Goal: Task Accomplishment & Management: Use online tool/utility

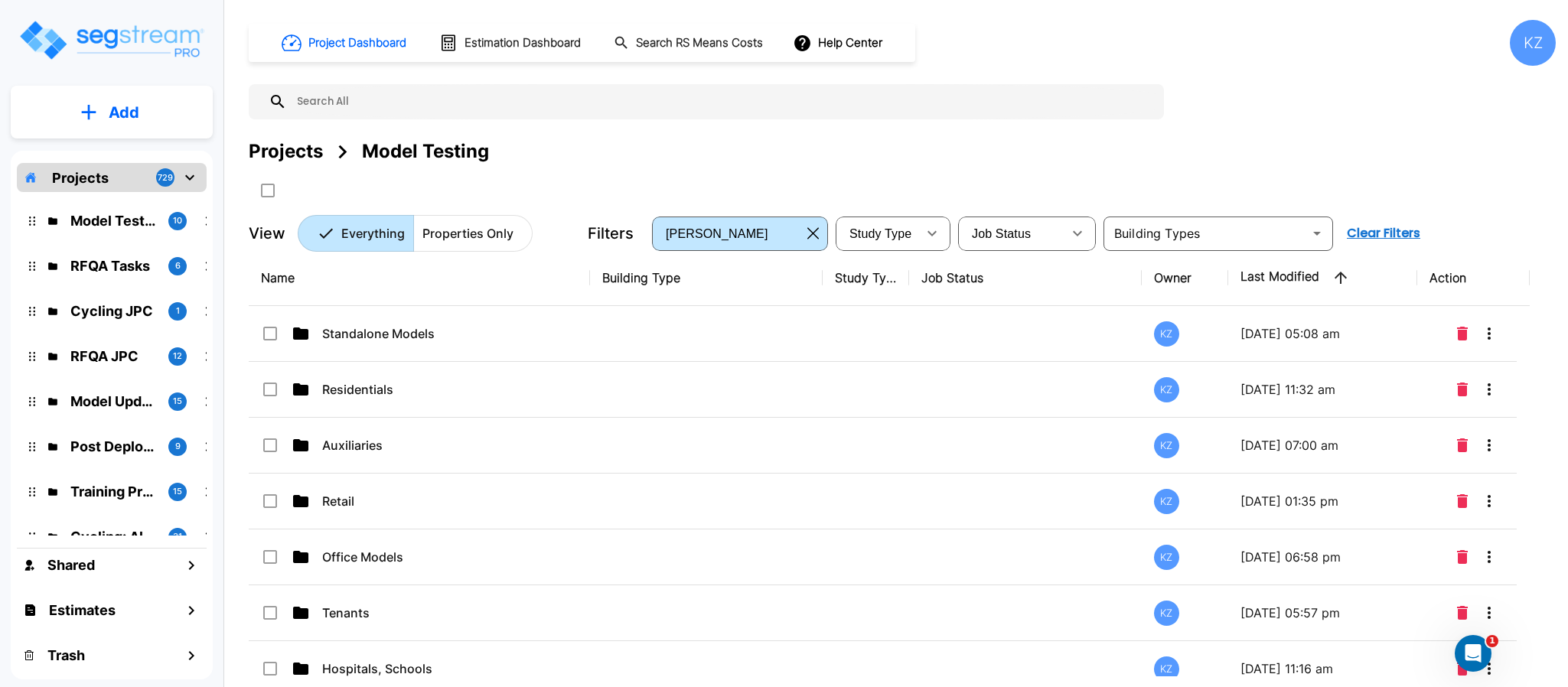
drag, startPoint x: 339, startPoint y: 624, endPoint x: 1145, endPoint y: 8, distance: 1014.4
click at [339, 622] on td "Tenants" at bounding box center [419, 612] width 341 height 55
click at [339, 622] on p "Tenants" at bounding box center [435, 612] width 227 height 18
click at [1065, 90] on input "text" at bounding box center [721, 101] width 869 height 35
click at [338, 613] on div "Name Building Type Study Type Job Status Owner Last Modified Action Standalone …" at bounding box center [889, 463] width 1281 height 426
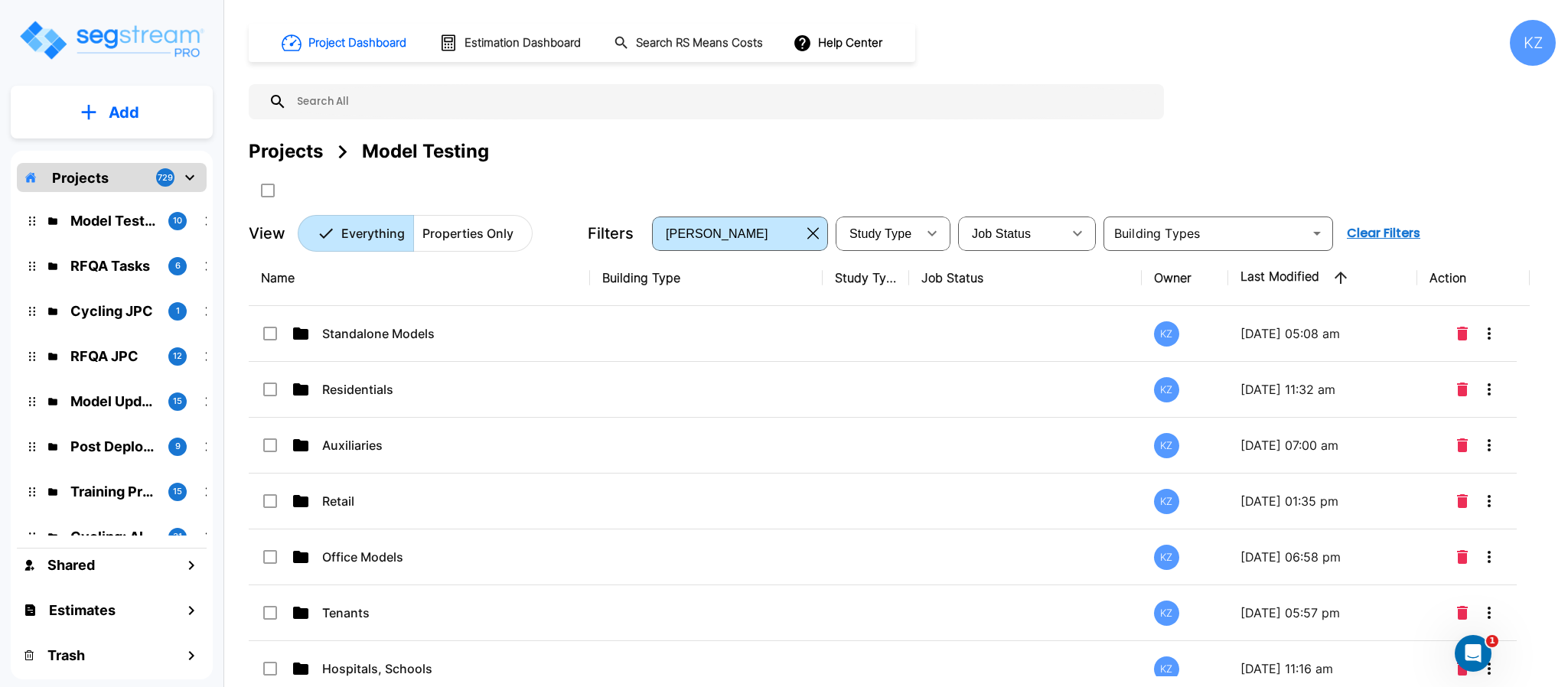
click at [338, 613] on div "Name Building Type Study Type Job Status Owner Last Modified Action Standalone …" at bounding box center [889, 463] width 1281 height 426
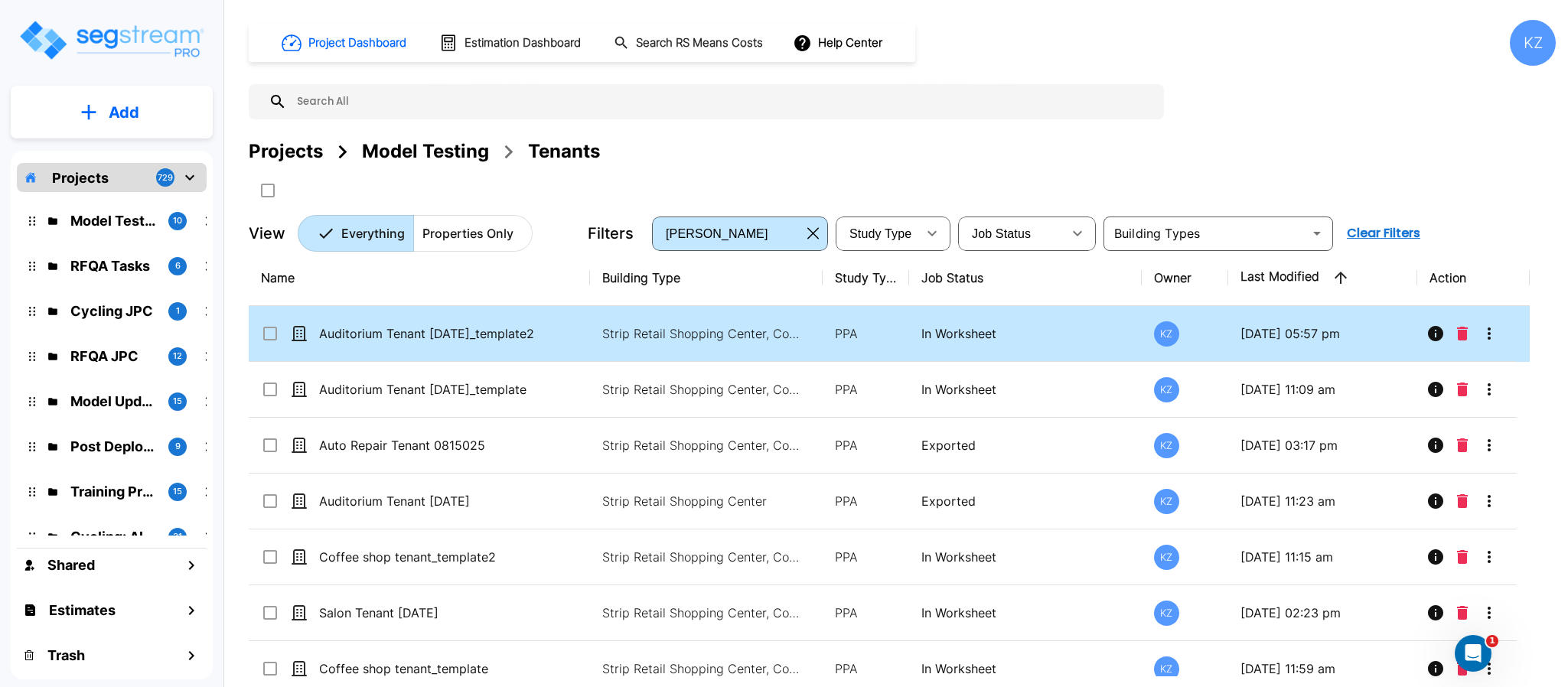
click at [1045, 149] on div "Projects Model Testing Tenants" at bounding box center [902, 151] width 1307 height 28
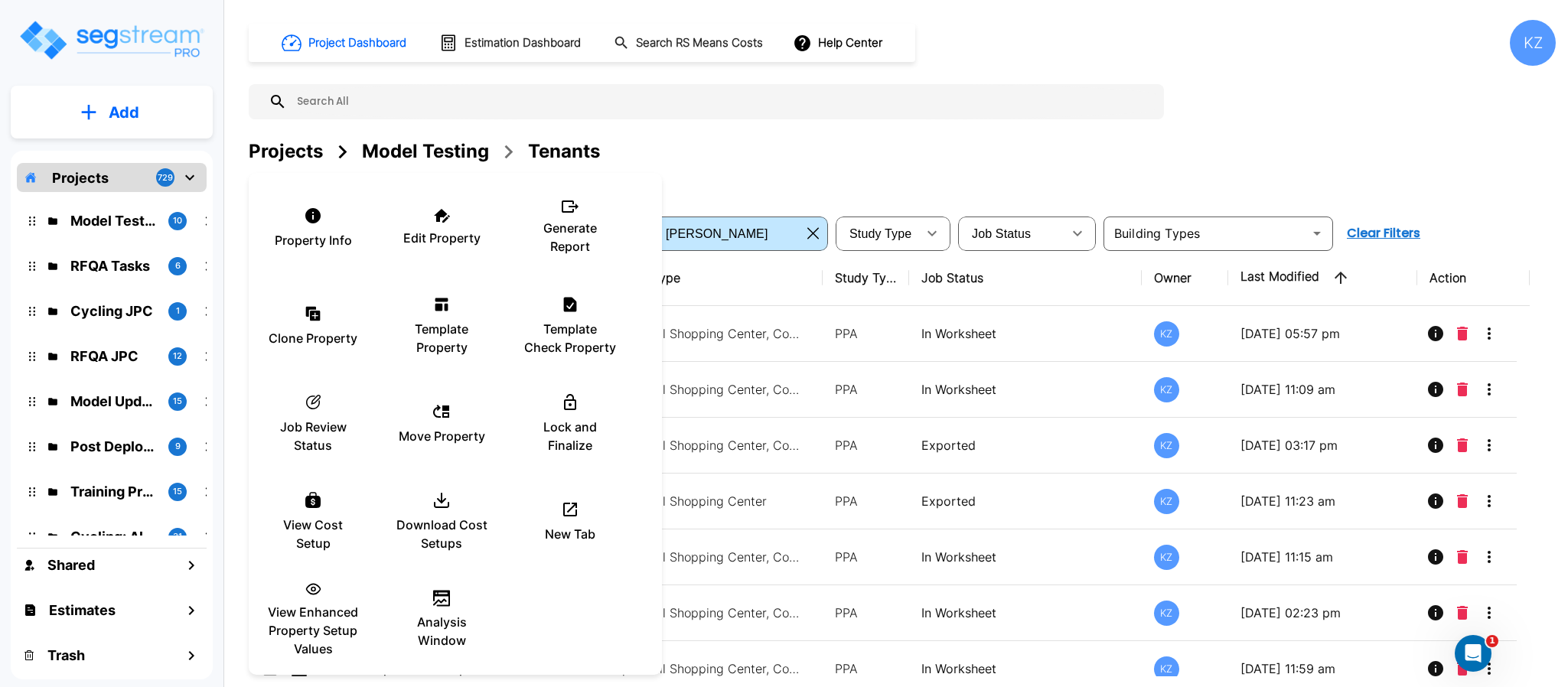
click at [319, 612] on p "View Enhanced Property Setup Values" at bounding box center [313, 631] width 92 height 55
click at [298, 613] on p "View Enhanced Property Setup Values" at bounding box center [313, 631] width 92 height 55
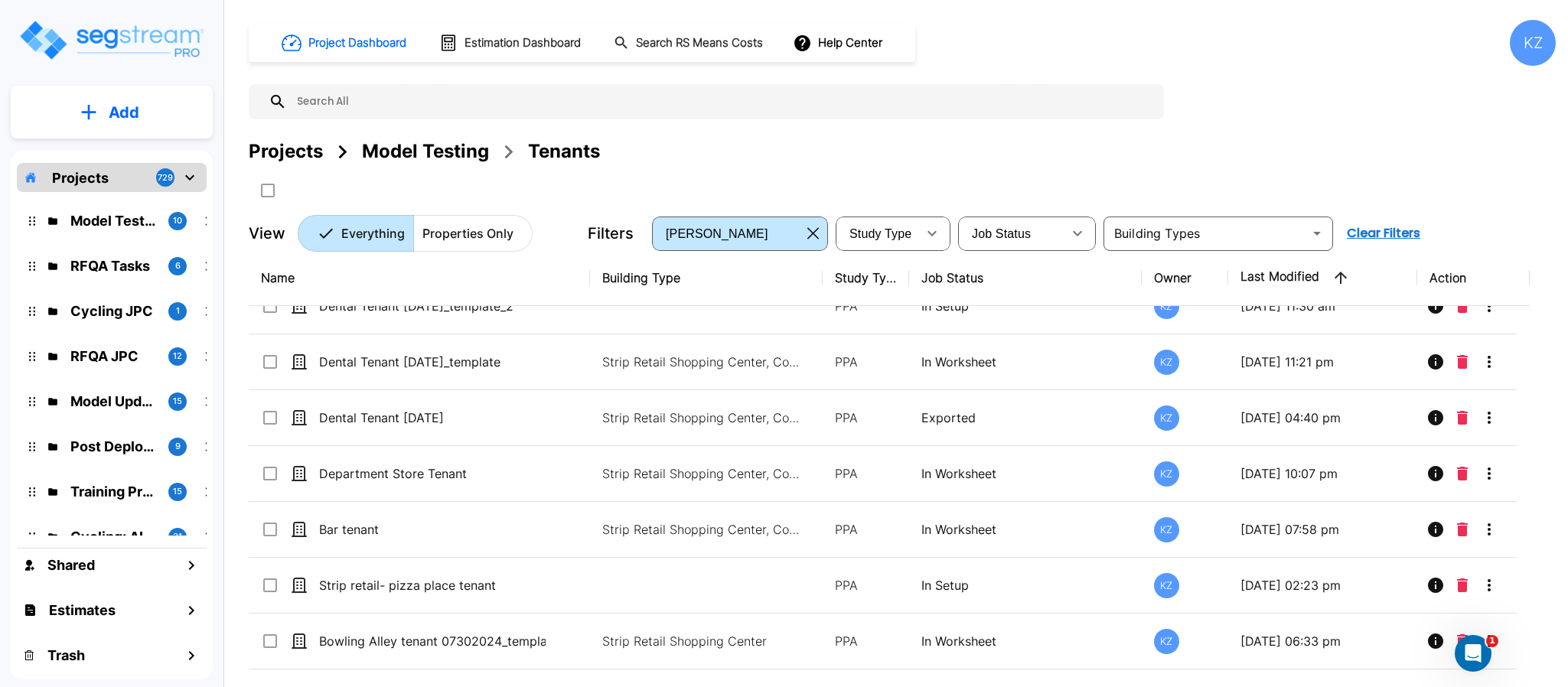
scroll to position [611, 0]
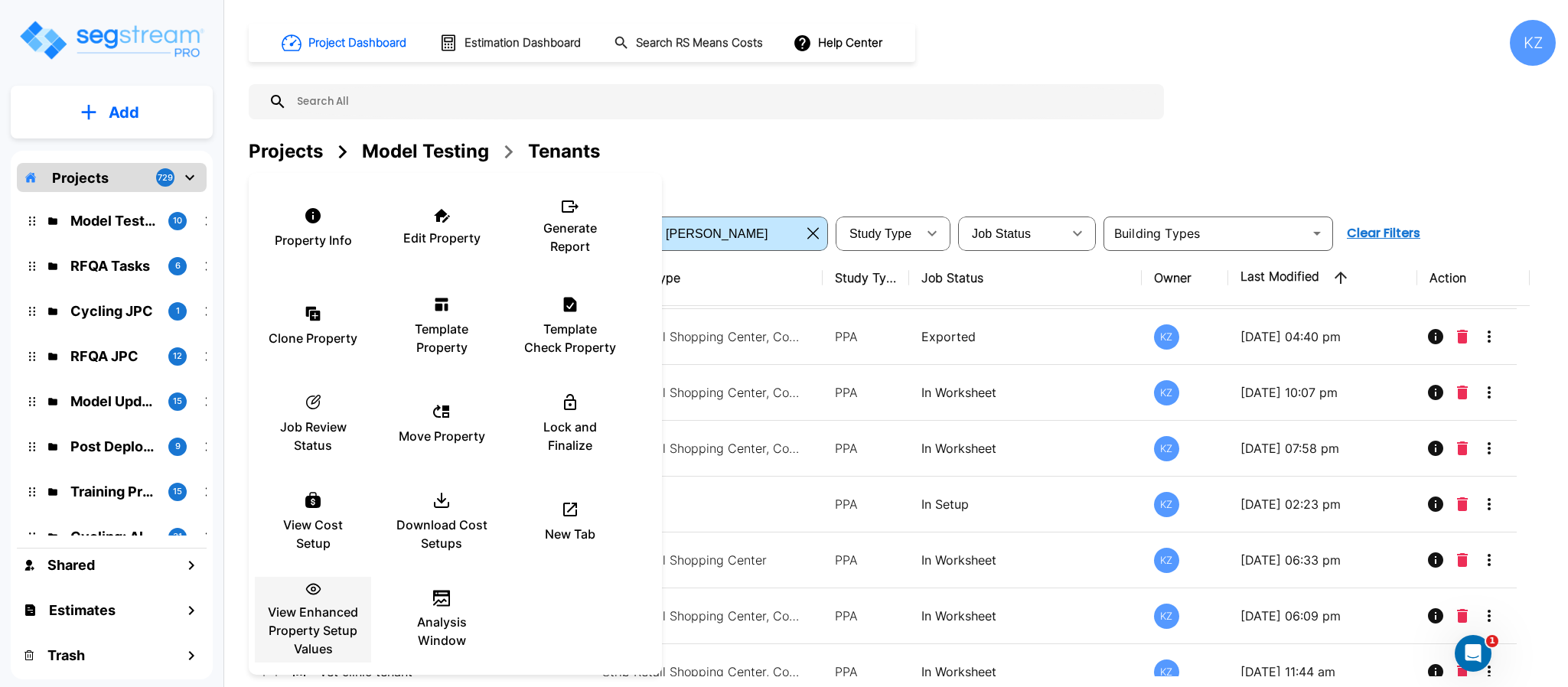
click at [321, 614] on p "View Enhanced Property Setup Values" at bounding box center [313, 631] width 92 height 55
click at [310, 595] on div "View Enhanced Property Setup Values" at bounding box center [313, 619] width 92 height 76
drag, startPoint x: 322, startPoint y: 611, endPoint x: 802, endPoint y: 206, distance: 628.0
click at [322, 611] on p "View Enhanced Property Setup Values" at bounding box center [313, 631] width 92 height 55
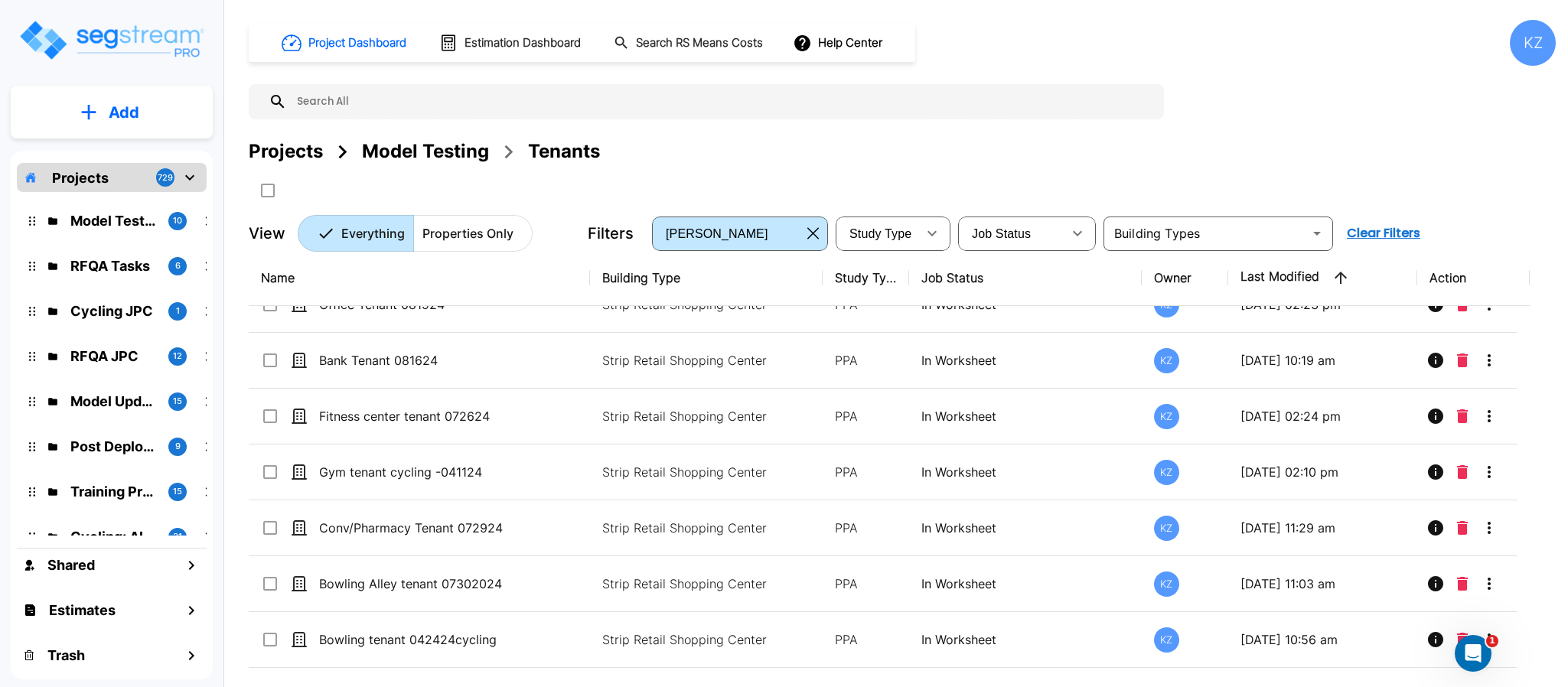
scroll to position [4051, 0]
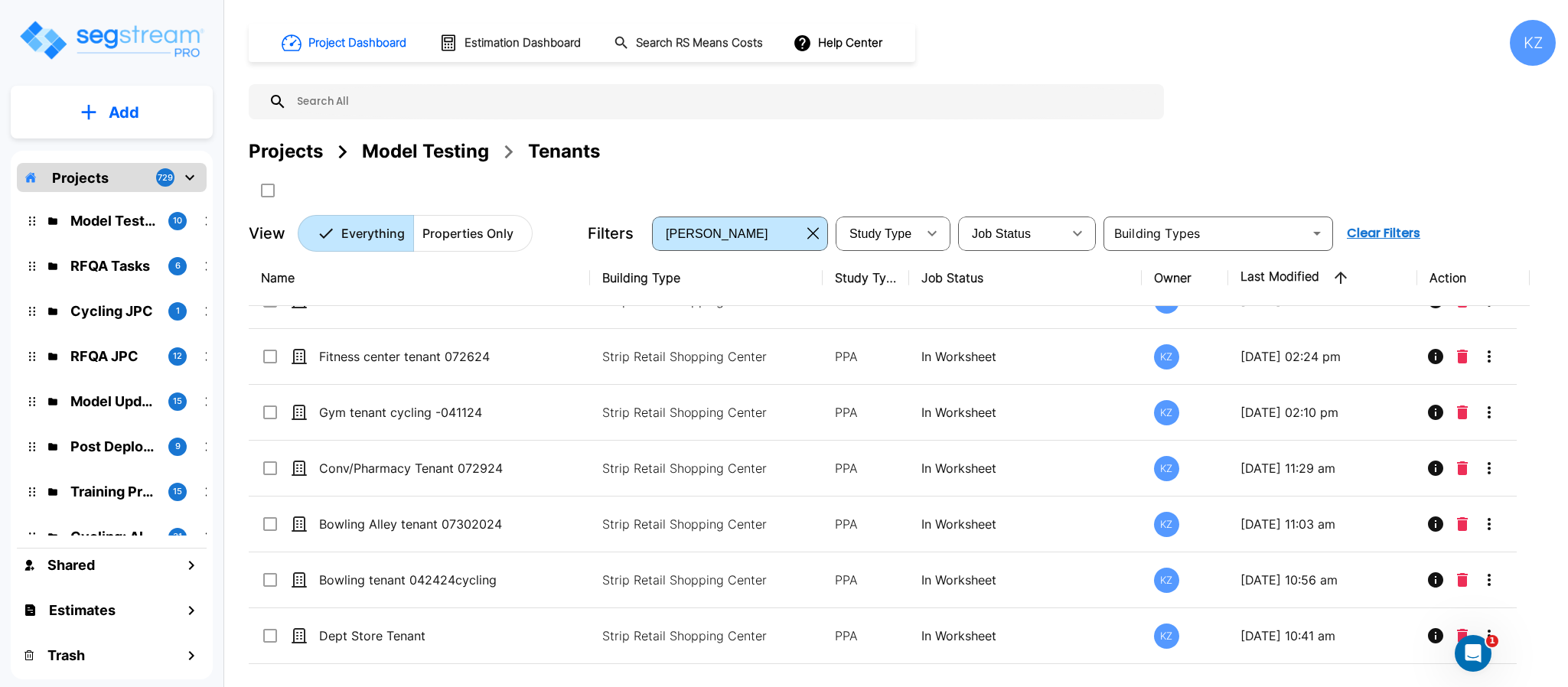
click at [475, 113] on input "text" at bounding box center [721, 101] width 869 height 35
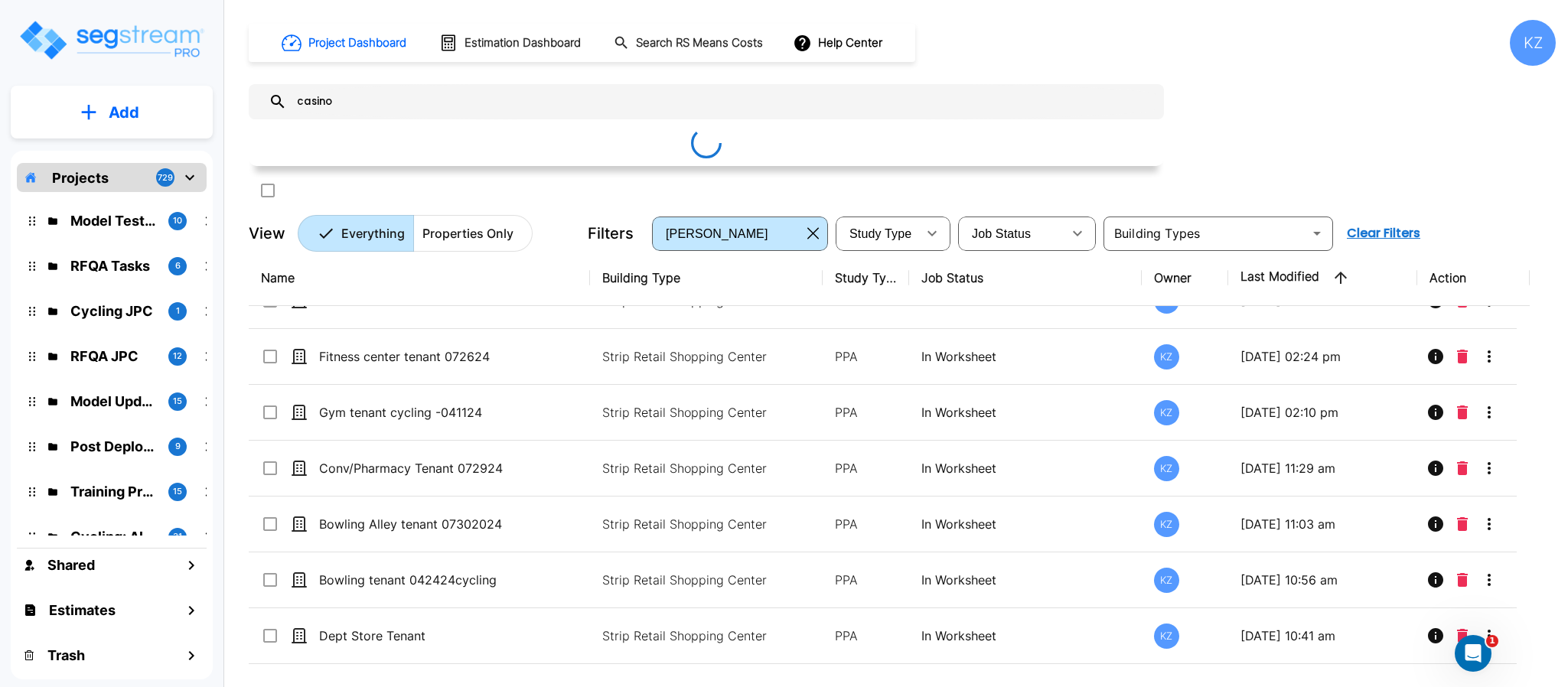
type input "casino"
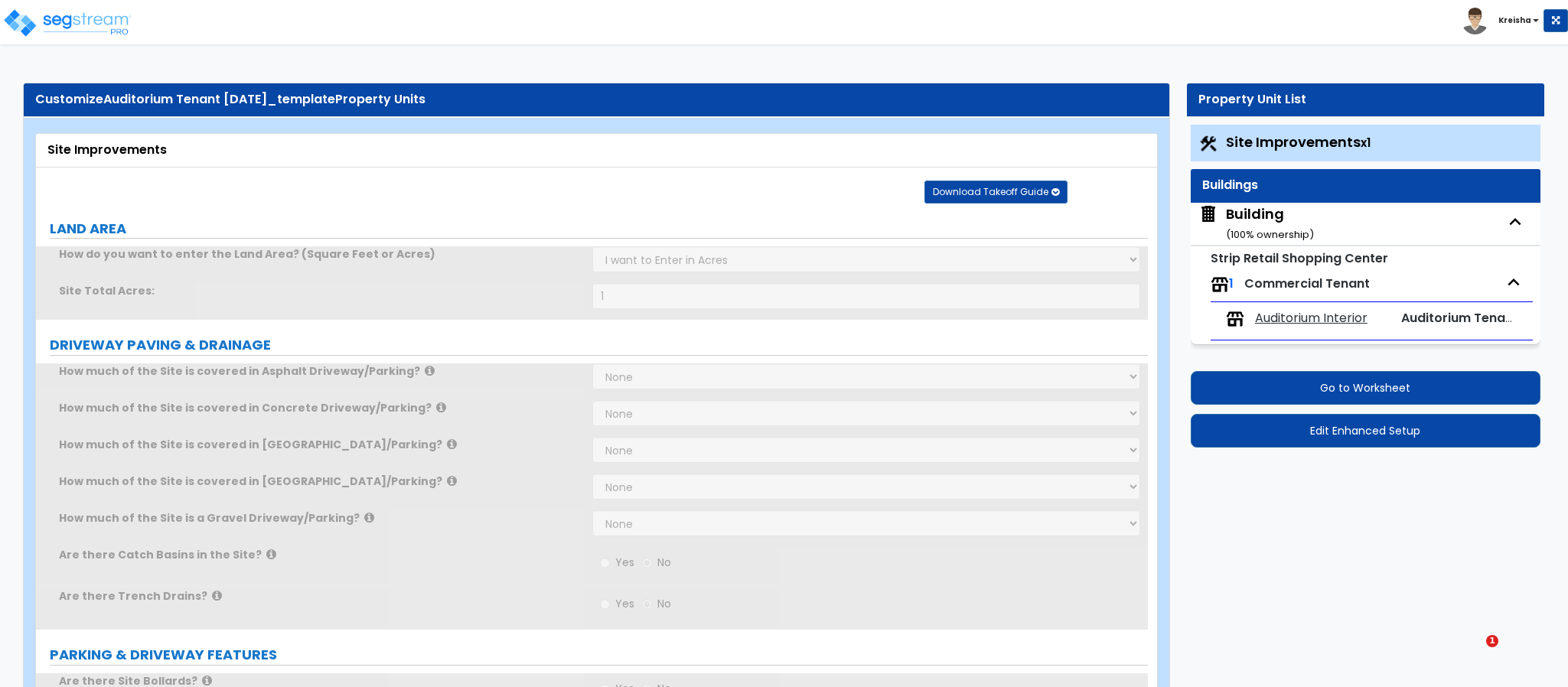
click at [1342, 321] on span "Auditorium Interior" at bounding box center [1311, 318] width 113 height 17
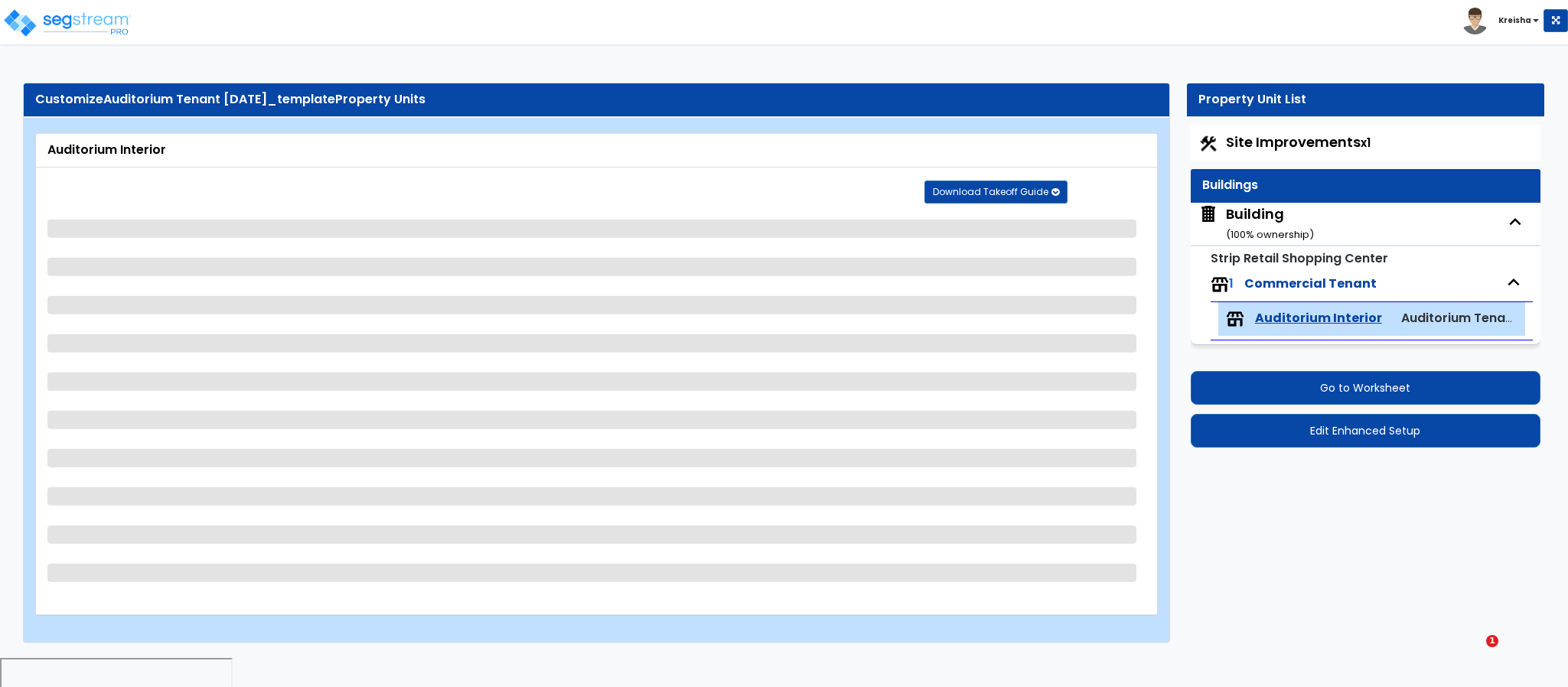
click at [1327, 327] on span "Auditorium Interior" at bounding box center [1318, 318] width 127 height 17
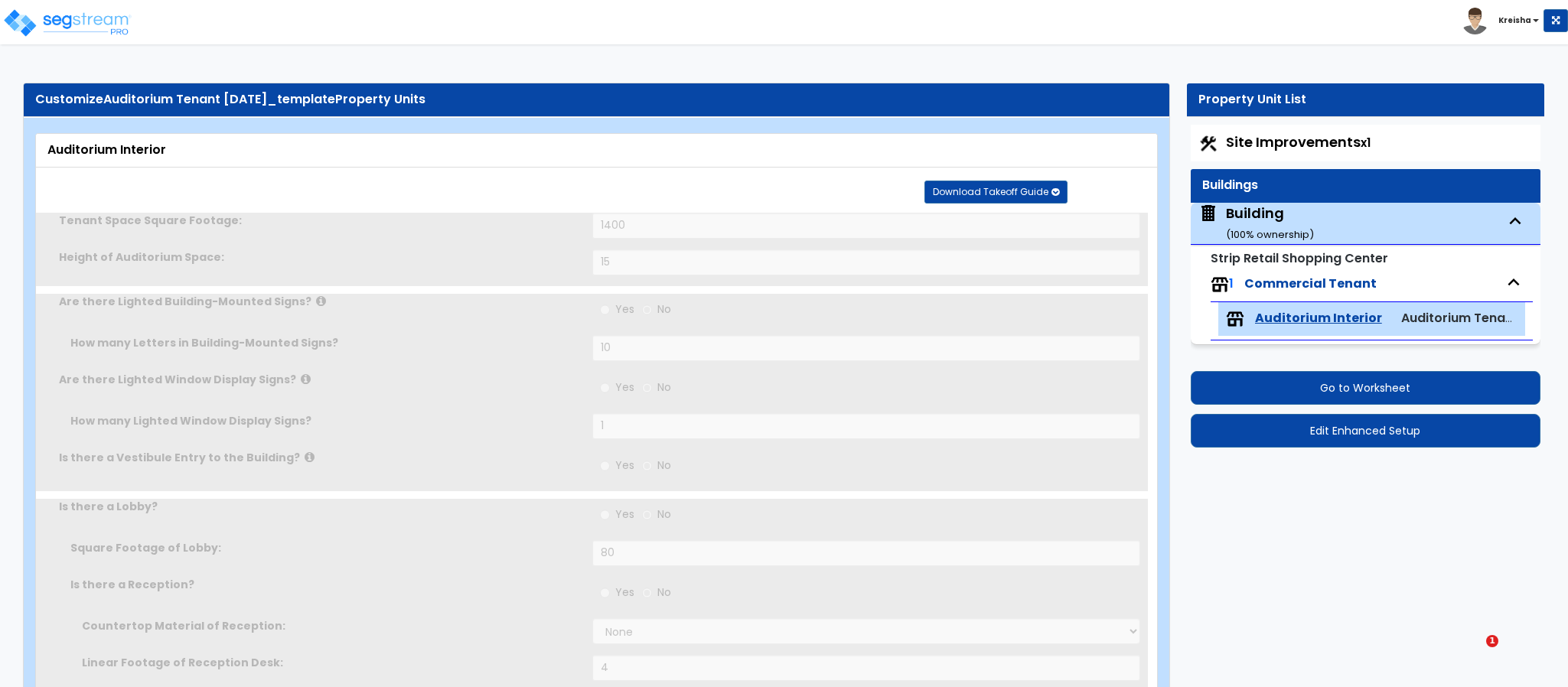
type input "1400"
type input "15"
radio input "true"
type input "10"
radio input "true"
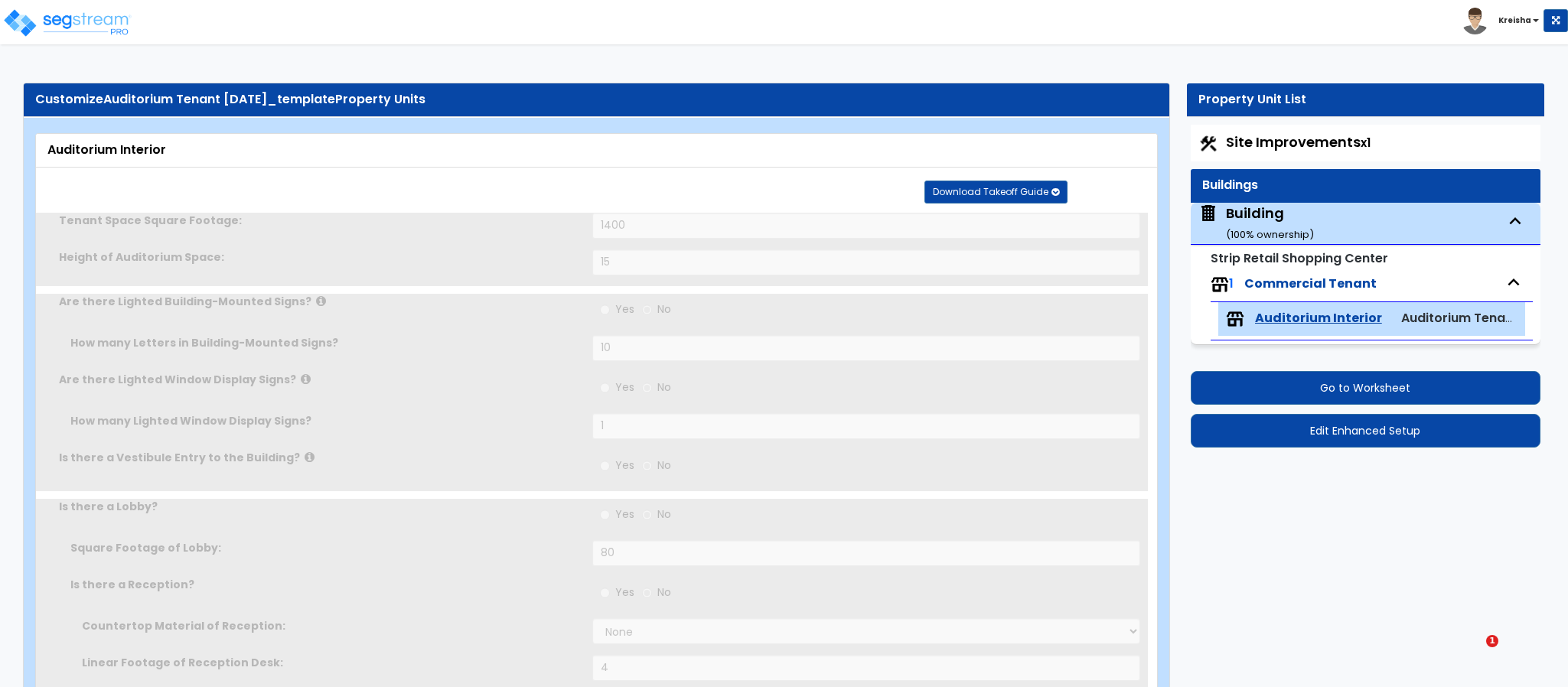
type input "1"
radio input "true"
type input "80"
radio input "true"
select select "2"
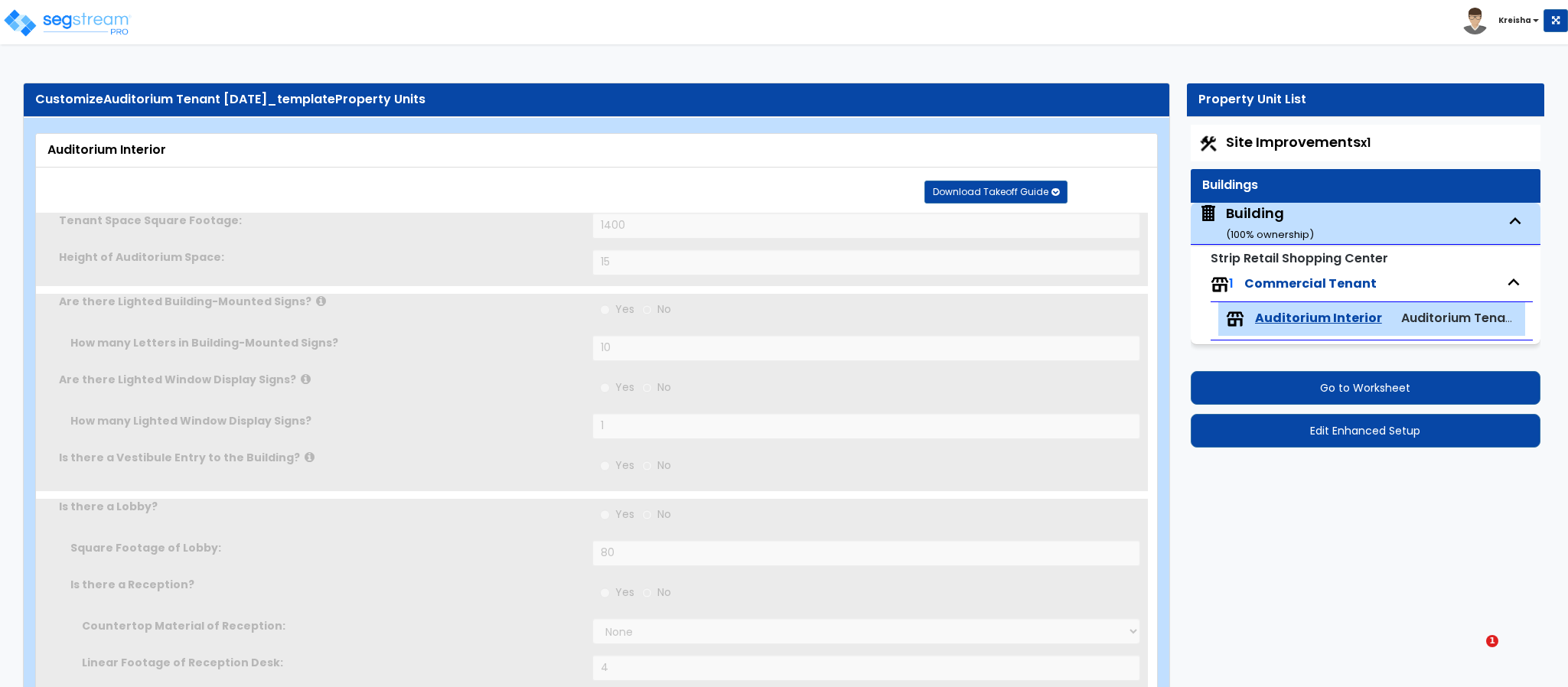
type input "4"
type input "1"
select select "7"
type input "5"
radio input "true"
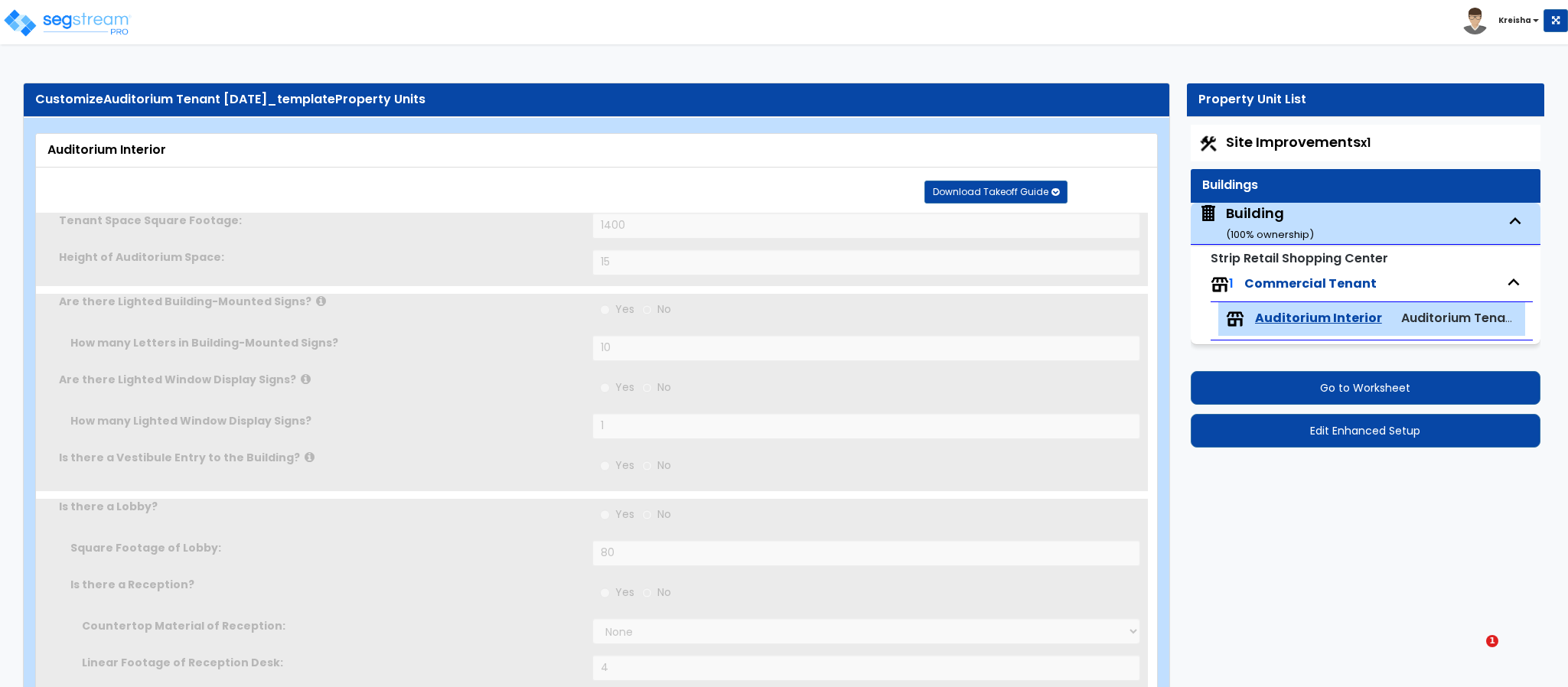
select select "1"
radio input "true"
type input "140"
select select "1"
type input "5"
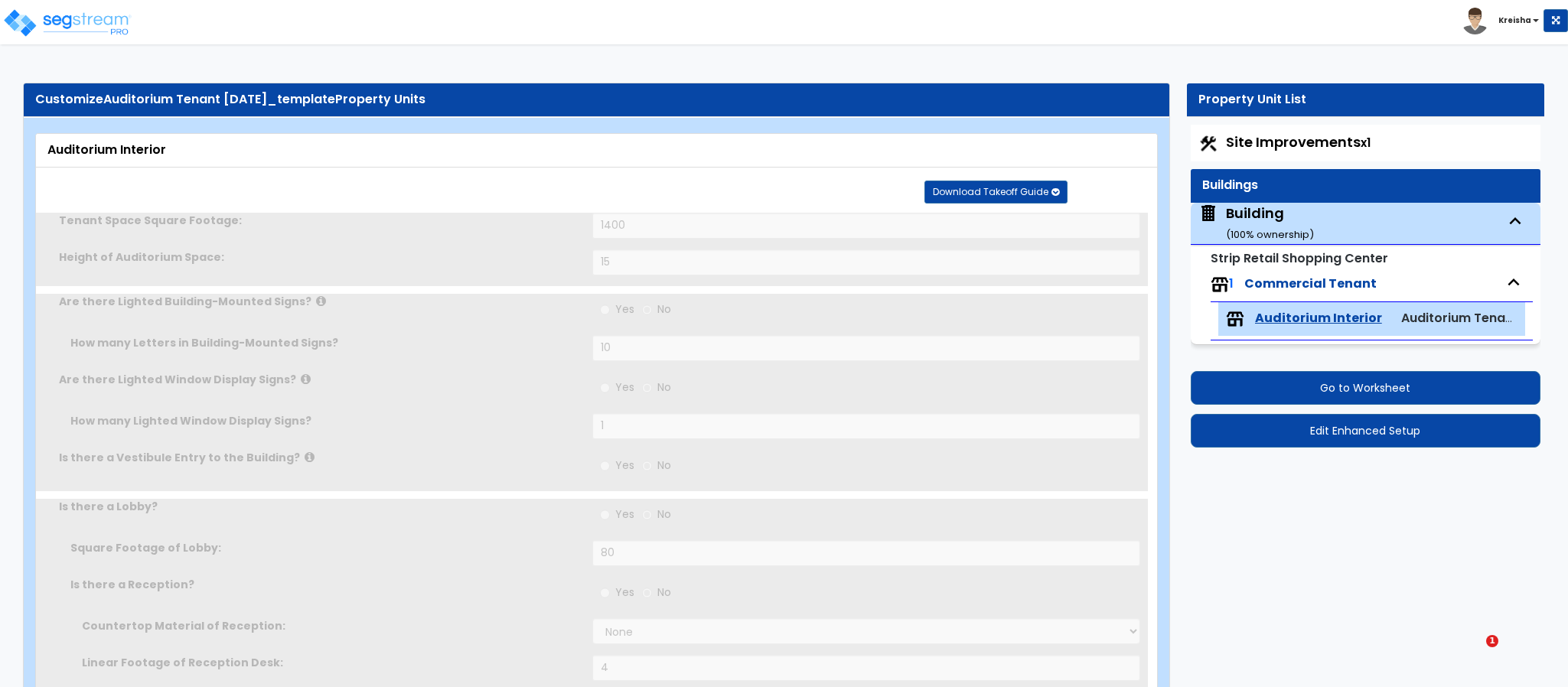
radio input "true"
type input "2"
type input "4"
radio input "true"
type input "300"
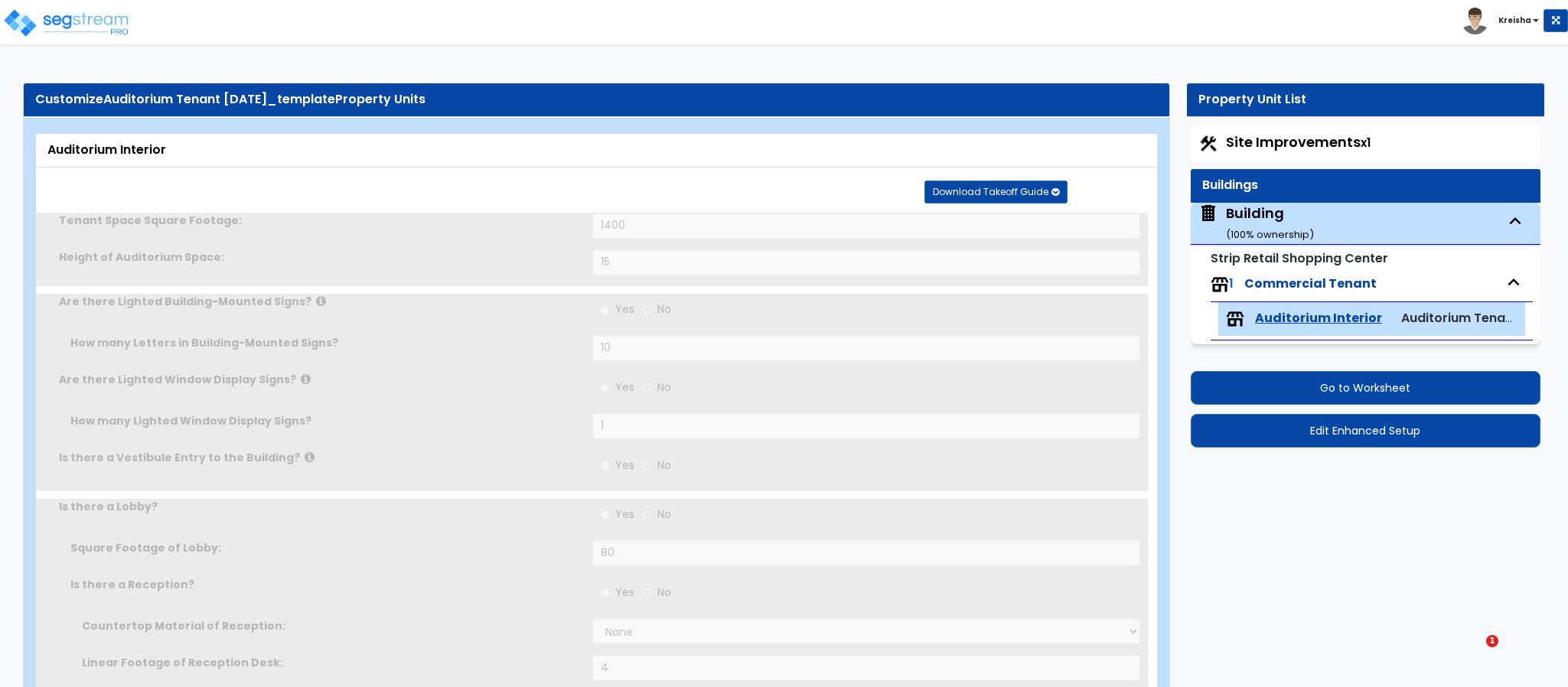
radio input "true"
type input "2"
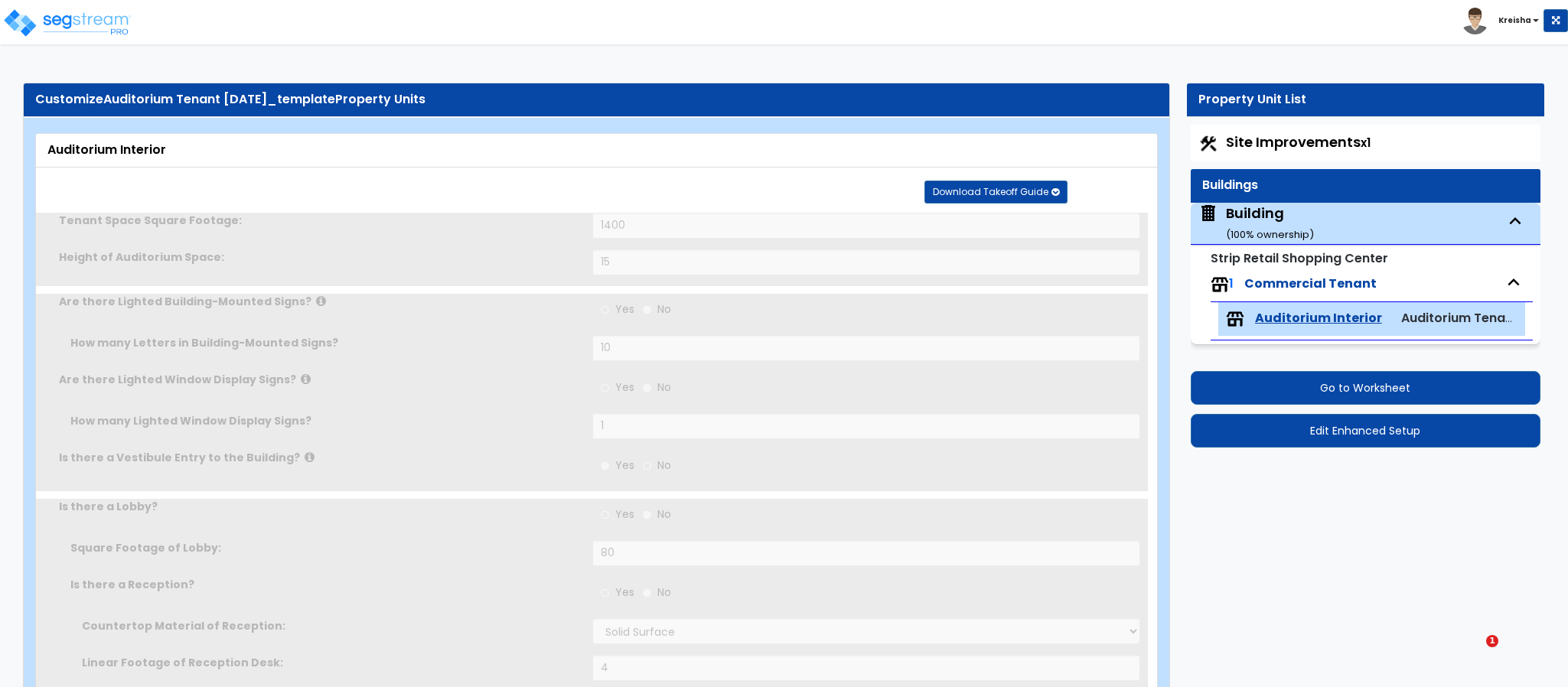
radio input "true"
select select "2"
radio input "true"
select select "1"
select select "3"
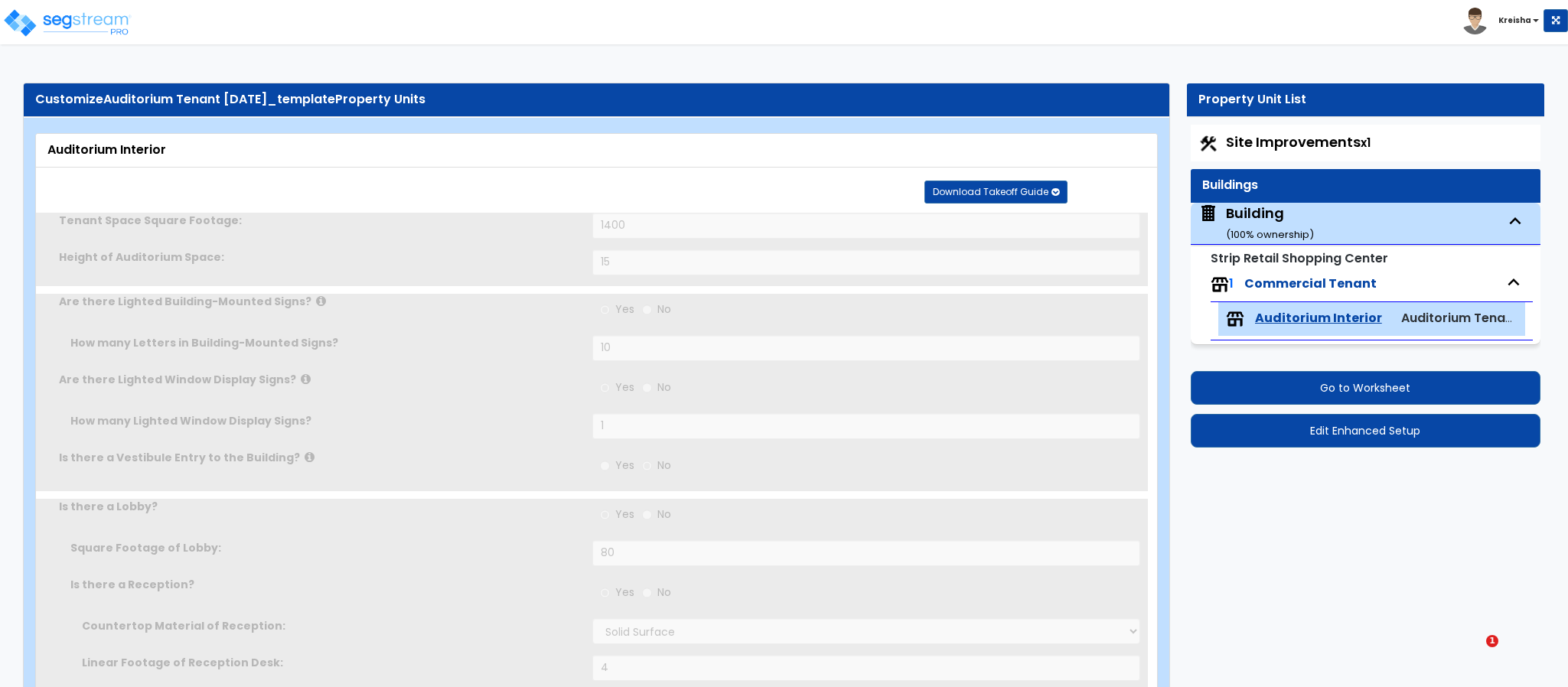
radio input "true"
select select "2"
type input "40"
radio input "true"
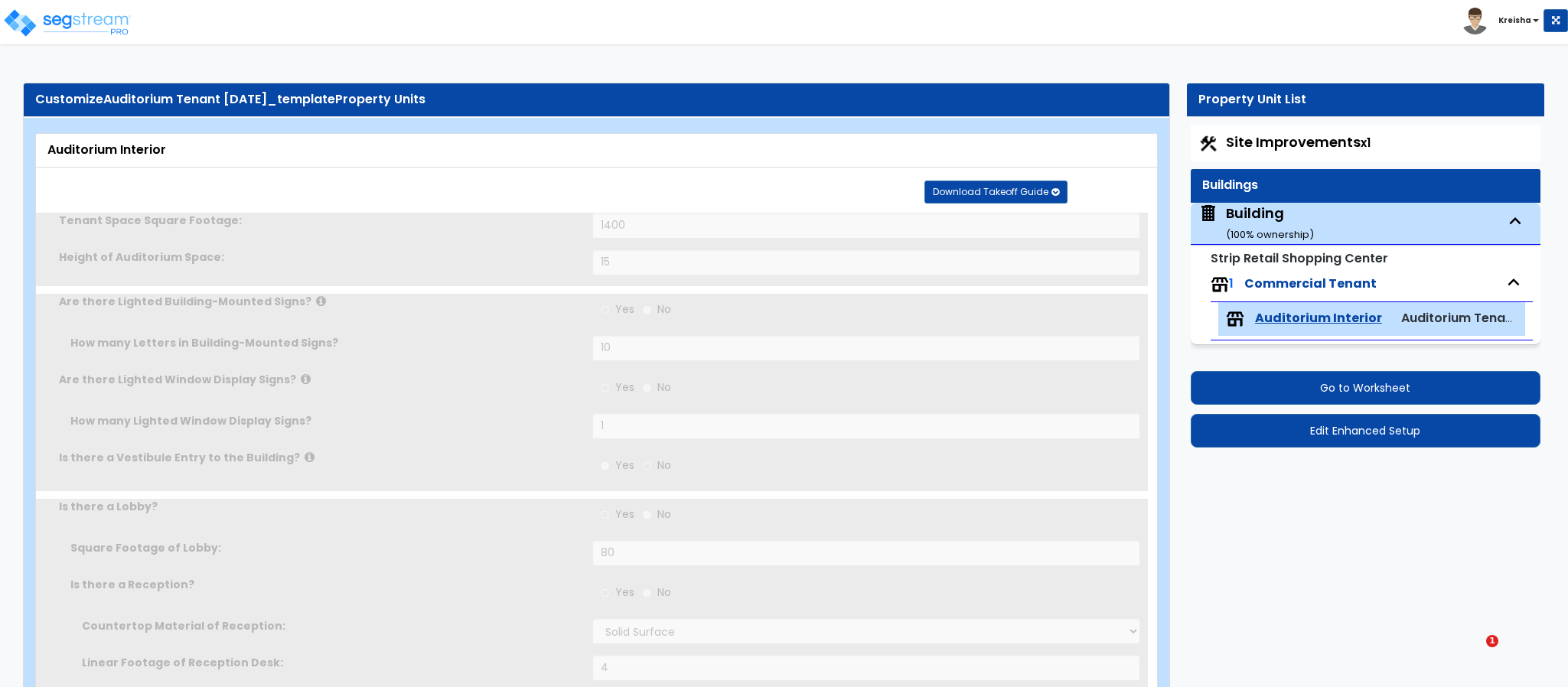
select select "1"
type input "140"
radio input "true"
select select "1"
radio input "true"
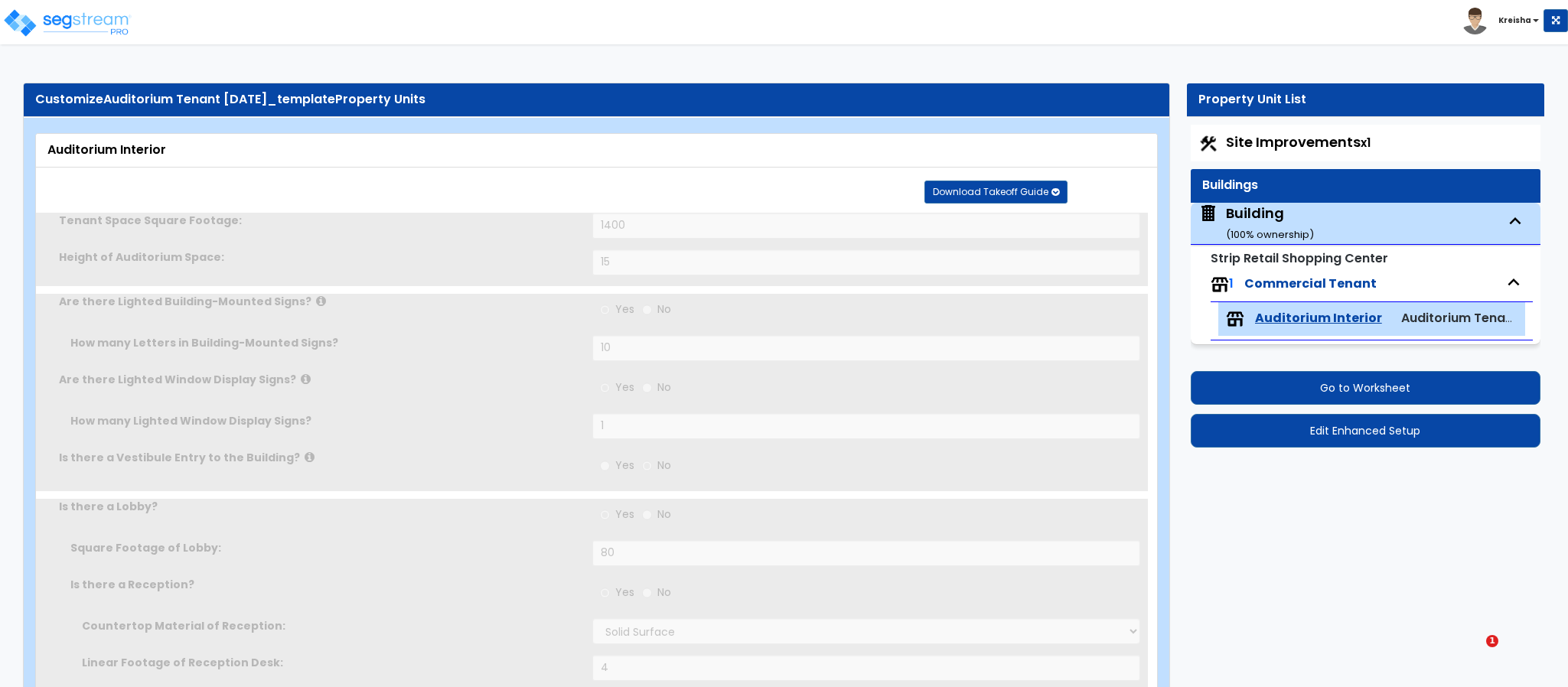
select select "2"
select select "7"
type input "60"
select select "1"
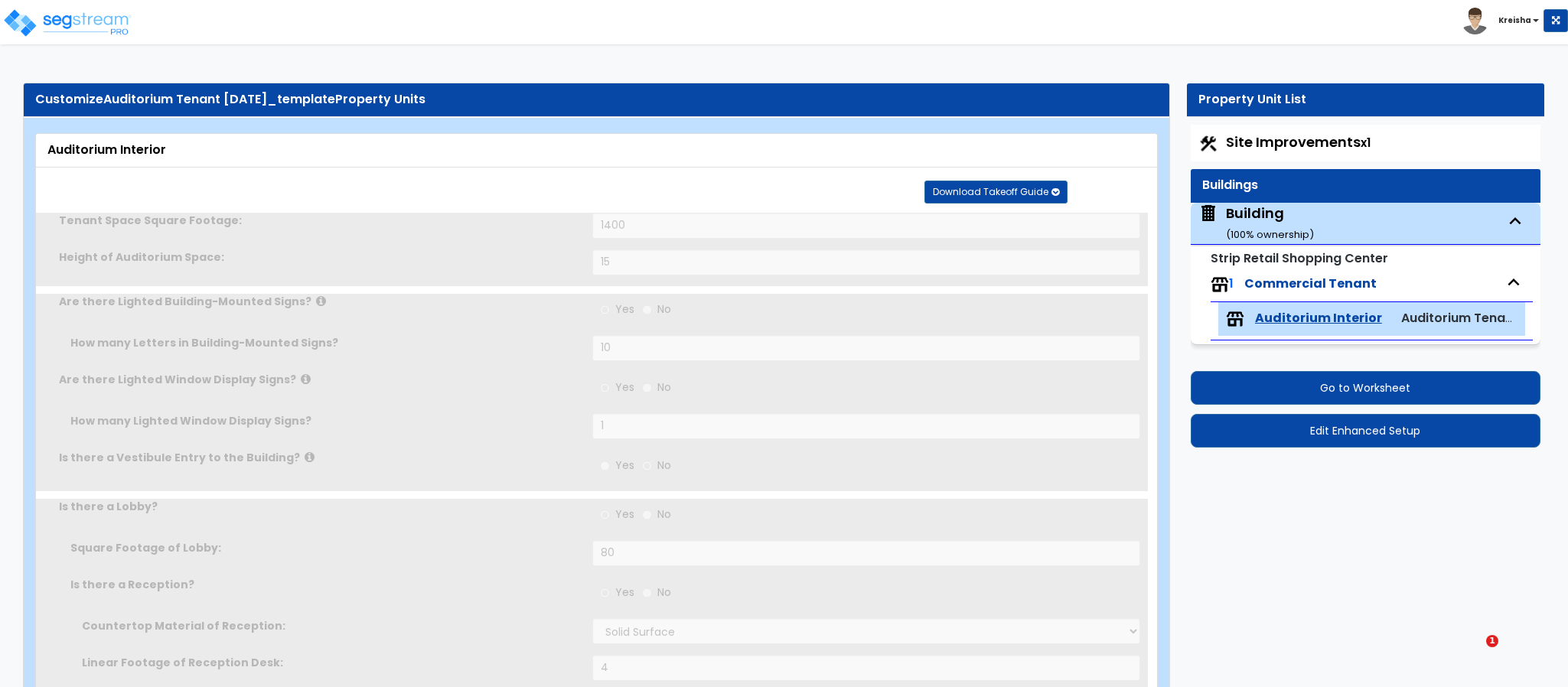
select select "6"
radio input "true"
type input "40"
type input "3"
type input "2"
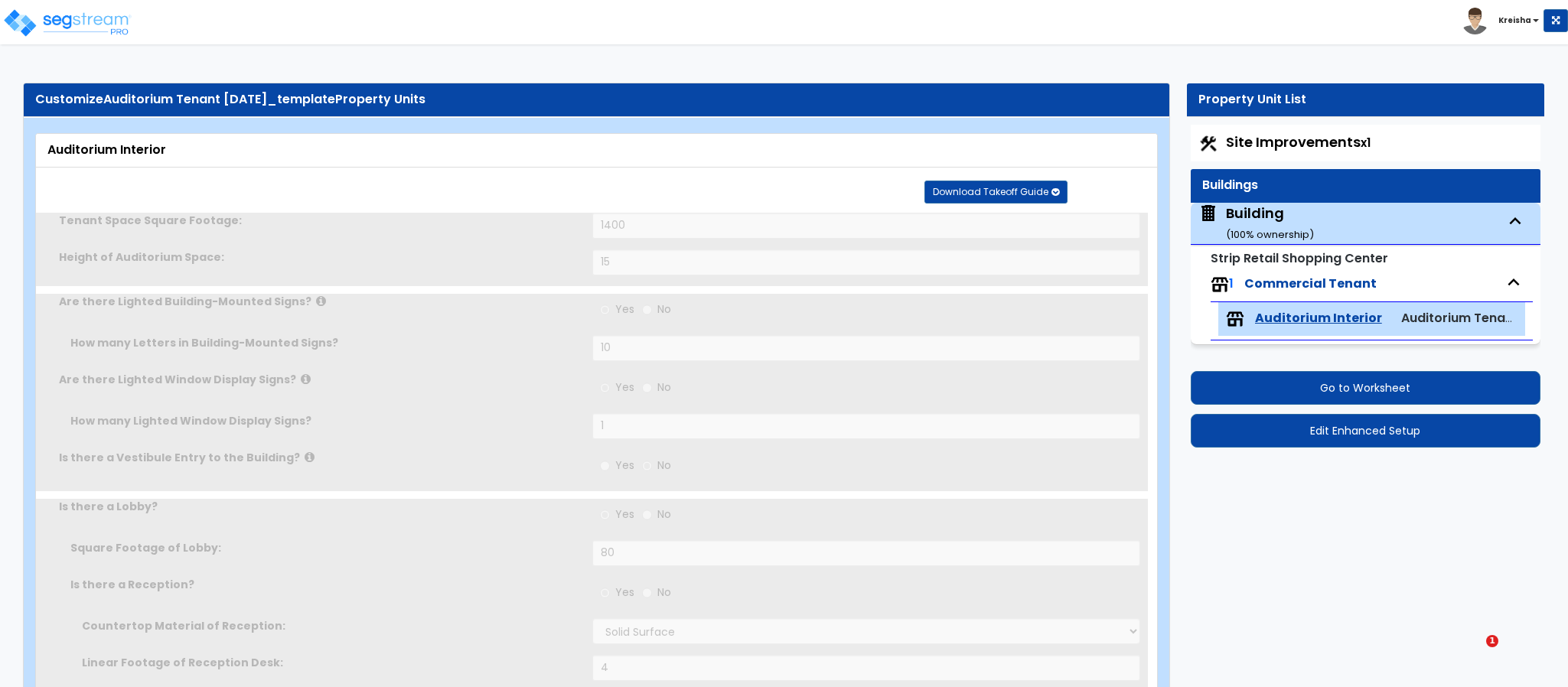
type input "1"
radio input "true"
type input "3"
radio input "true"
select select "1"
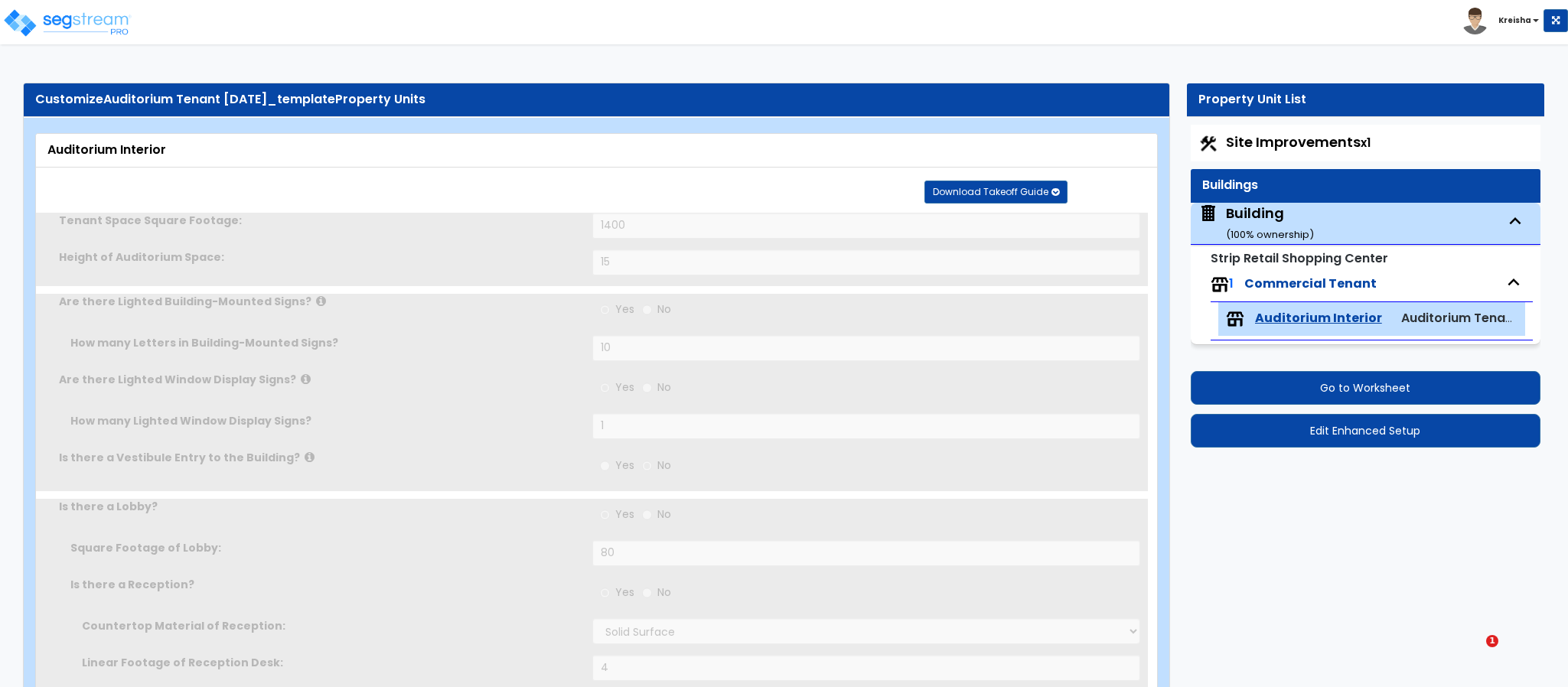
type input "30"
radio input "true"
select select "1"
type input "25"
radio input "true"
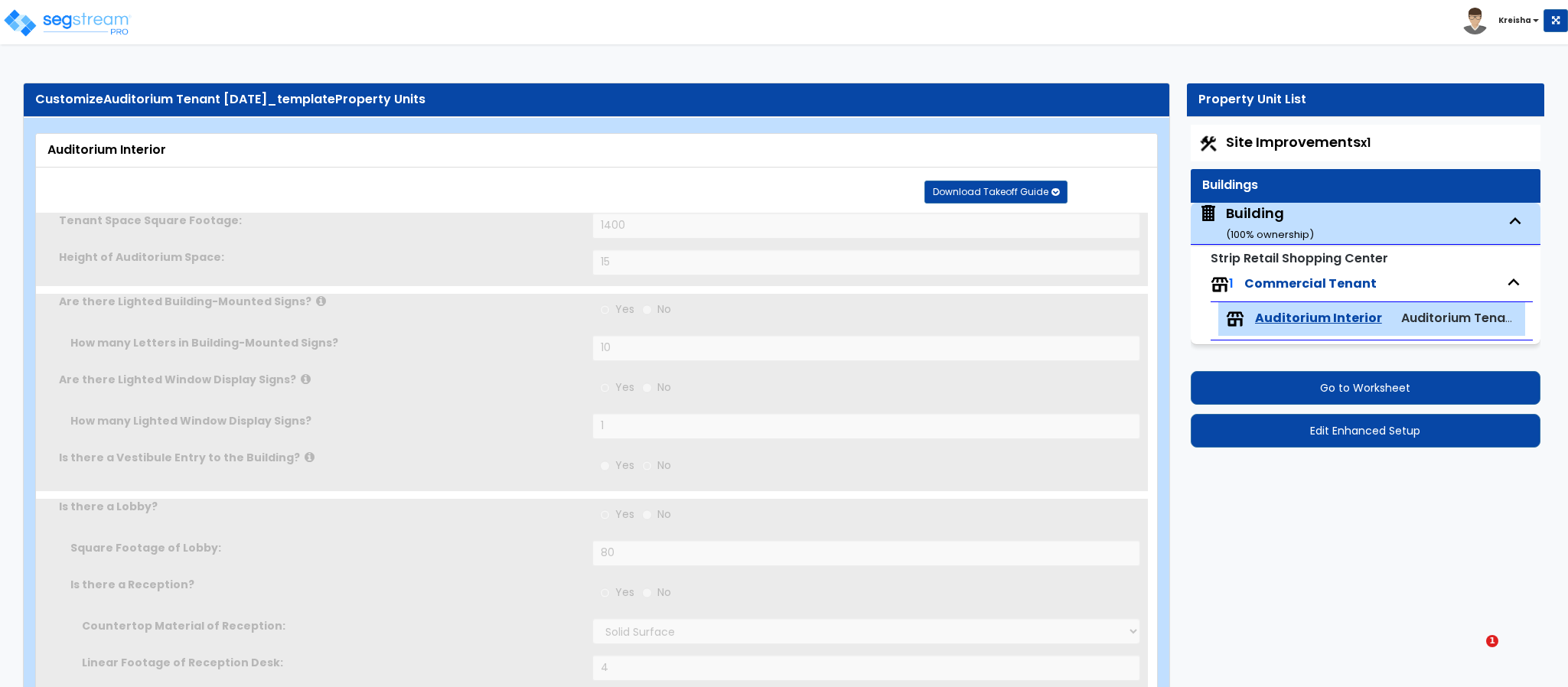
type input "1"
radio input "true"
type input "2"
select select "2"
type input "40"
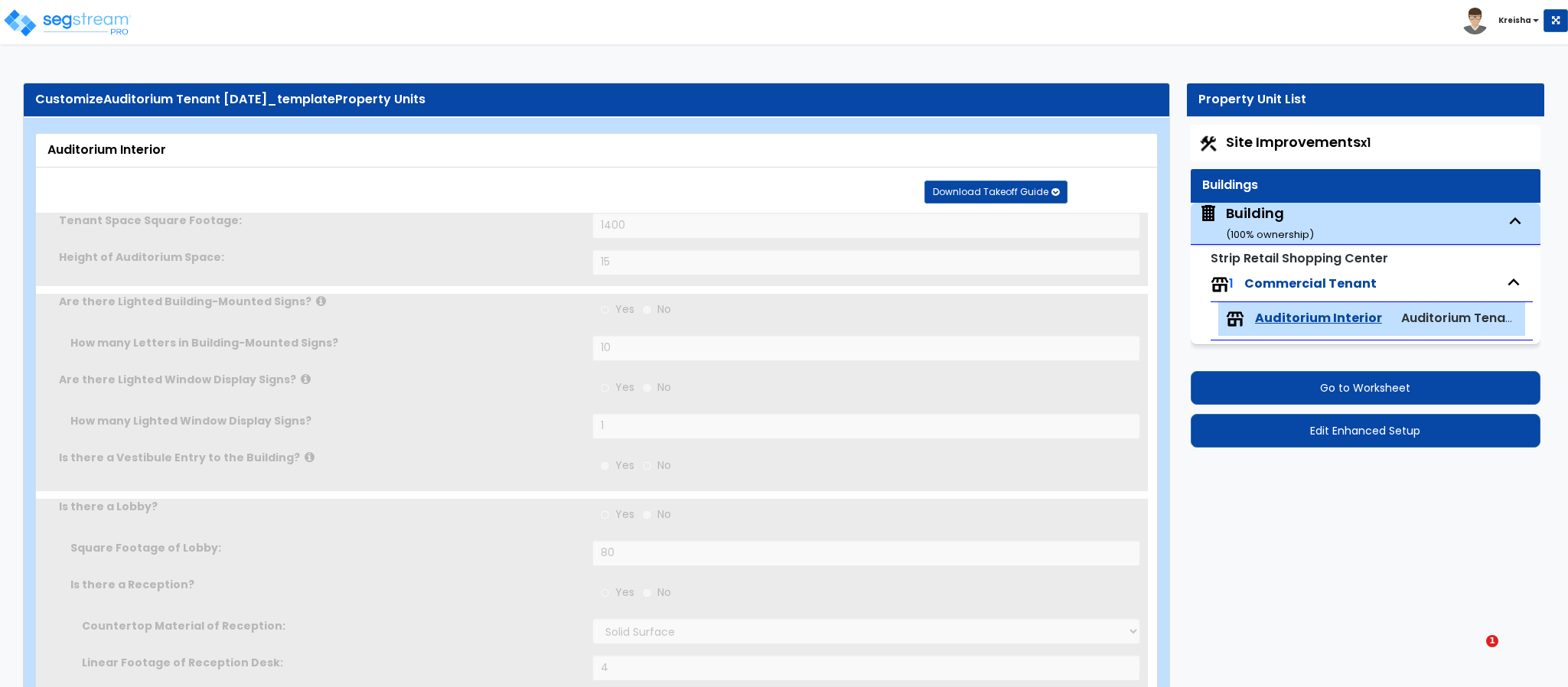
radio input "true"
type input "15"
radio input "true"
type input "1"
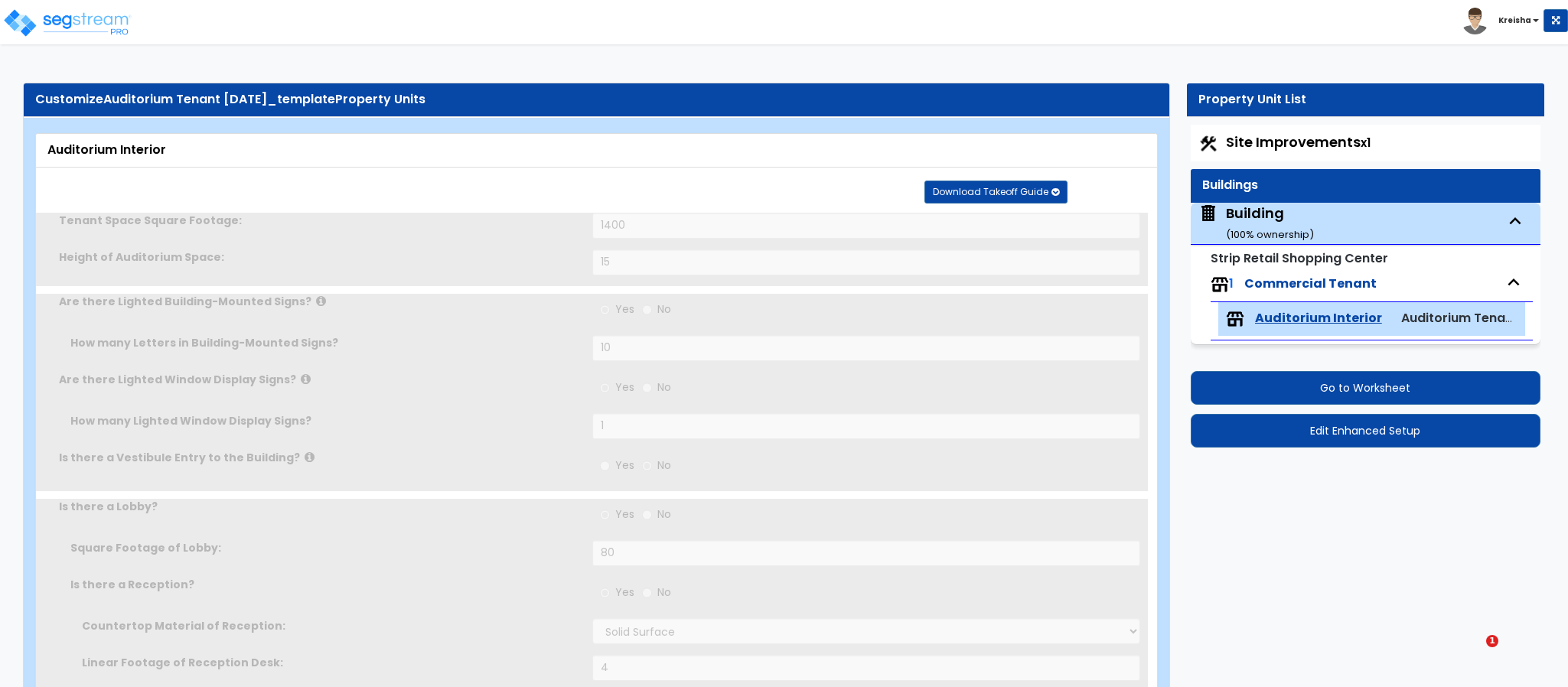
select select "2"
select select "5"
radio input "true"
type input "1"
radio input "true"
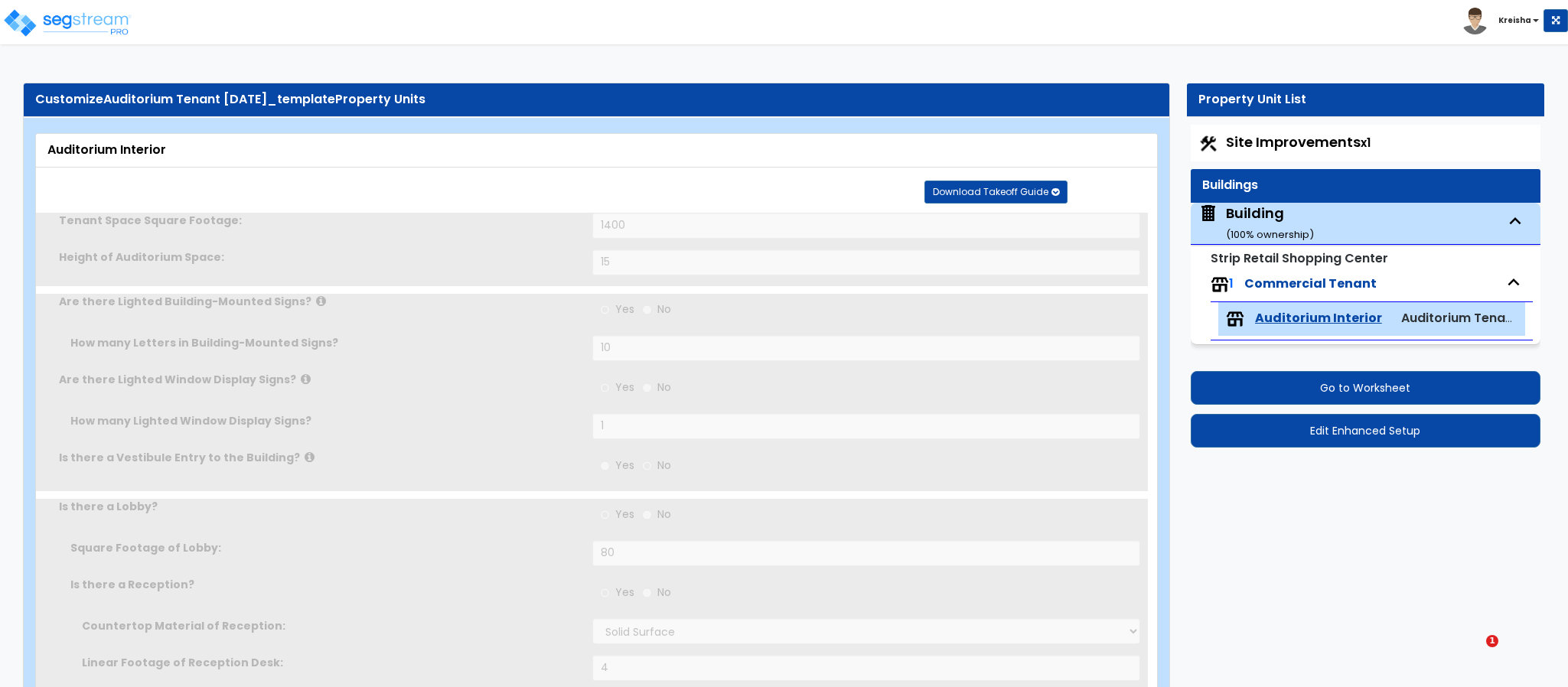
type input "2"
type input "4"
type input "2"
select select "1"
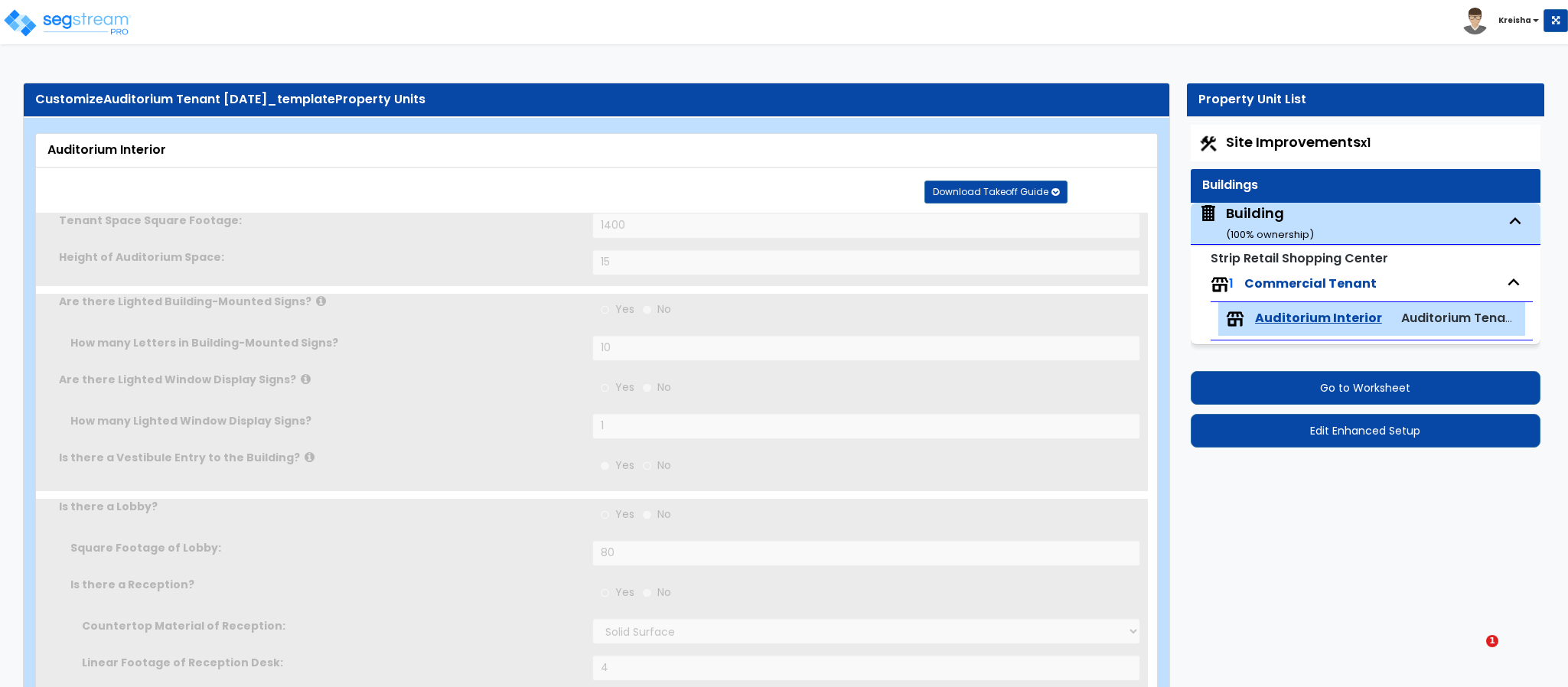
radio input "true"
type input "1"
radio input "true"
type input "1"
type input "50"
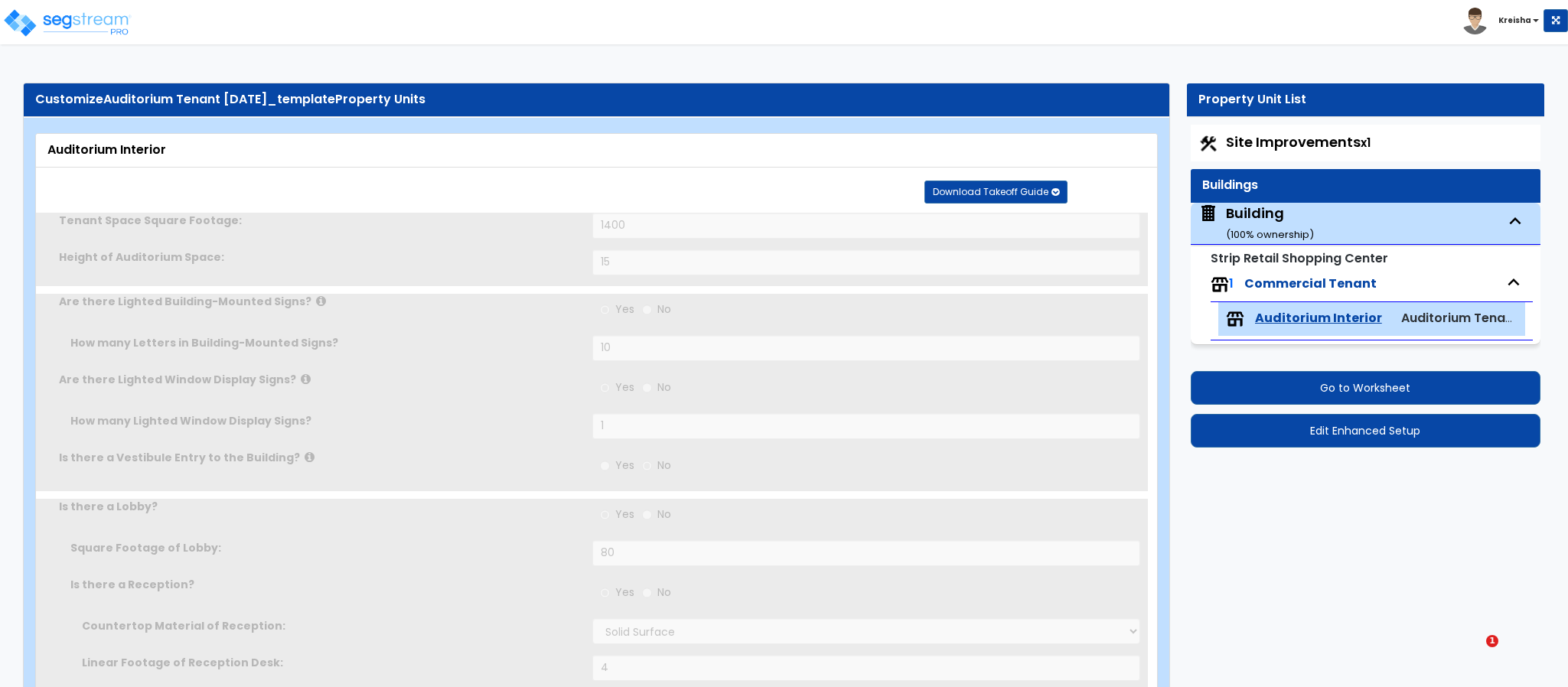
select select "1"
radio input "true"
type input "200"
select select "7"
type input "6"
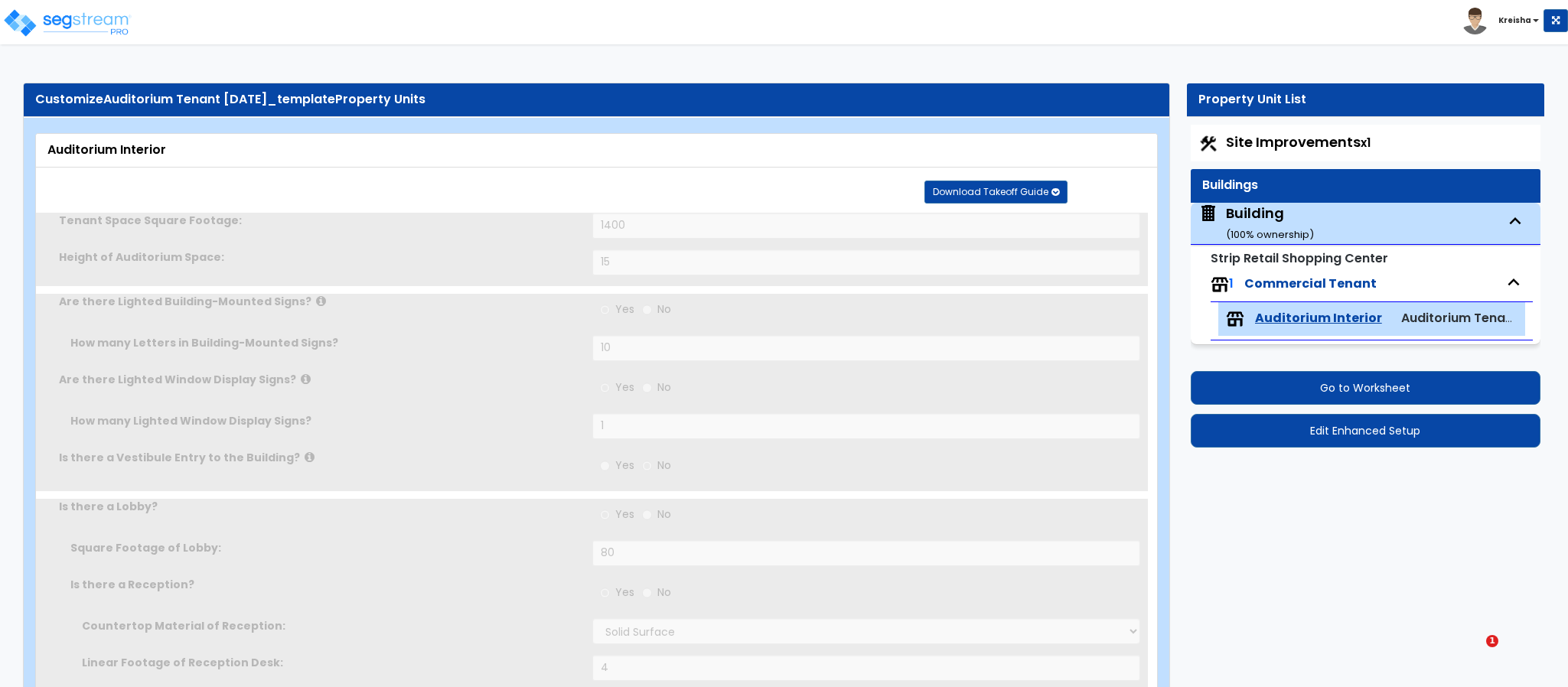
radio input "true"
type input "1"
radio input "true"
select select "1"
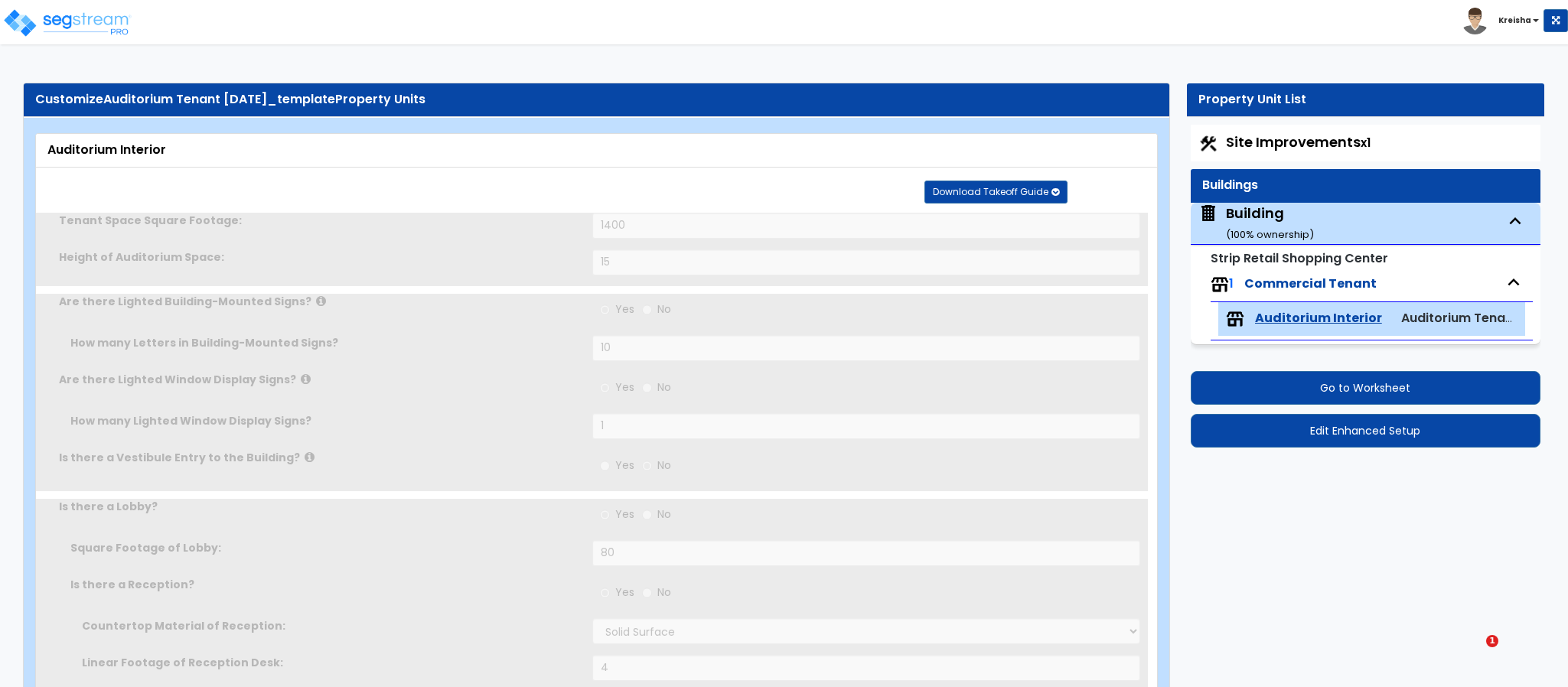
select select "4"
type input "7"
radio input "true"
type input "1"
type input "200"
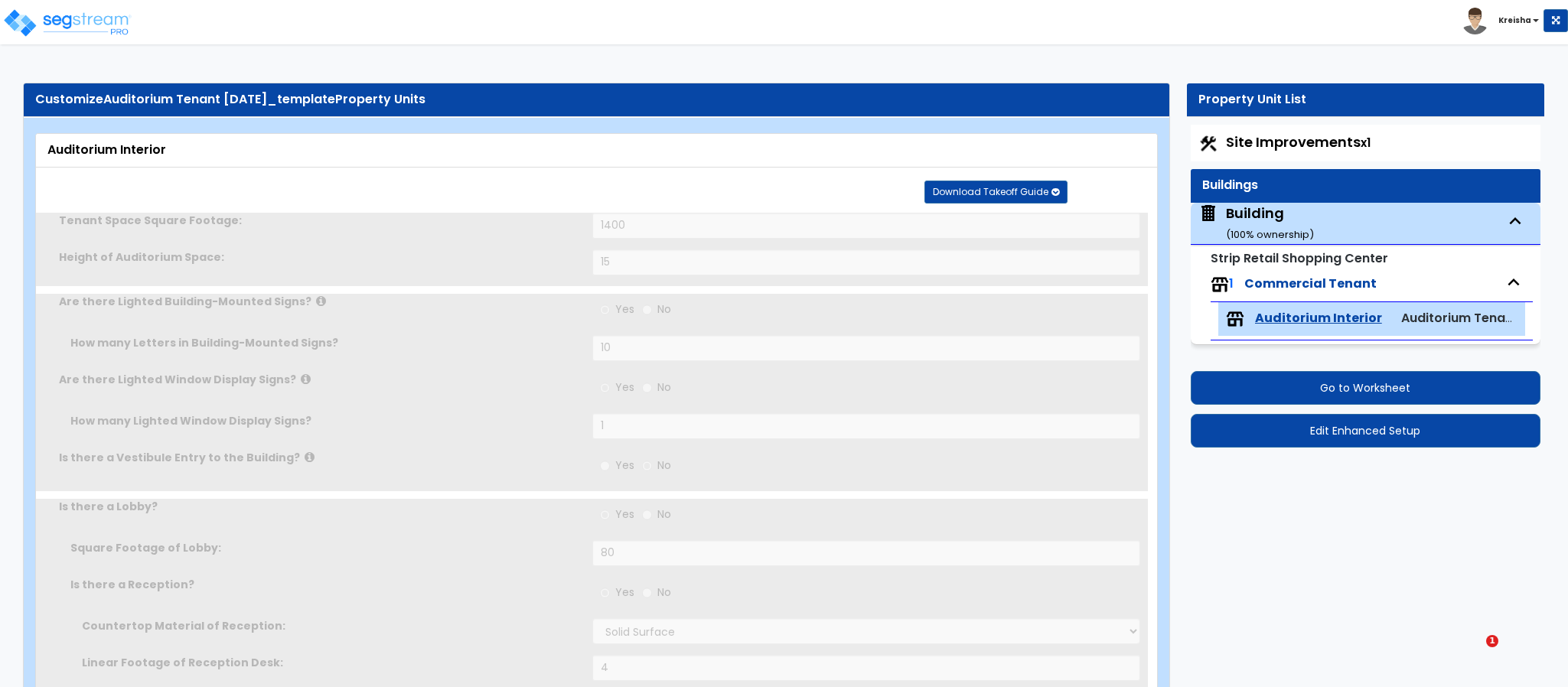
select select "7"
type input "10"
radio input "true"
type input "2"
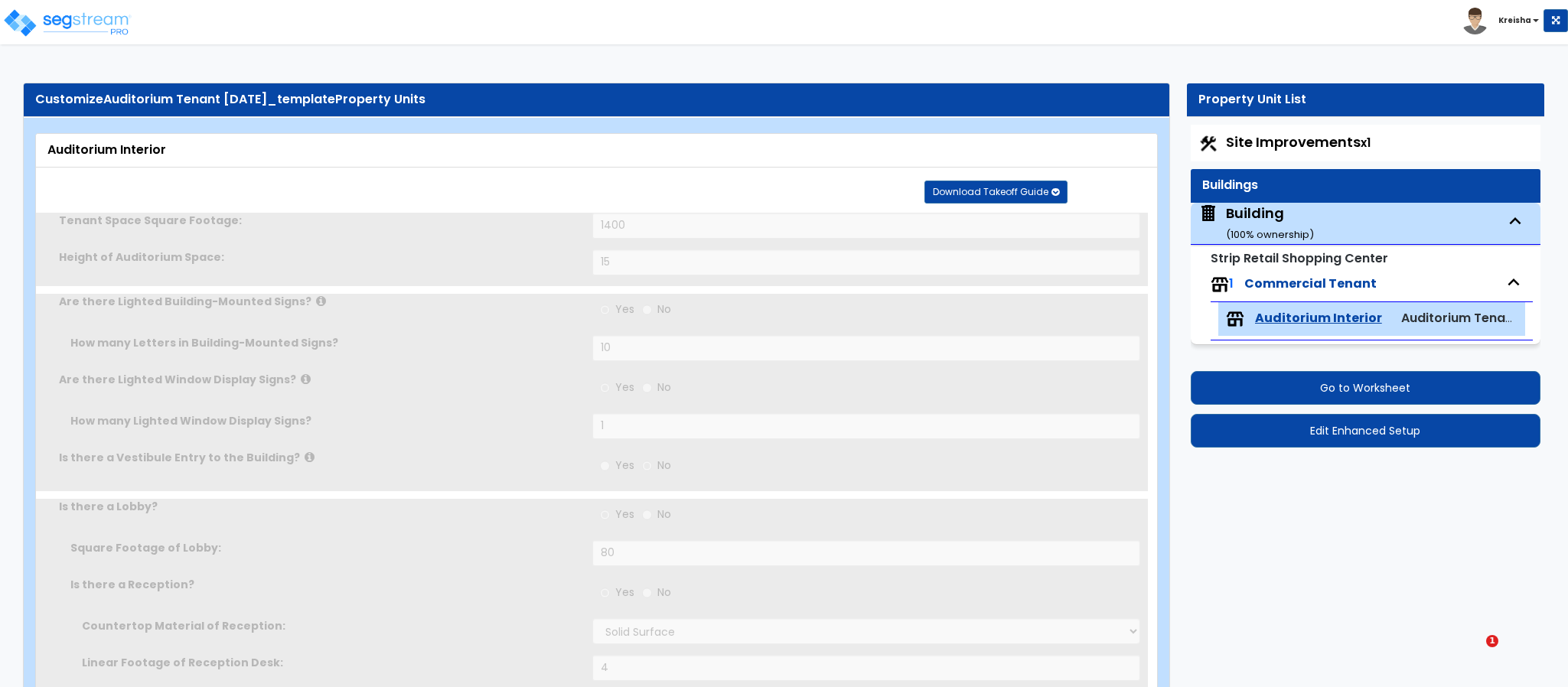
radio input "true"
type input "80"
radio input "true"
select select "1"
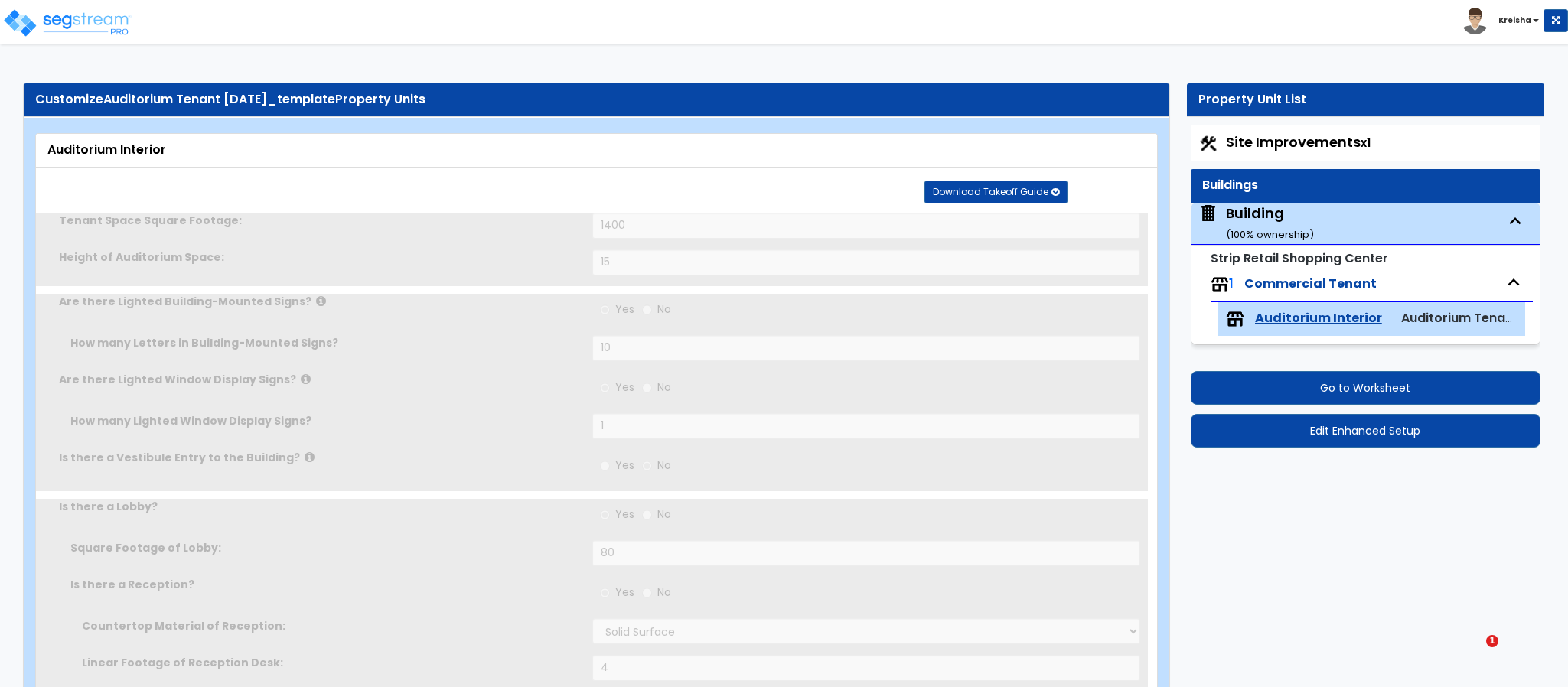
radio input "true"
select select "2"
select select "1"
select select "4"
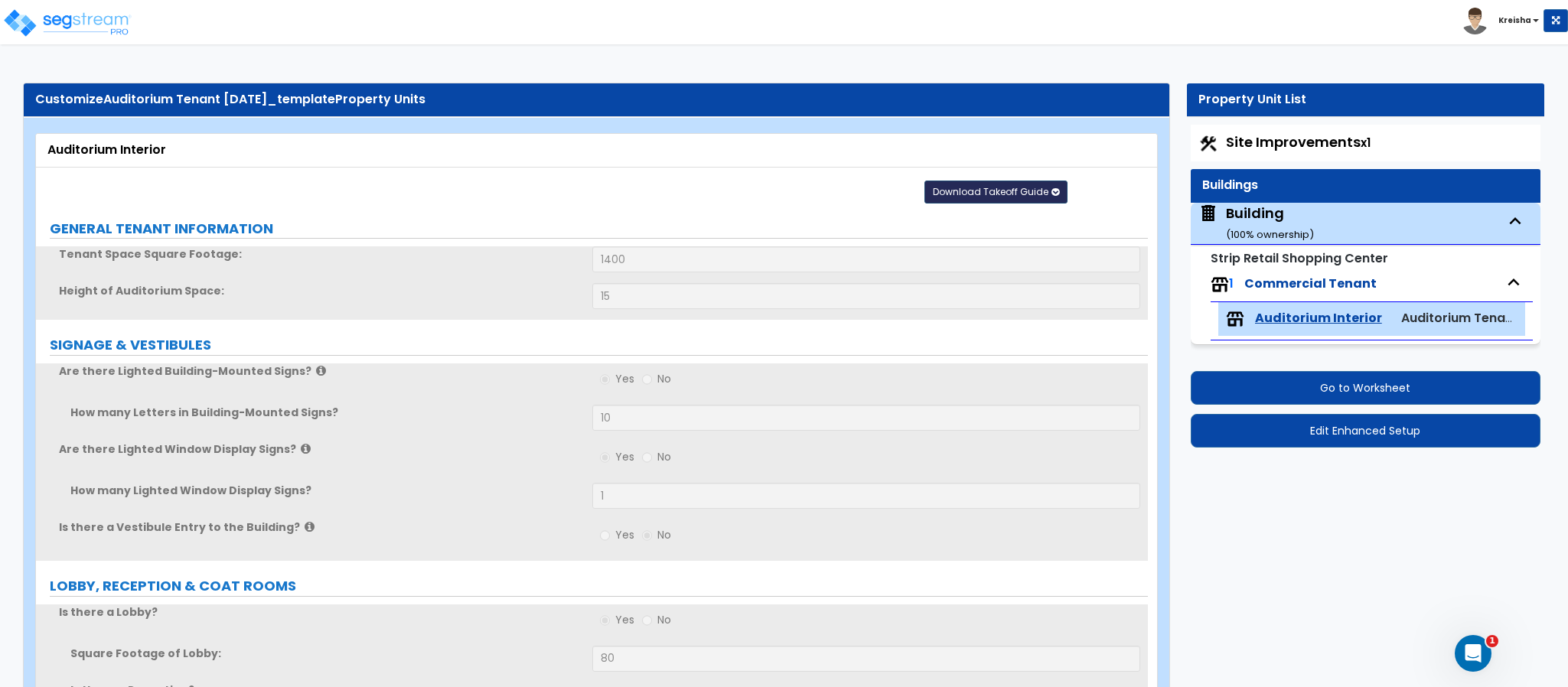
click at [1014, 197] on button "Download Takeoff Guide" at bounding box center [996, 192] width 143 height 23
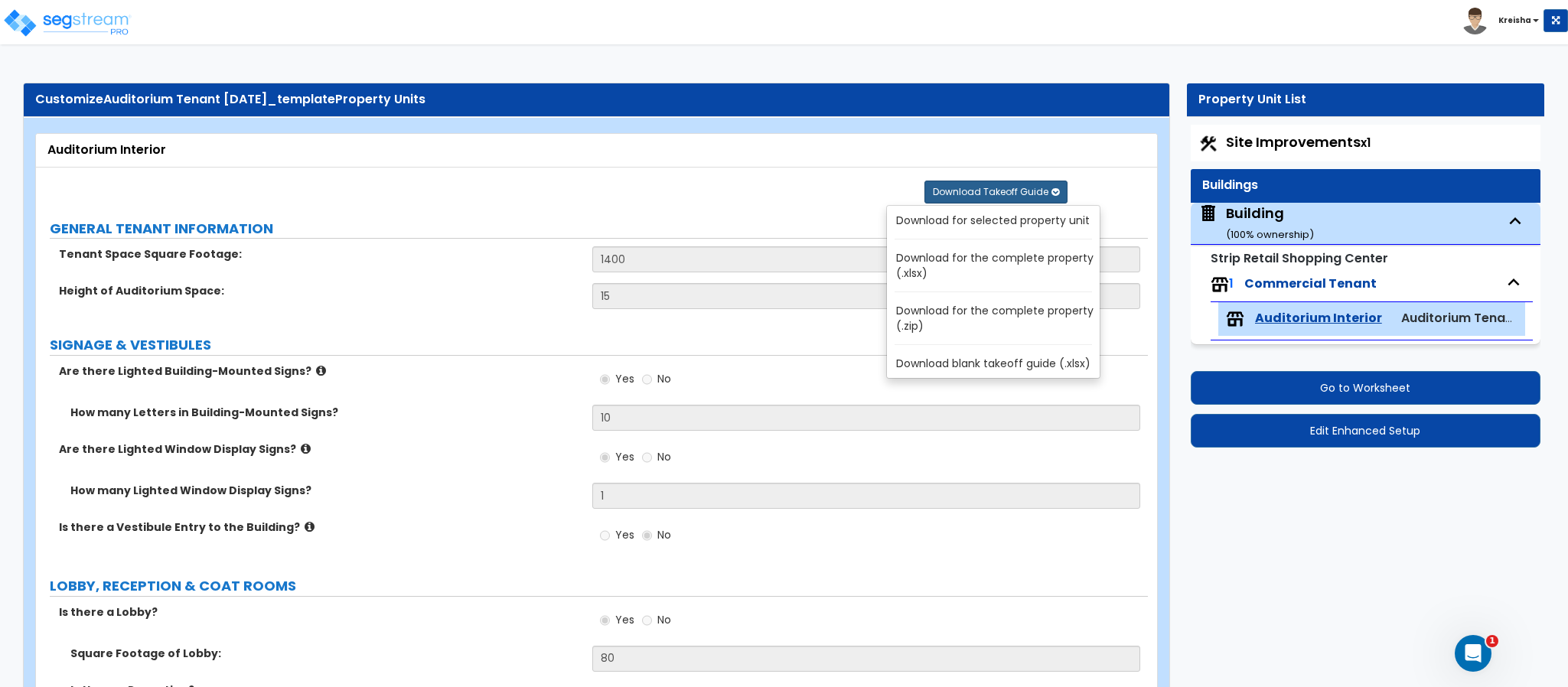
click at [1013, 221] on link "Download for selected property unit" at bounding box center [996, 220] width 207 height 21
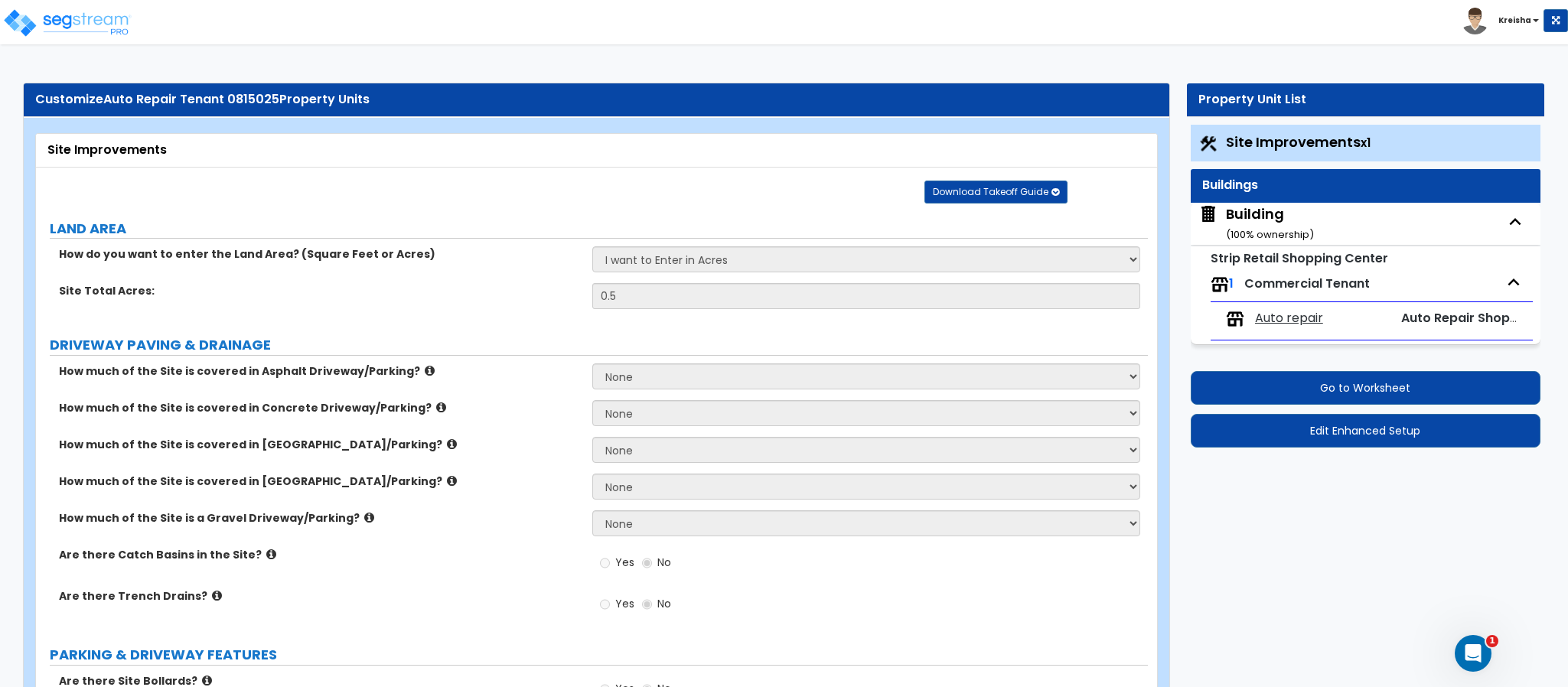
click at [1270, 333] on div "Auto repair Auto Repair Shop Tenant" at bounding box center [1371, 318] width 307 height 33
click at [1277, 324] on span "Auto repair" at bounding box center [1288, 318] width 68 height 17
select select "4"
select select "1"
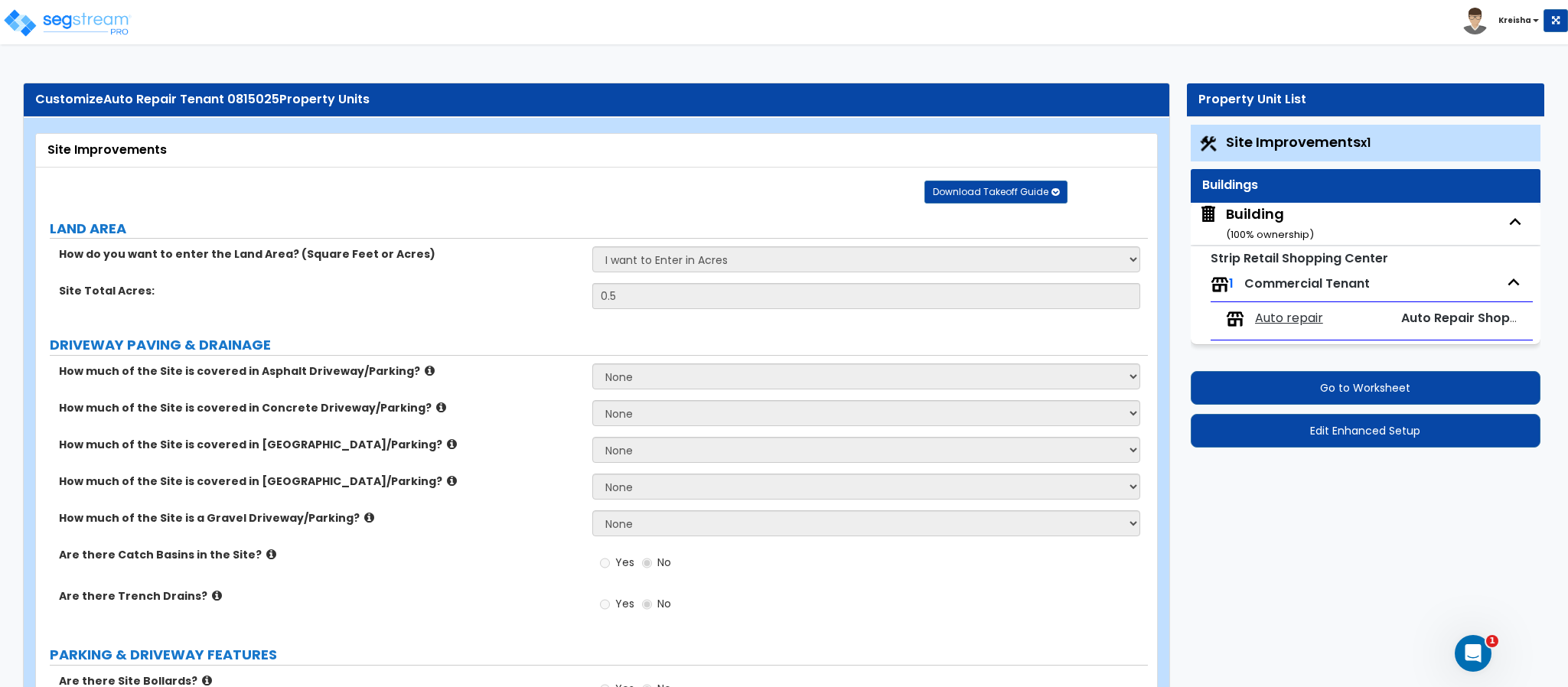
select select "1"
select select "3"
select select "2"
select select "7"
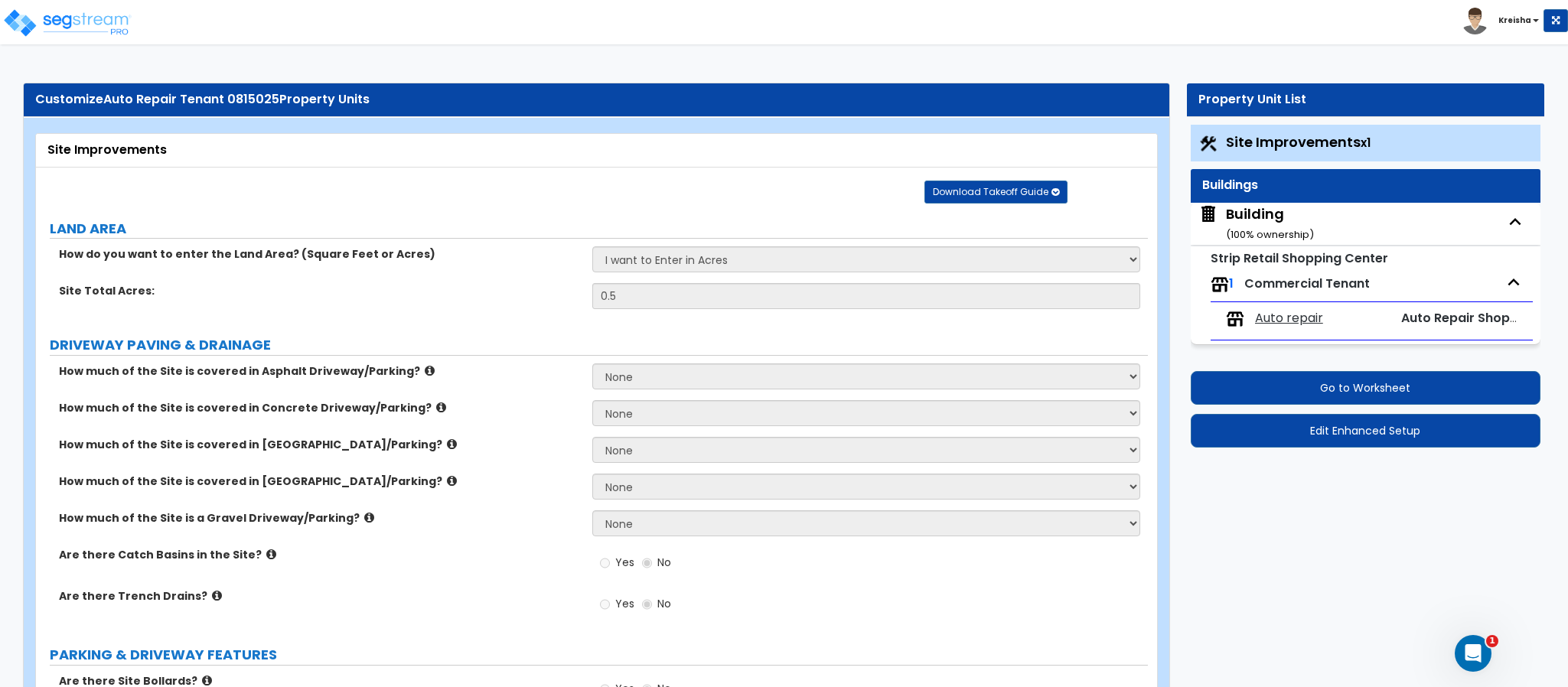
select select "8"
select select "3"
select select "1"
select select "2"
select select "1"
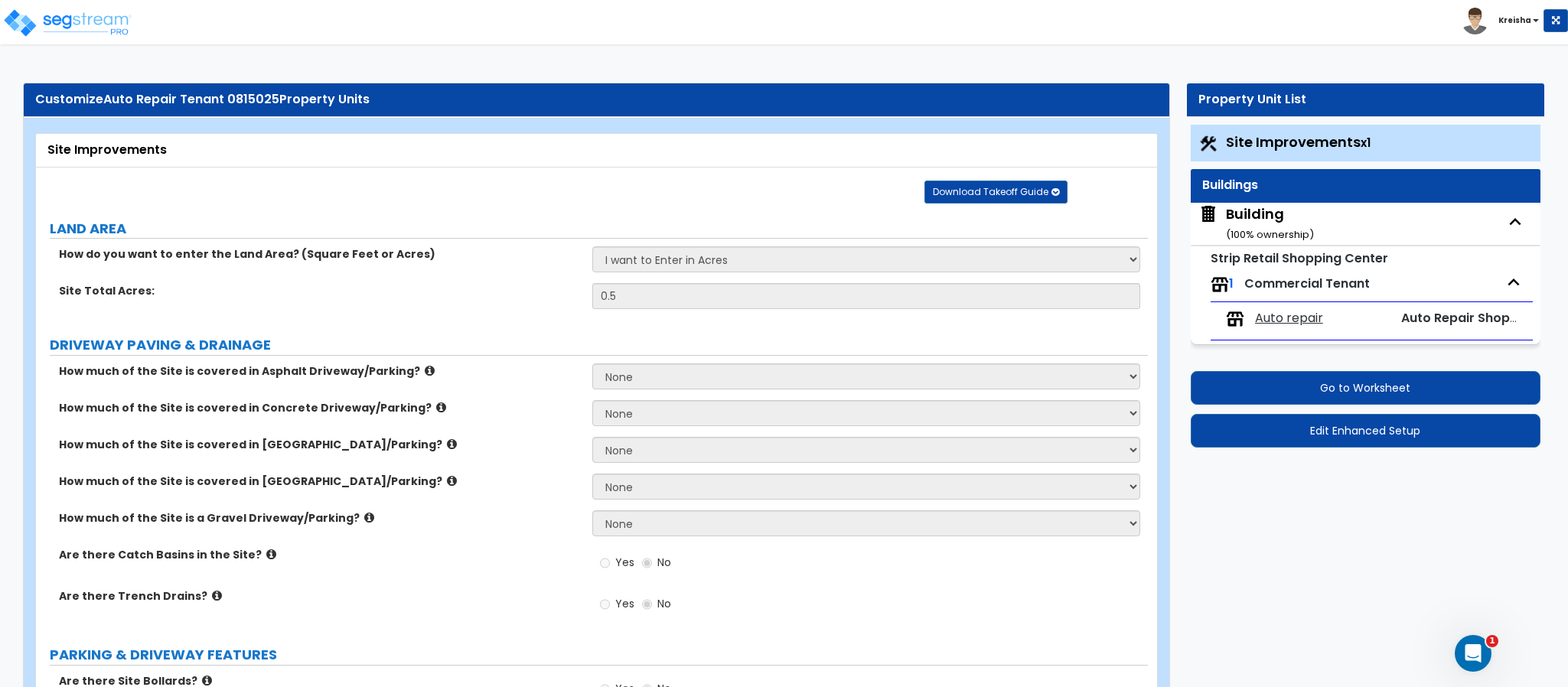
select select "3"
select select "1"
select select "2"
select select "1"
select select "2"
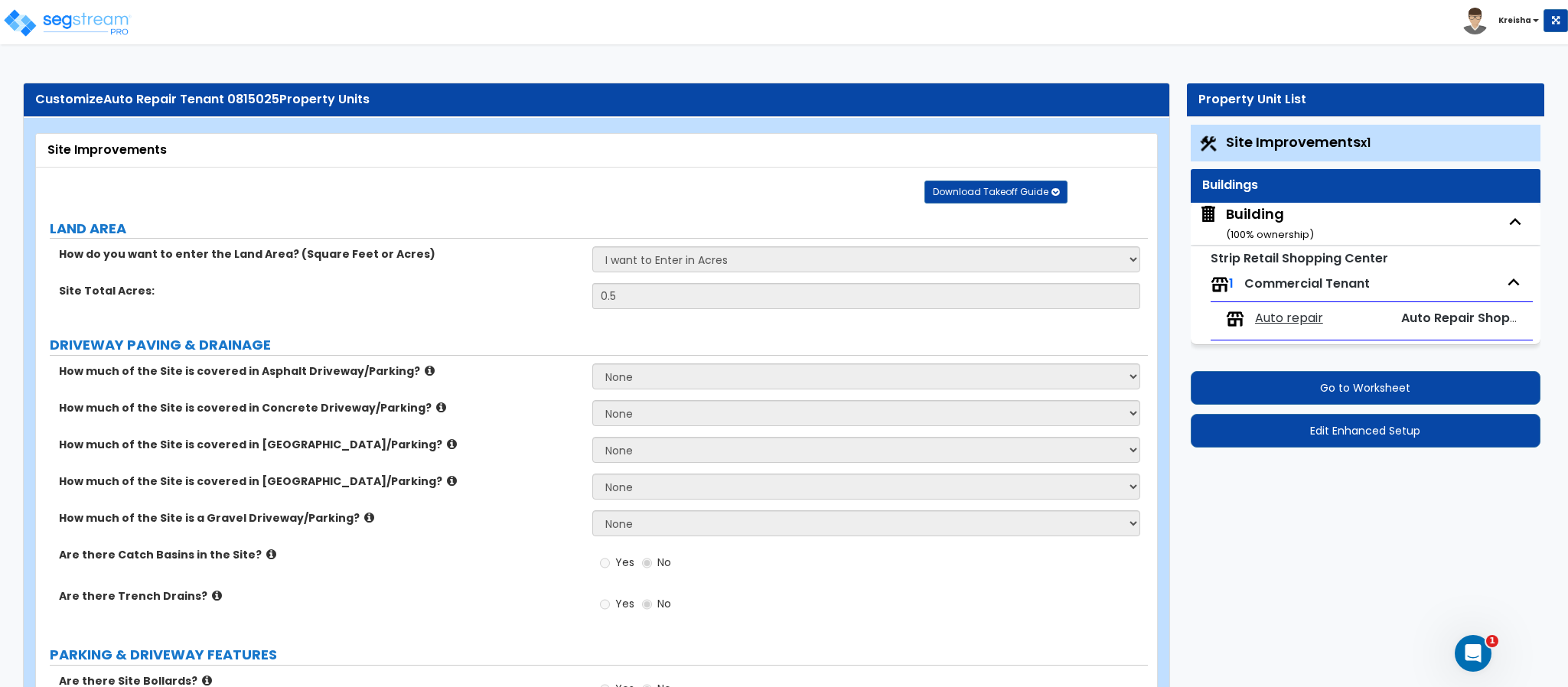
select select "2"
select select "1"
select select "2"
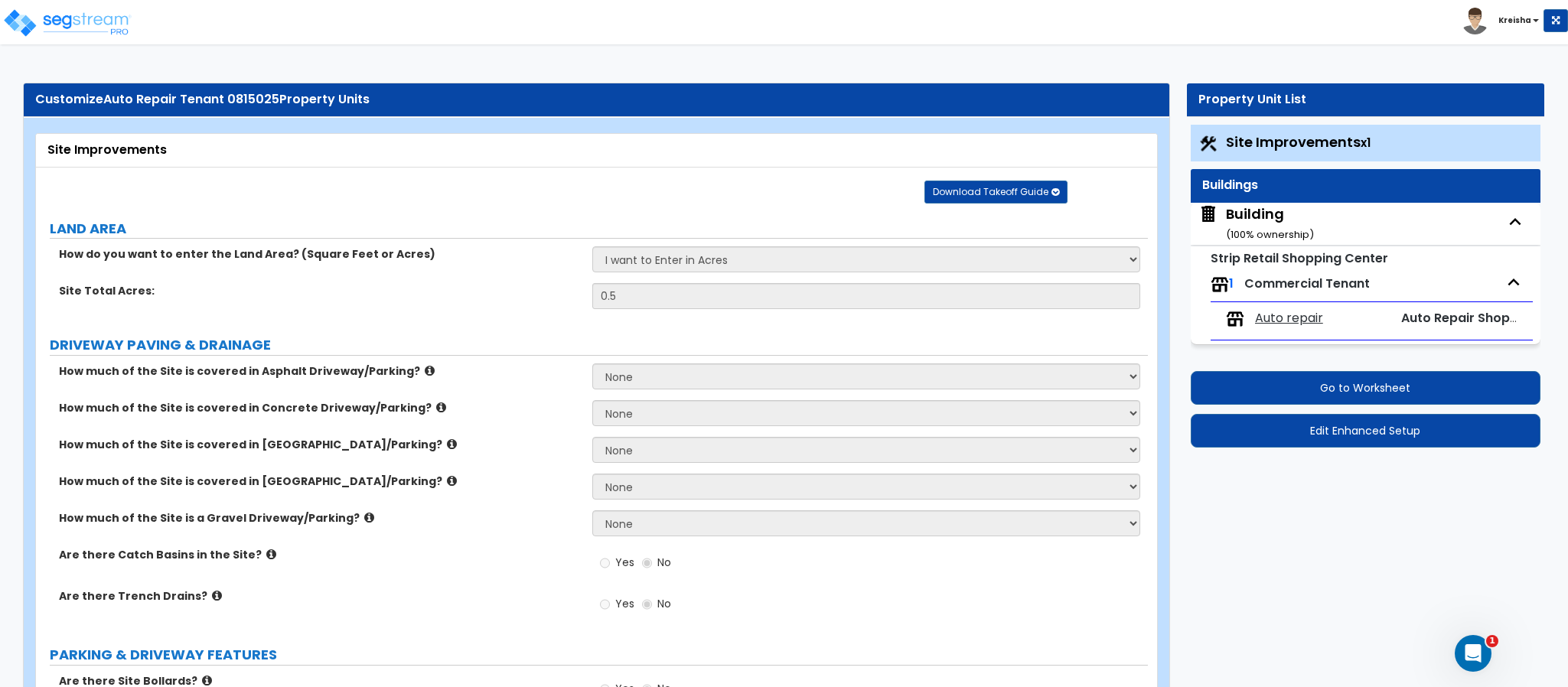
select select "1"
select select "4"
select select "2"
select select "1"
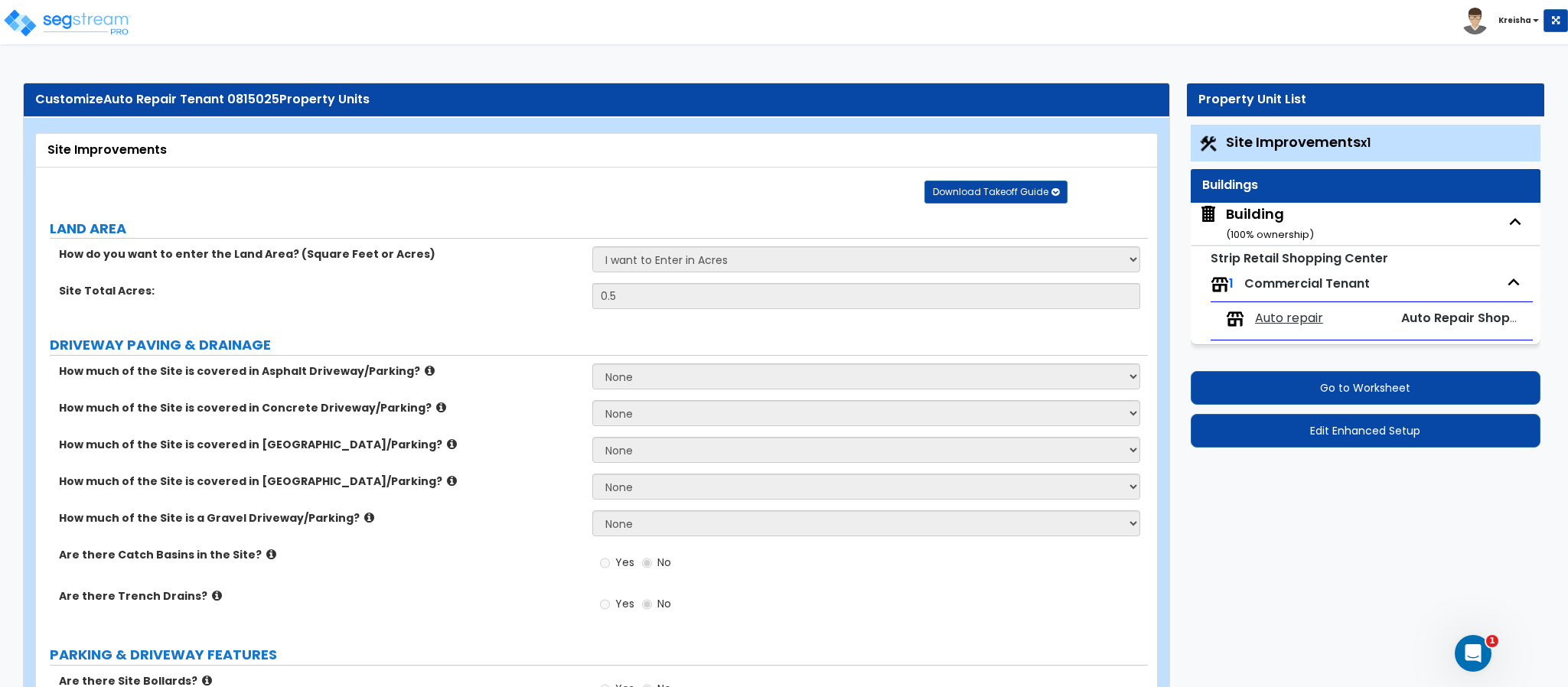
select select "6"
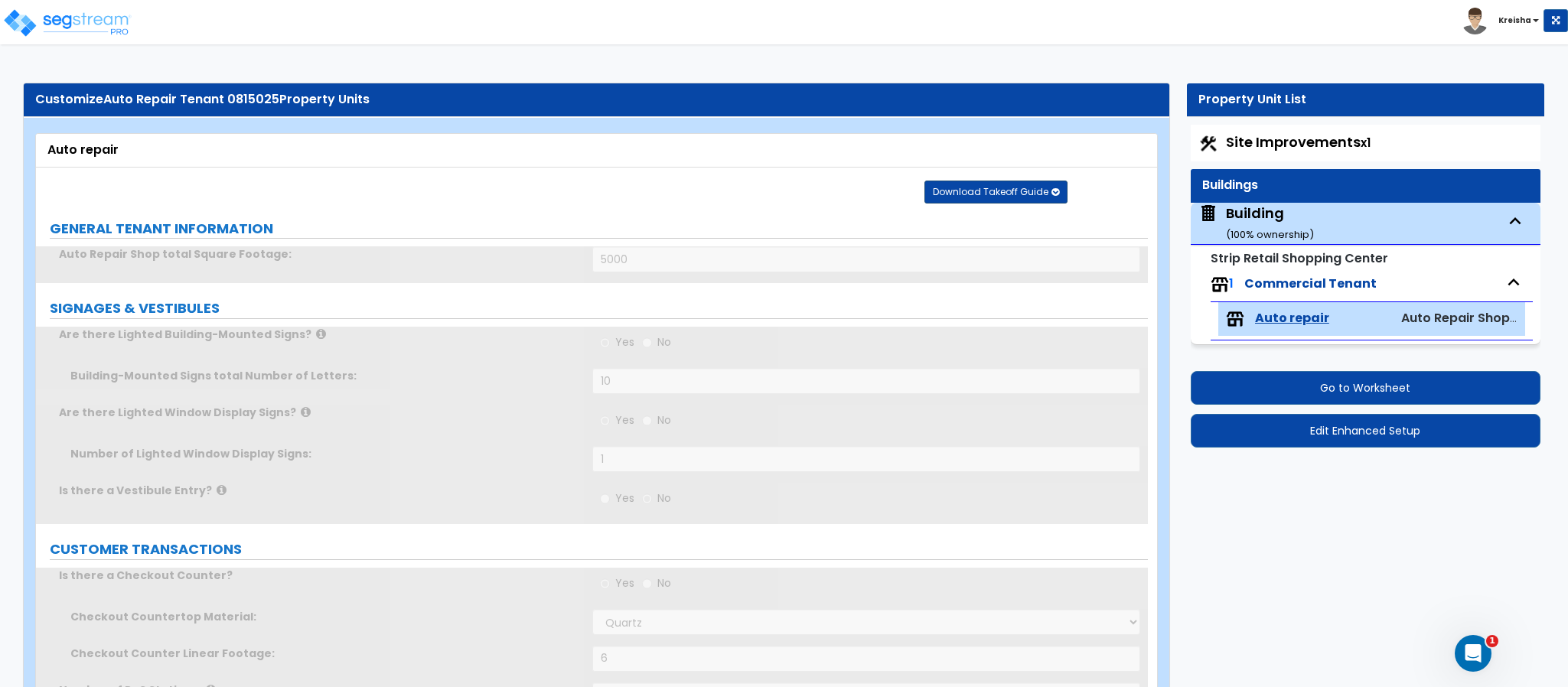
type input "50"
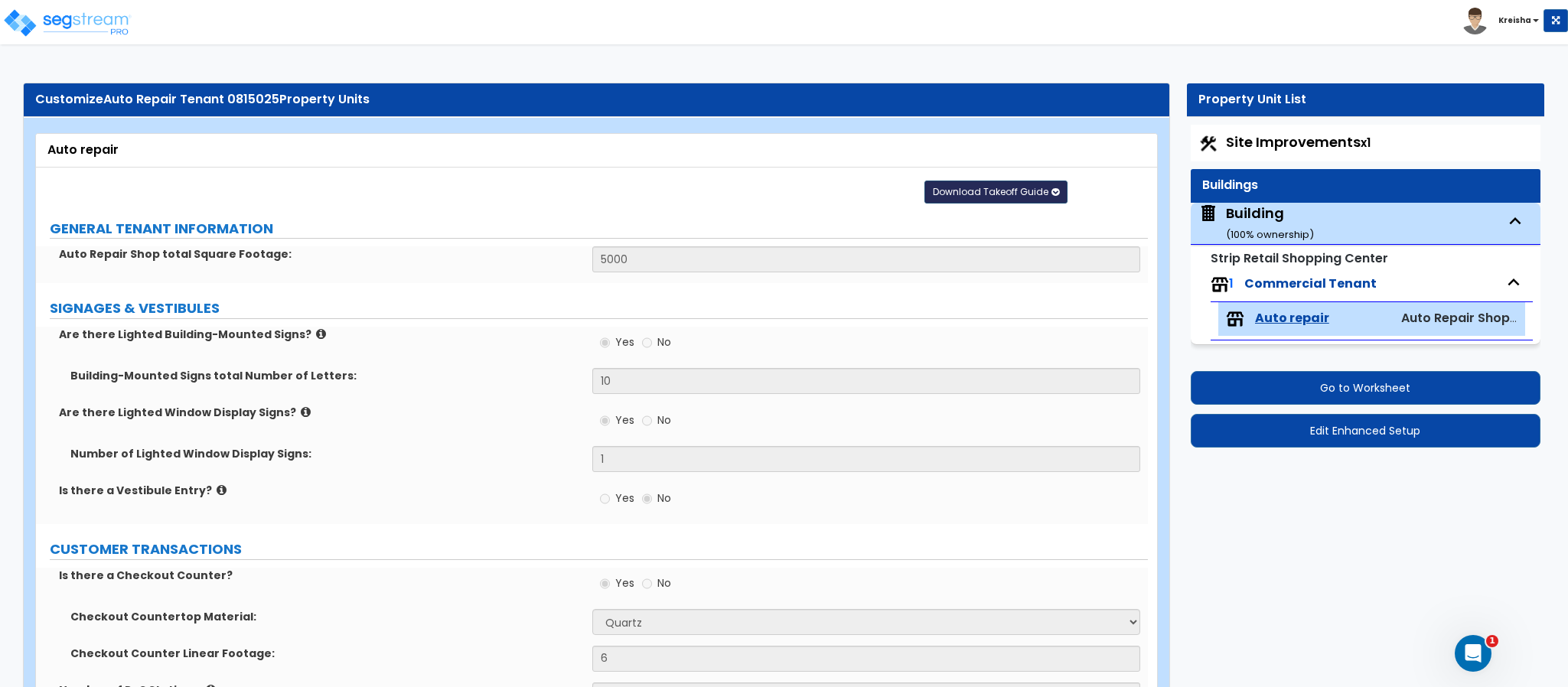
click at [1024, 185] on button "Download Takeoff Guide" at bounding box center [996, 192] width 143 height 23
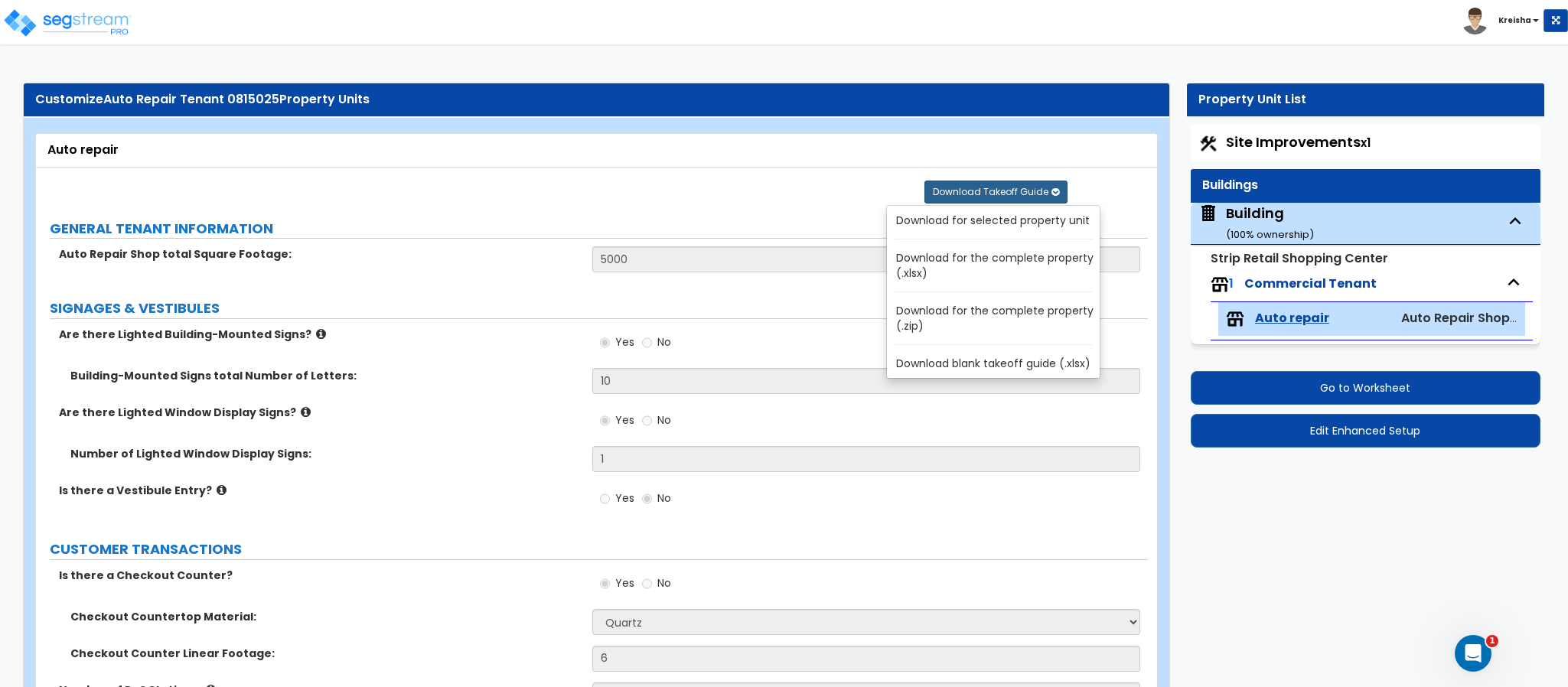
click at [1010, 220] on link "Download for selected property unit" at bounding box center [996, 220] width 207 height 21
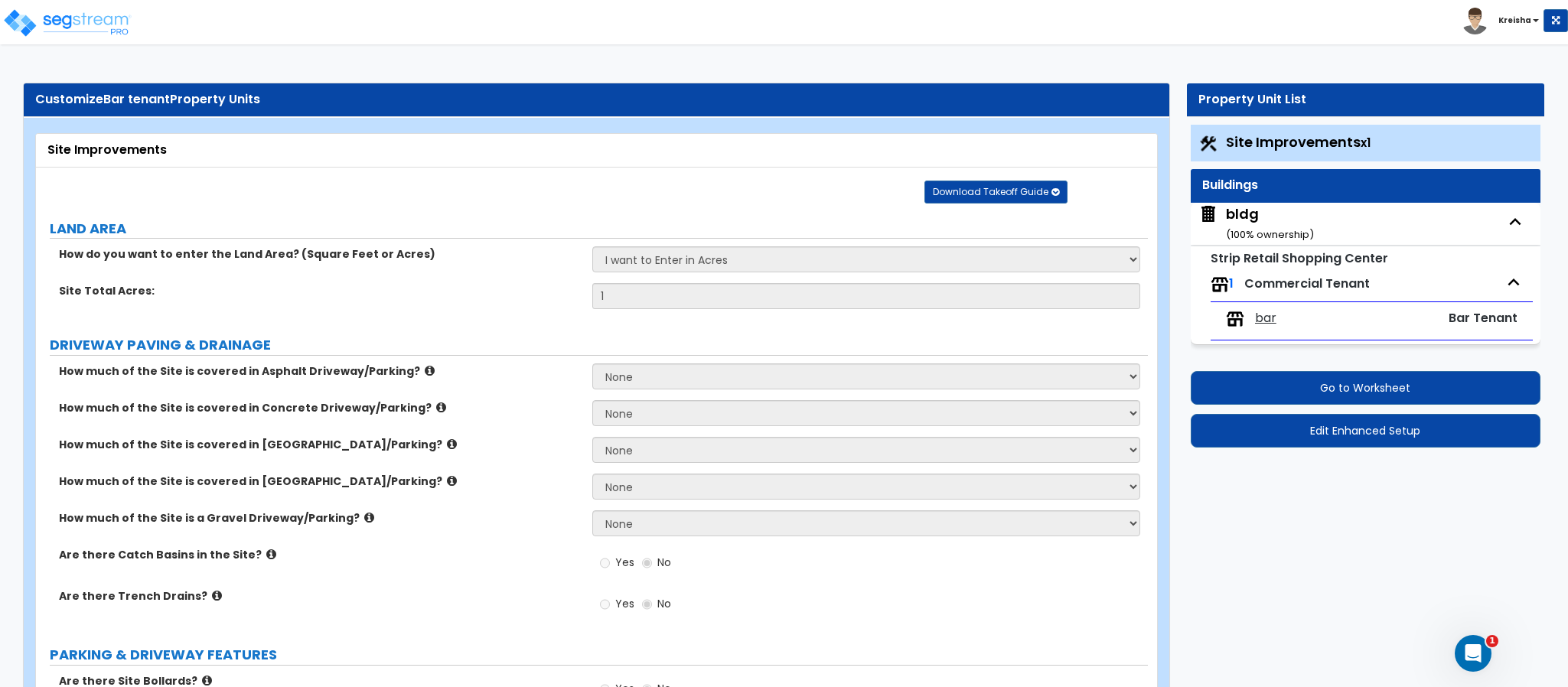
click at [1263, 319] on span "bar" at bounding box center [1265, 318] width 21 height 17
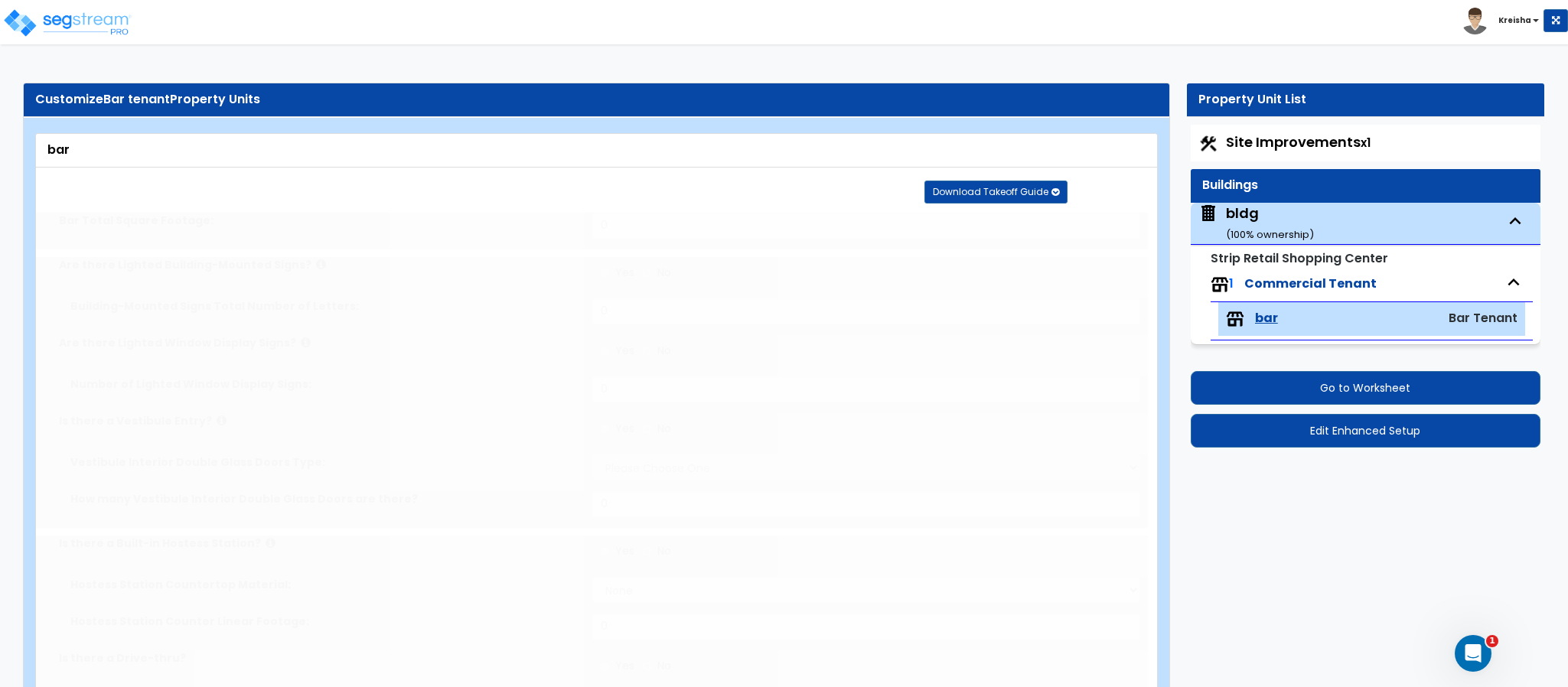
type input "2000"
radio input "false"
type input "7"
radio input "false"
type input "1"
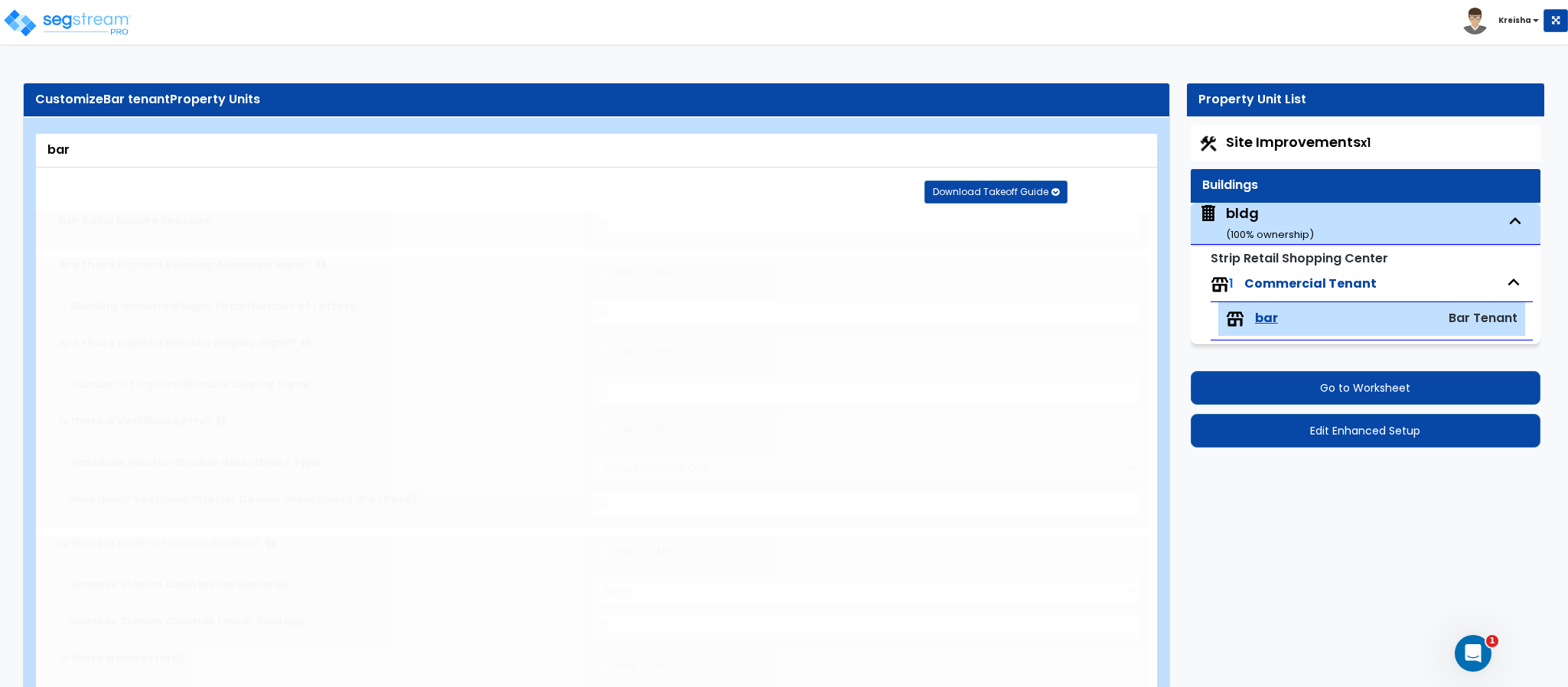
radio input "false"
select select "1"
type input "1"
radio input "false"
select select "3"
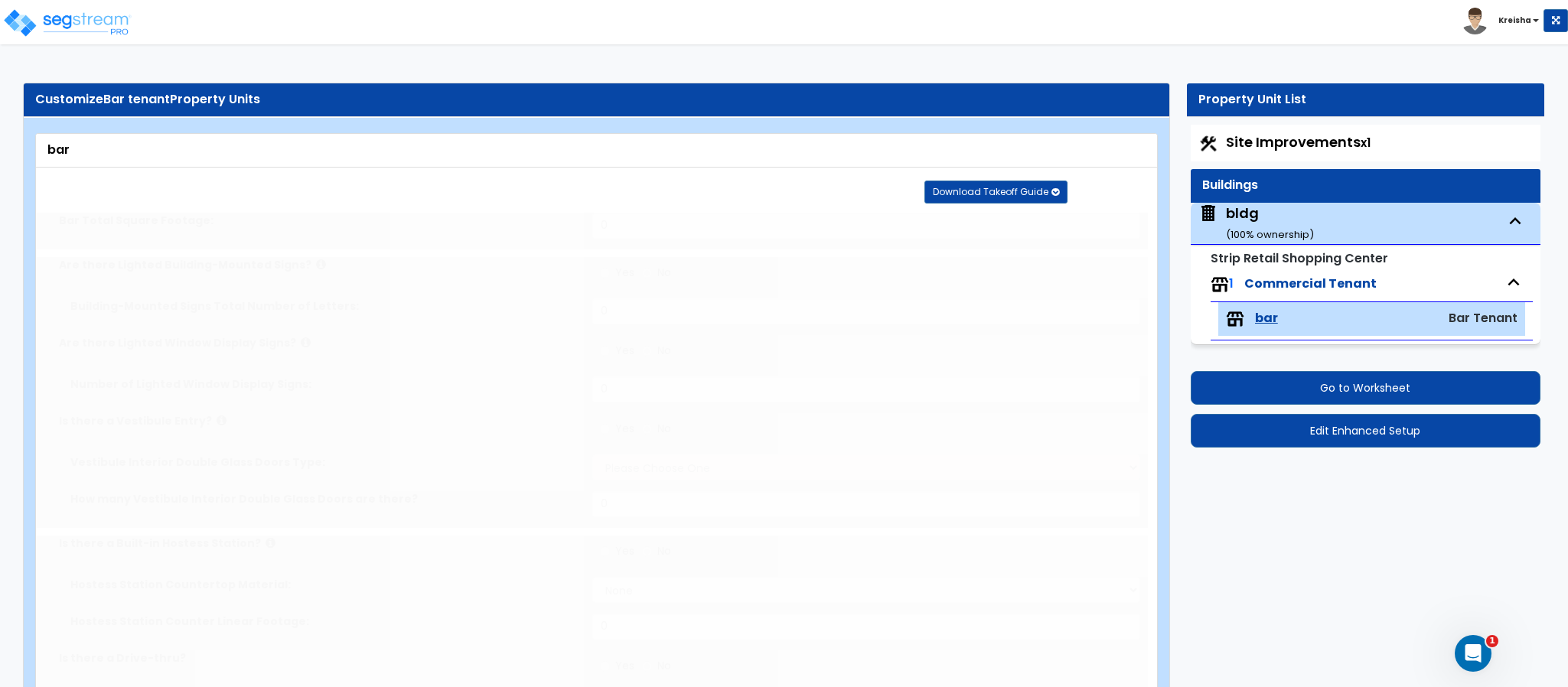
type input "3"
radio input "false"
select select "4"
type input "5"
type input "3"
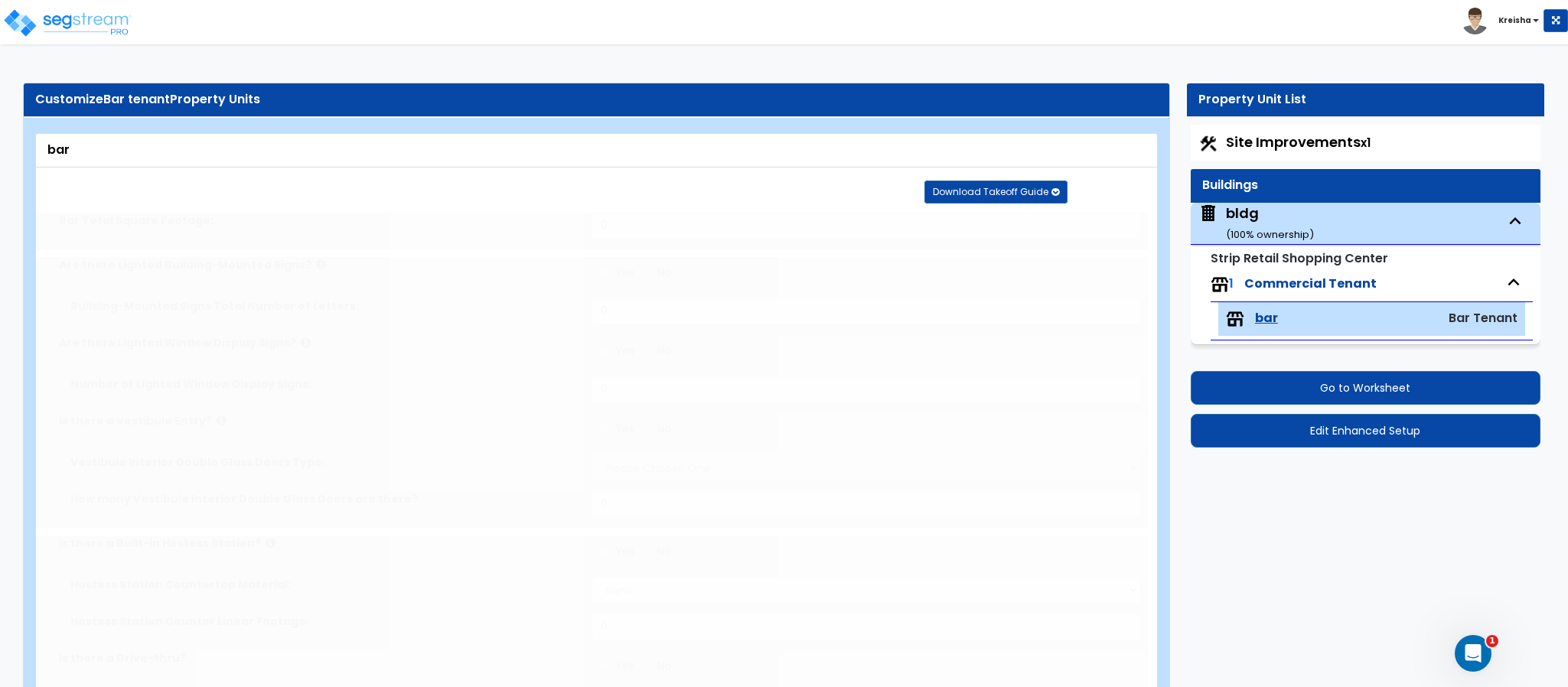
select select "1"
radio input "false"
type input "45"
radio input "false"
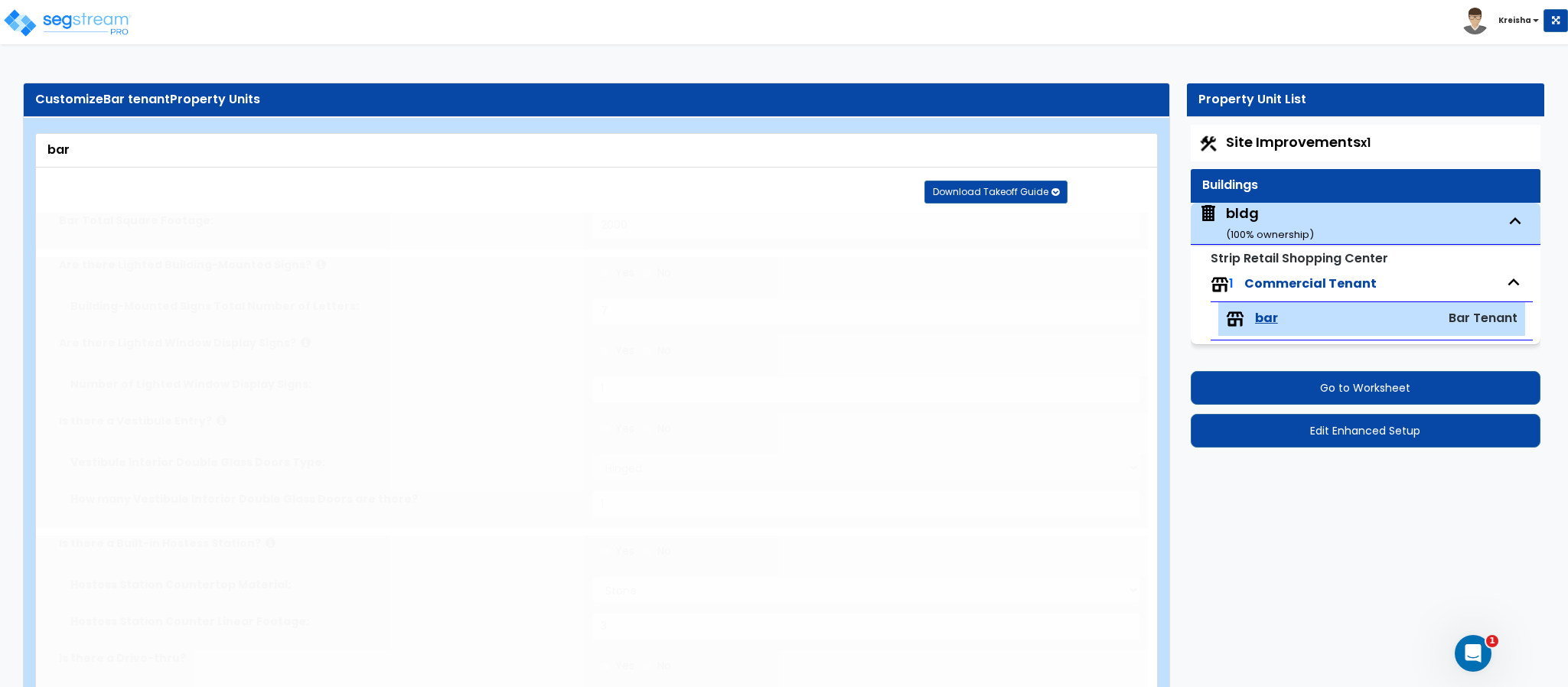
select select "1"
radio input "true"
radio input "false"
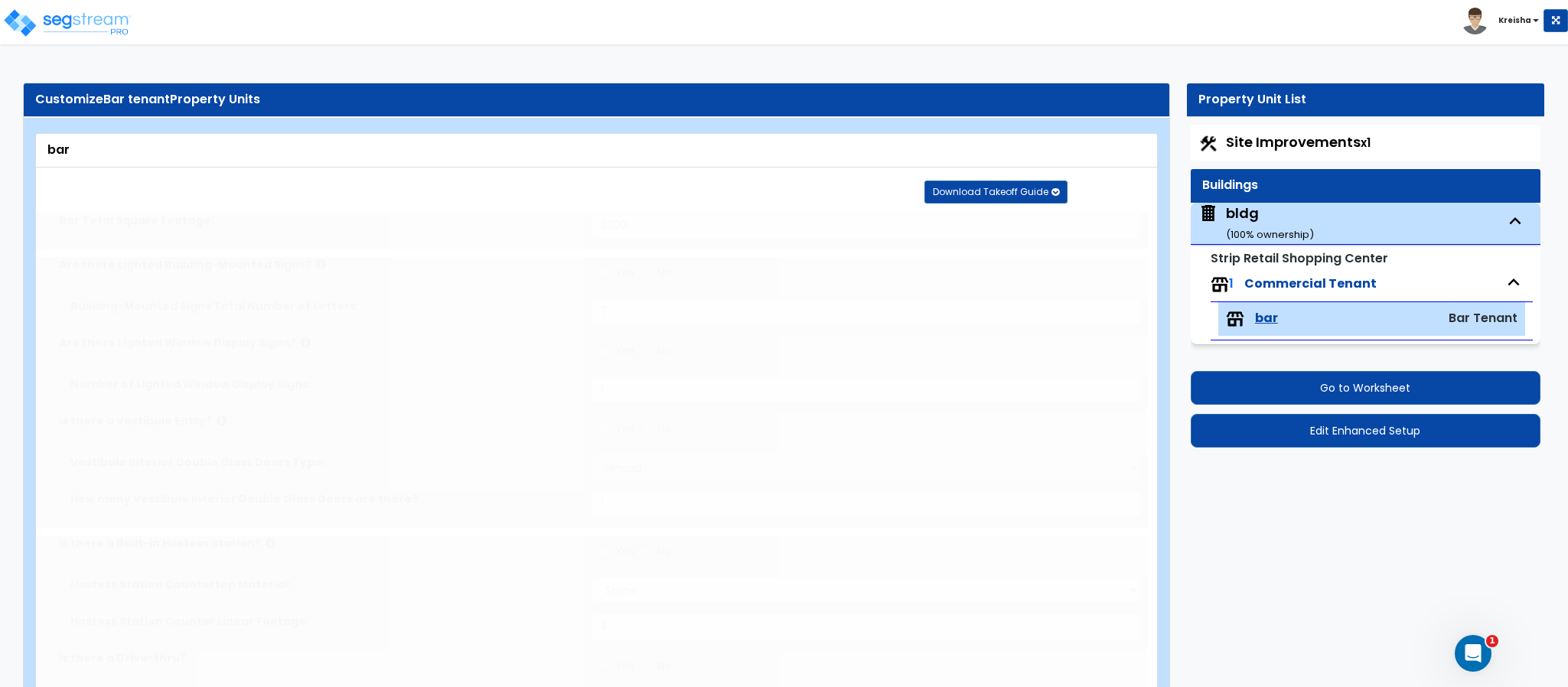
select select "1"
radio input "false"
select select "1"
radio input "false"
type input "25"
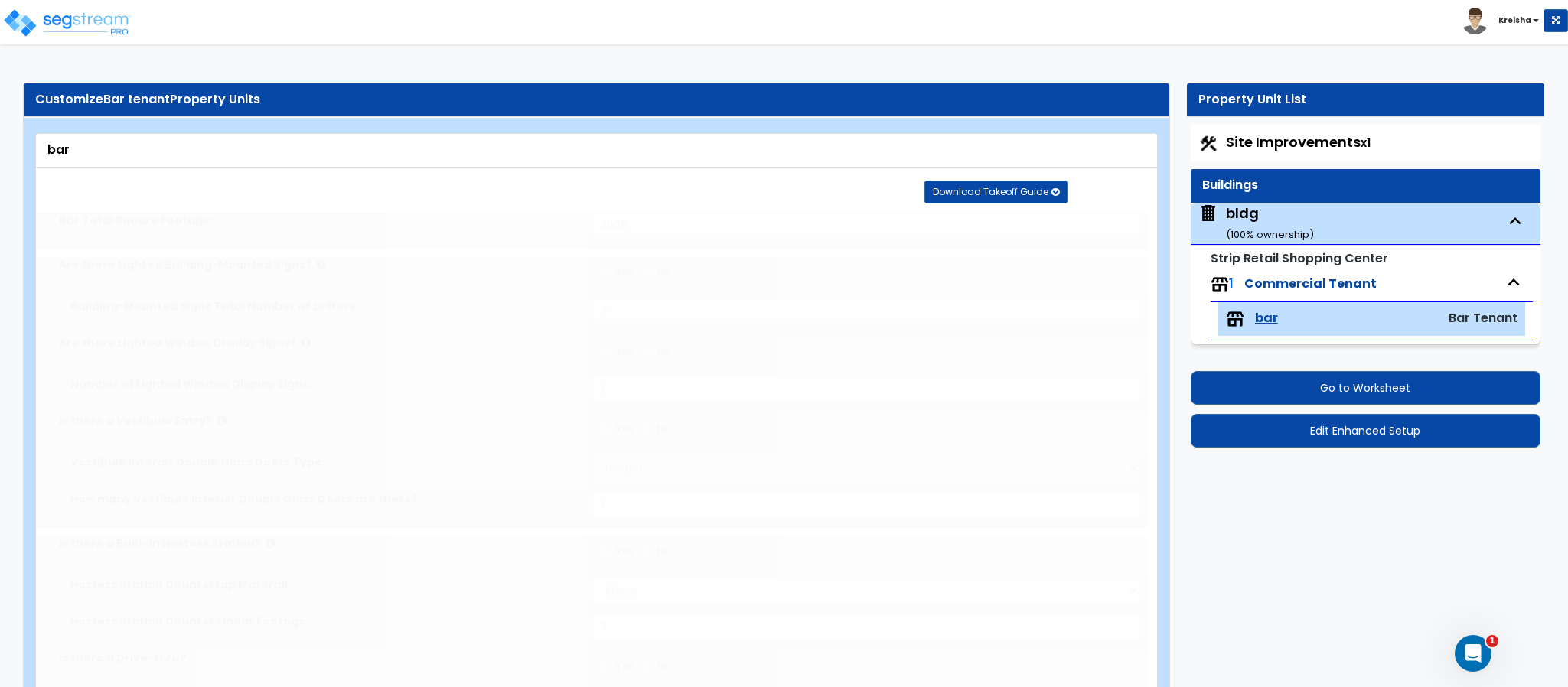
radio input "false"
select select "2"
type input "45"
radio input "false"
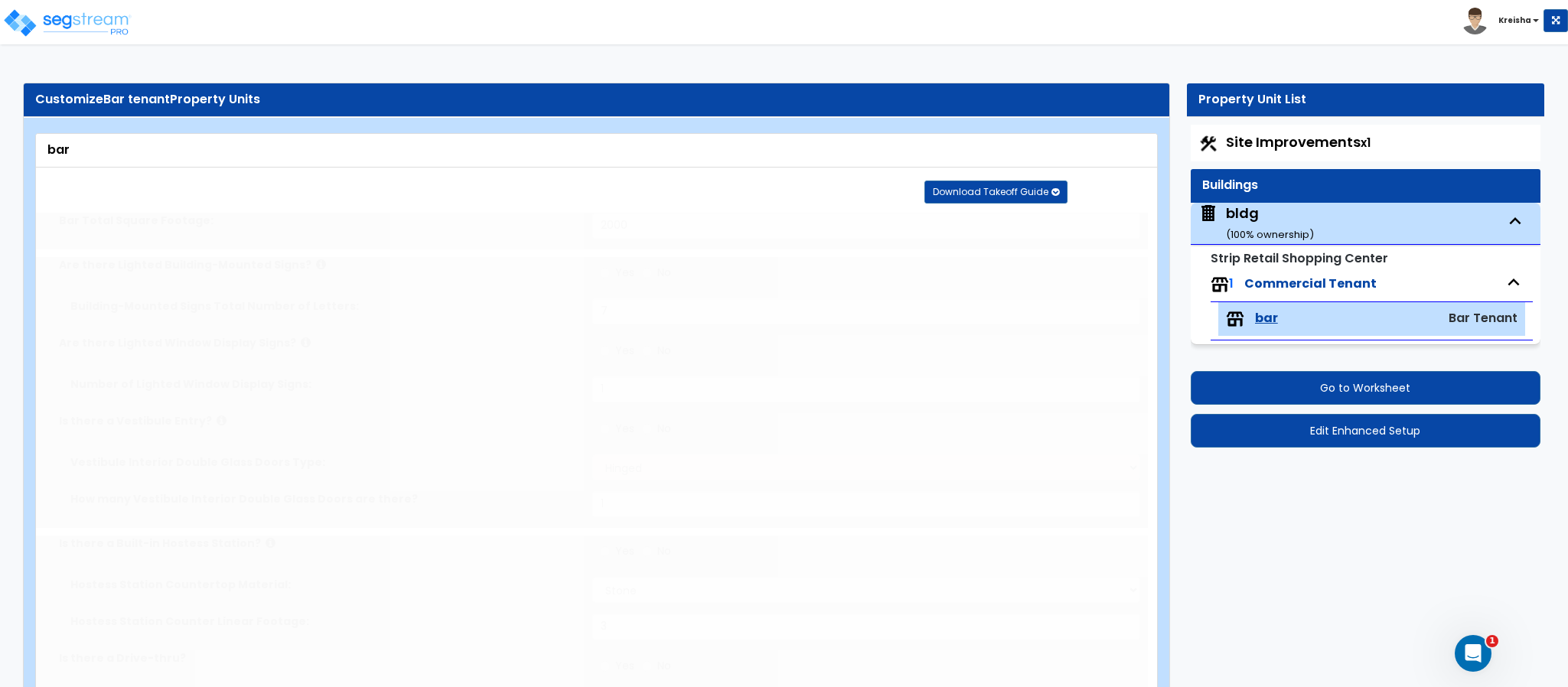
type input "180"
radio input "false"
type input "90"
select select "2"
select select "1"
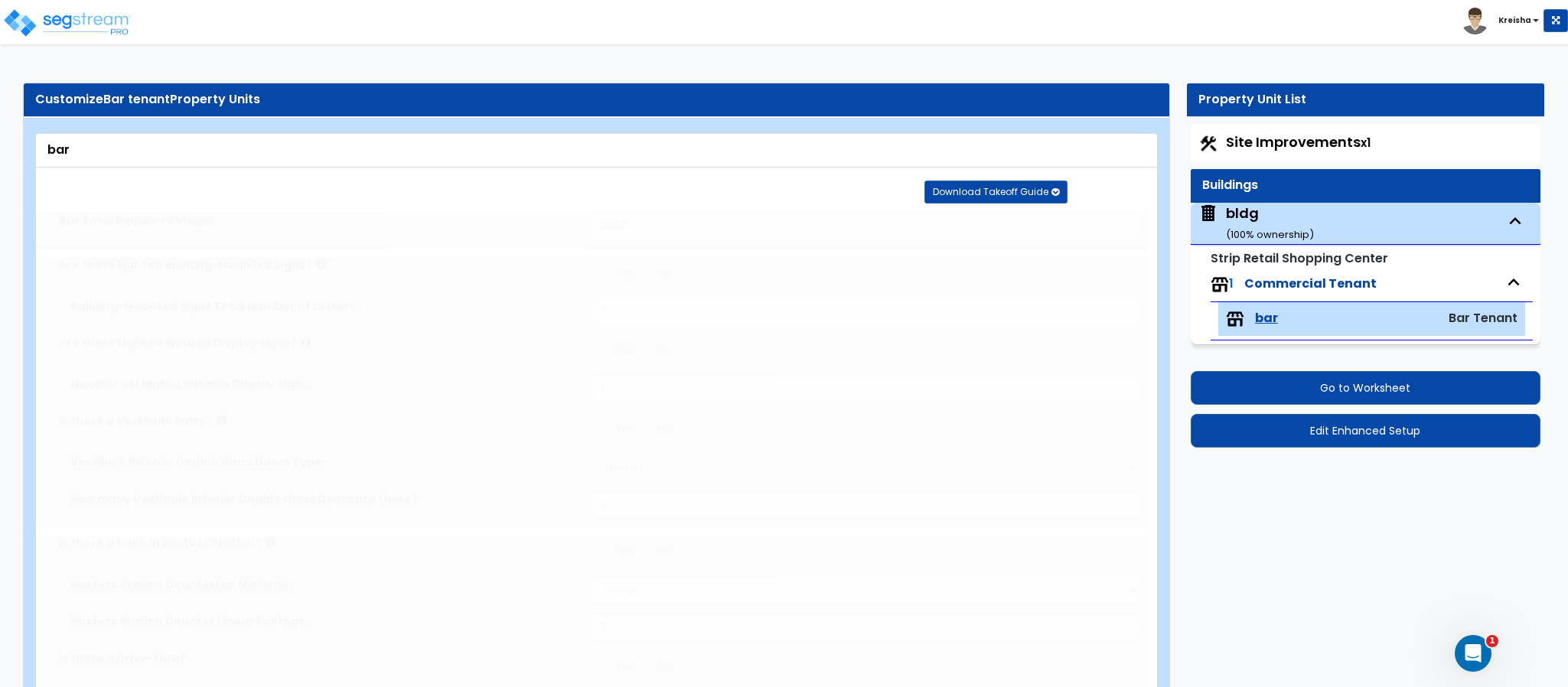
type input "70"
select select "4"
radio input "false"
select select "1"
type input "145"
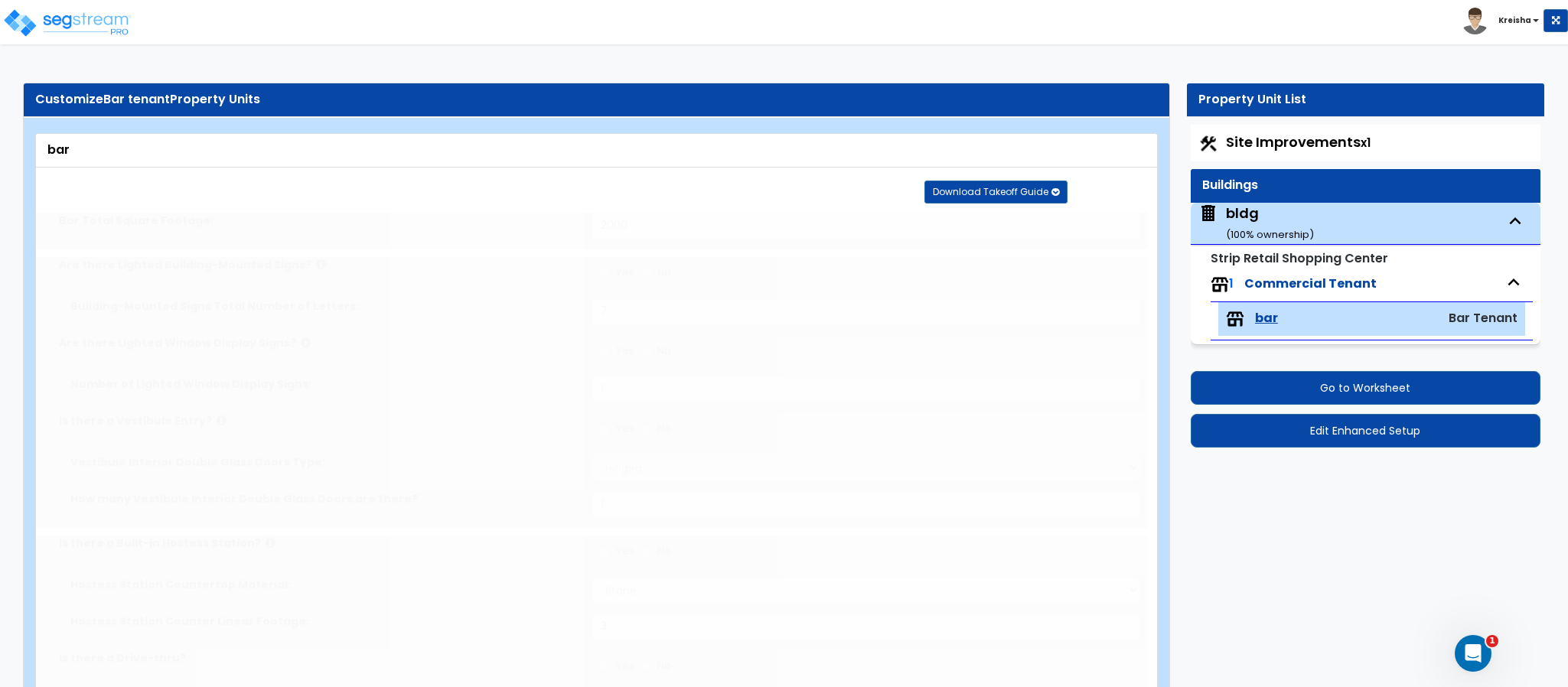
radio input "false"
select select "3"
select select "4"
type input "5"
select select "4"
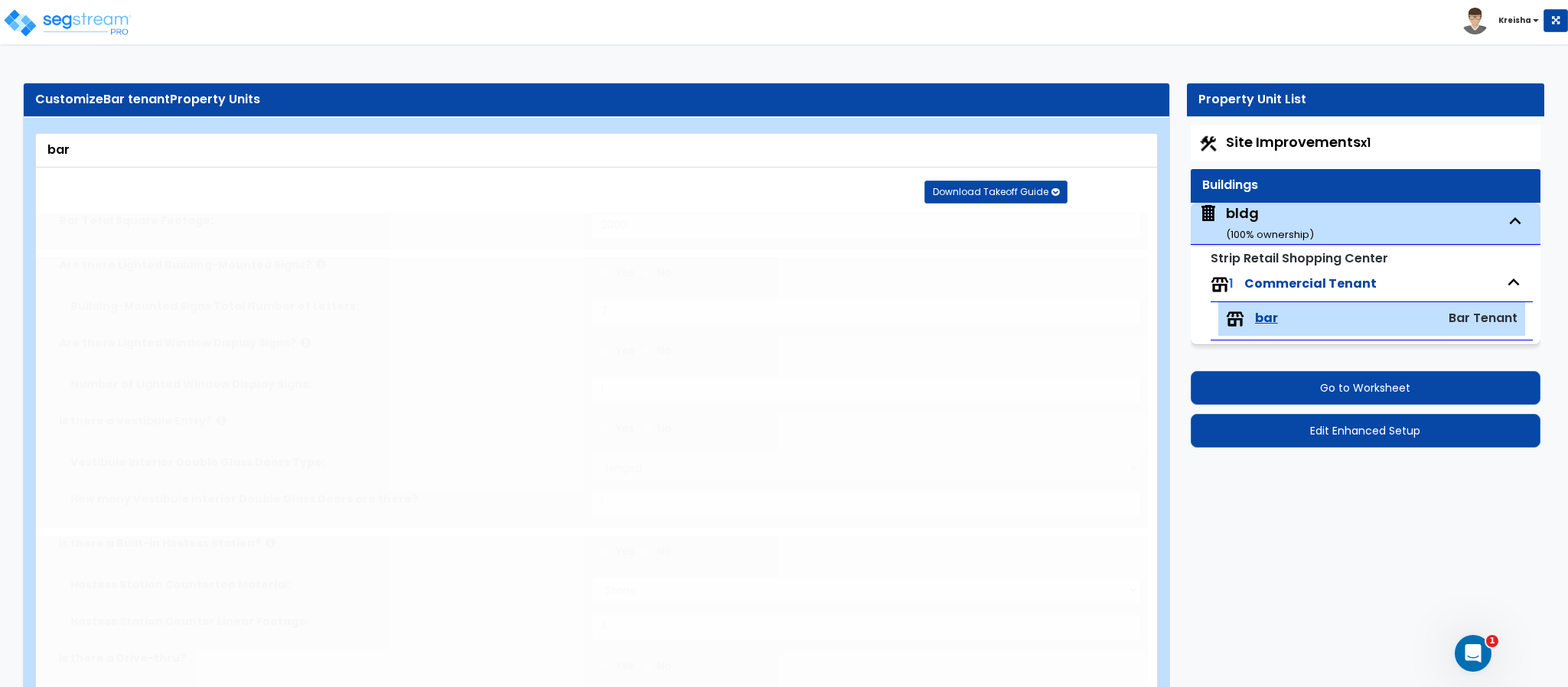
type input "3"
select select "4"
type input "4"
select select "1"
select select "5"
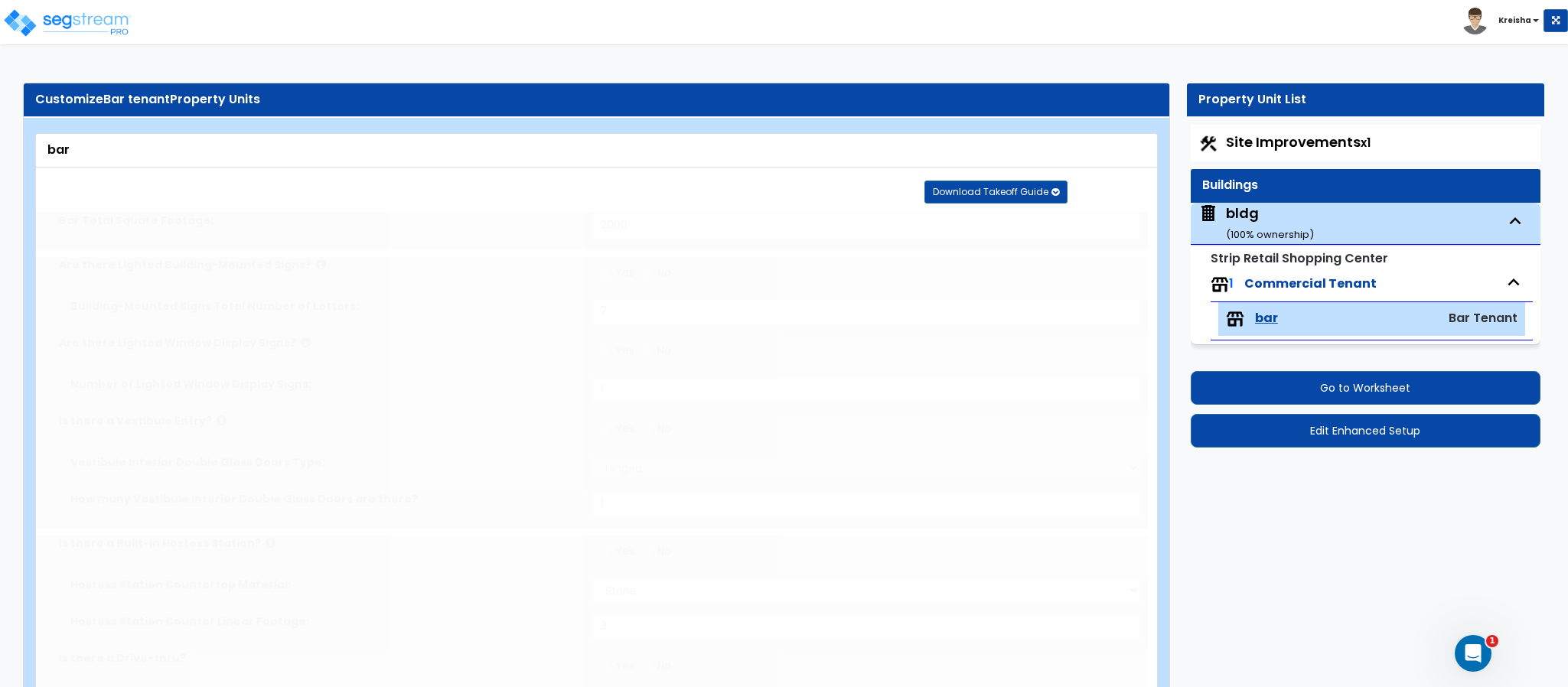
radio input "false"
type input "8"
type input "3"
type input "2"
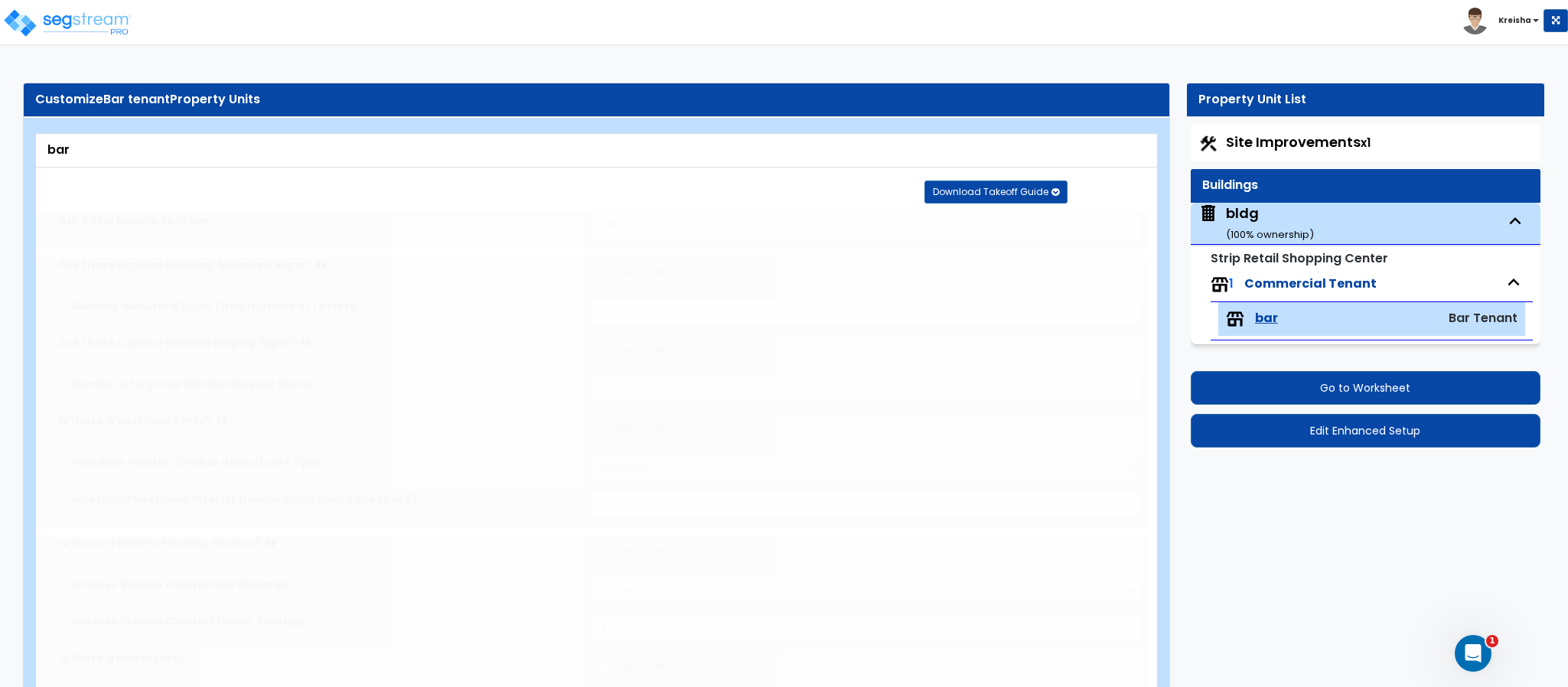
radio input "false"
type input "2"
type input "3"
radio input "false"
type input "2"
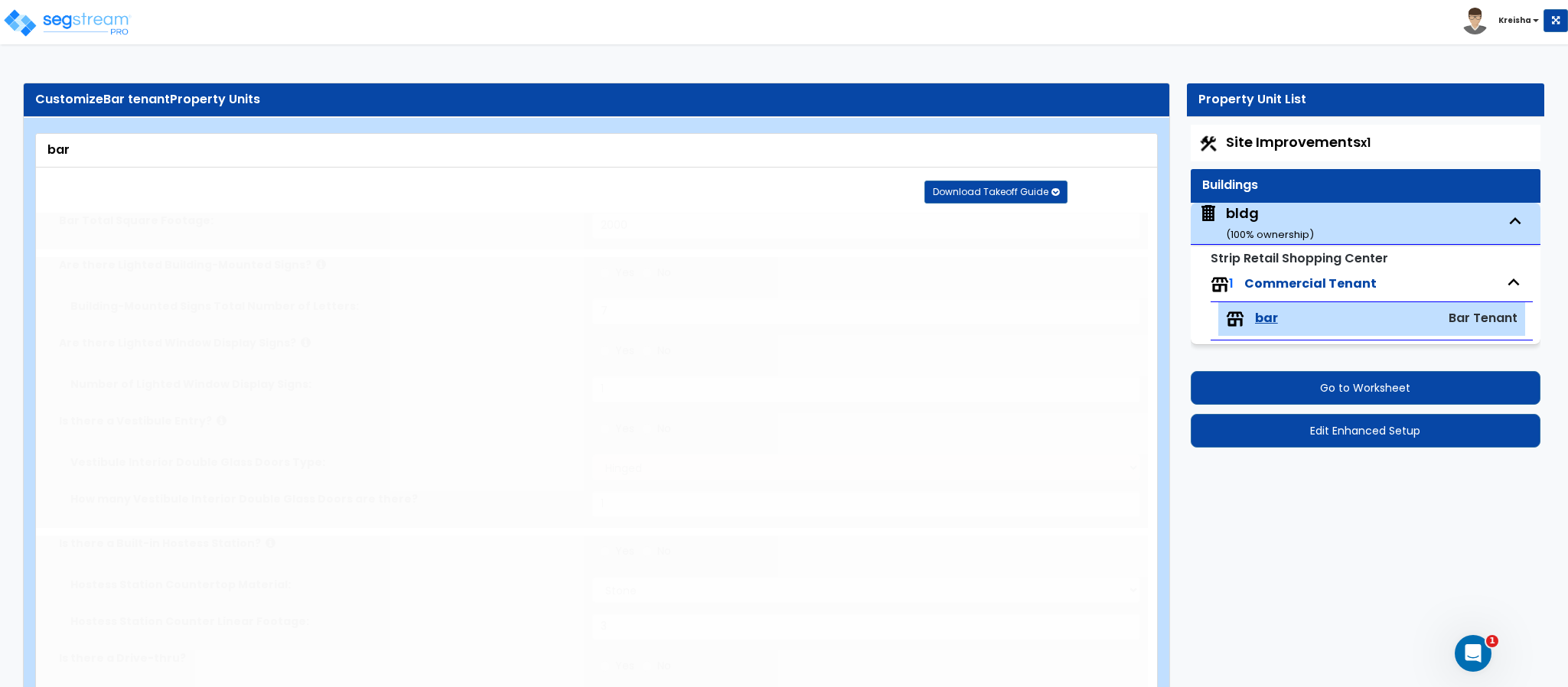
radio input "false"
type input "1"
type input "150"
select select "2"
type input "7"
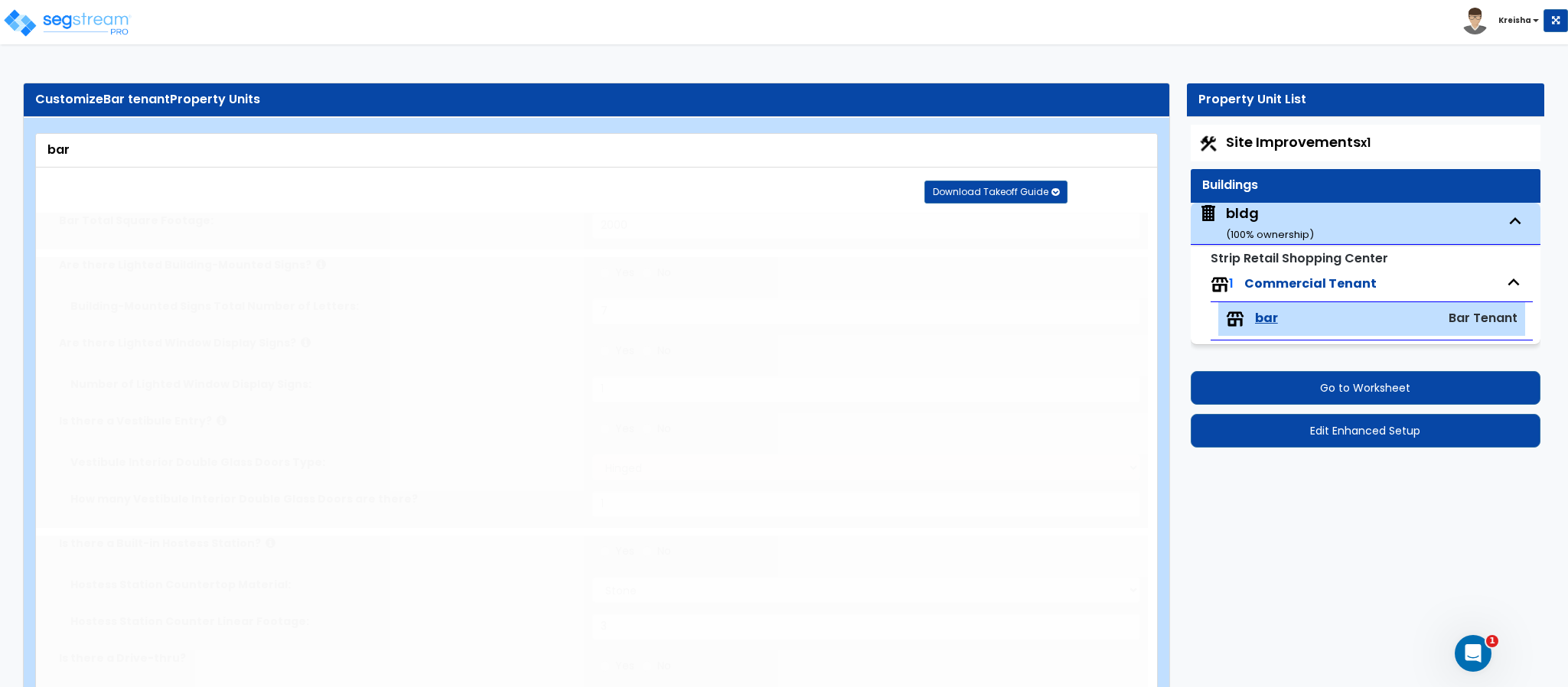
type input "7"
type input "1"
select select "1"
type input "1"
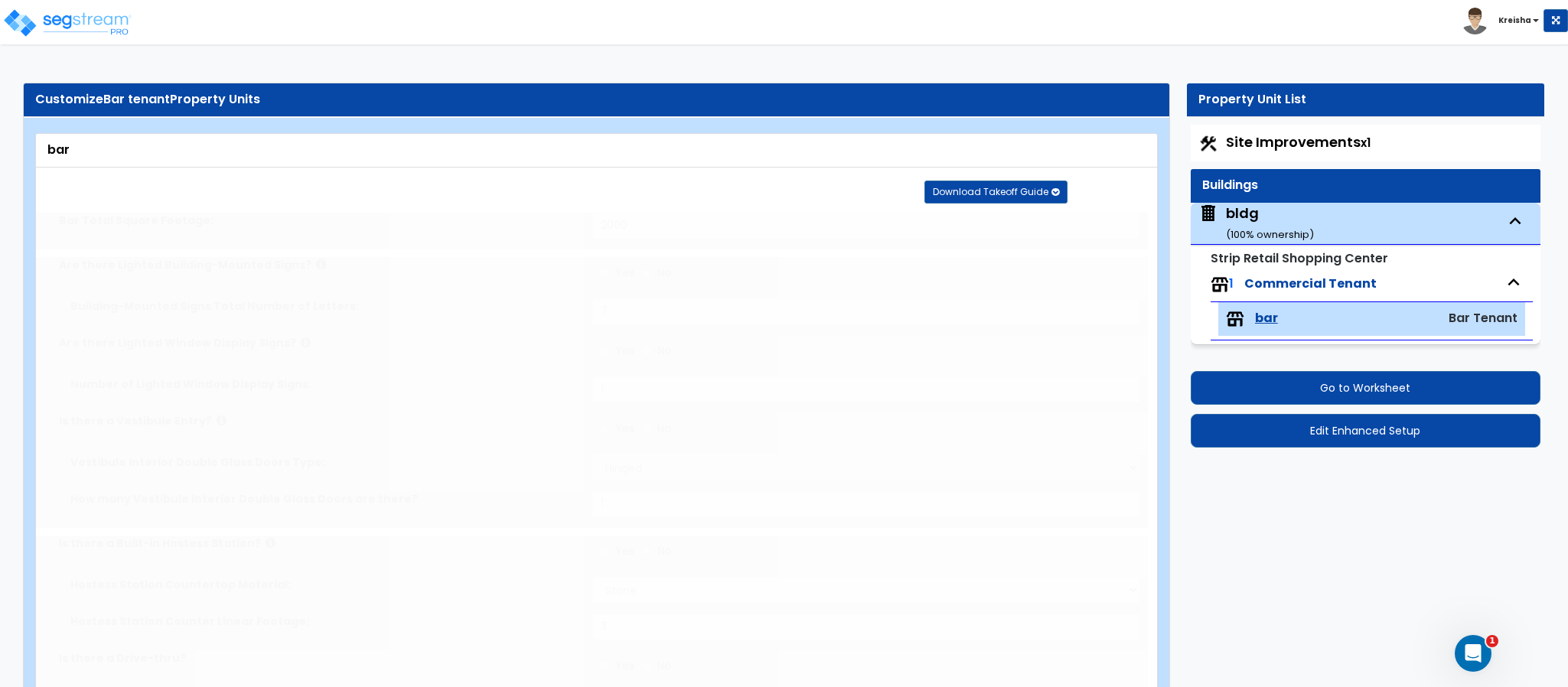
radio input "true"
type input "1"
radio input "true"
type input "1"
radio input "true"
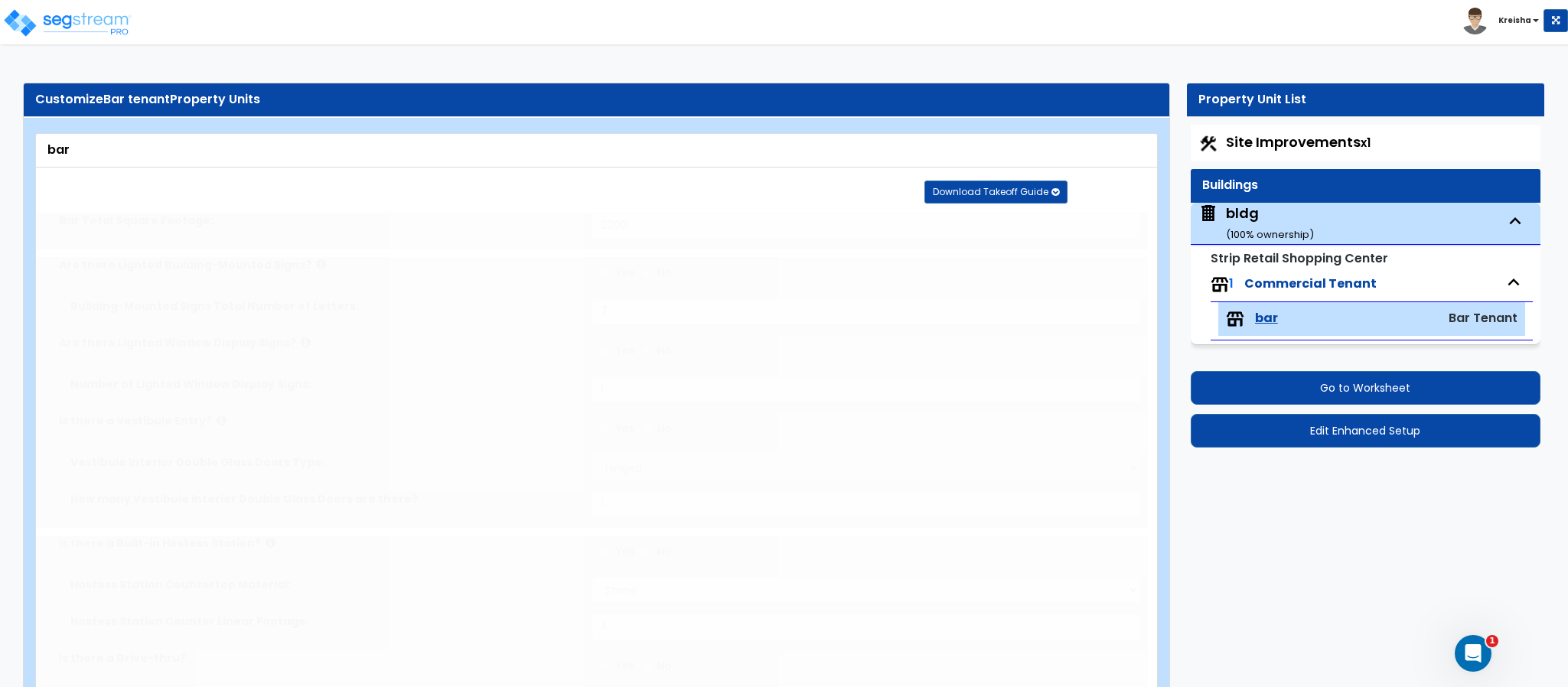
radio input "false"
type input "1"
radio input "false"
type input "1"
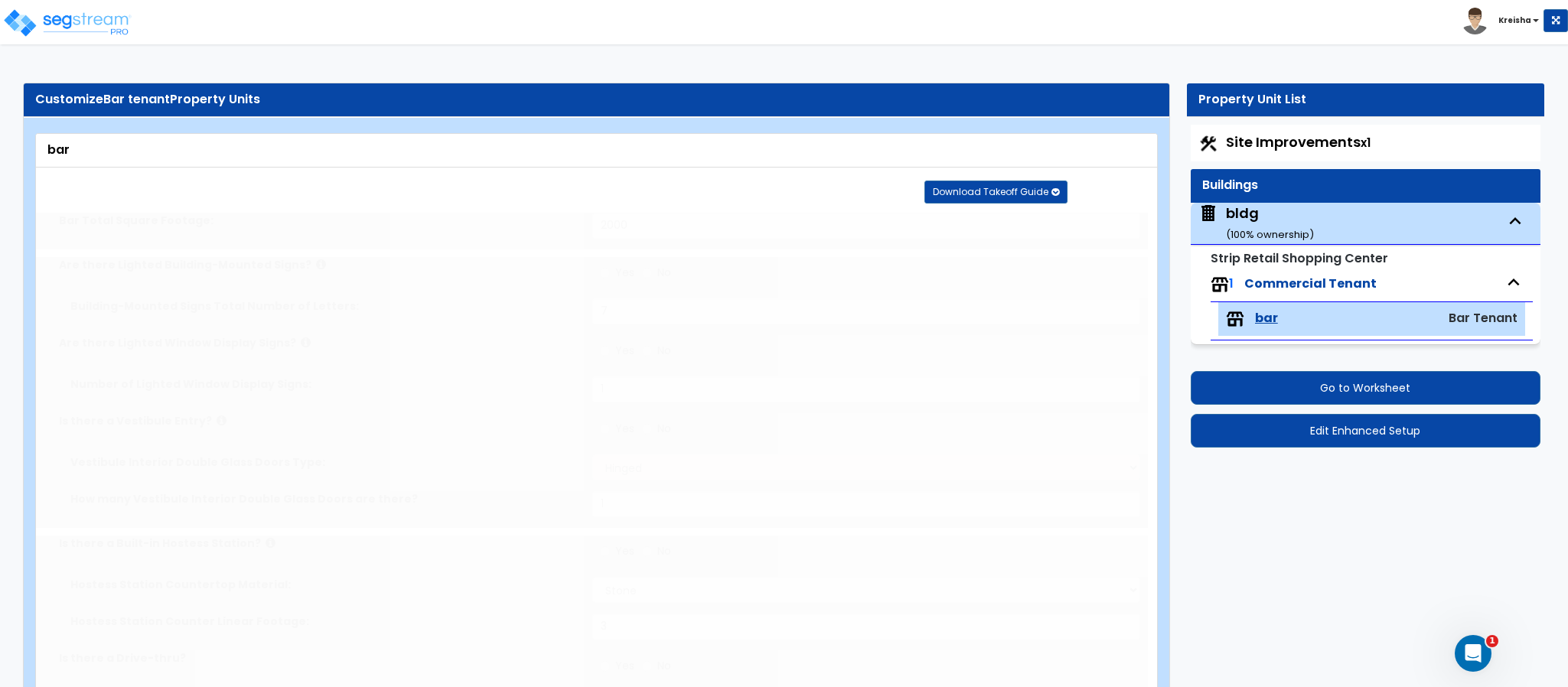
select select "2"
select select "3"
radio input "false"
type input "1"
radio input "false"
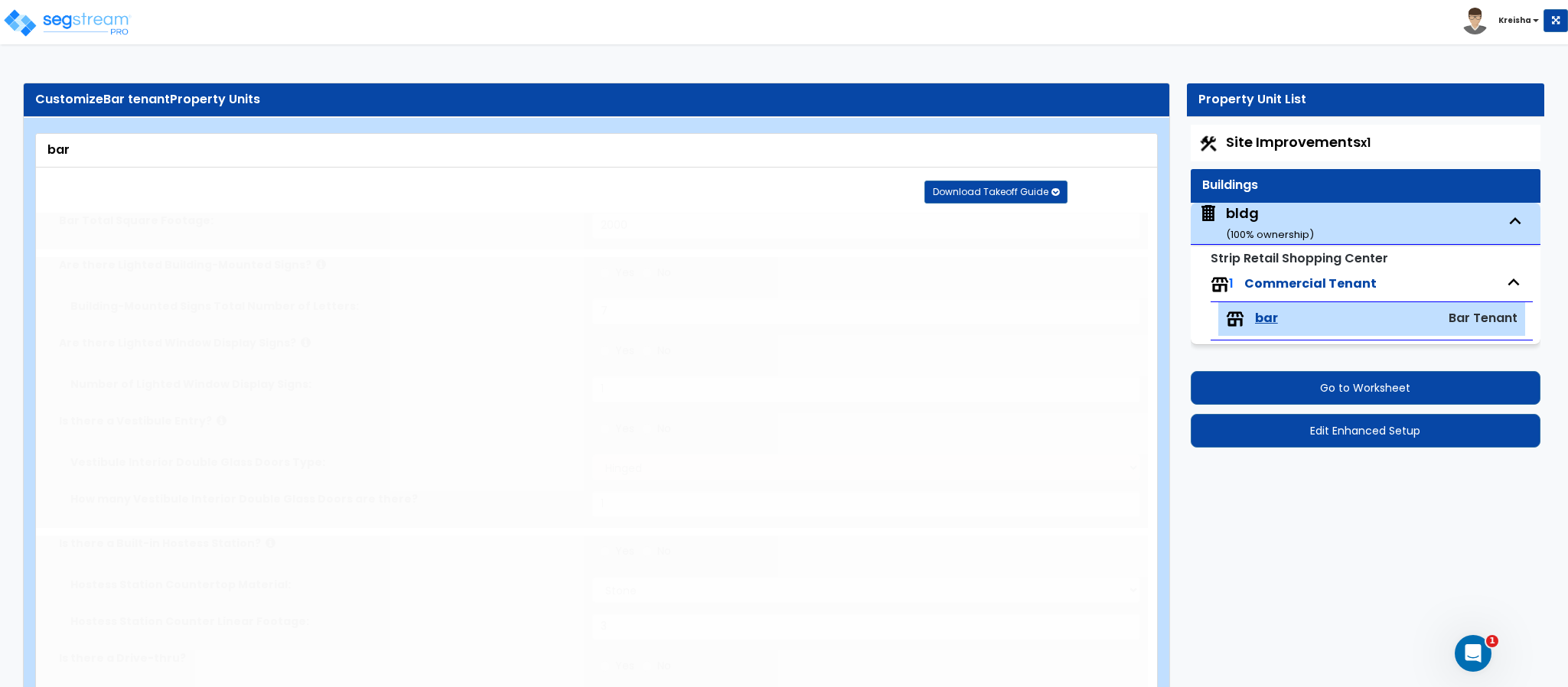
type input "2"
type input "4"
type input "2"
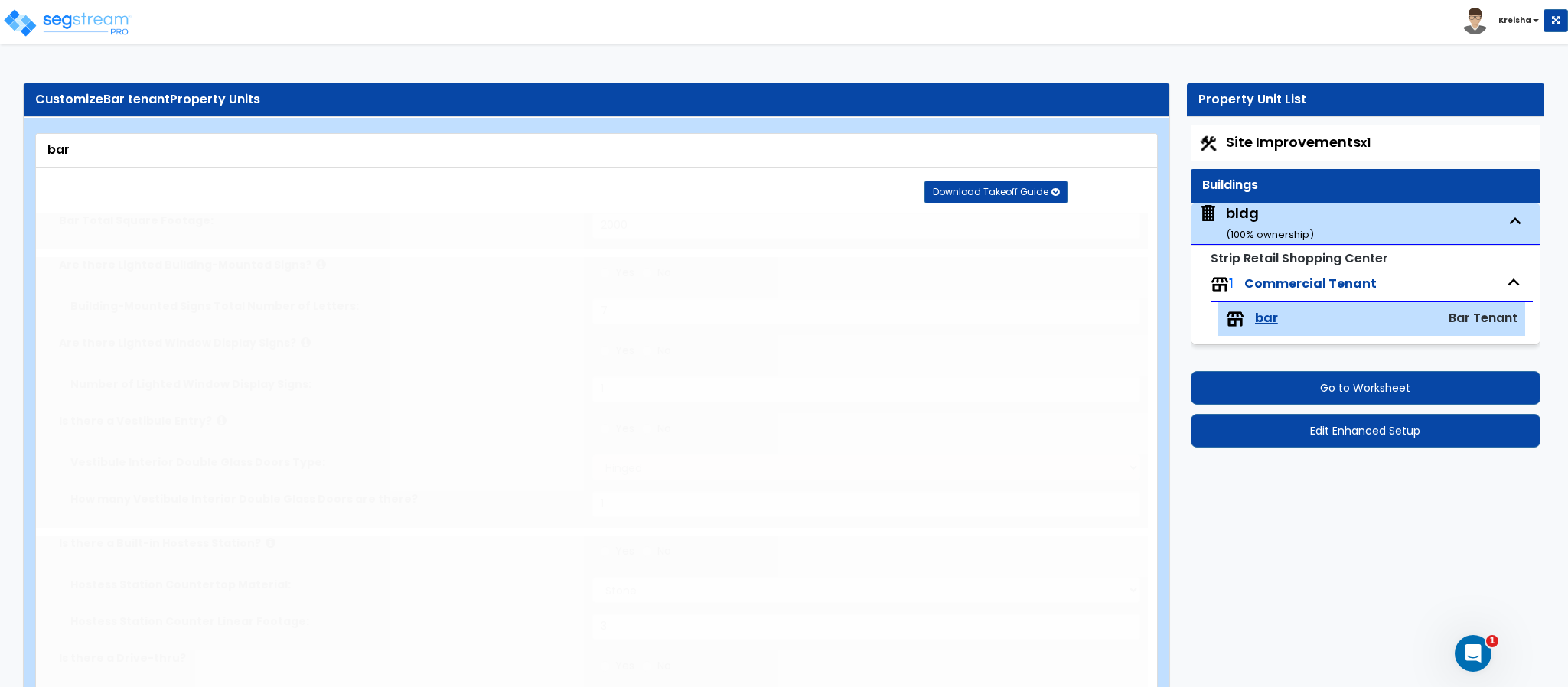
select select "2"
radio input "false"
select select "2"
type input "1"
radio input "false"
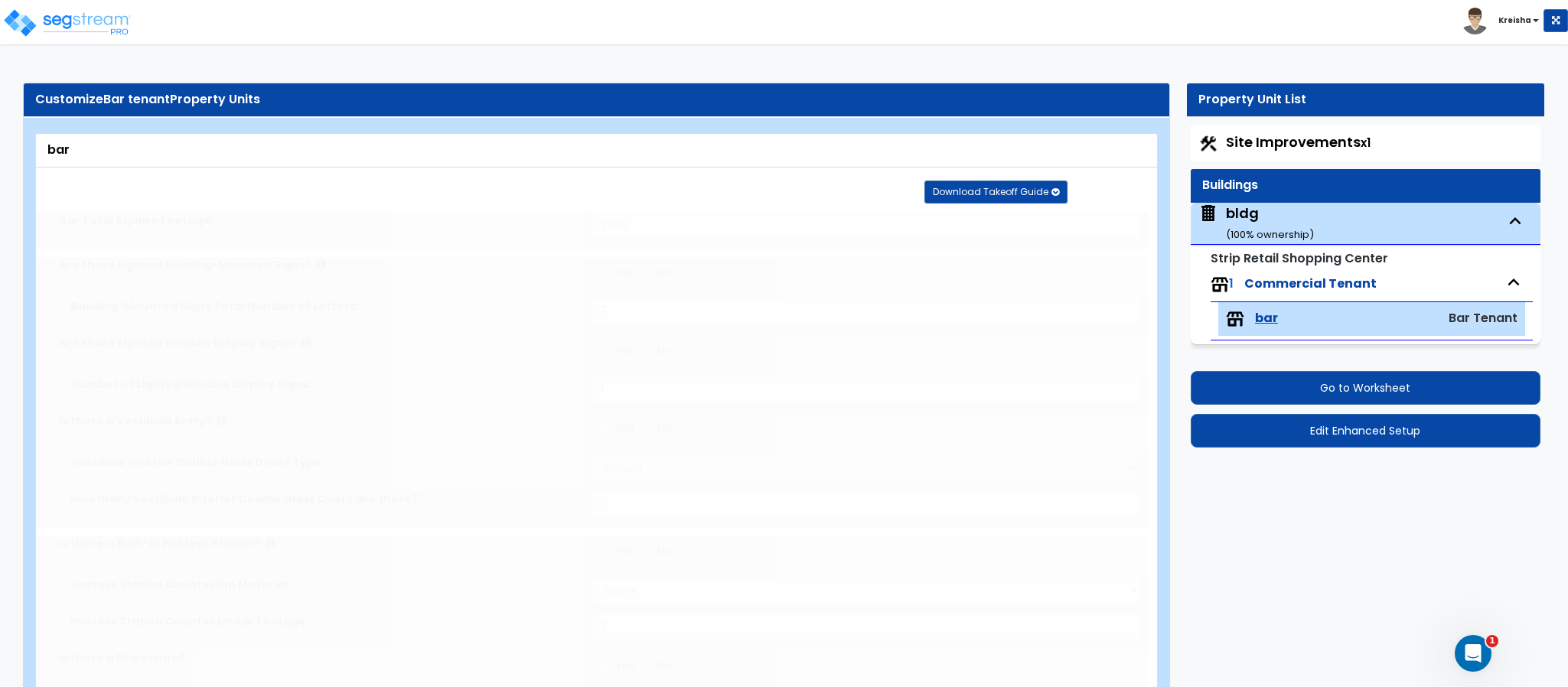
type input "1"
radio input "false"
select select "2"
select select "1"
select select "4"
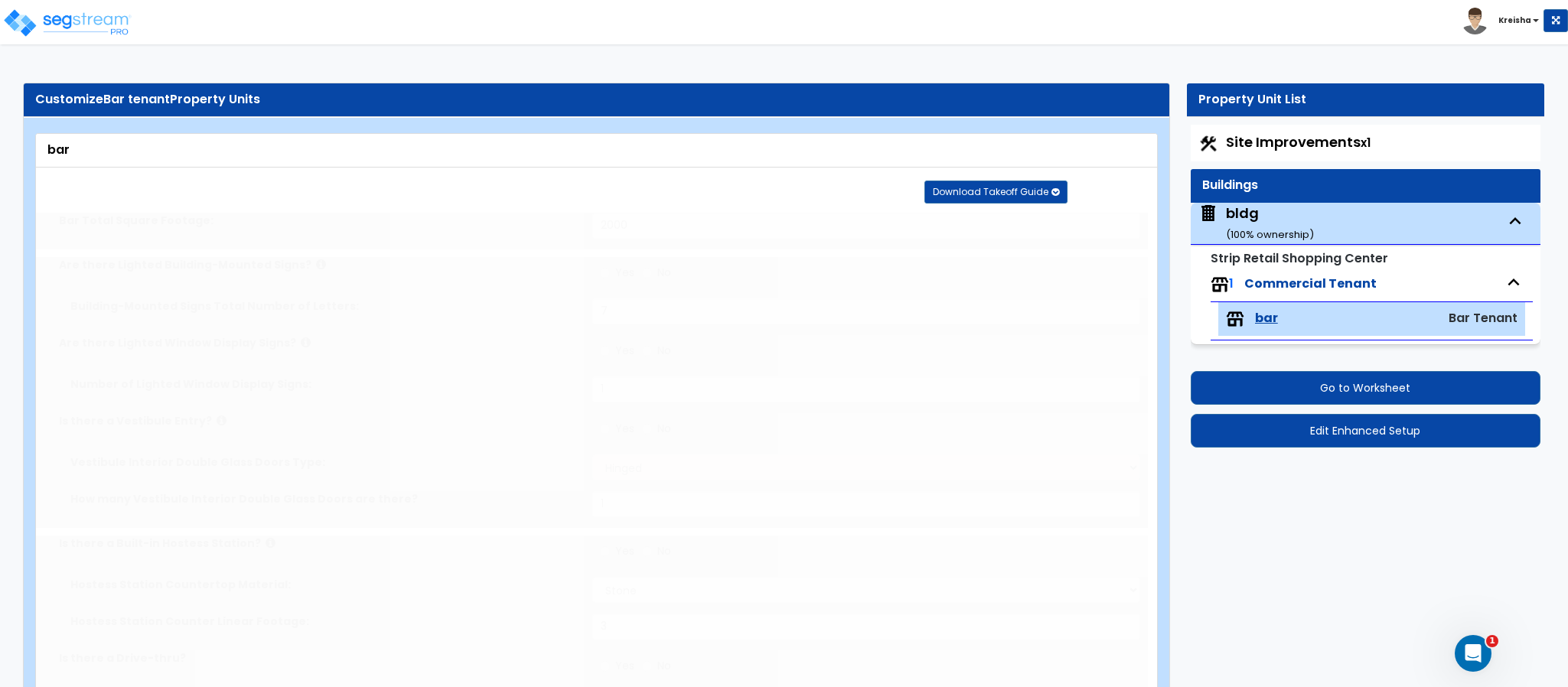
select select "4"
type input "12"
select select "1"
radio input "false"
type input "8"
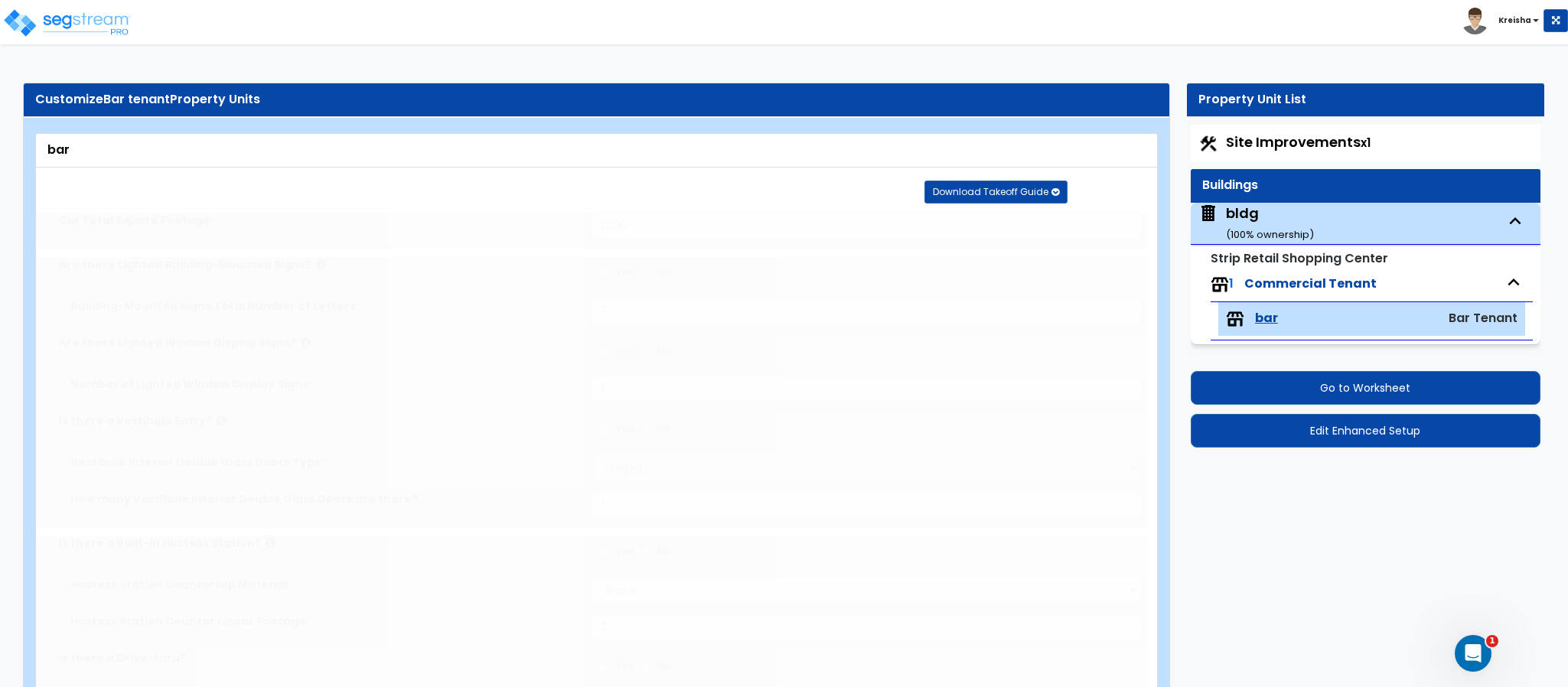
radio input "false"
type input "1"
radio input "false"
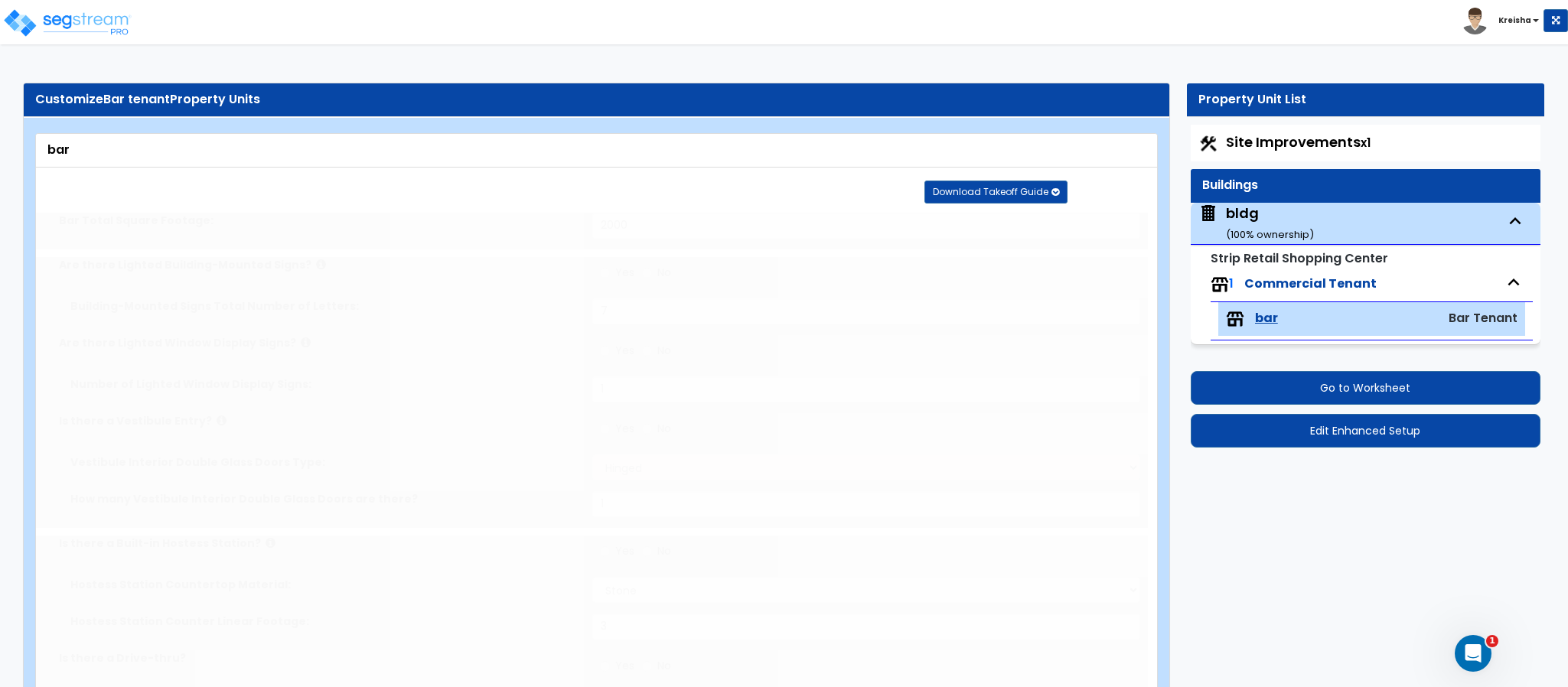
select select "2"
type input "300"
select select "2"
select select "3"
select select "1"
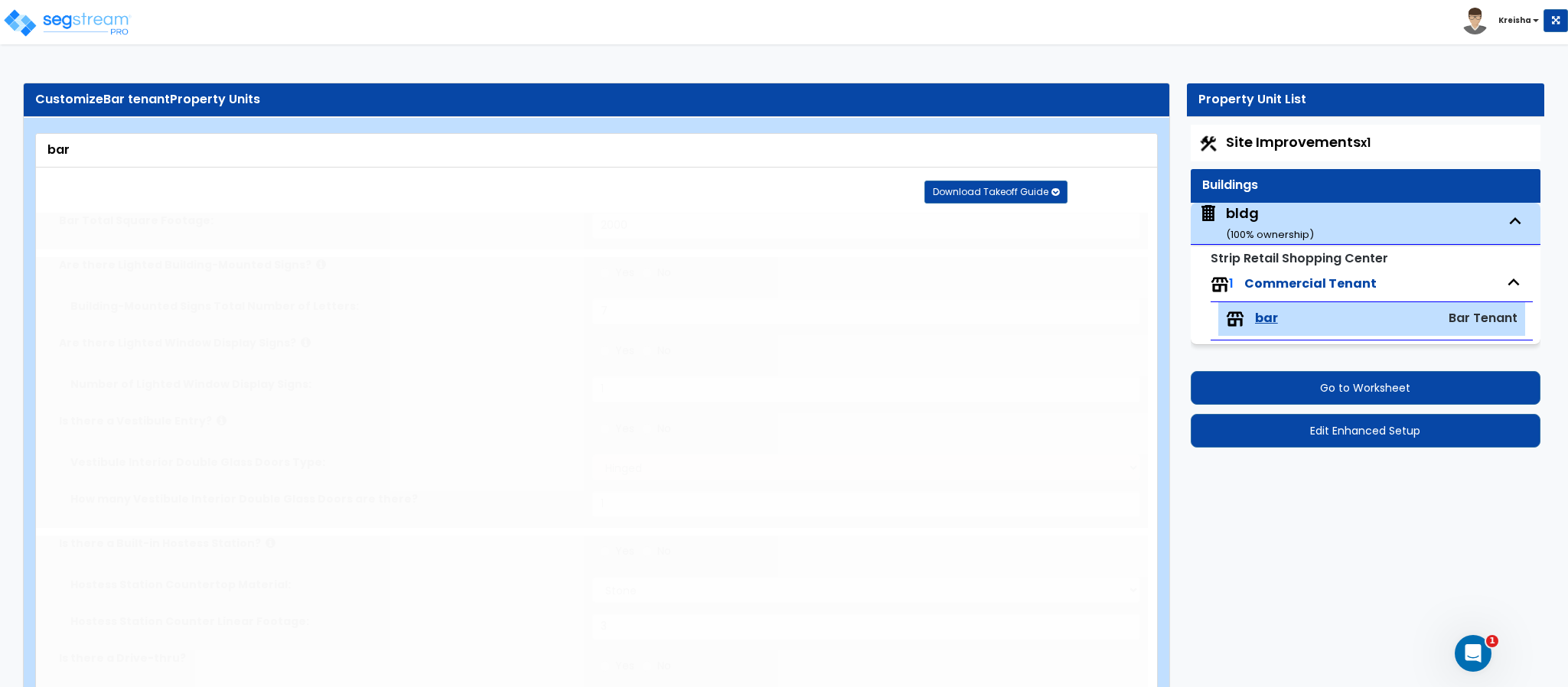
radio input "true"
type input "4"
radio input "false"
select select "1"
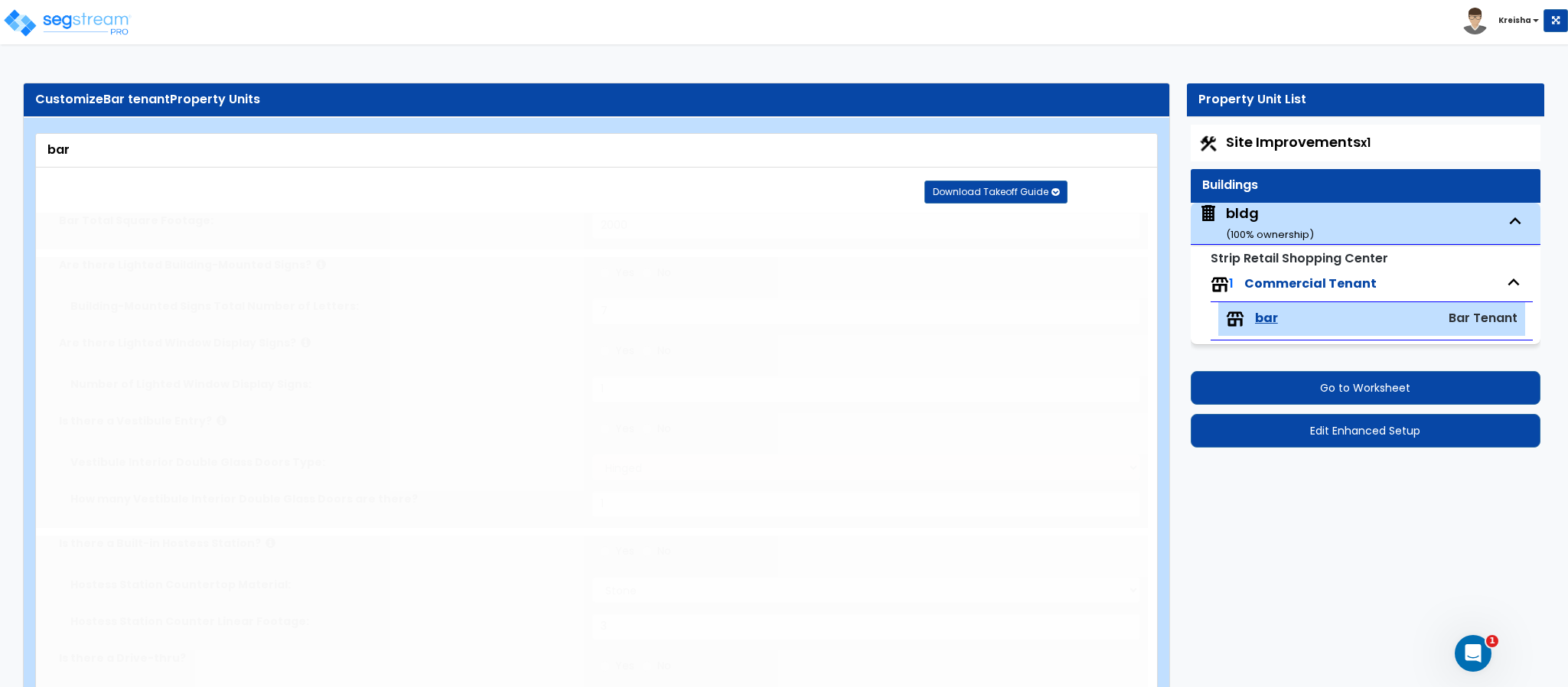
type input "1"
radio input "false"
type input "1"
select select "1"
type input "7"
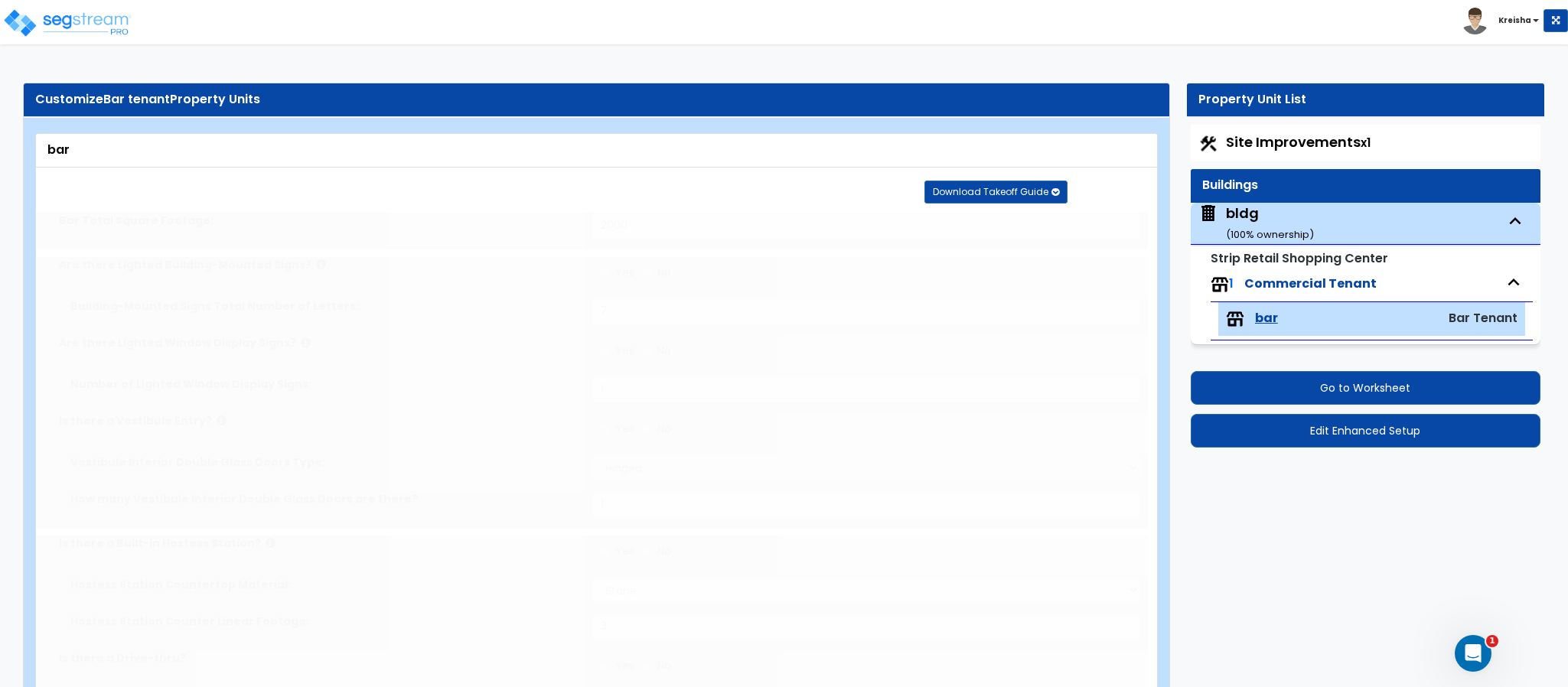
radio input "false"
type input "1"
radio input "false"
type input "1"
type input "2"
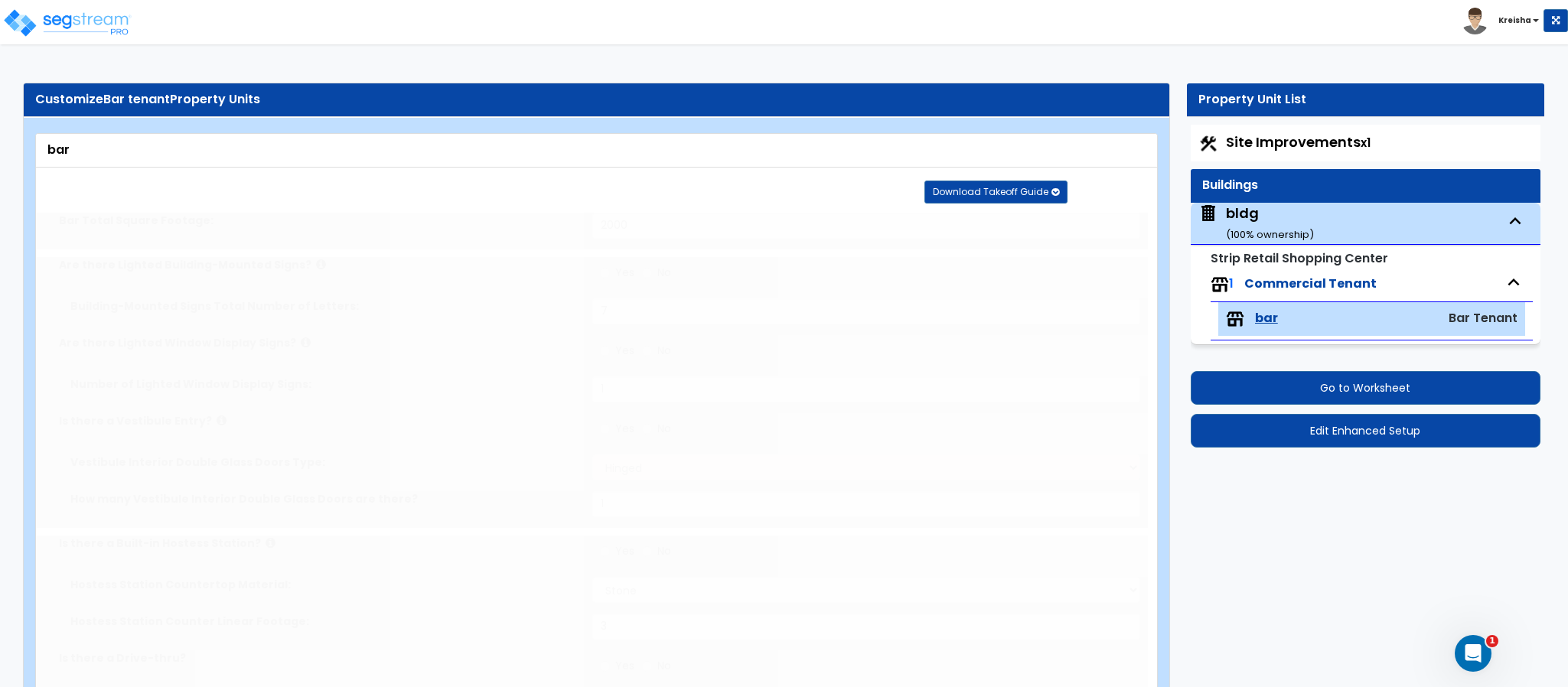
type input "1"
radio input "false"
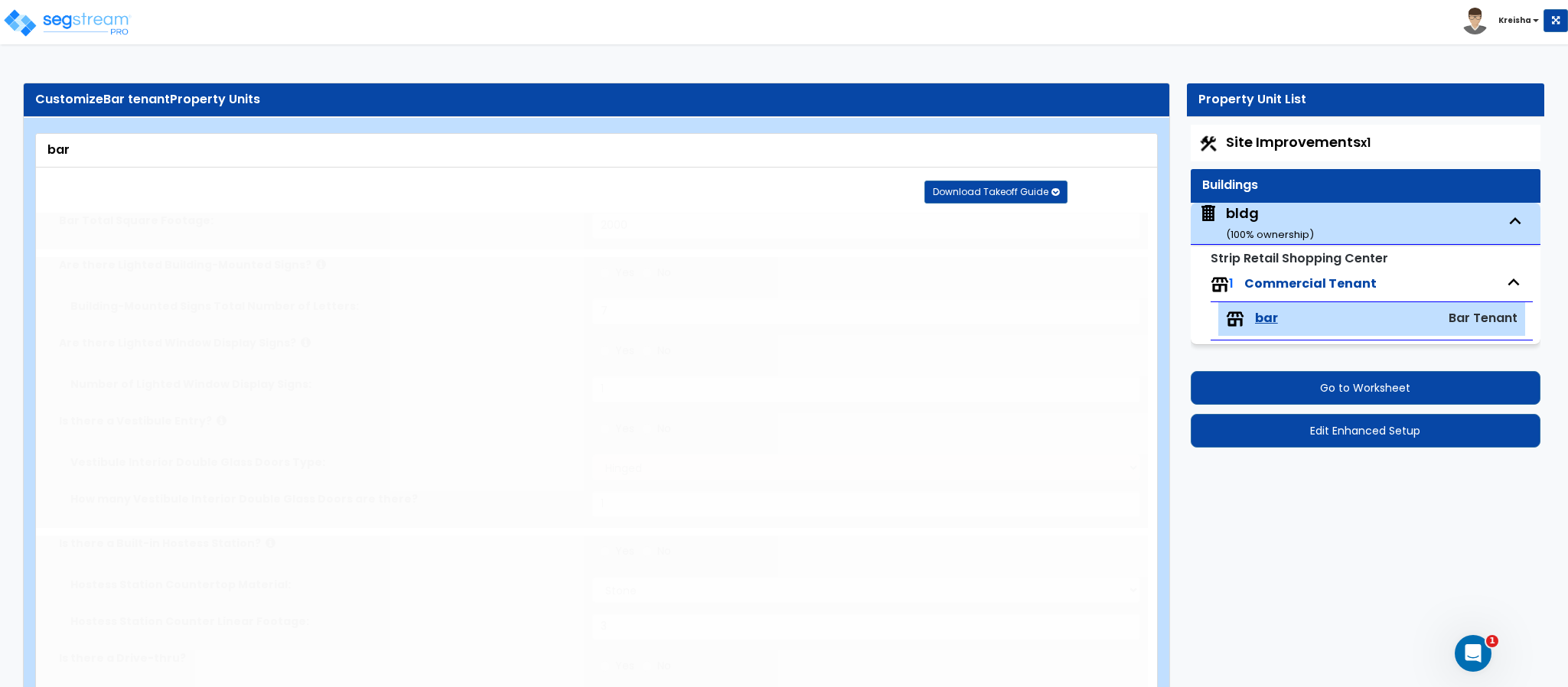
select select "2"
radio input "true"
select select "2"
select select "1"
select select "5"
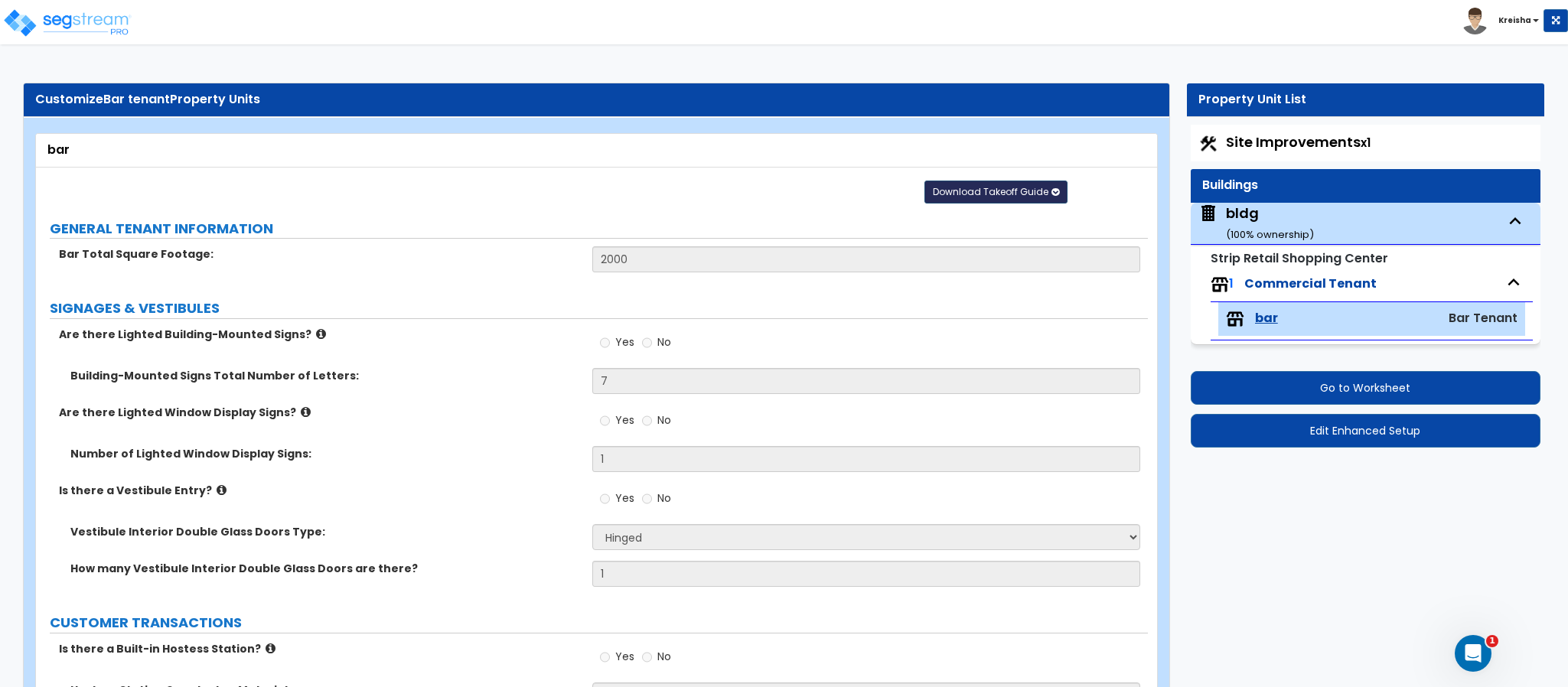
click at [1003, 190] on span "Download Takeoff Guide" at bounding box center [990, 192] width 116 height 13
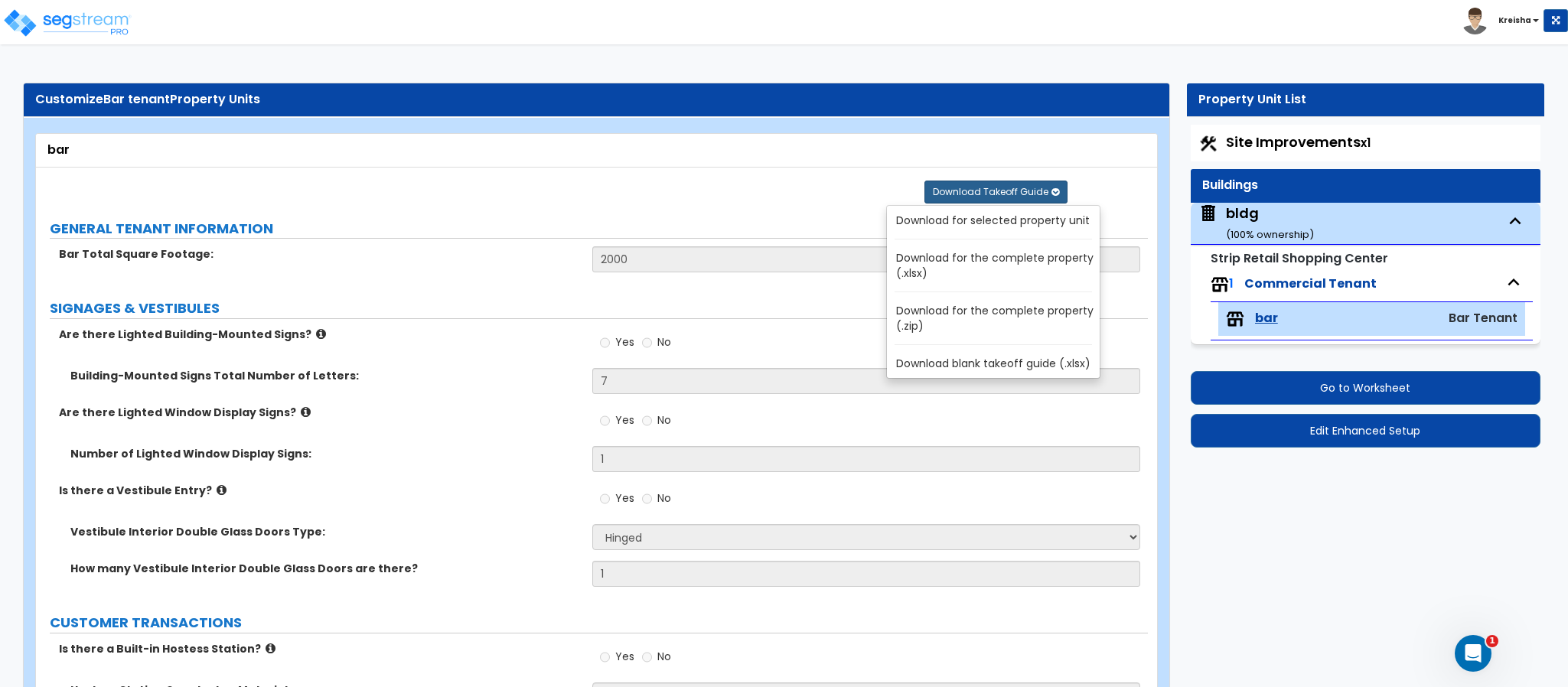
click at [980, 220] on link "Download for selected property unit" at bounding box center [996, 220] width 207 height 21
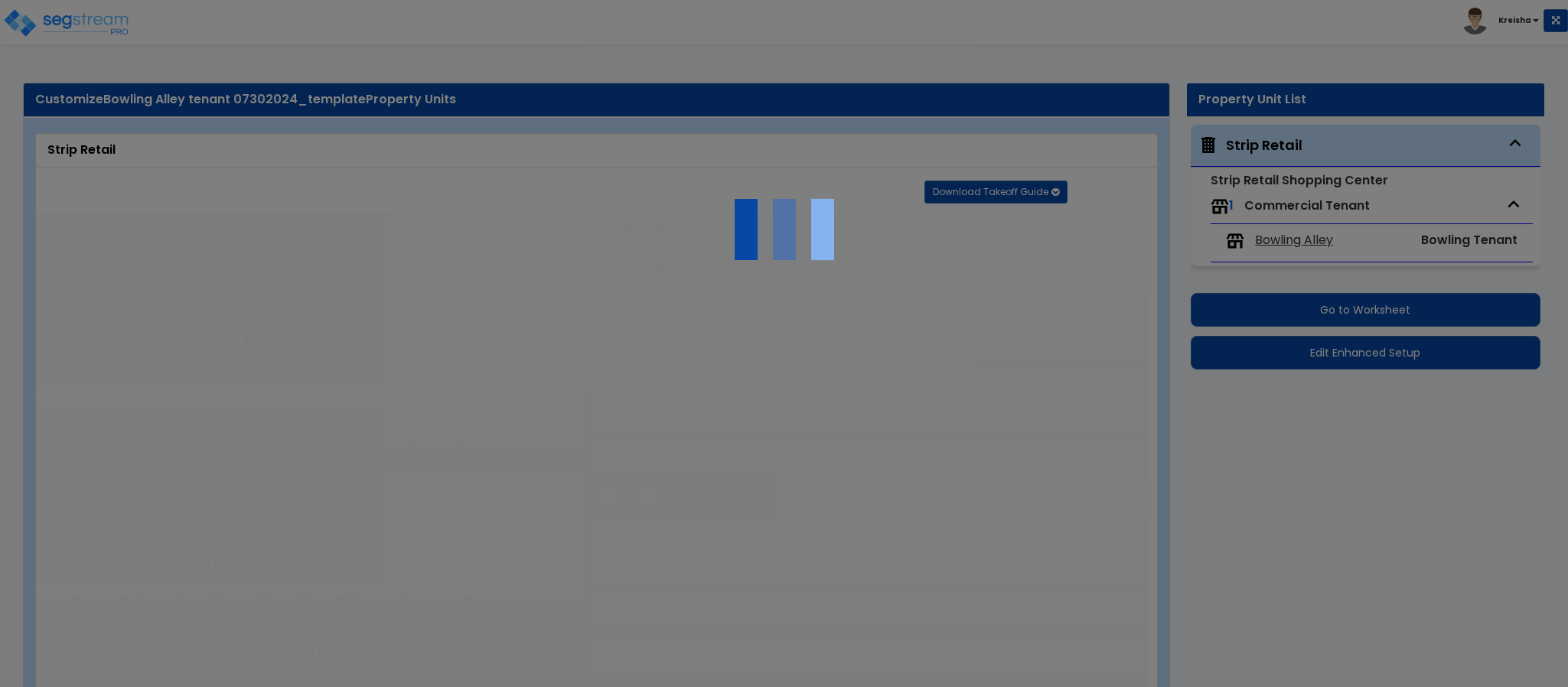
type input "20"
type input "100"
type input "20000"
select select "8"
select select "1"
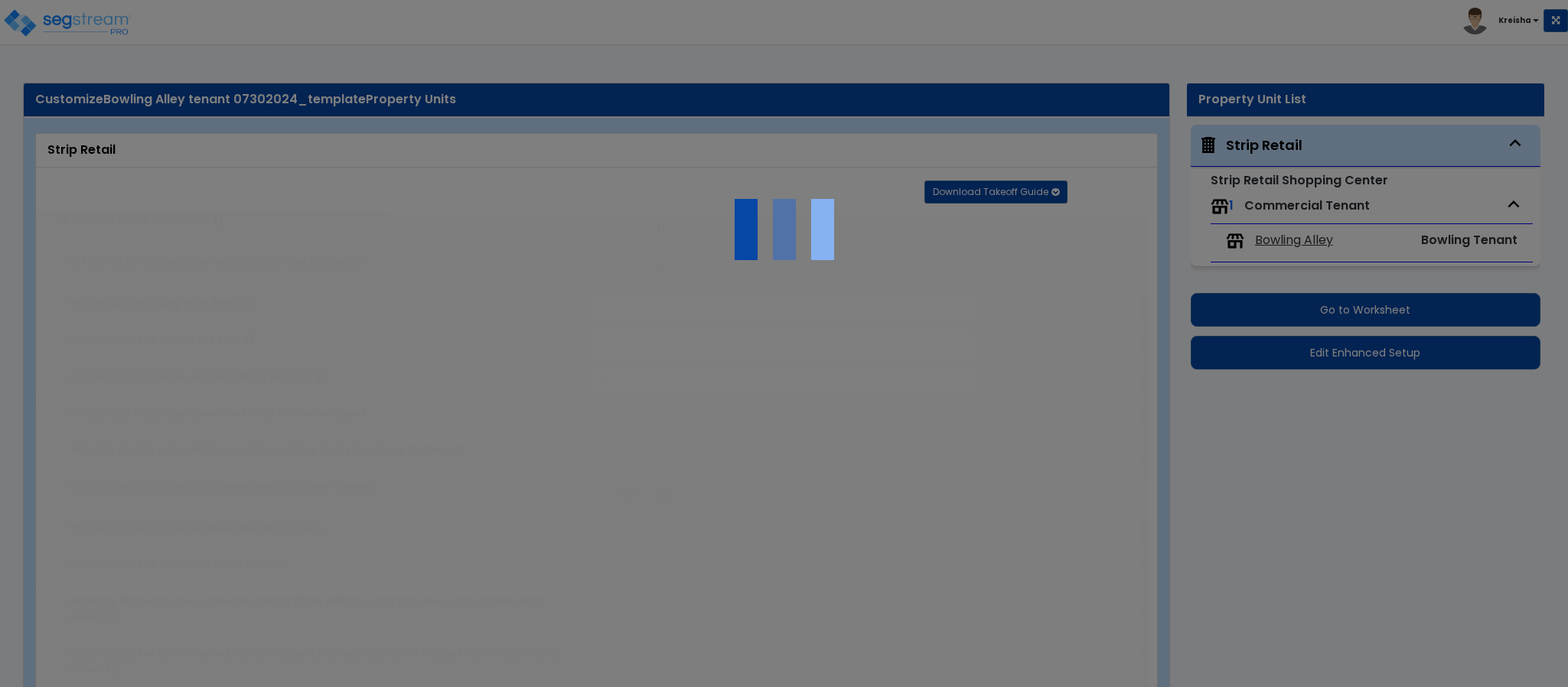
select select "1"
select select "2"
select select "4"
select select "1"
radio input "true"
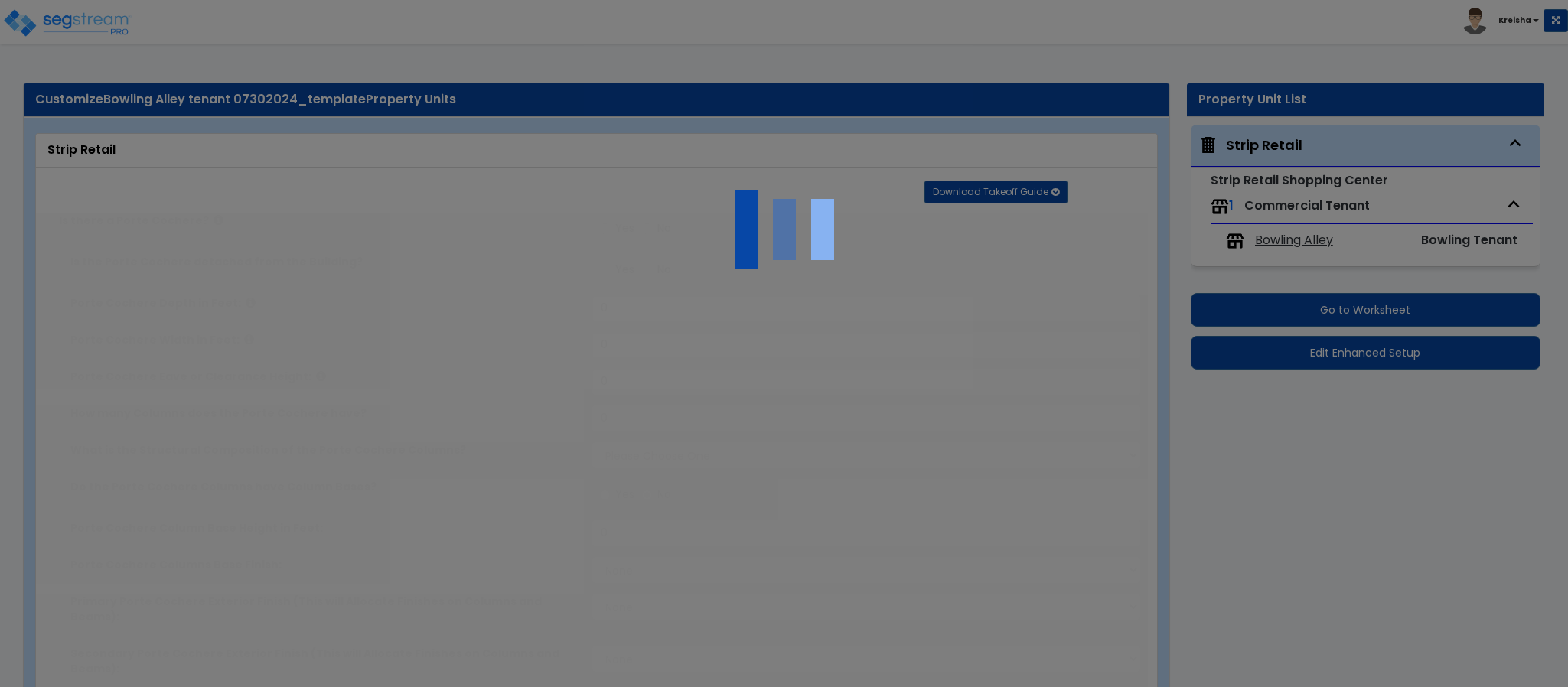
radio input "true"
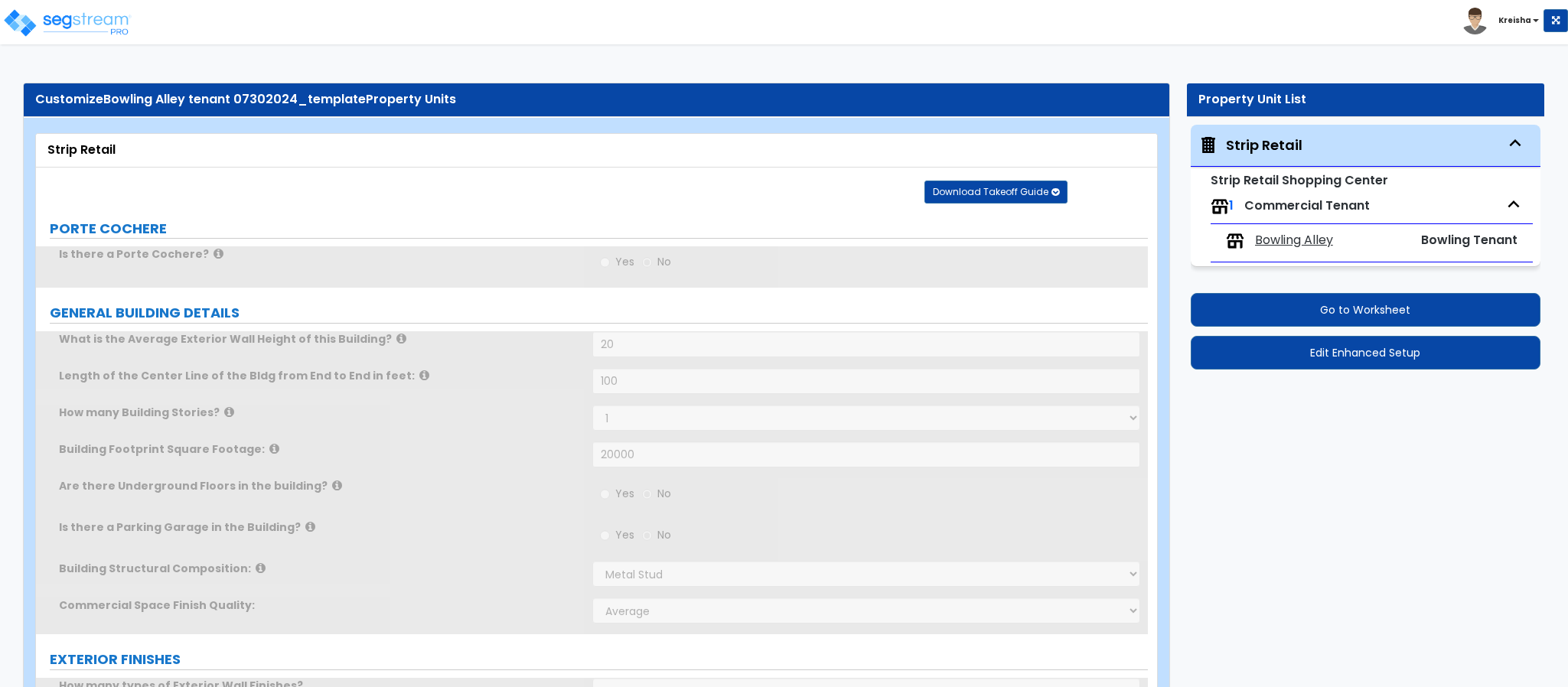
click at [1293, 237] on span "Bowling Alley" at bounding box center [1294, 240] width 78 height 17
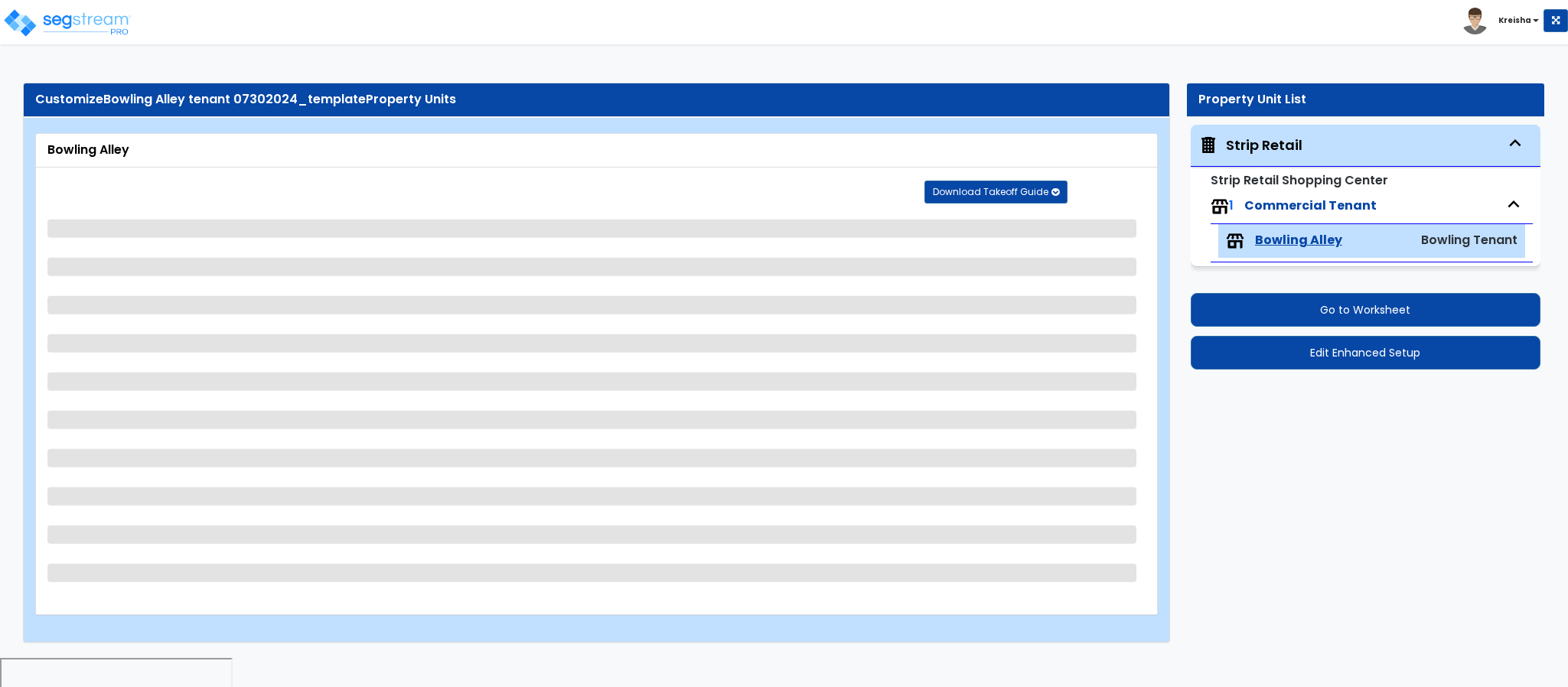
select select "2"
select select "5"
select select "2"
select select "1"
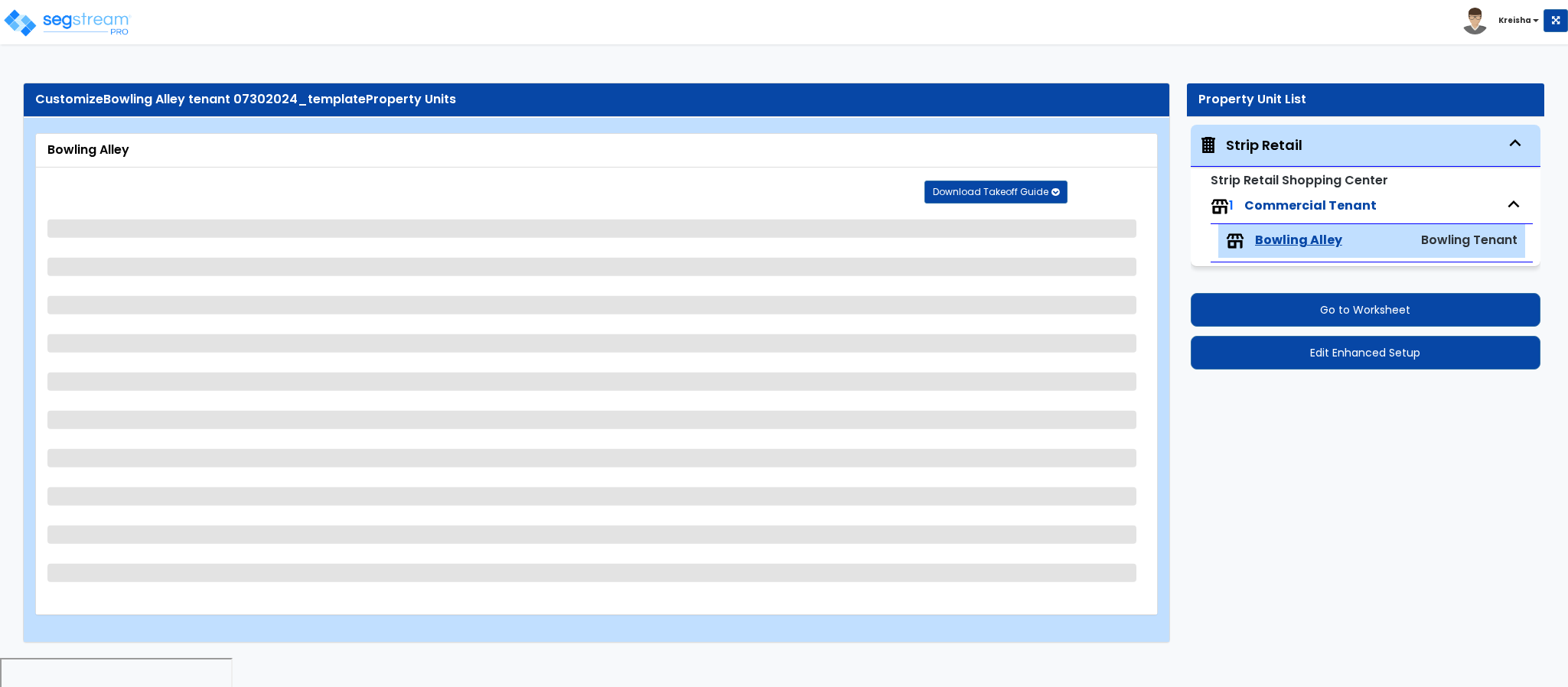
select select "1"
select select "2"
select select "1"
select select "2"
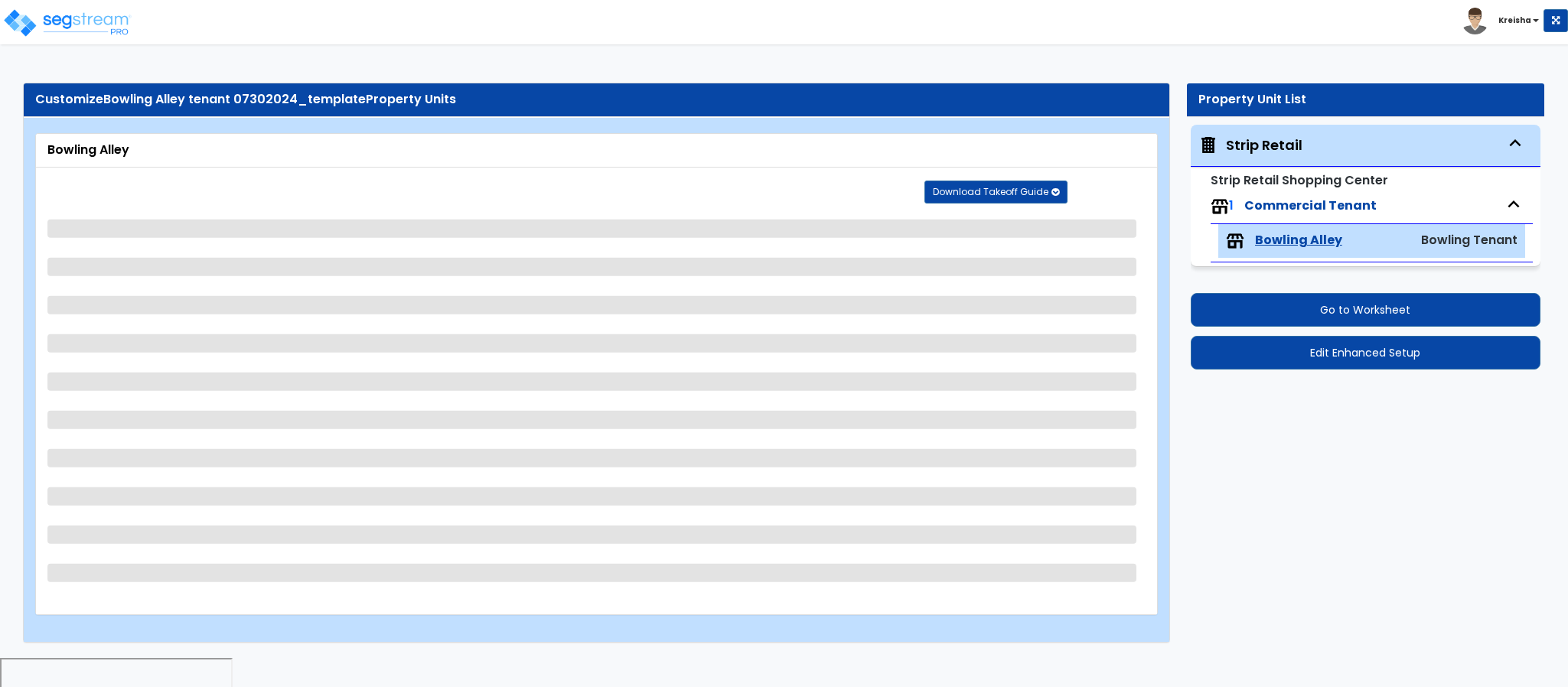
select select "5"
select select "6"
select select "1"
select select "2"
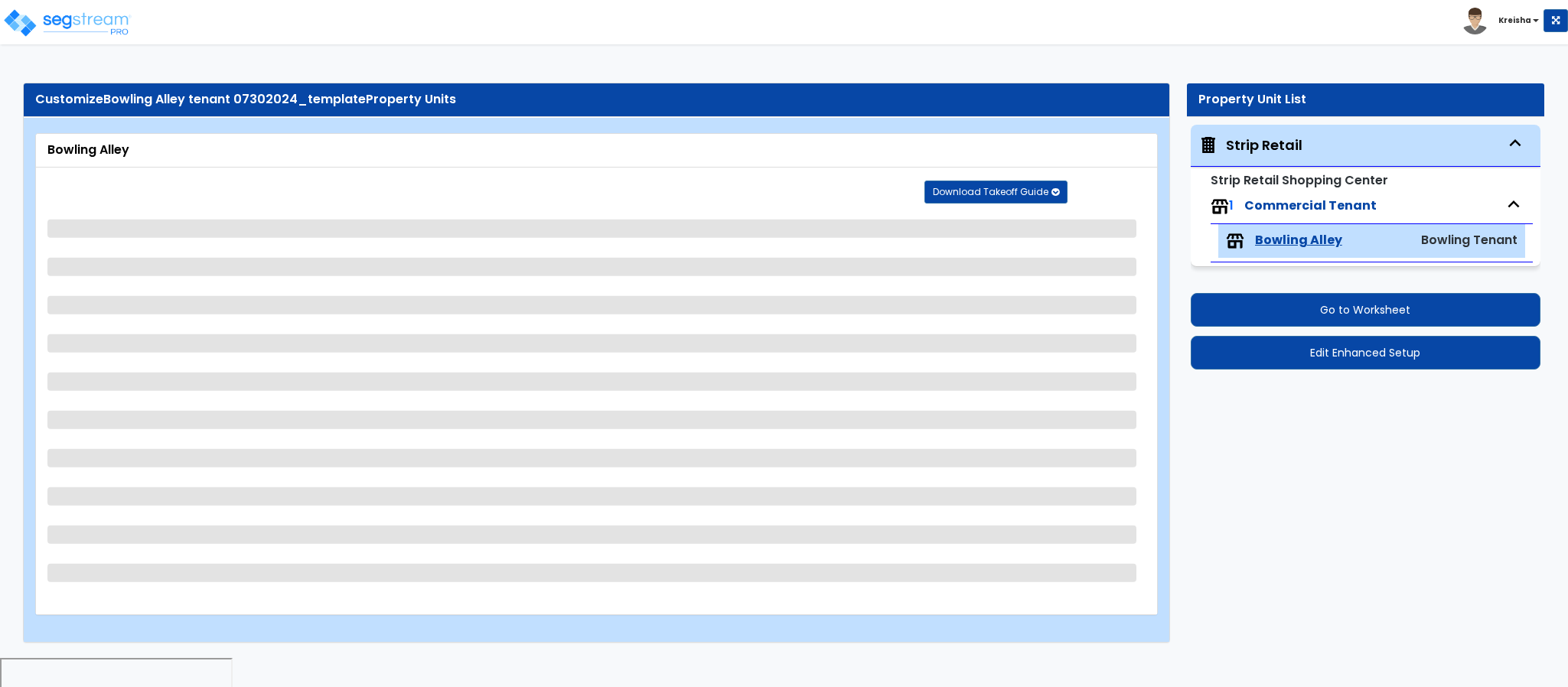
select select "2"
select select "4"
select select "2"
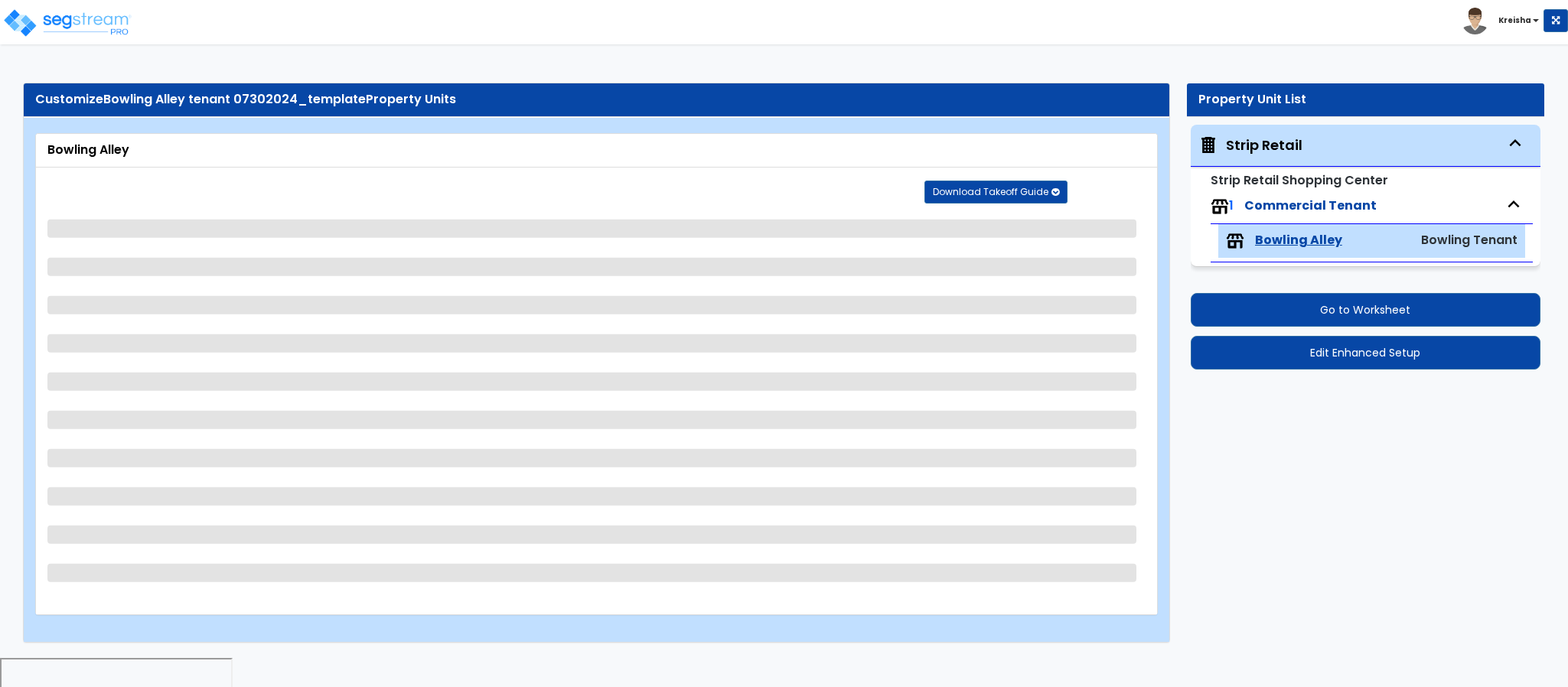
select select "4"
select select "3"
select select "2"
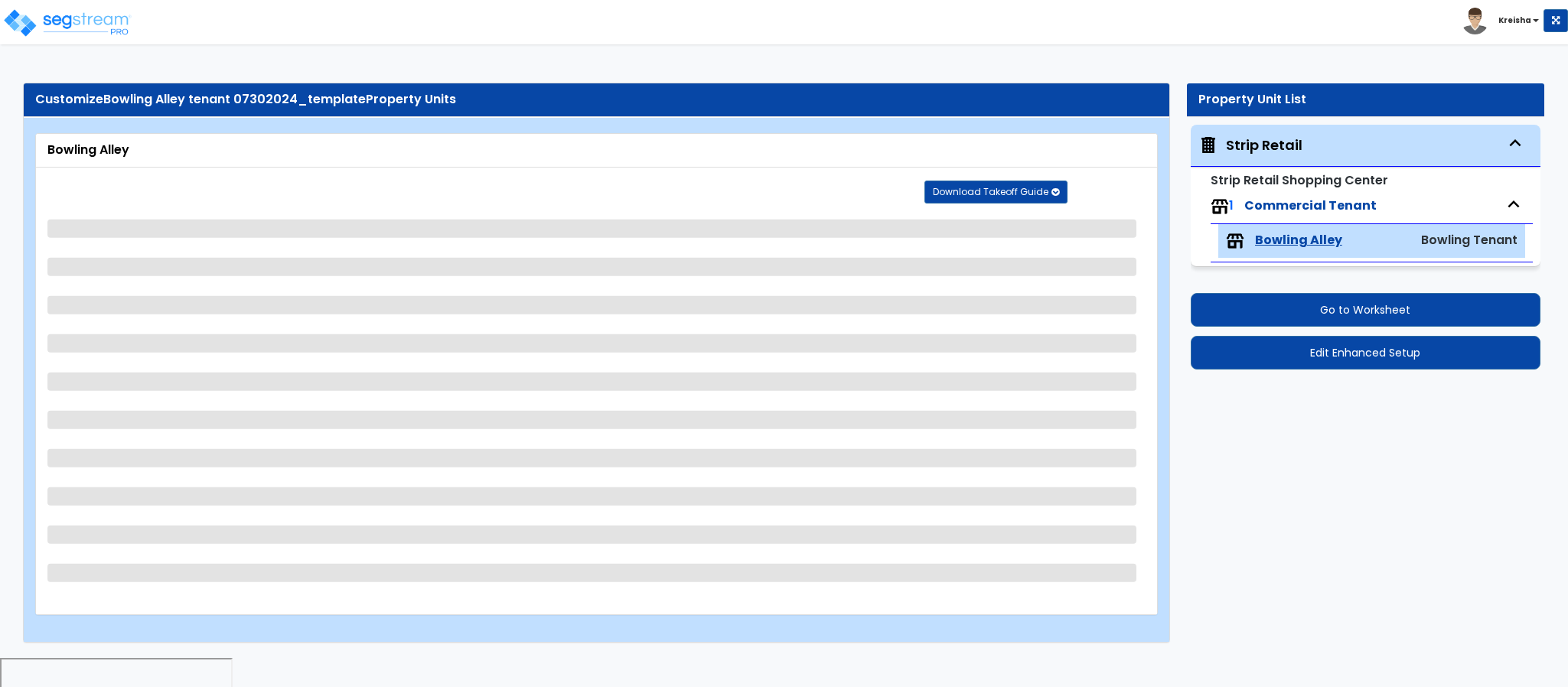
select select "1"
select select "2"
select select "3"
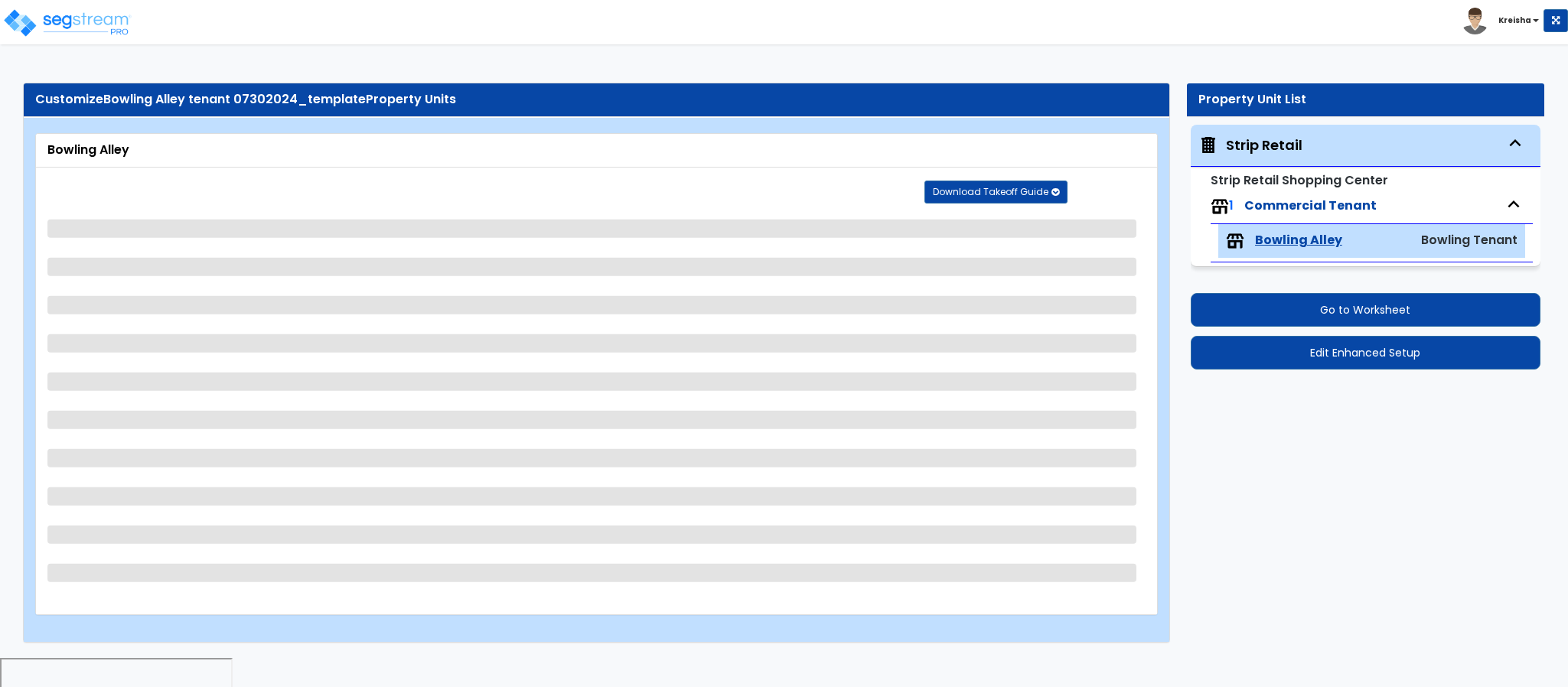
select select "3"
select select "2"
select select "4"
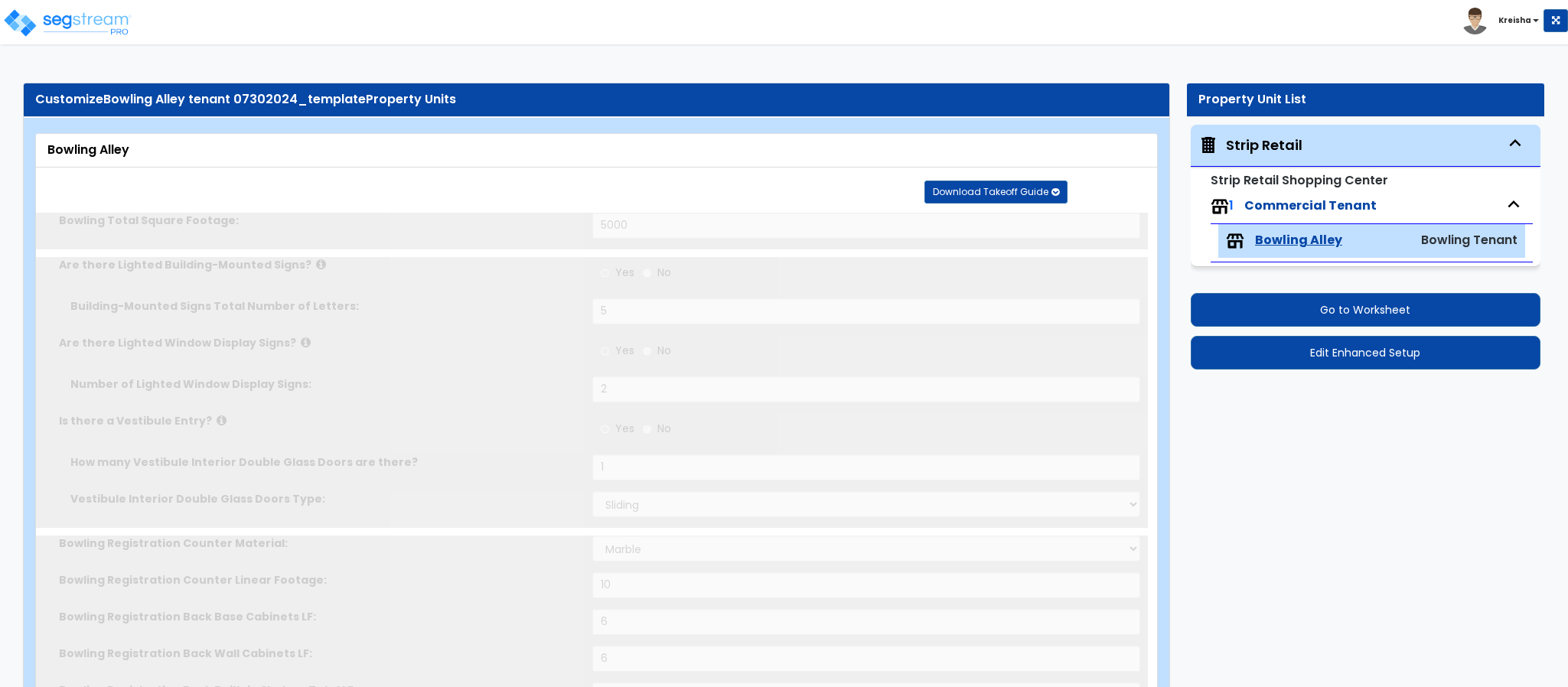
radio input "true"
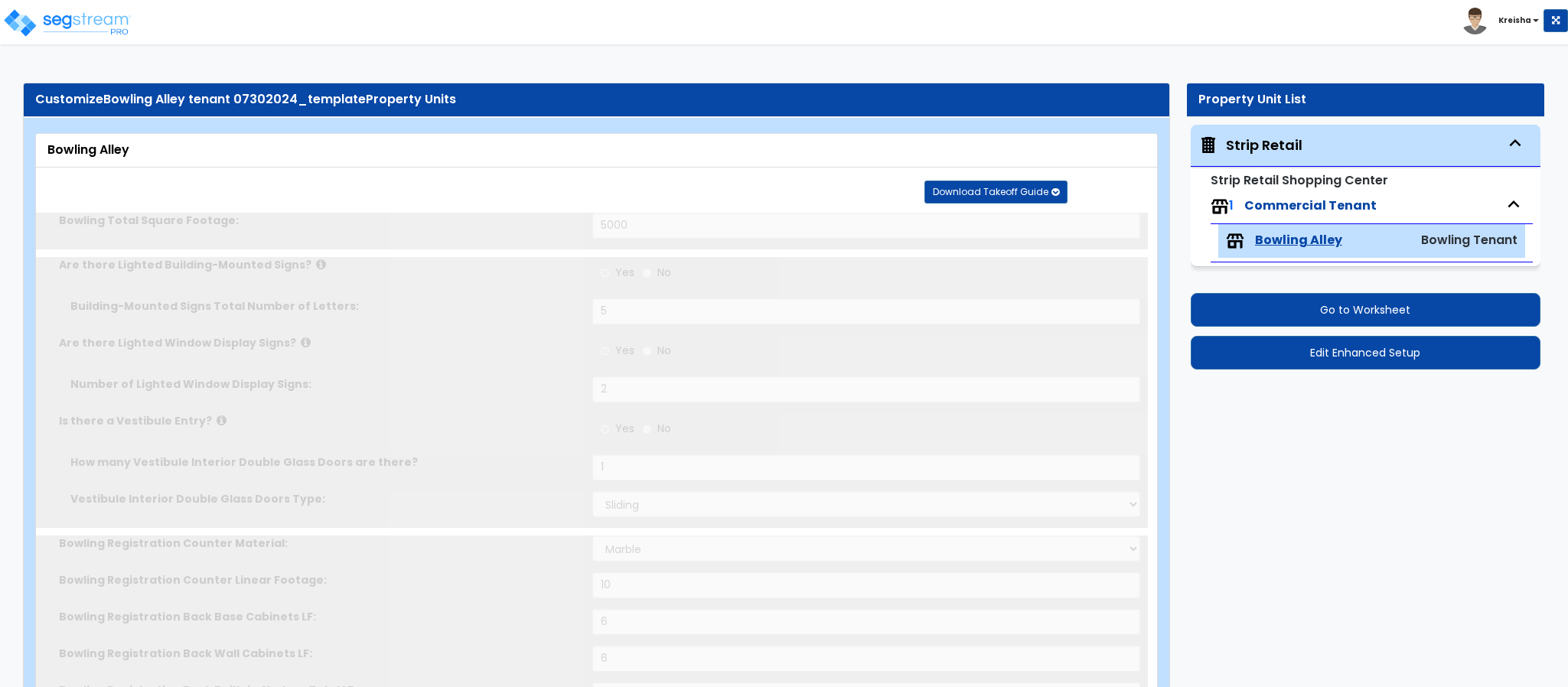
radio input "true"
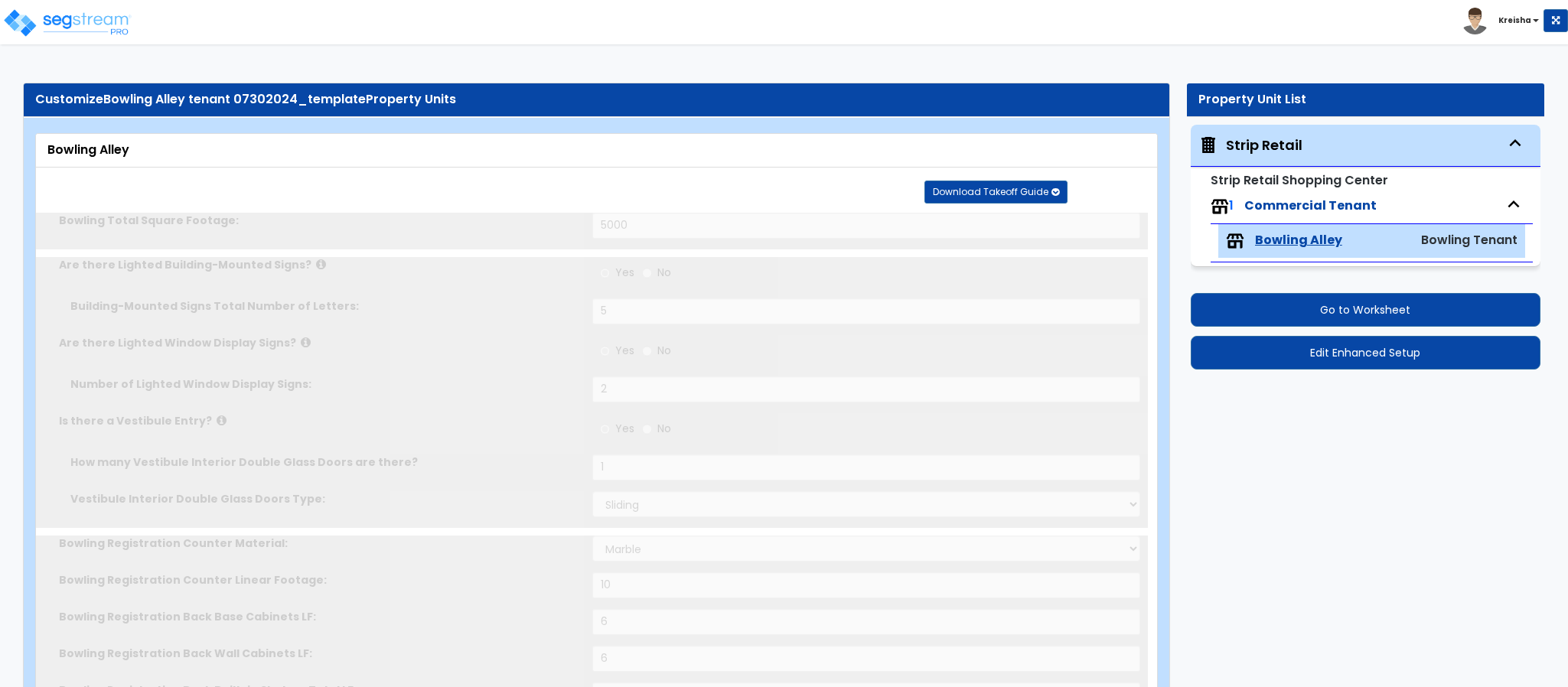
radio input "true"
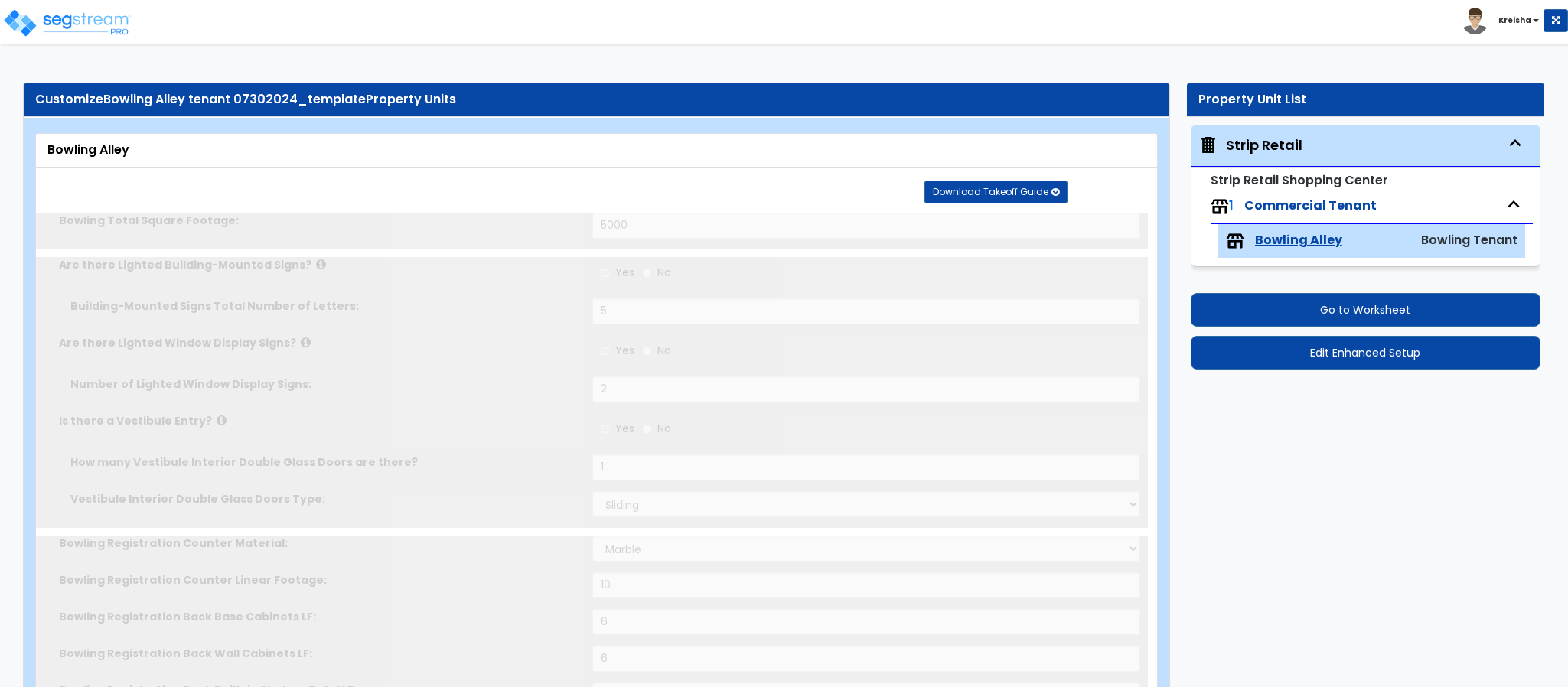
radio input "true"
radio input "false"
select select "2"
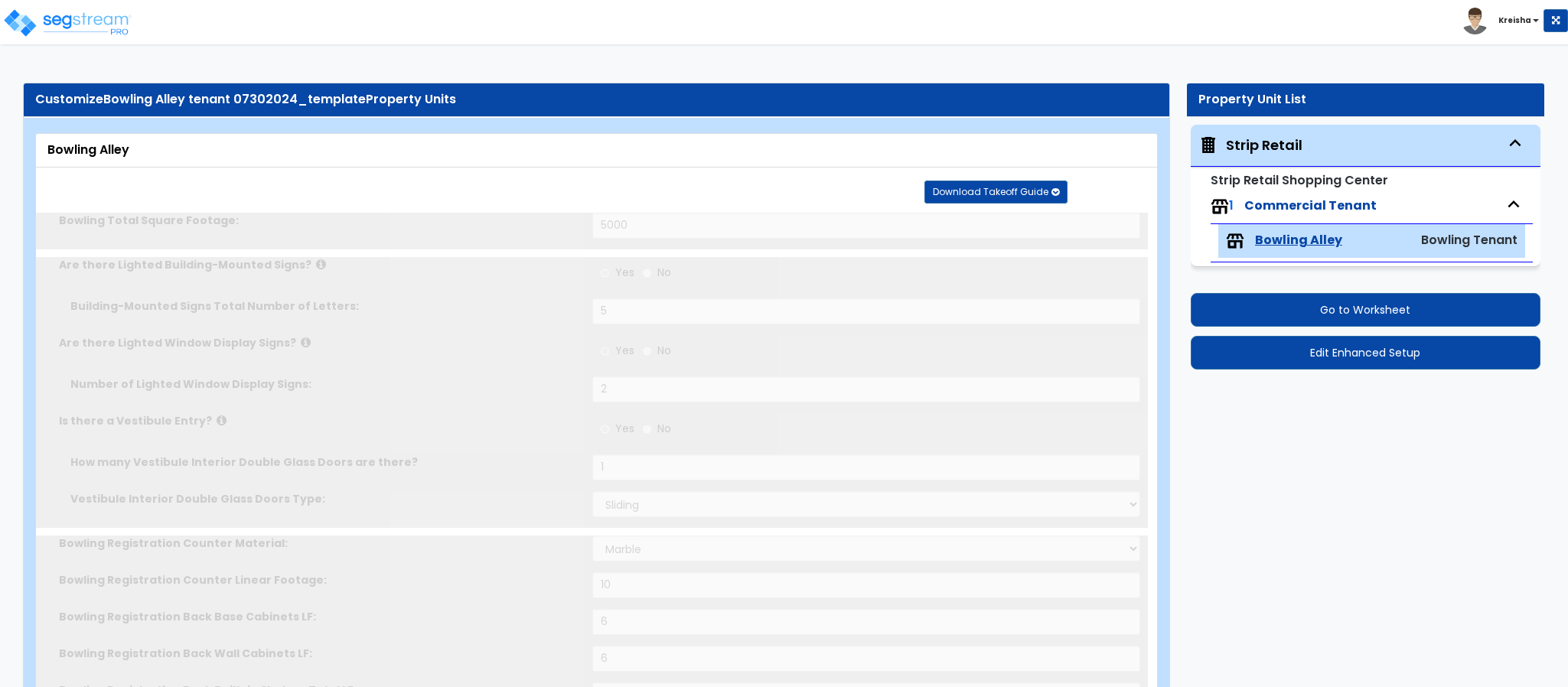
select select "1"
type input "300"
radio input "false"
select select "1"
type input "300"
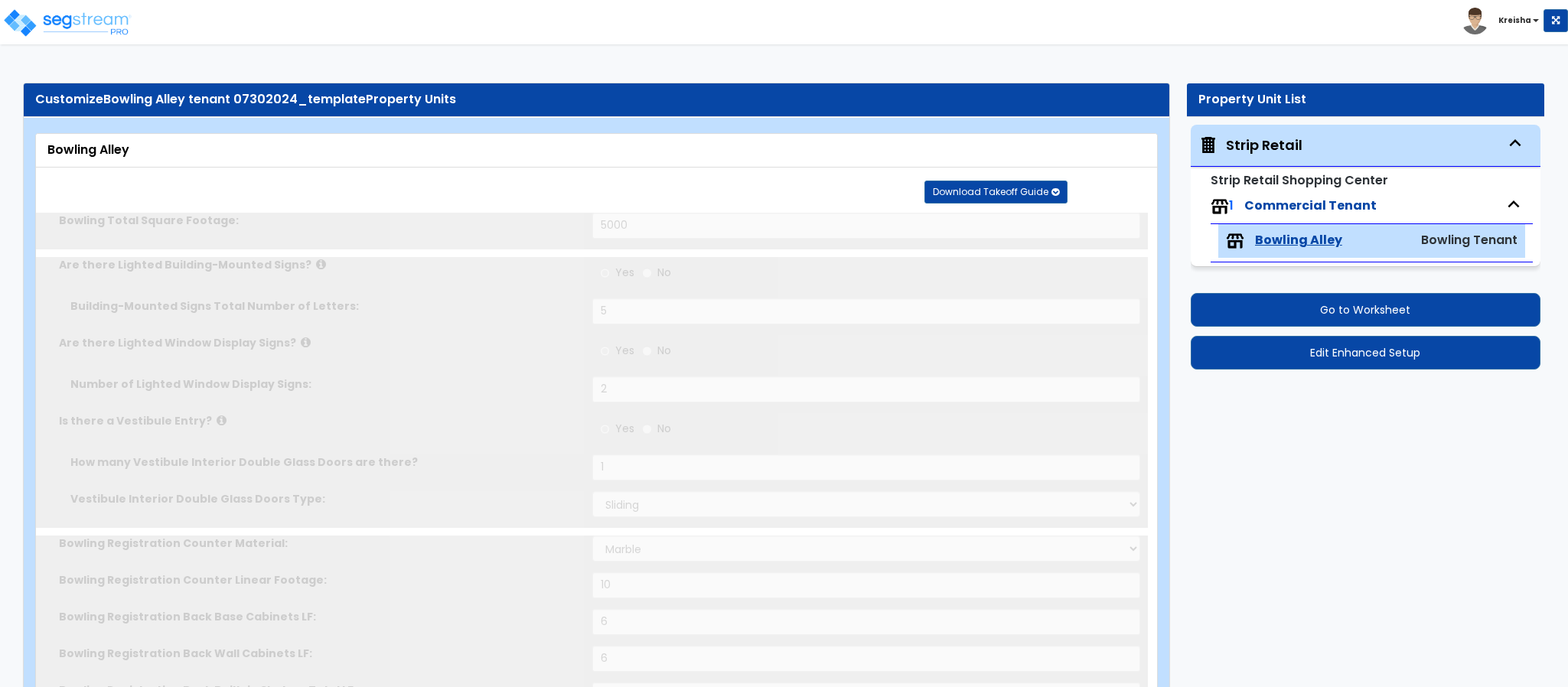
radio input "false"
select select "1"
type input "300"
radio input "true"
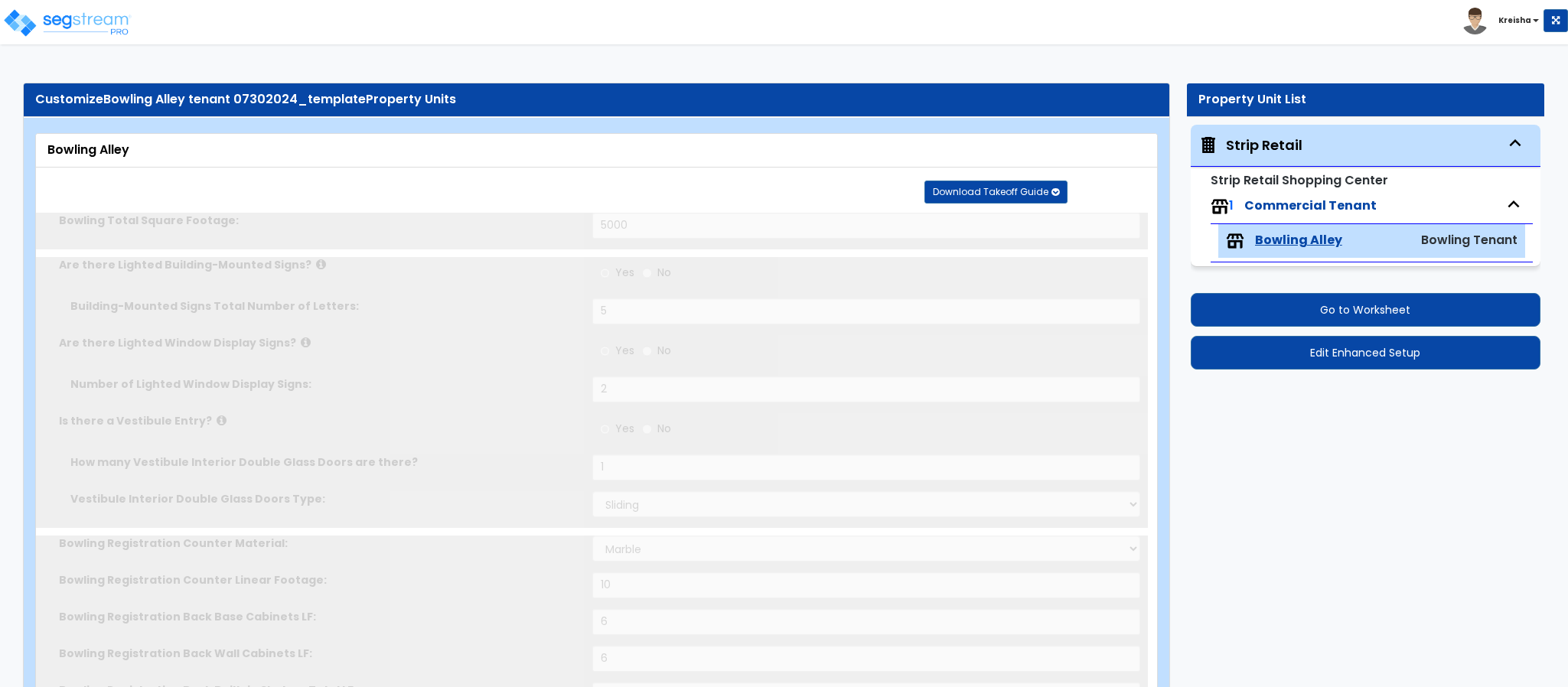
radio input "true"
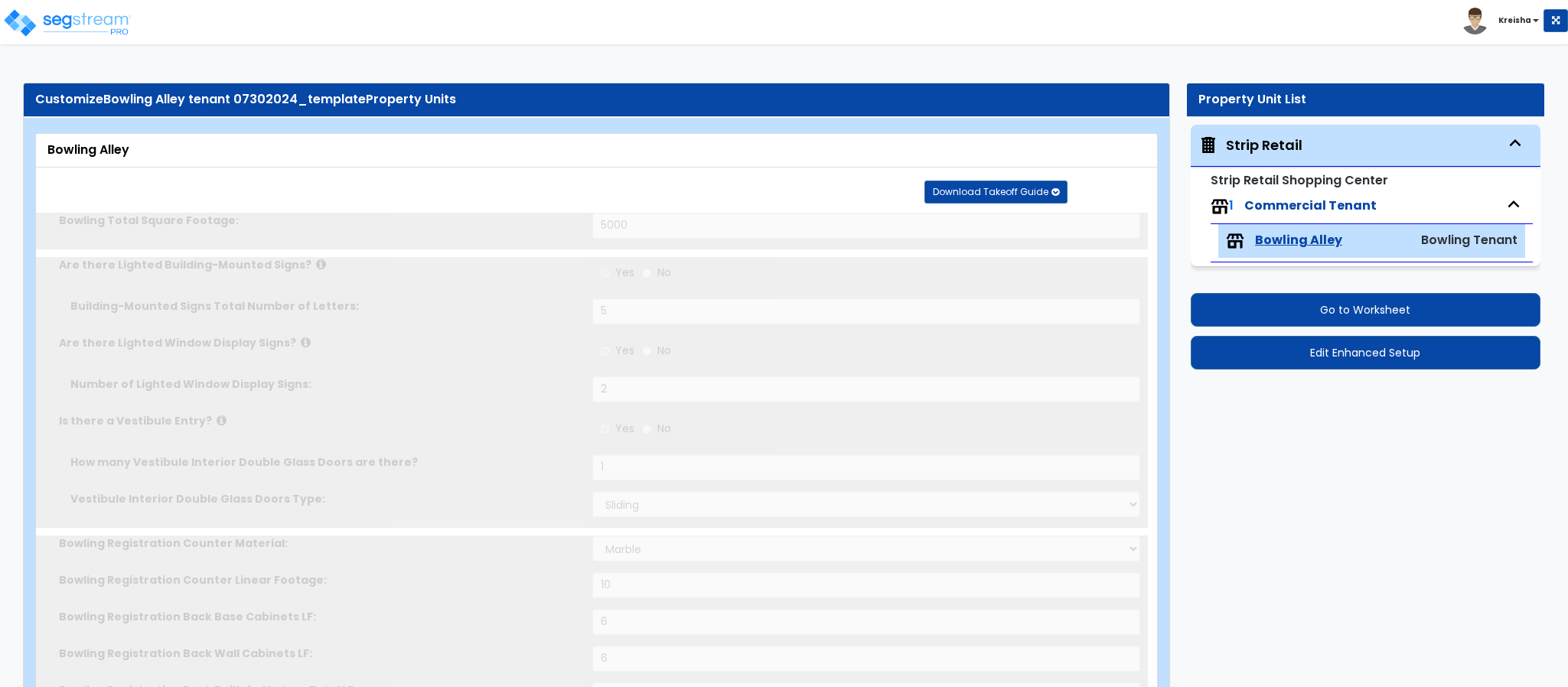
radio input "true"
select select "4"
select select "3"
type input "10"
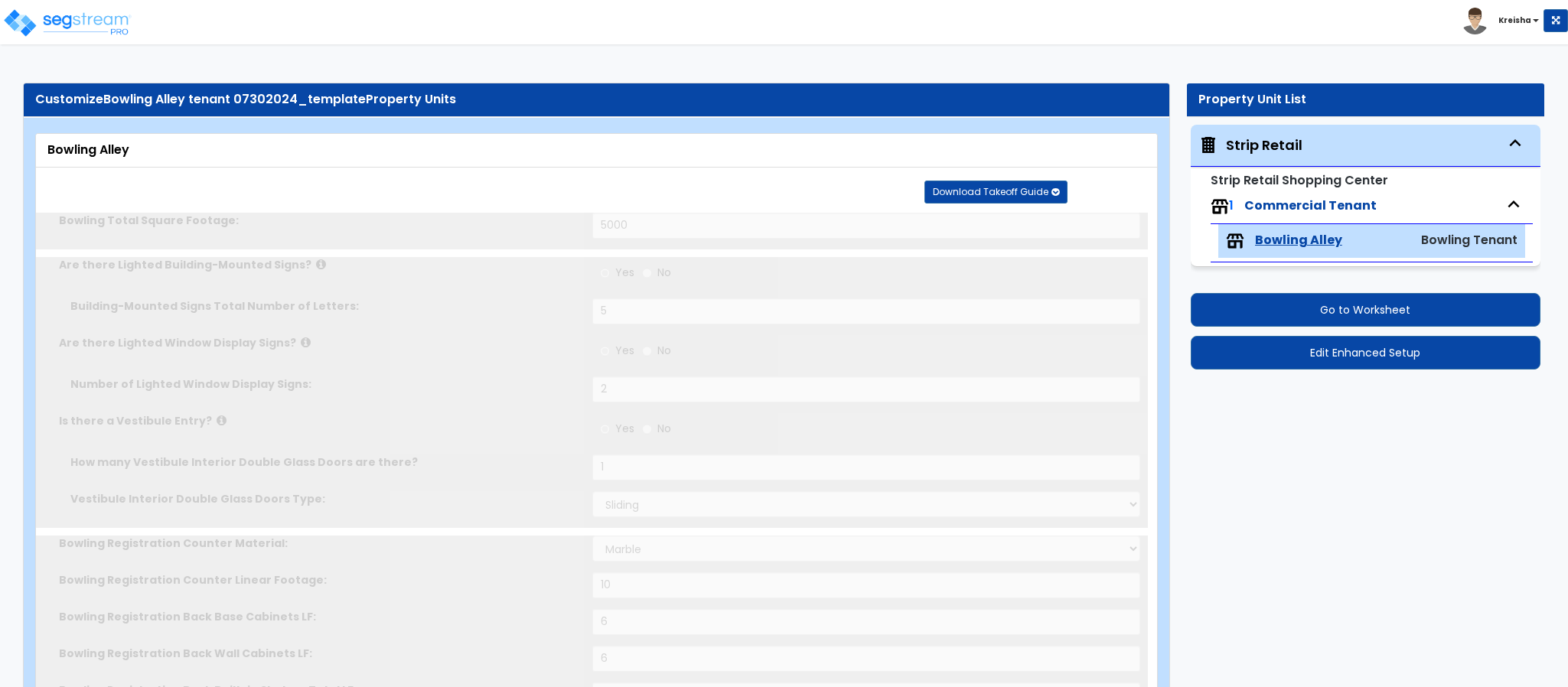
select select "1"
type input "70"
select select "4"
type input "10"
select select "6"
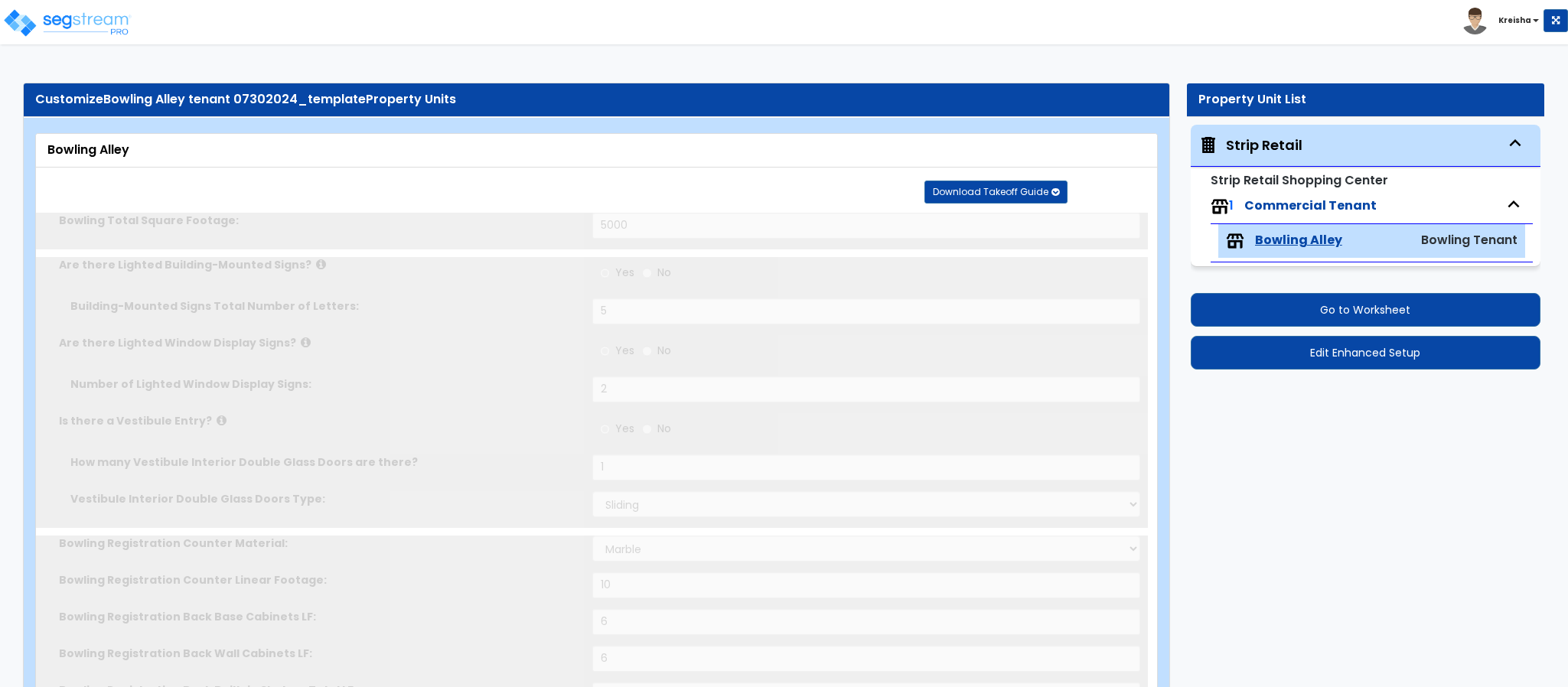
radio input "true"
radio input "false"
type input "4"
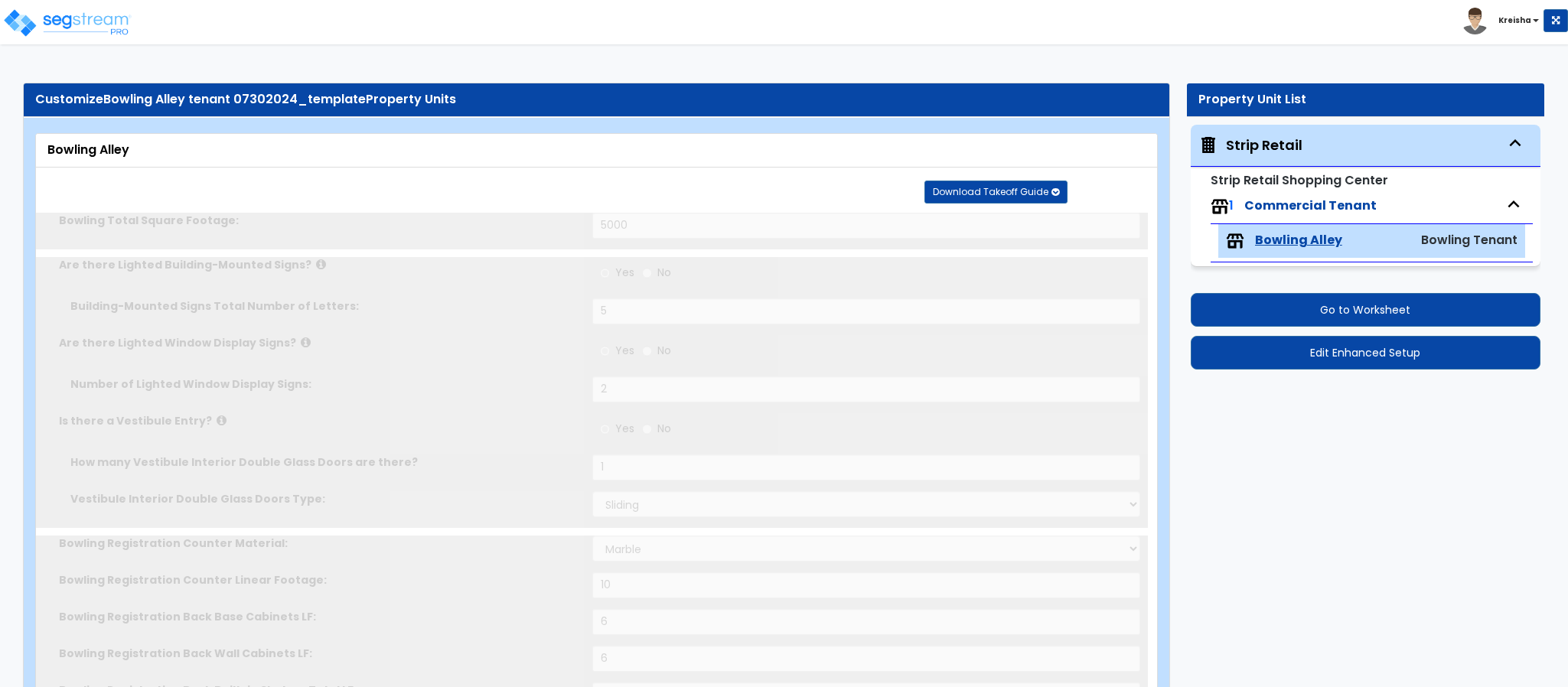
type input "1"
radio input "true"
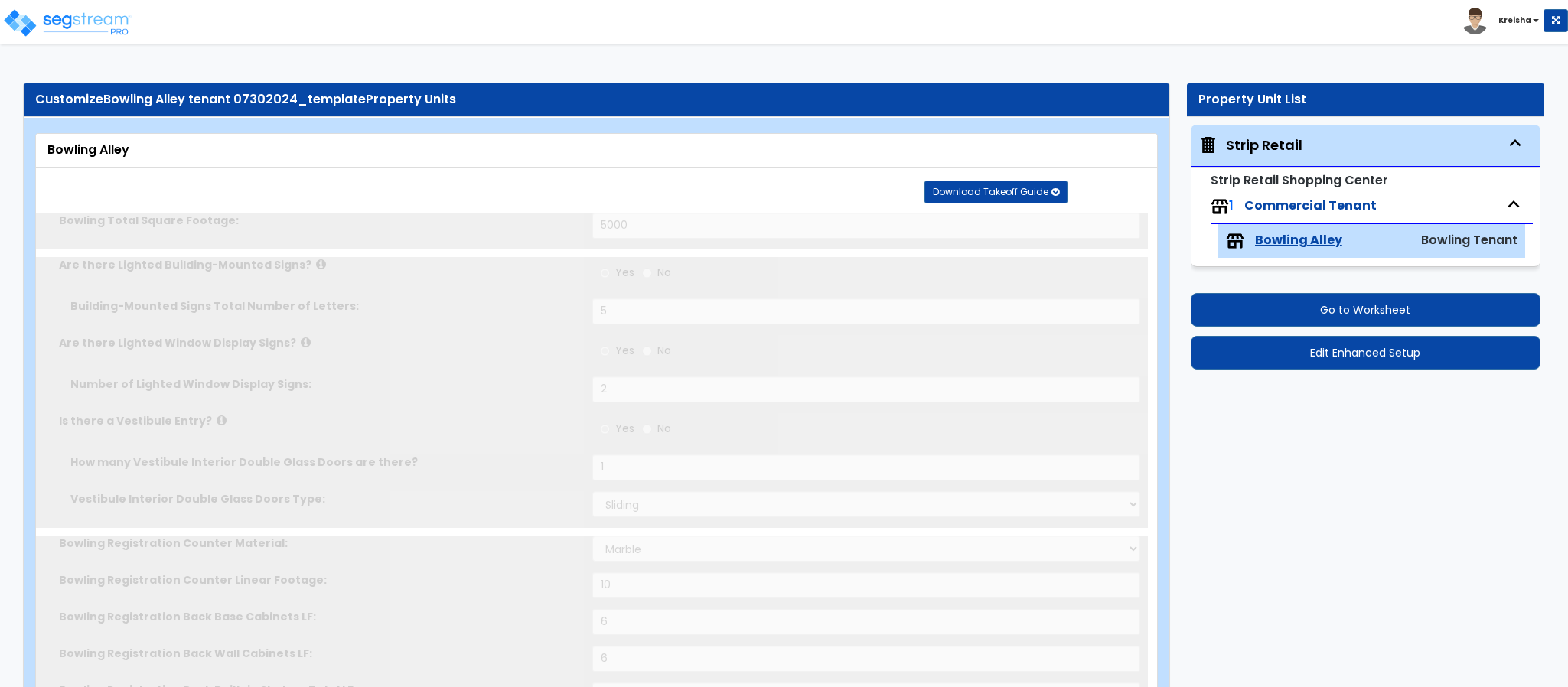
radio input "true"
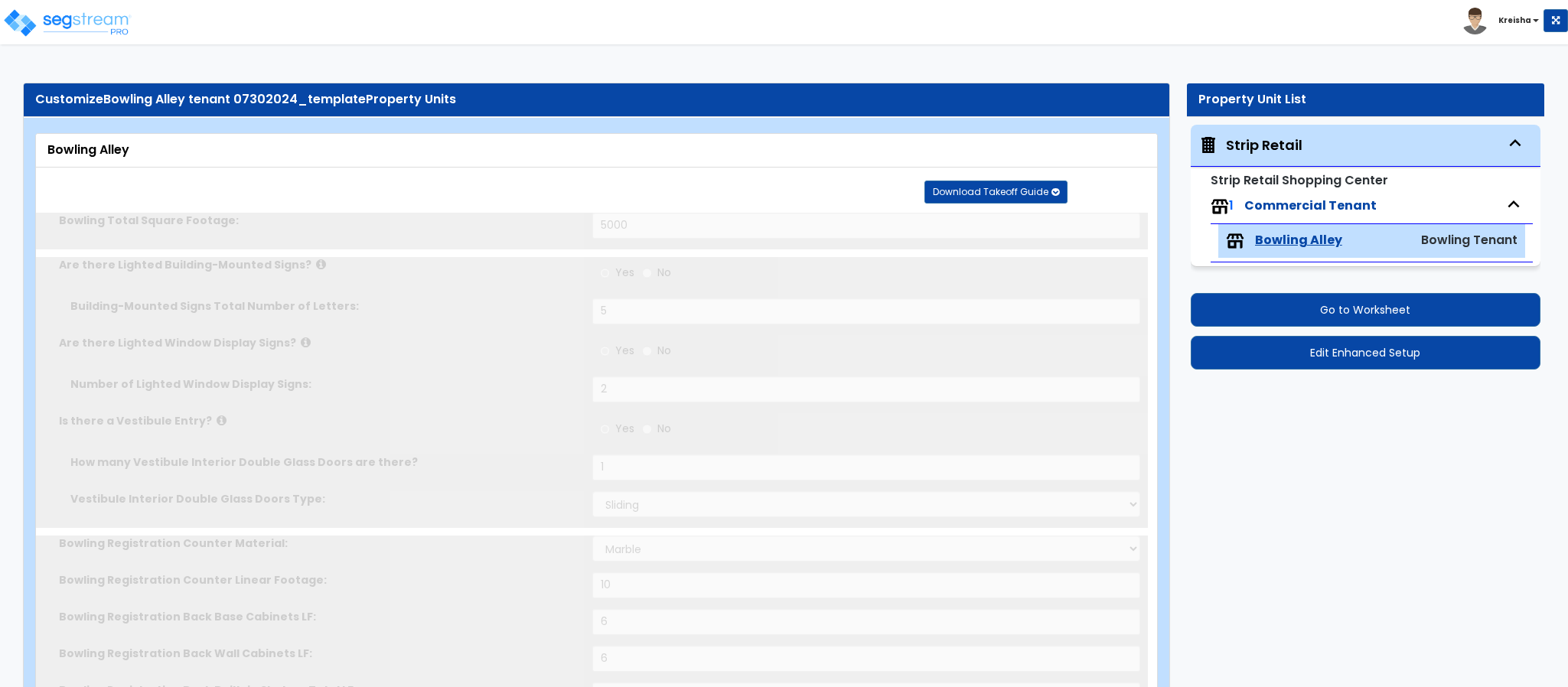
radio input "true"
type input "2"
radio input "true"
type input "1"
radio input "true"
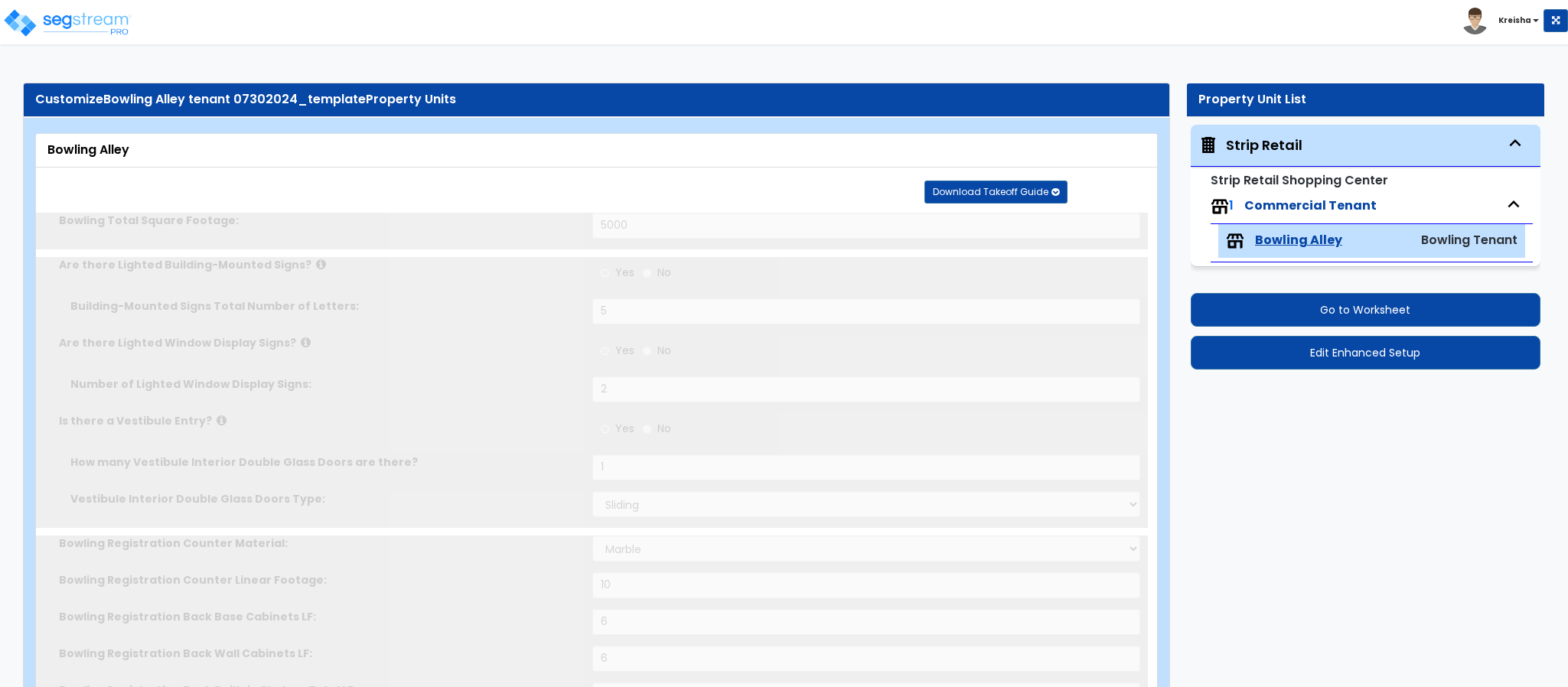
radio input "true"
select select "2"
radio input "true"
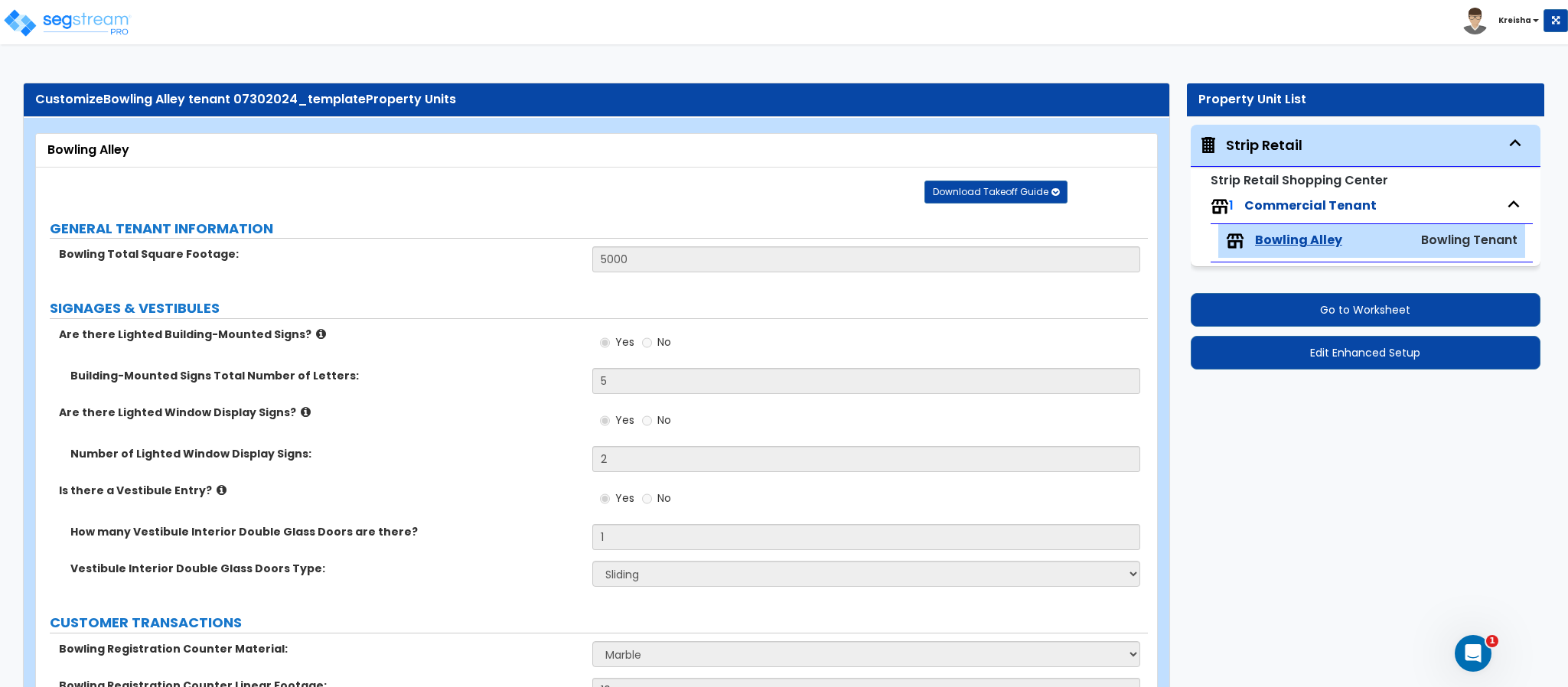
click at [1021, 201] on button "Download Takeoff Guide" at bounding box center [996, 192] width 143 height 23
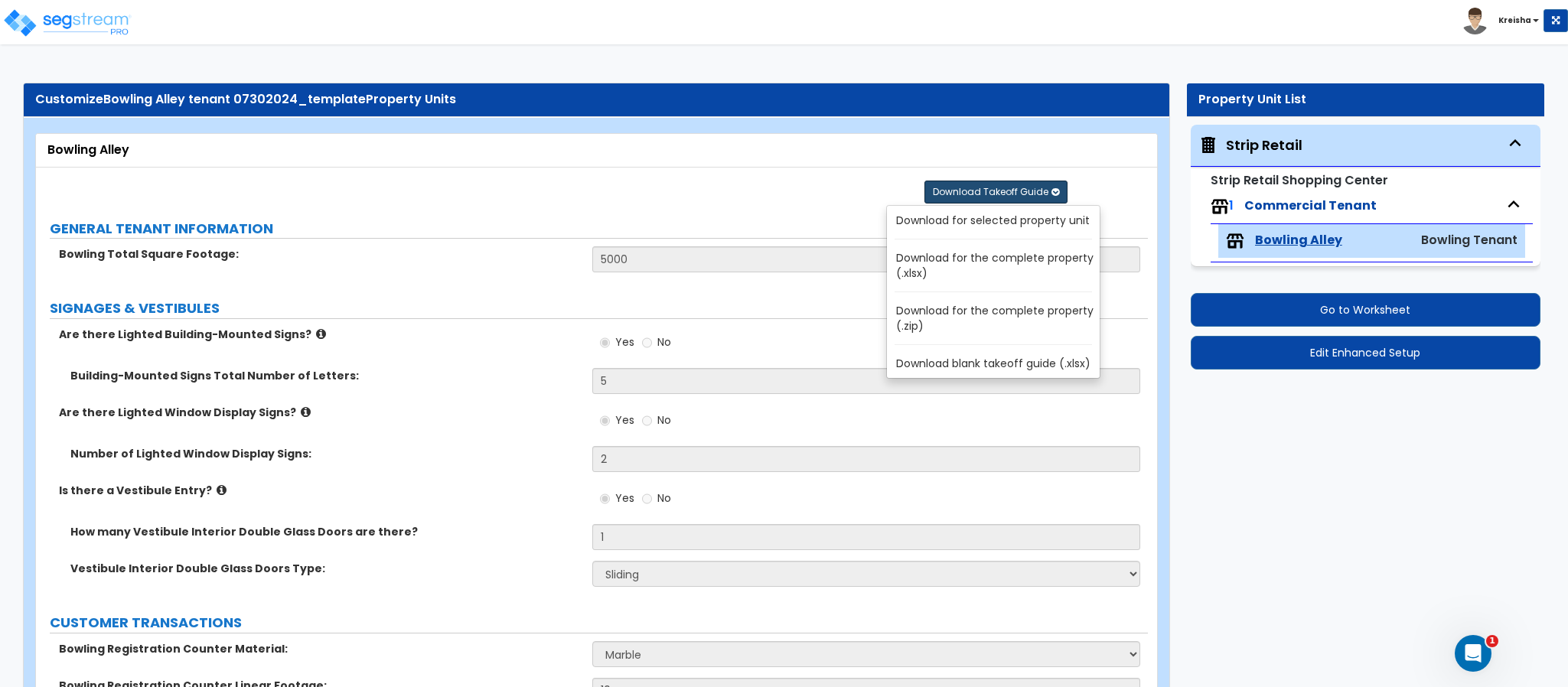
radio input "true"
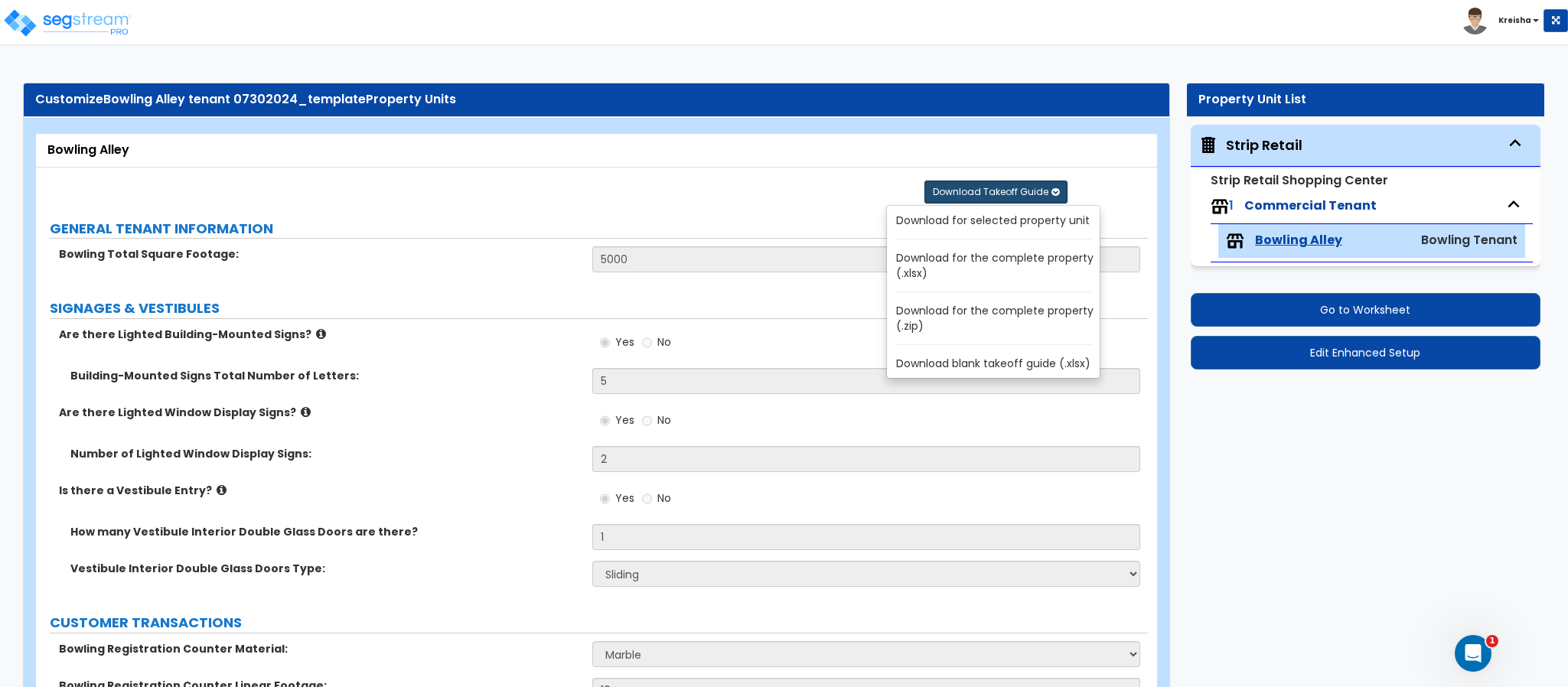
radio input "true"
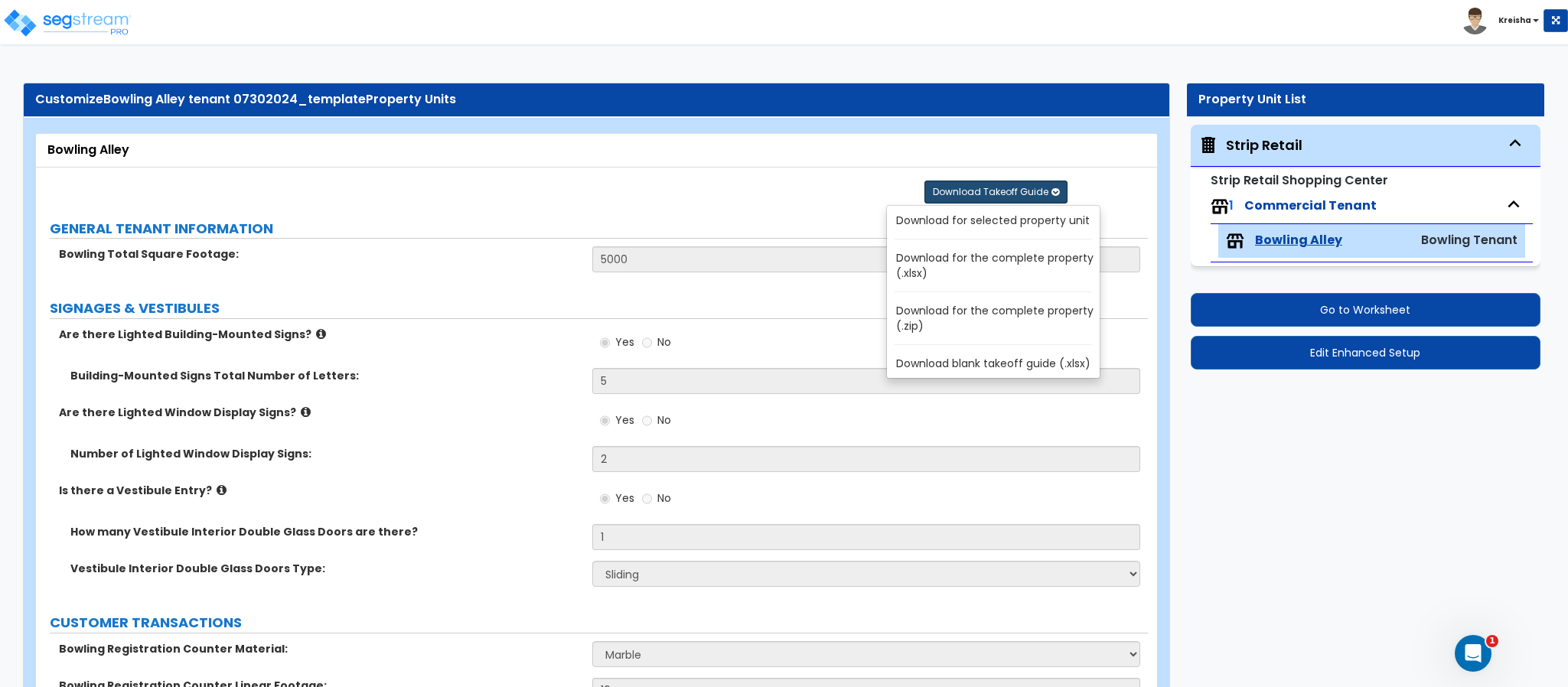
radio input "true"
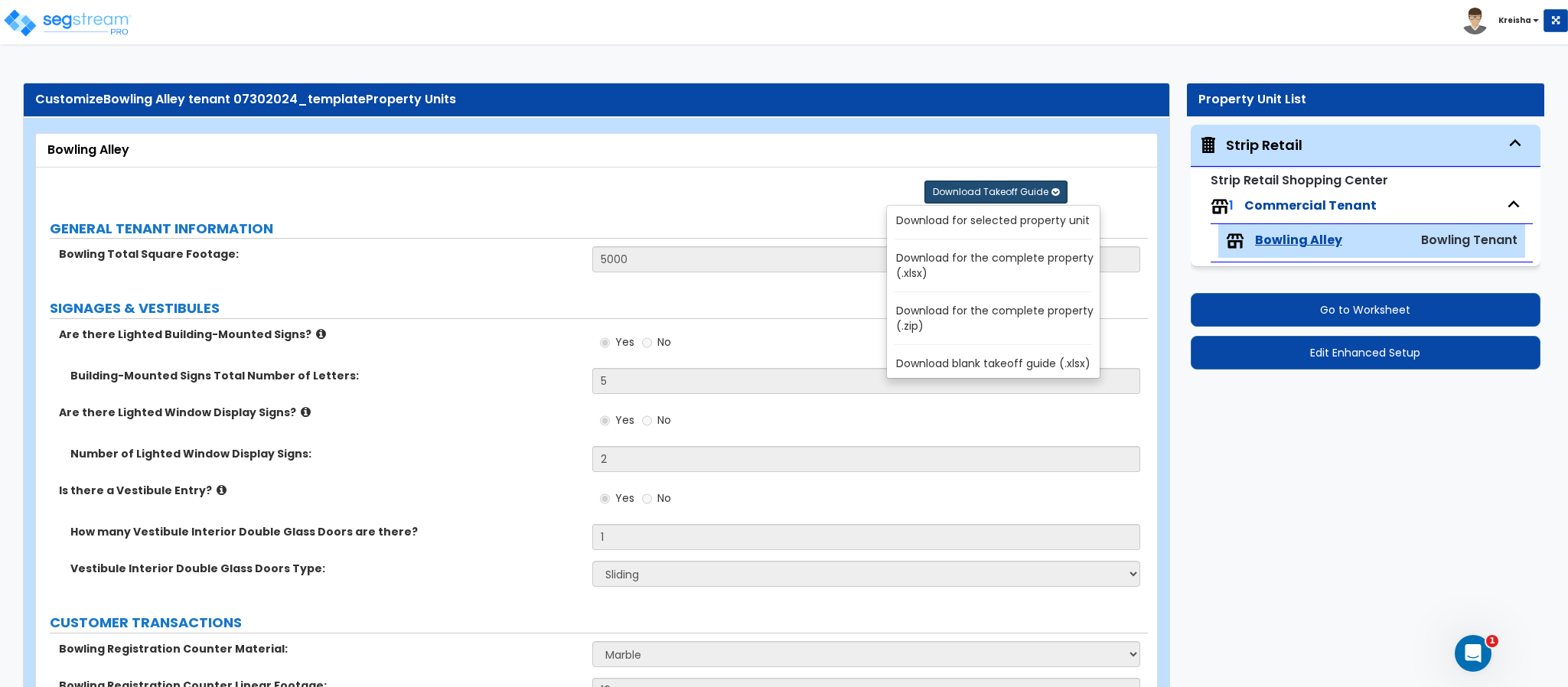
radio input "true"
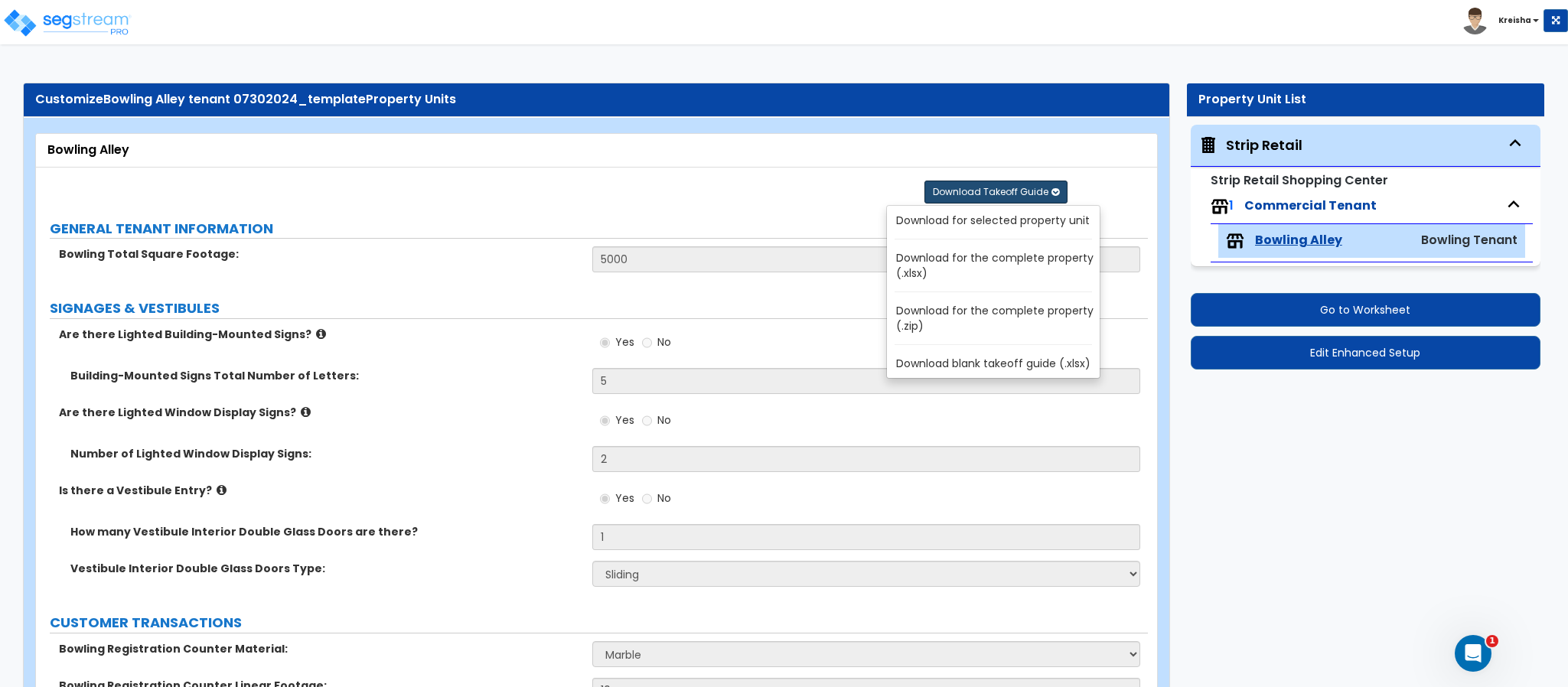
radio input "true"
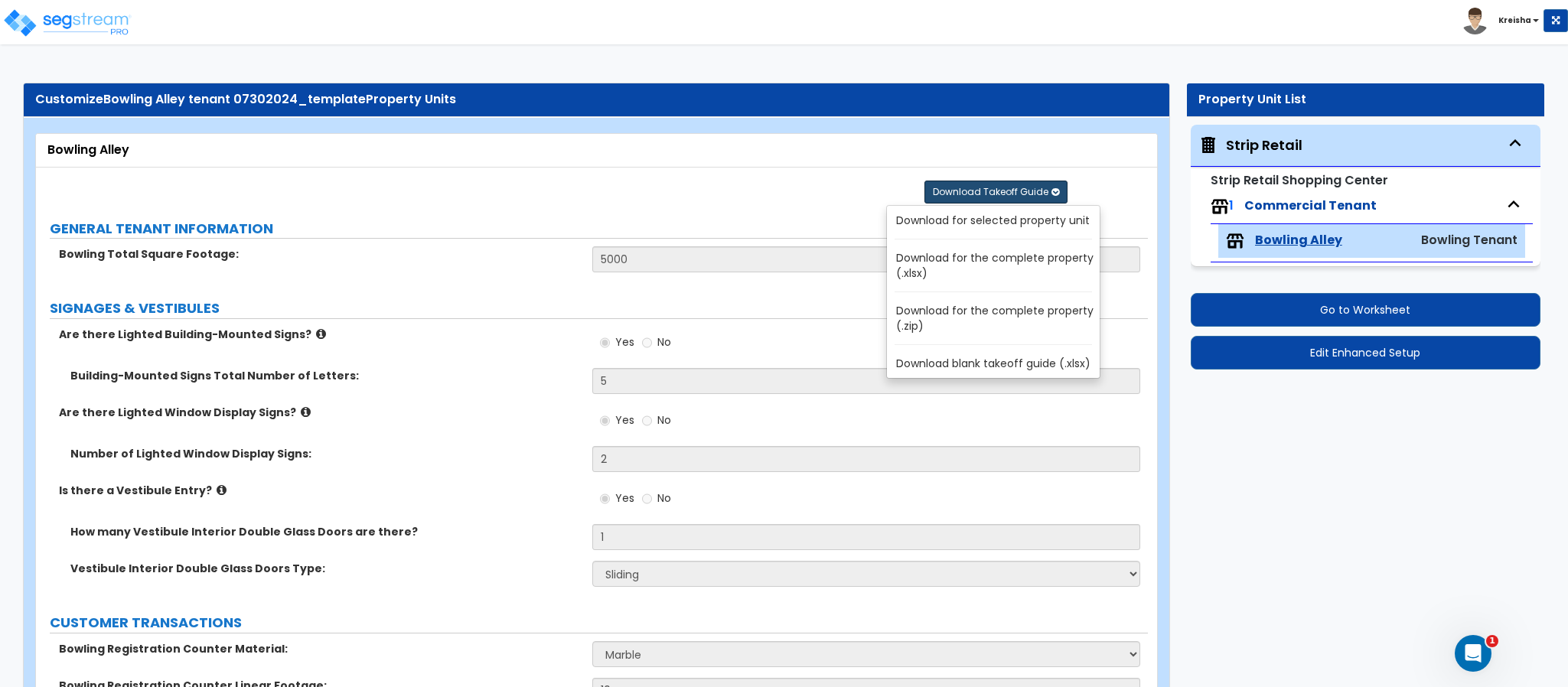
radio input "true"
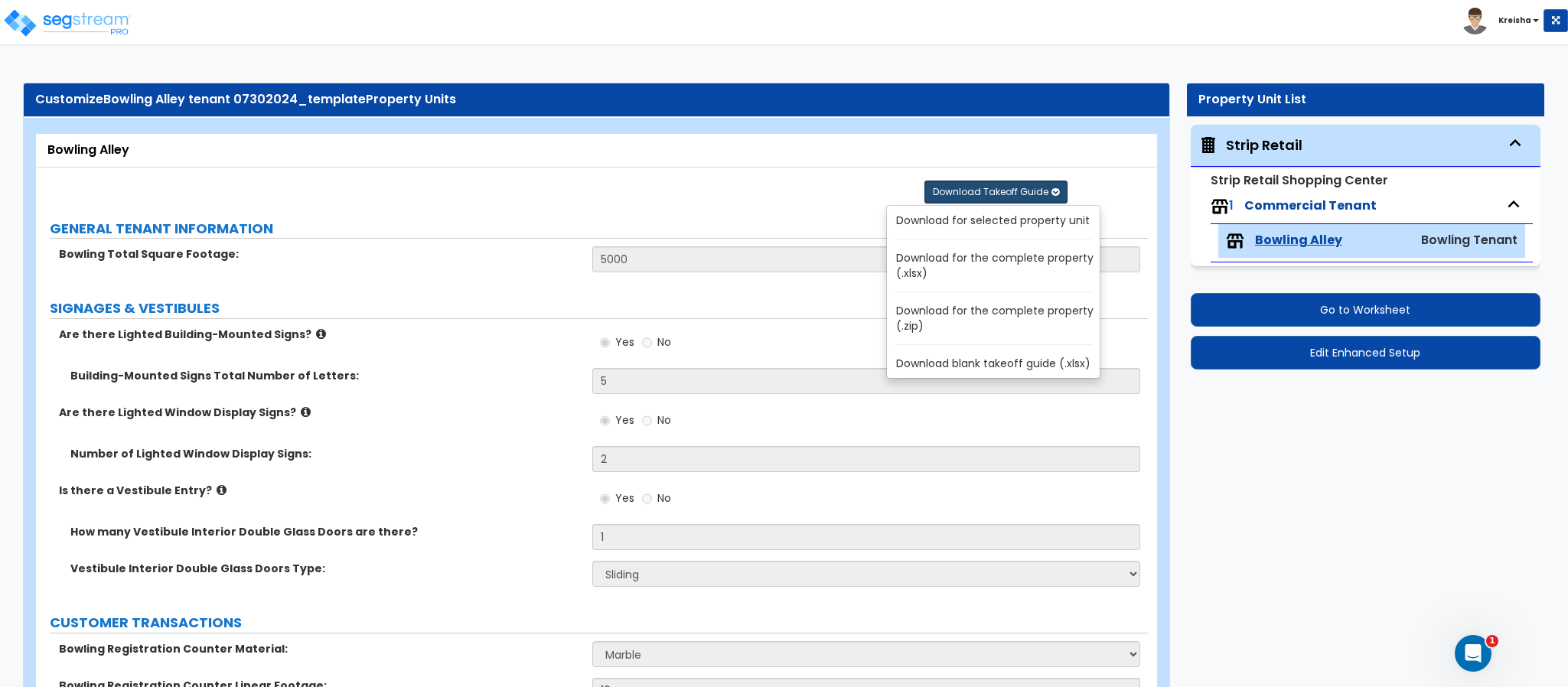
radio input "true"
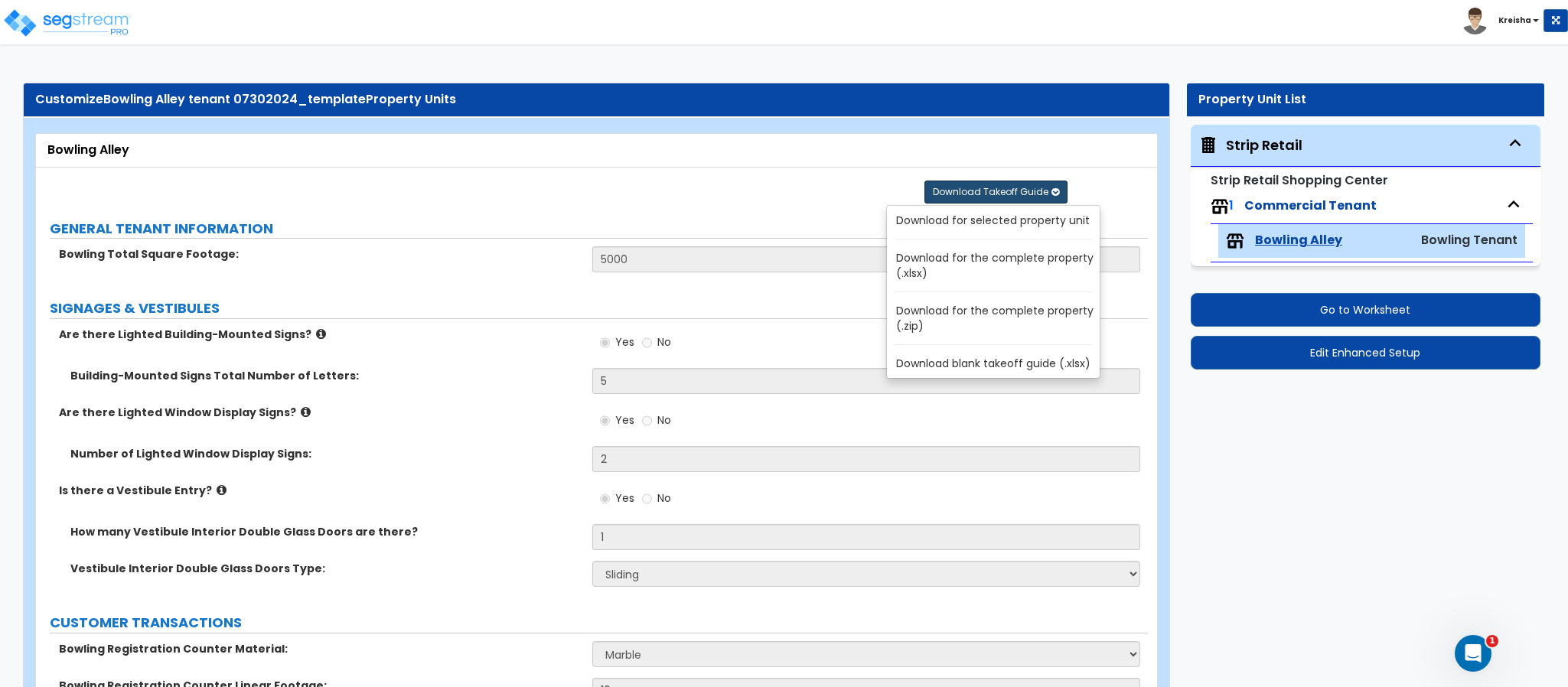
radio input "true"
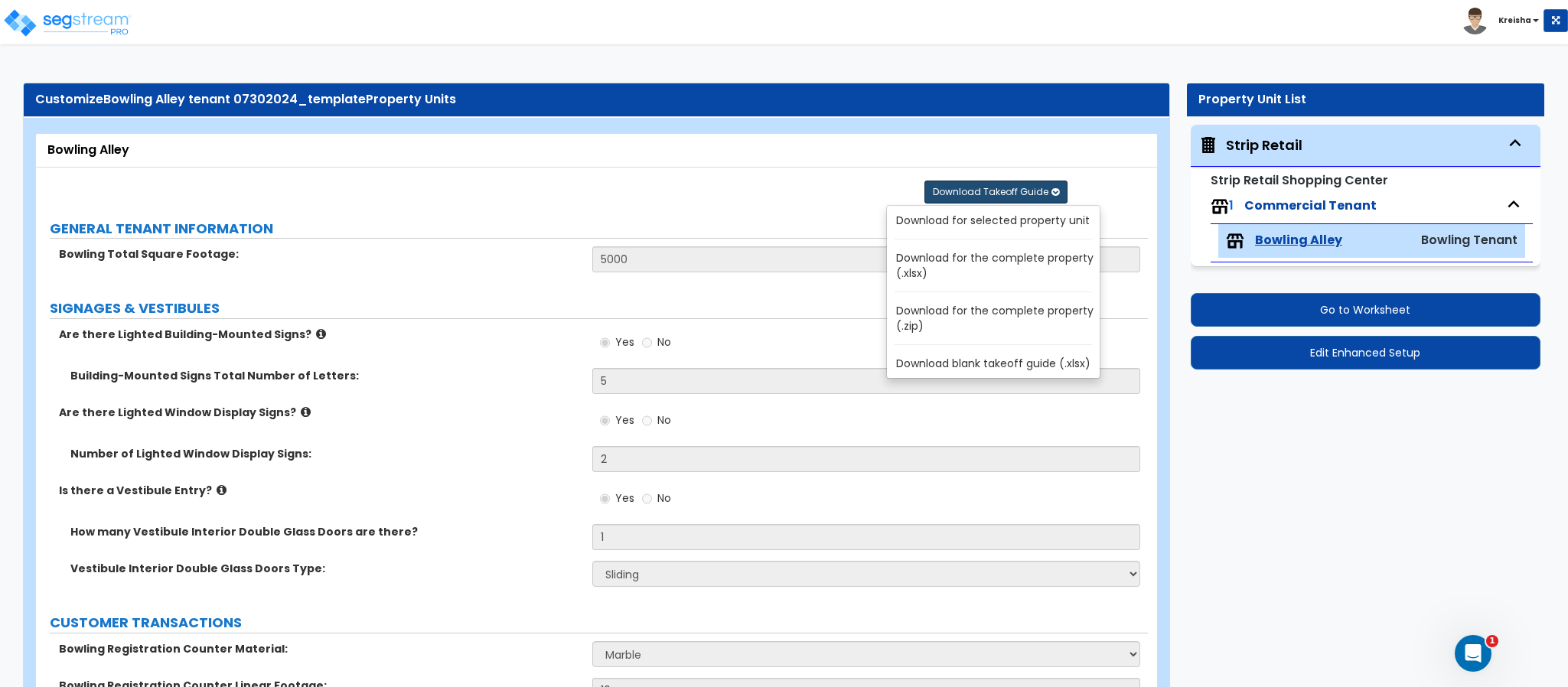
radio input "true"
click at [1008, 230] on link "Download for selected property unit" at bounding box center [996, 220] width 207 height 21
radio input "true"
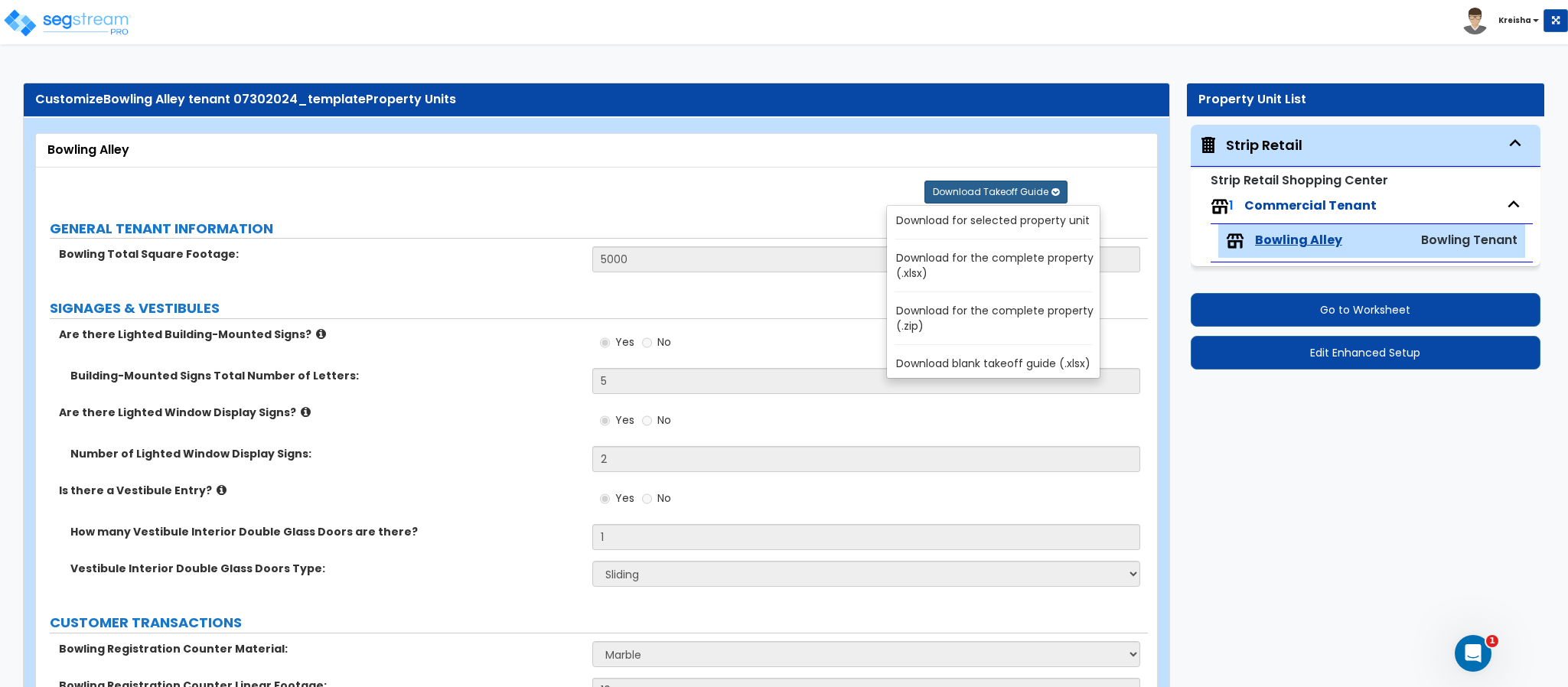
radio input "true"
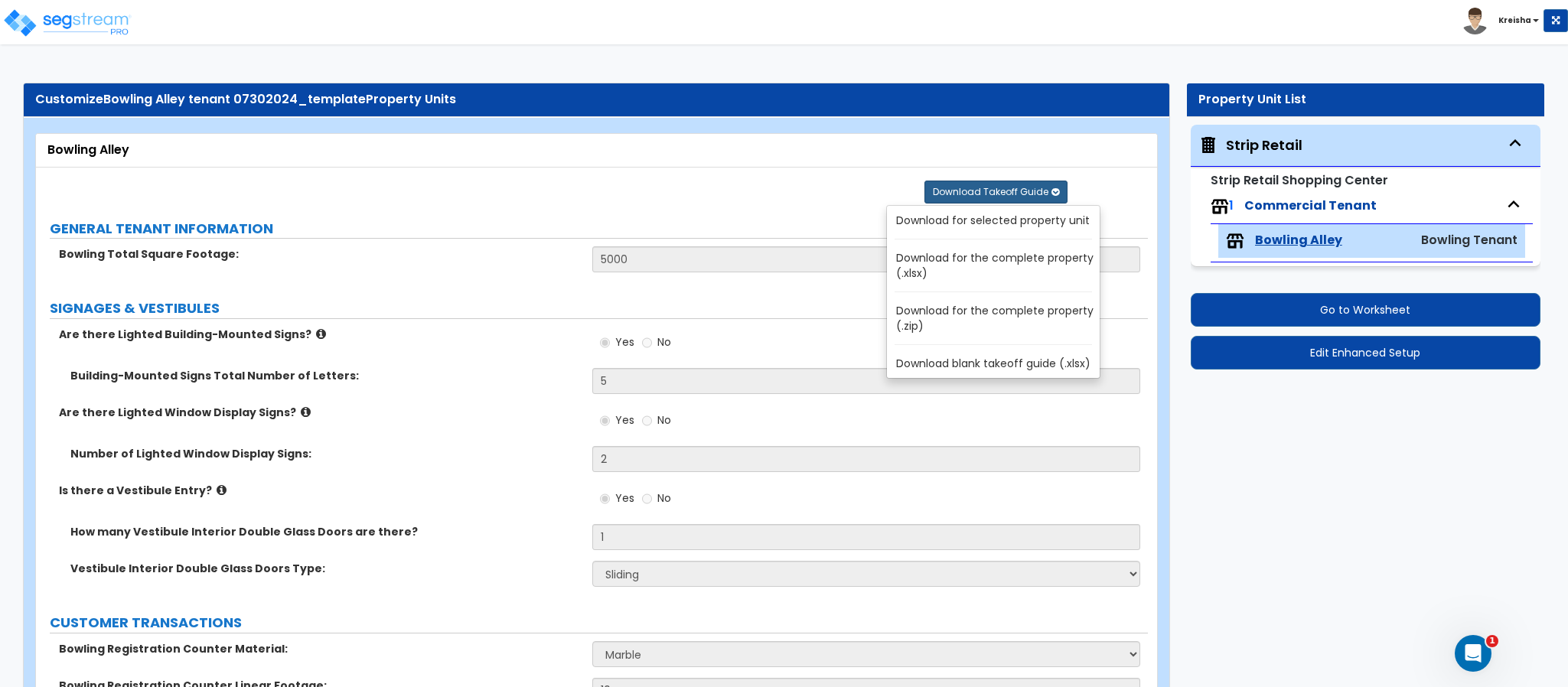
radio input "true"
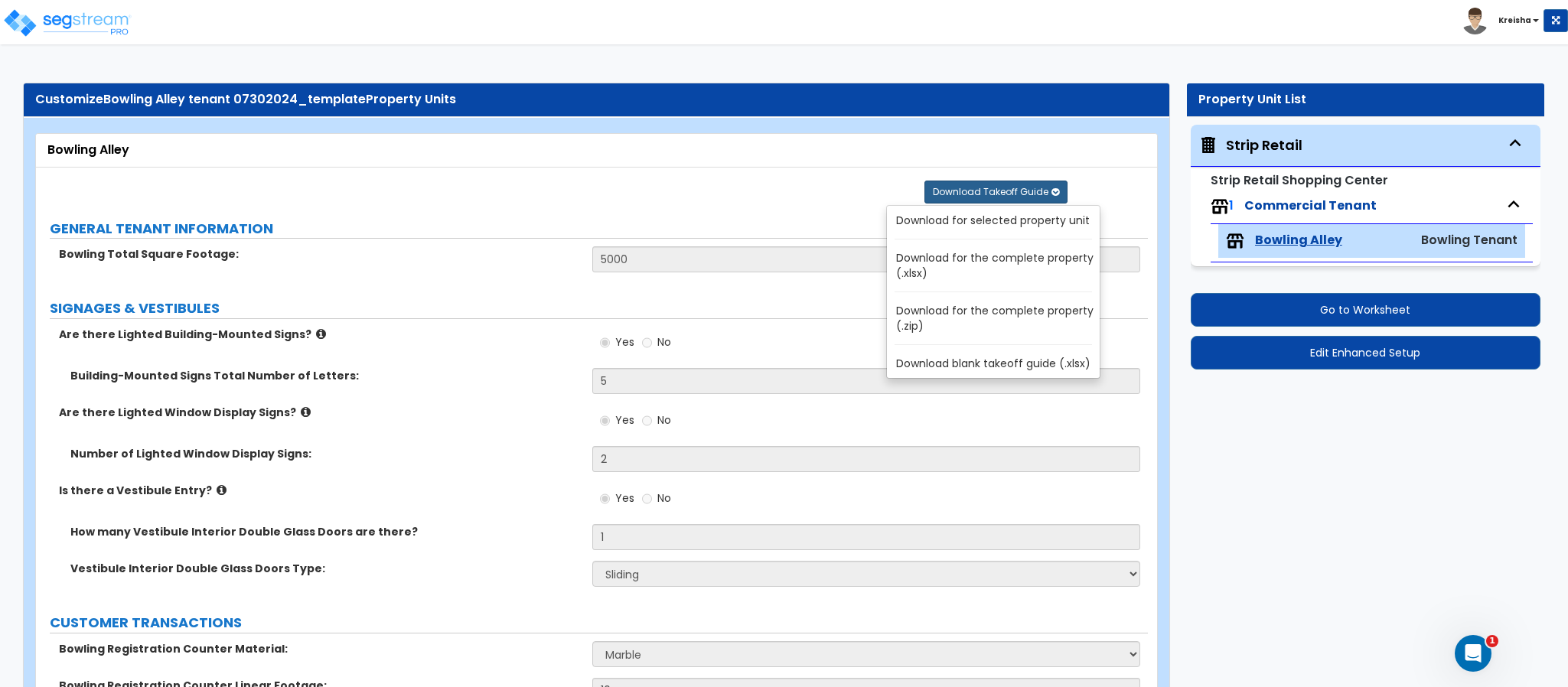
radio input "true"
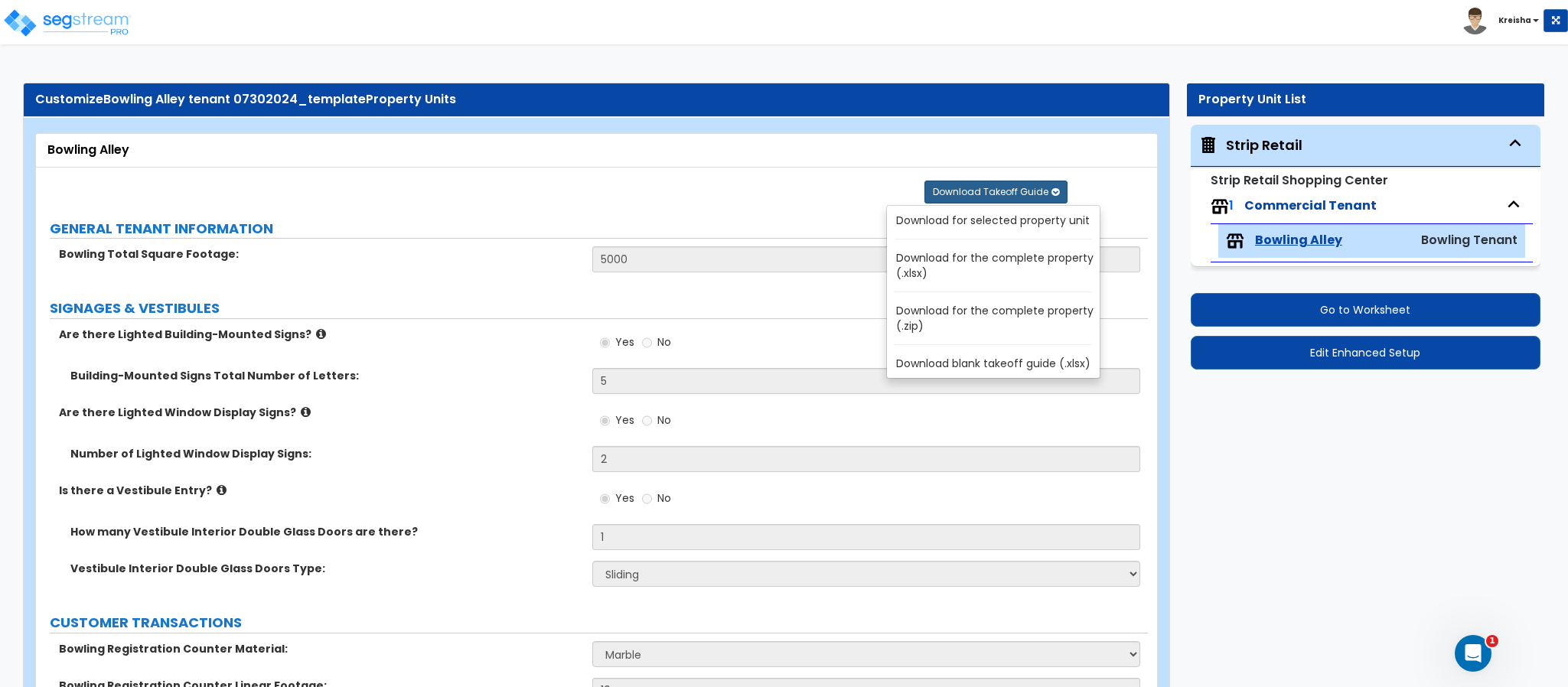
radio input "true"
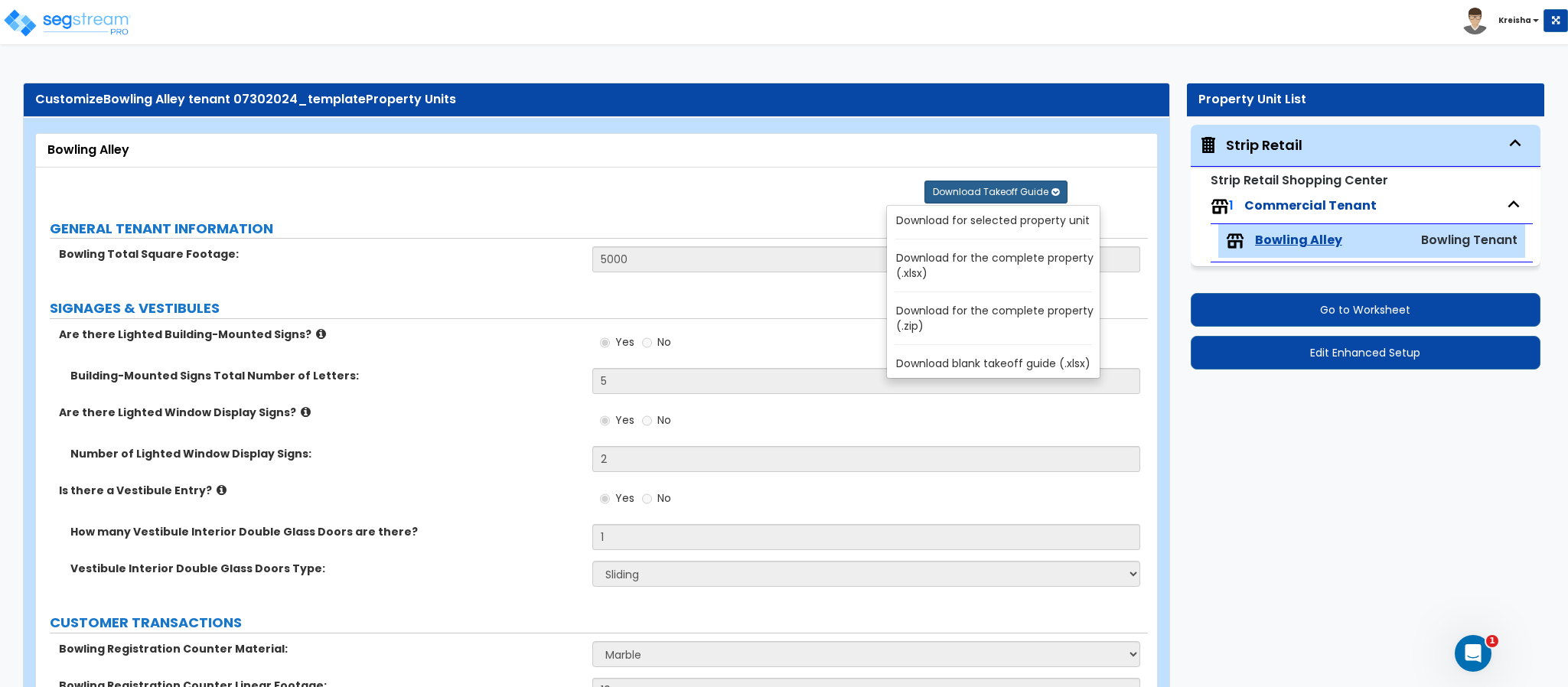
radio input "true"
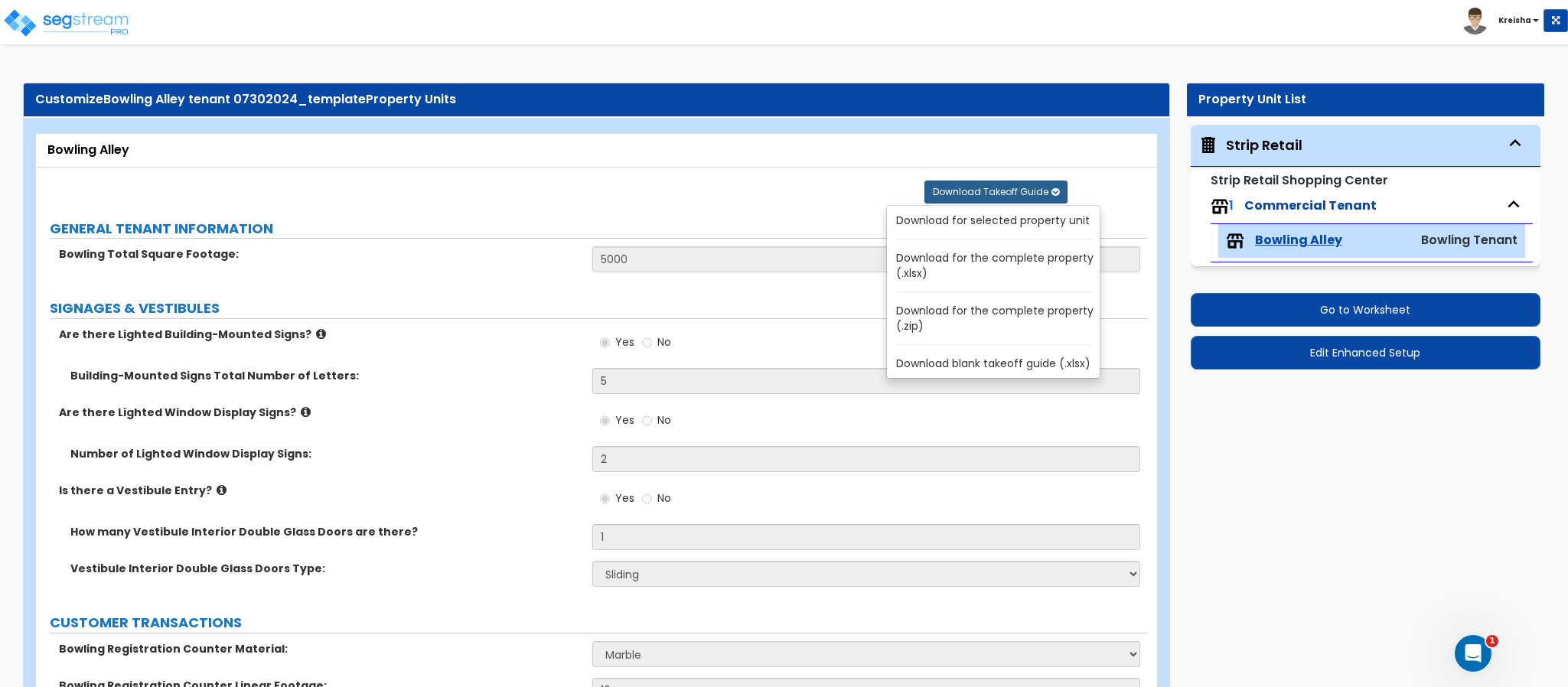
radio input "true"
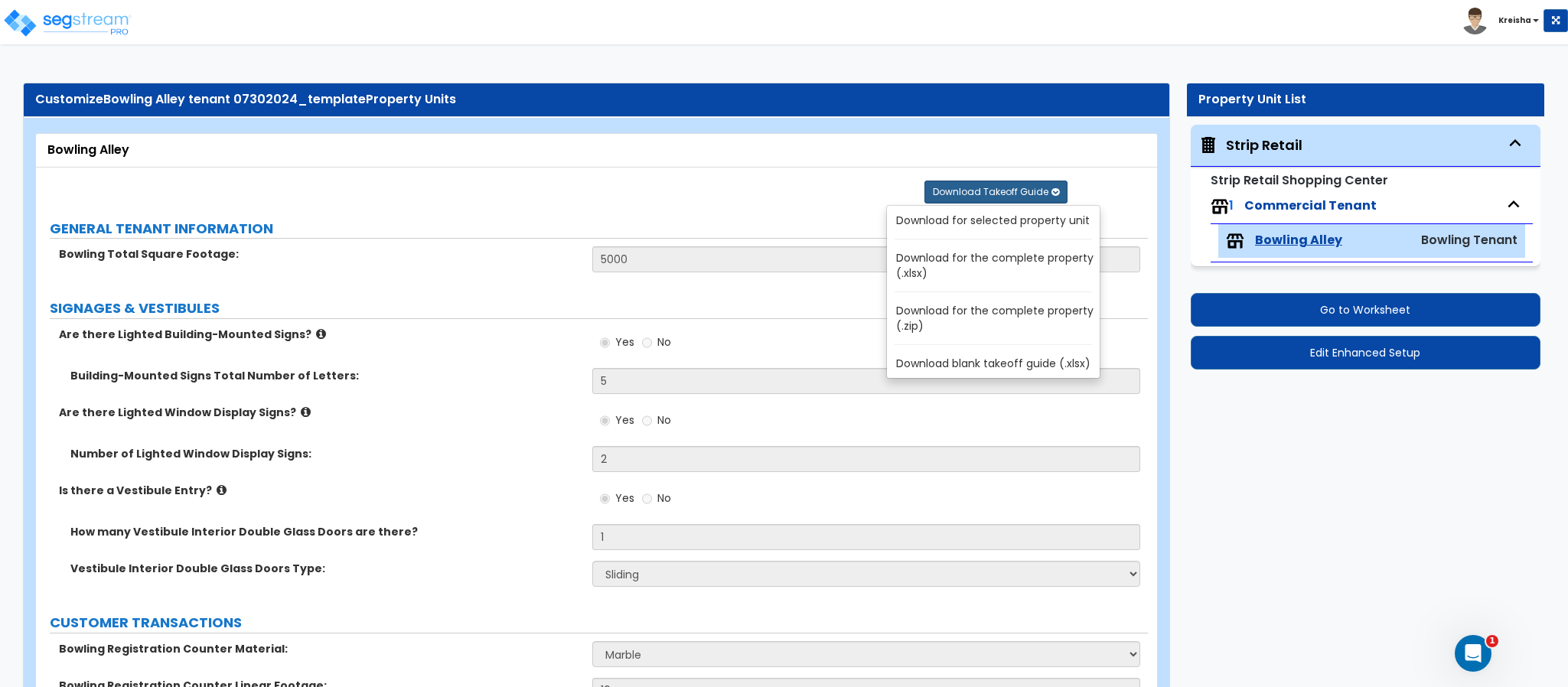
radio input "true"
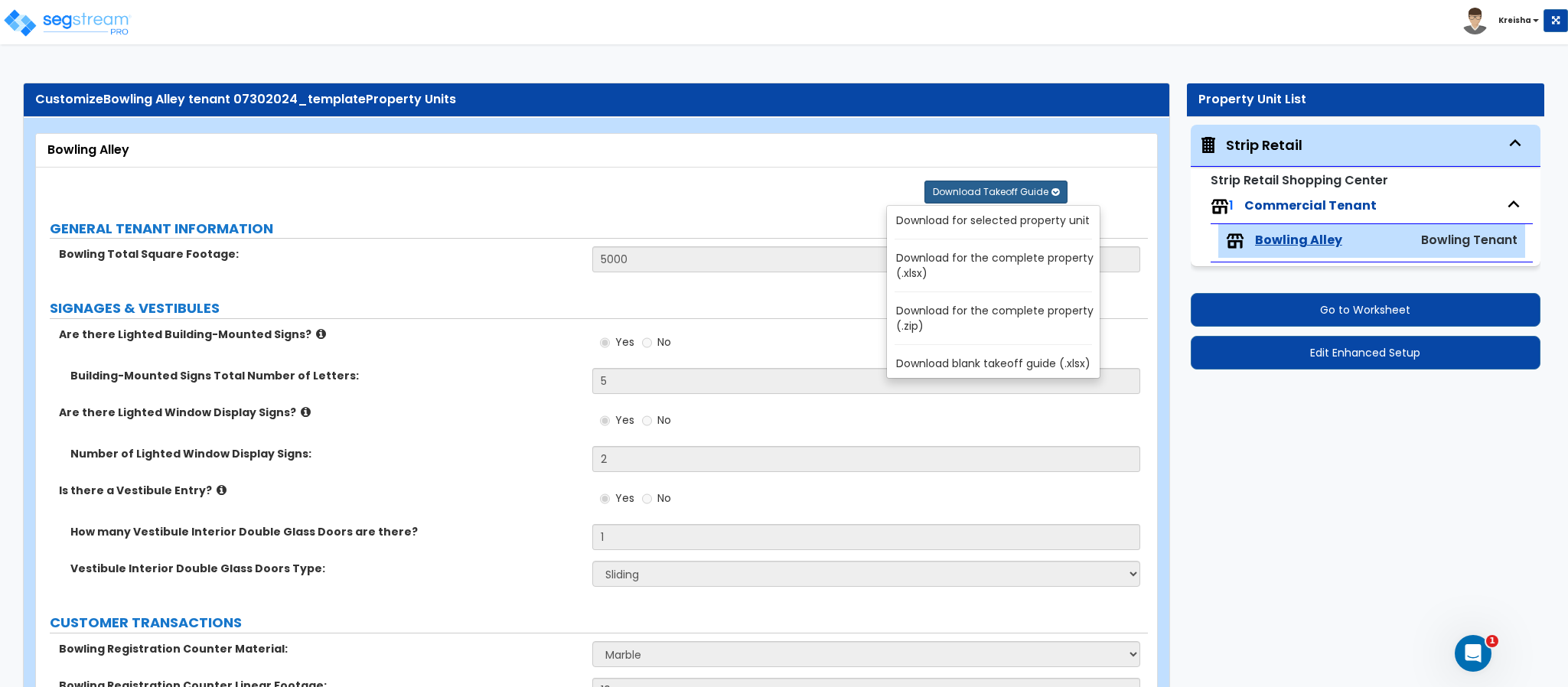
radio input "true"
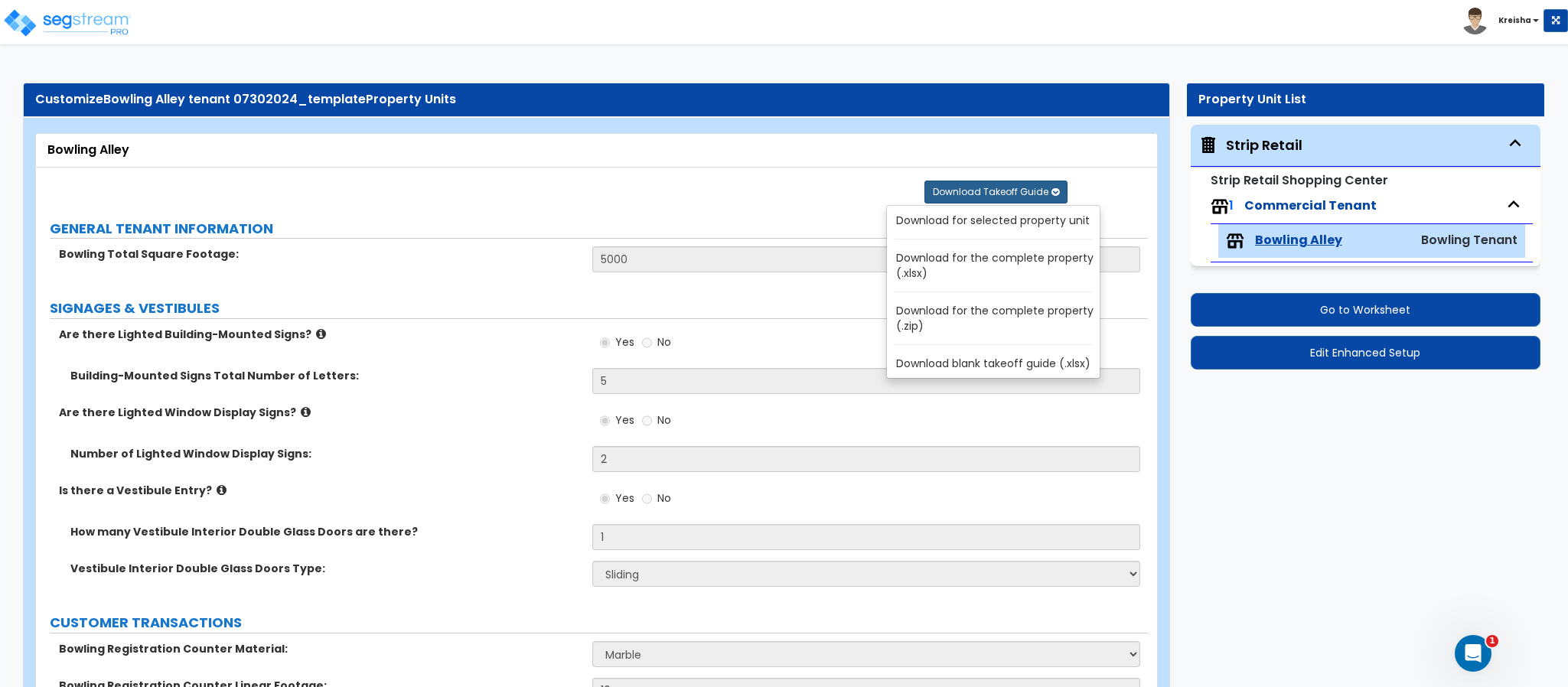
radio input "true"
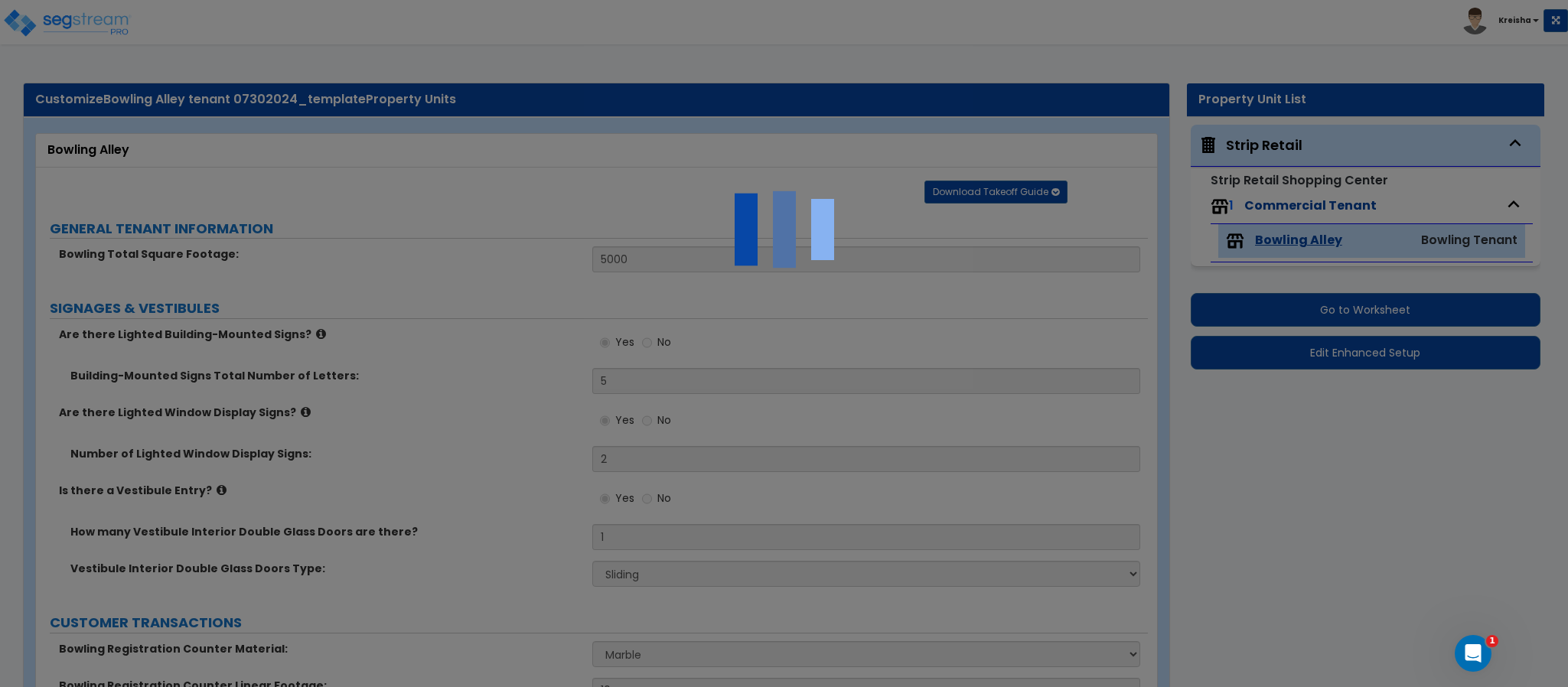
radio input "true"
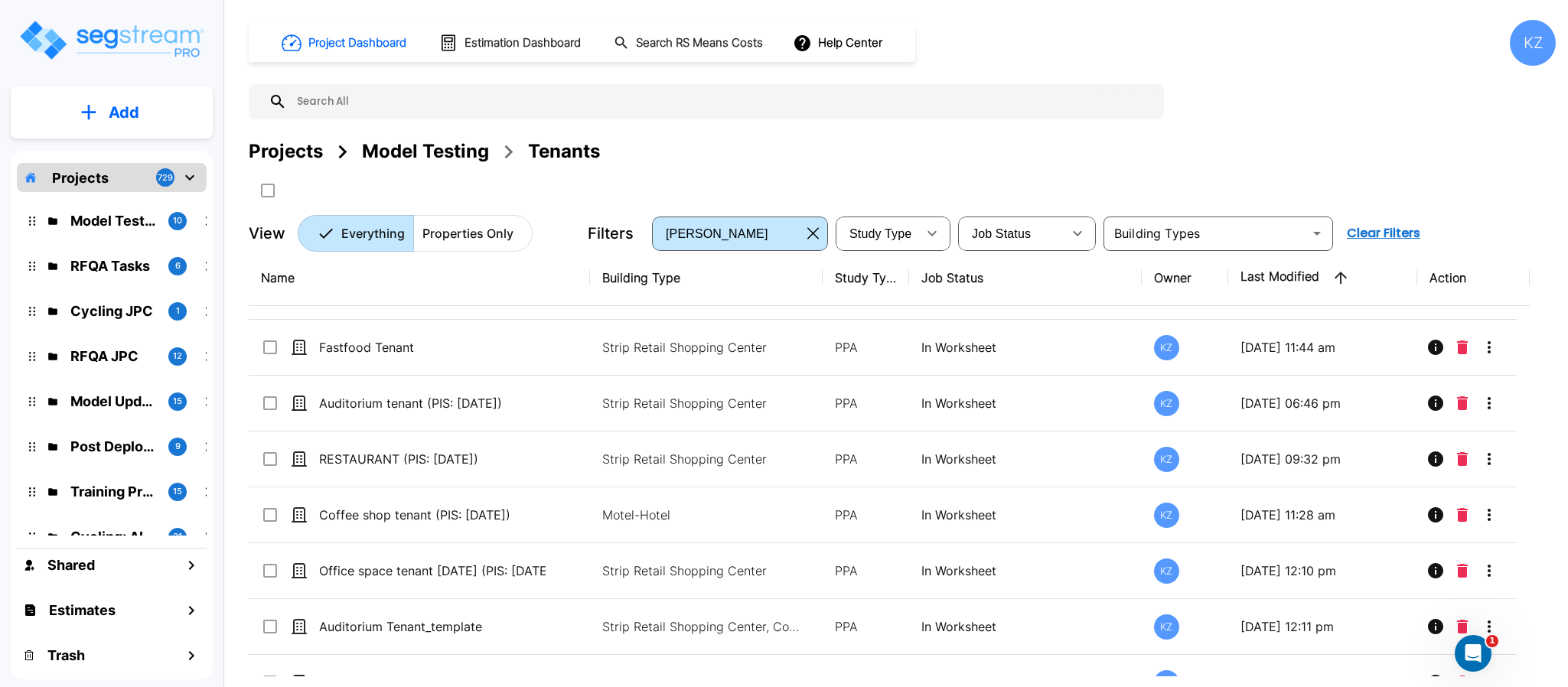
scroll to position [1299, 0]
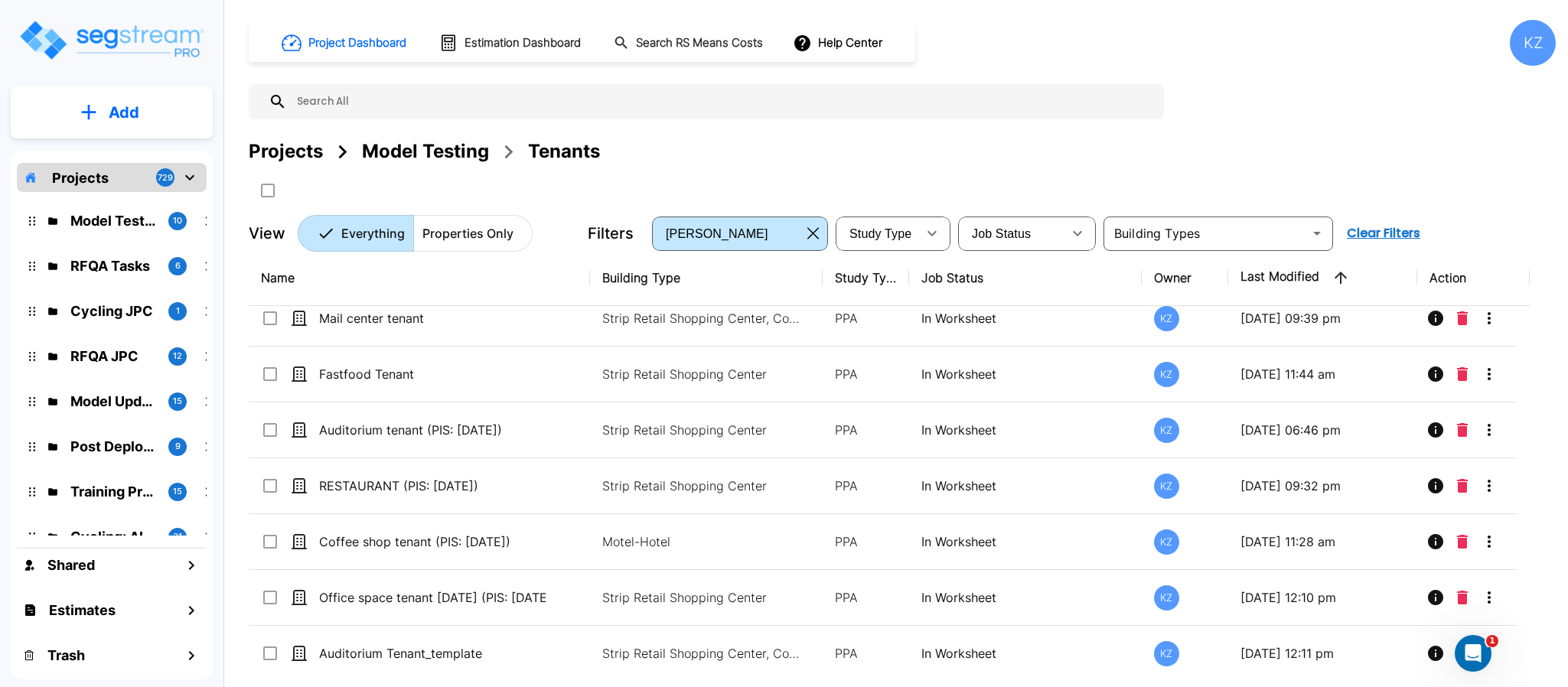
click at [1263, 76] on div "Project Dashboard Estimation Dashboard Search RS Means Costs Help Center KZ Pro…" at bounding box center [902, 136] width 1307 height 231
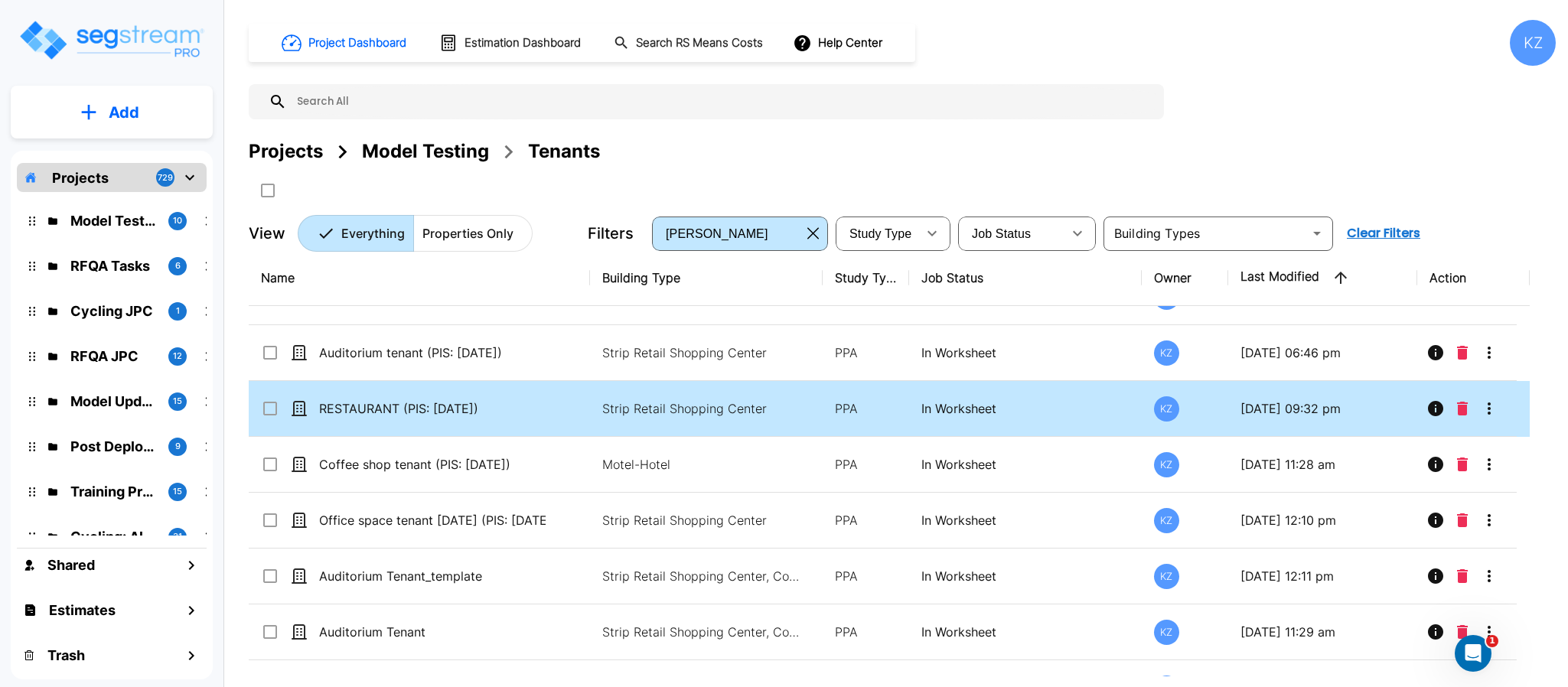
scroll to position [2982, 0]
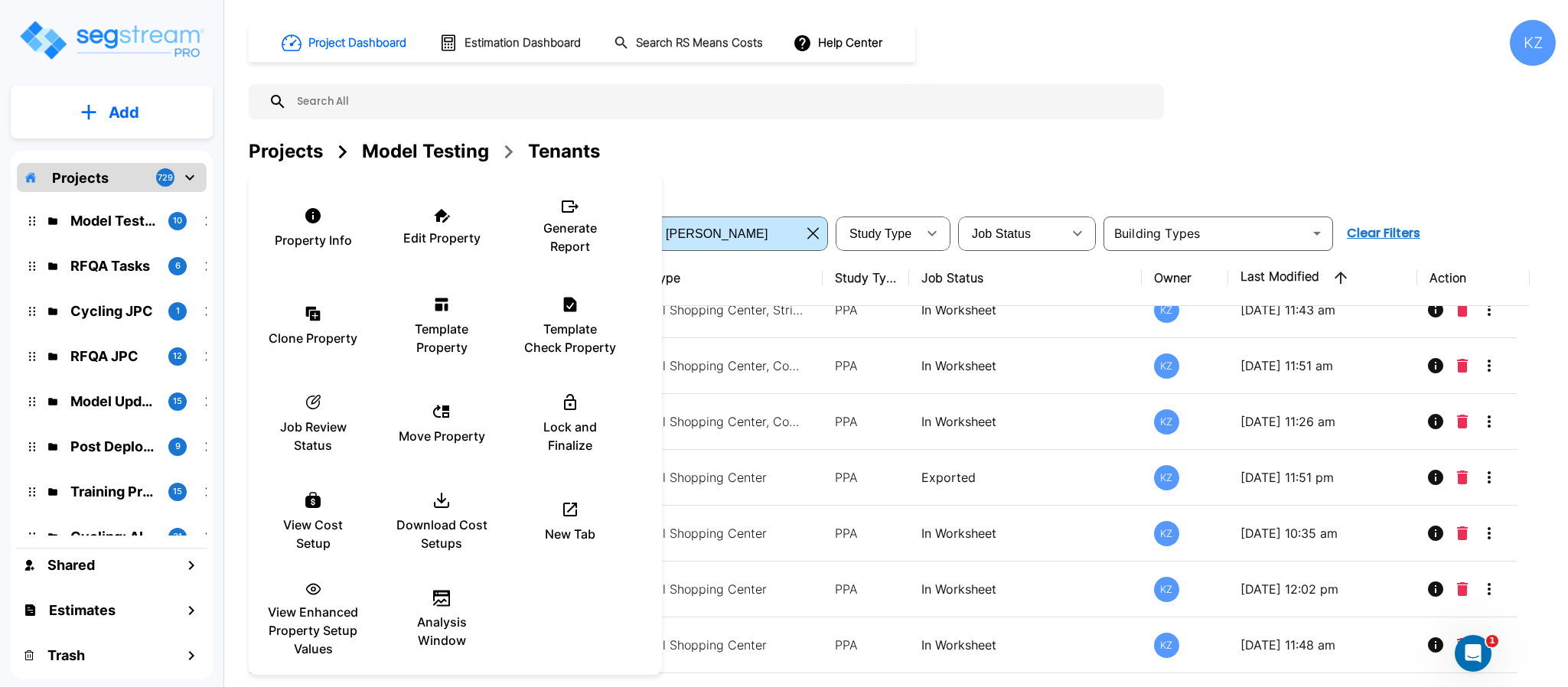
click at [301, 625] on p "View Enhanced Property Setup Values" at bounding box center [313, 631] width 92 height 55
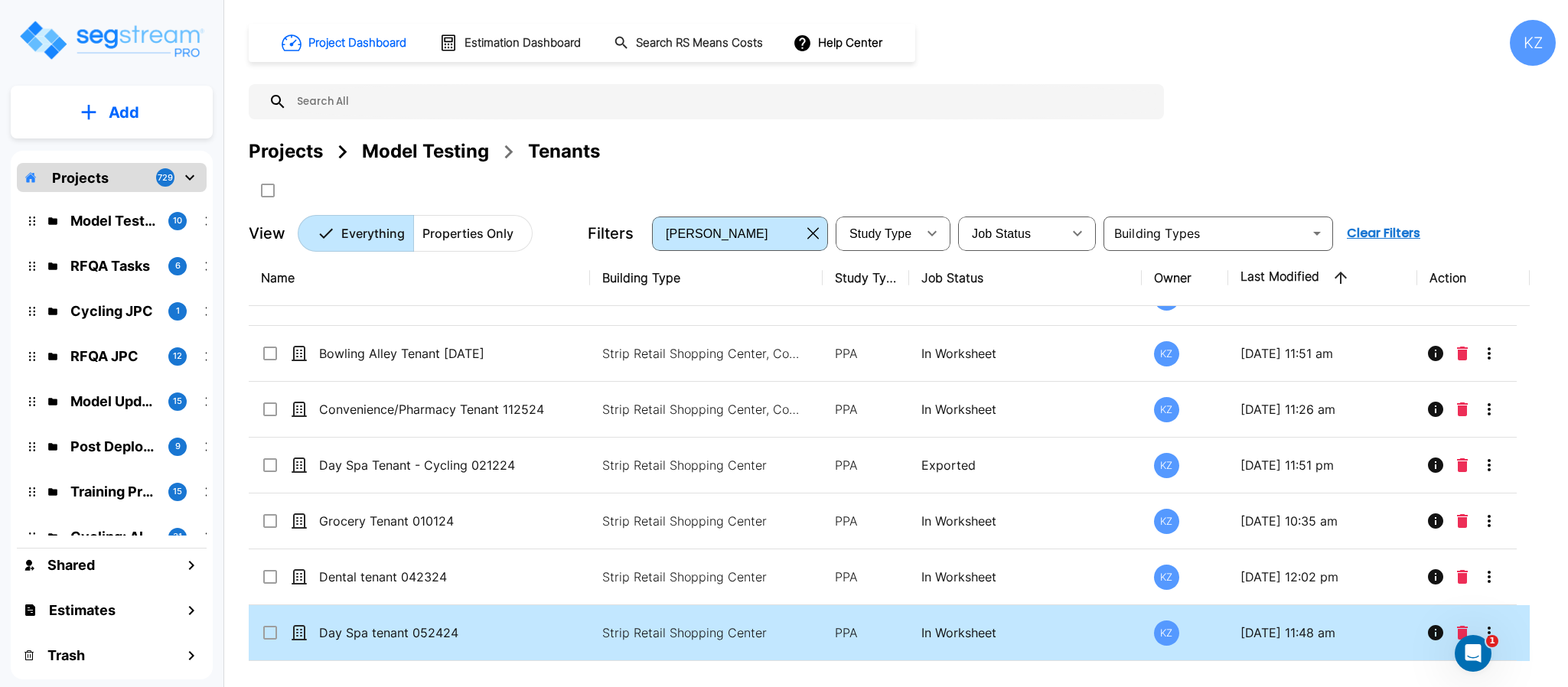
scroll to position [2967, 0]
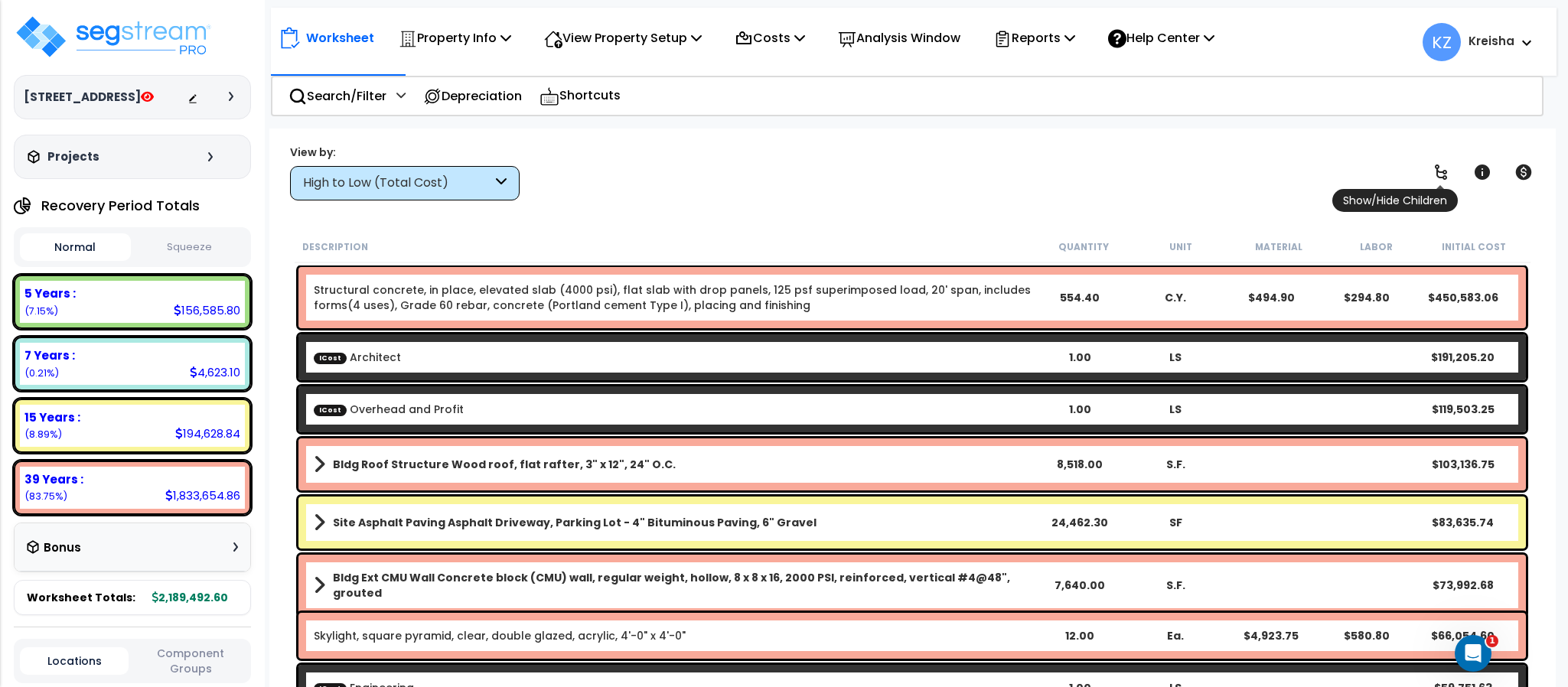
click at [1435, 165] on icon at bounding box center [1440, 172] width 12 height 15
click at [1435, 163] on icon at bounding box center [1440, 171] width 18 height 18
click at [478, 178] on div "High to Low (Total Cost)" at bounding box center [398, 182] width 189 height 17
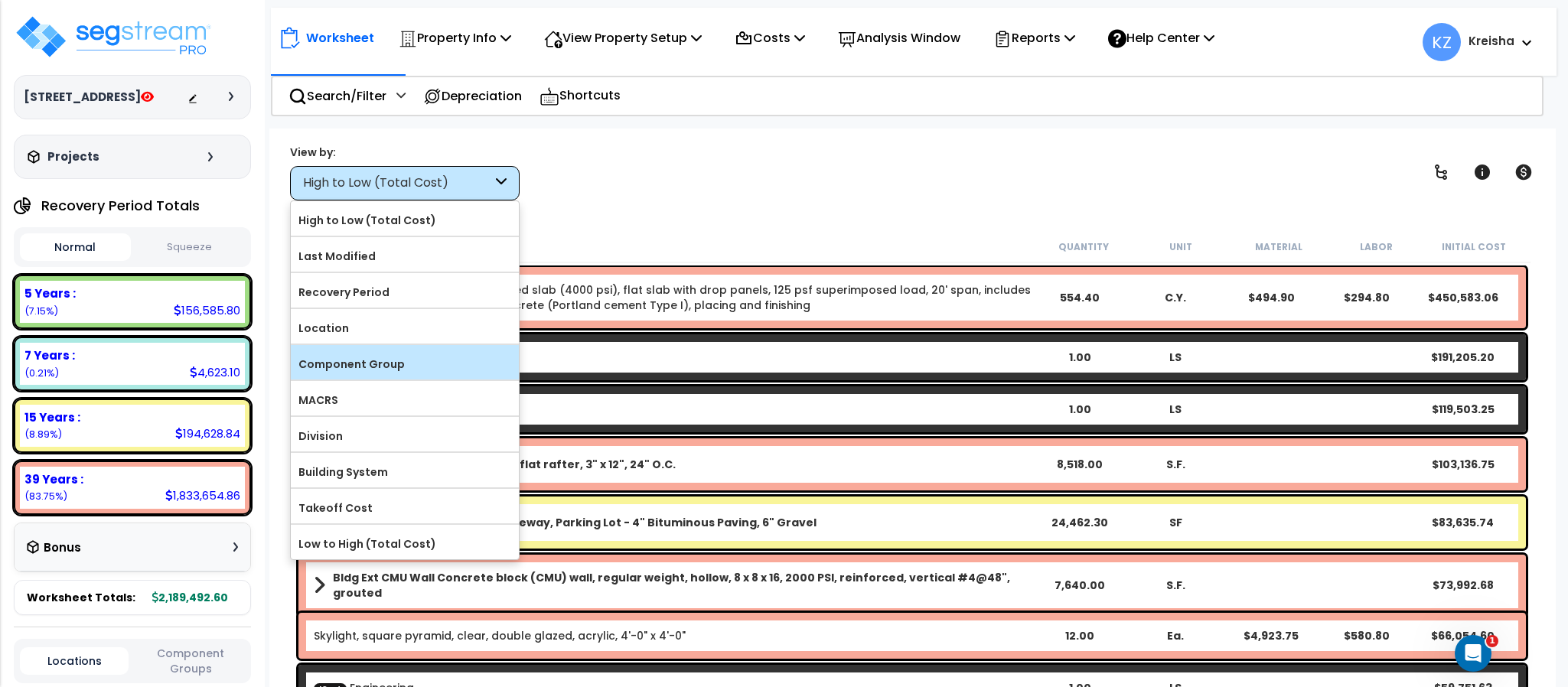
click at [368, 366] on label "Component Group" at bounding box center [404, 364] width 228 height 23
click at [0, 0] on input "Component Group" at bounding box center [0, 0] width 0 height 0
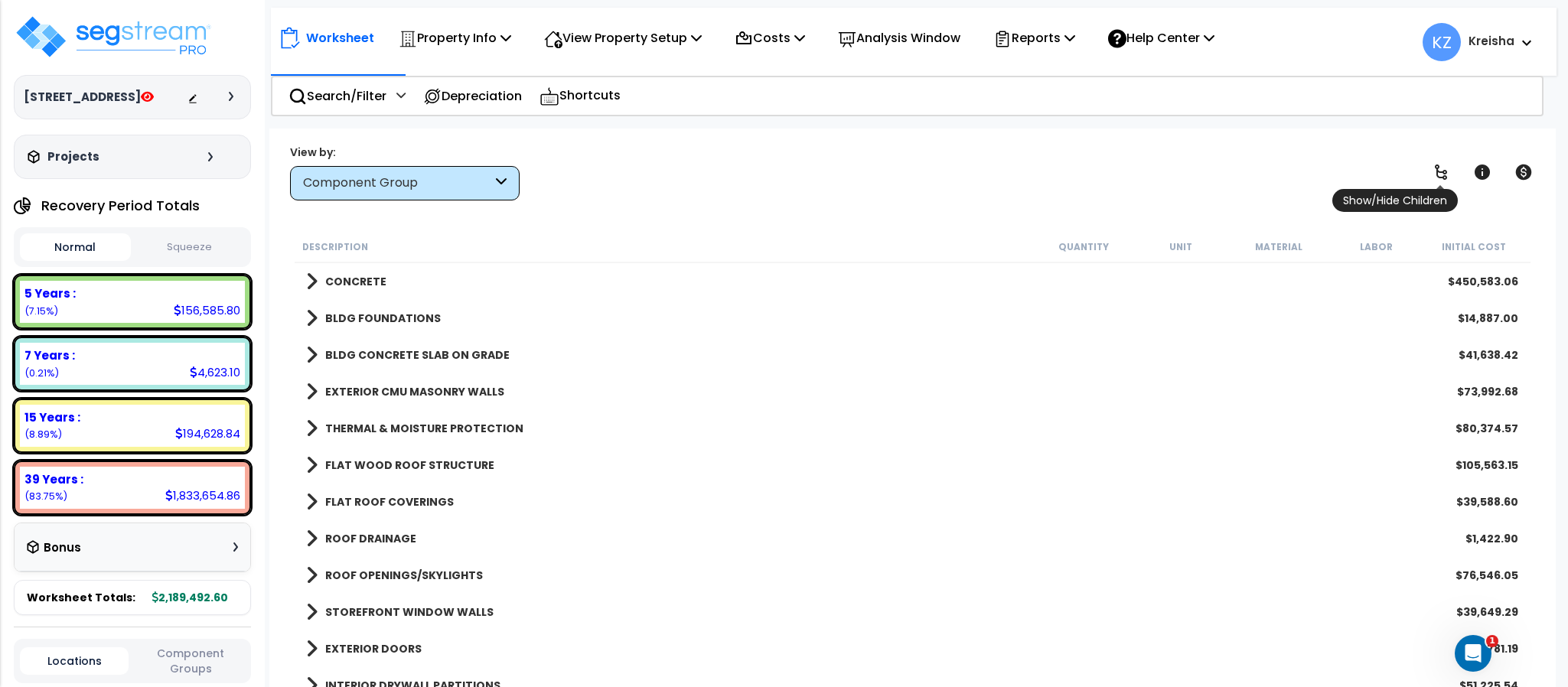
click at [1442, 173] on icon at bounding box center [1440, 171] width 18 height 18
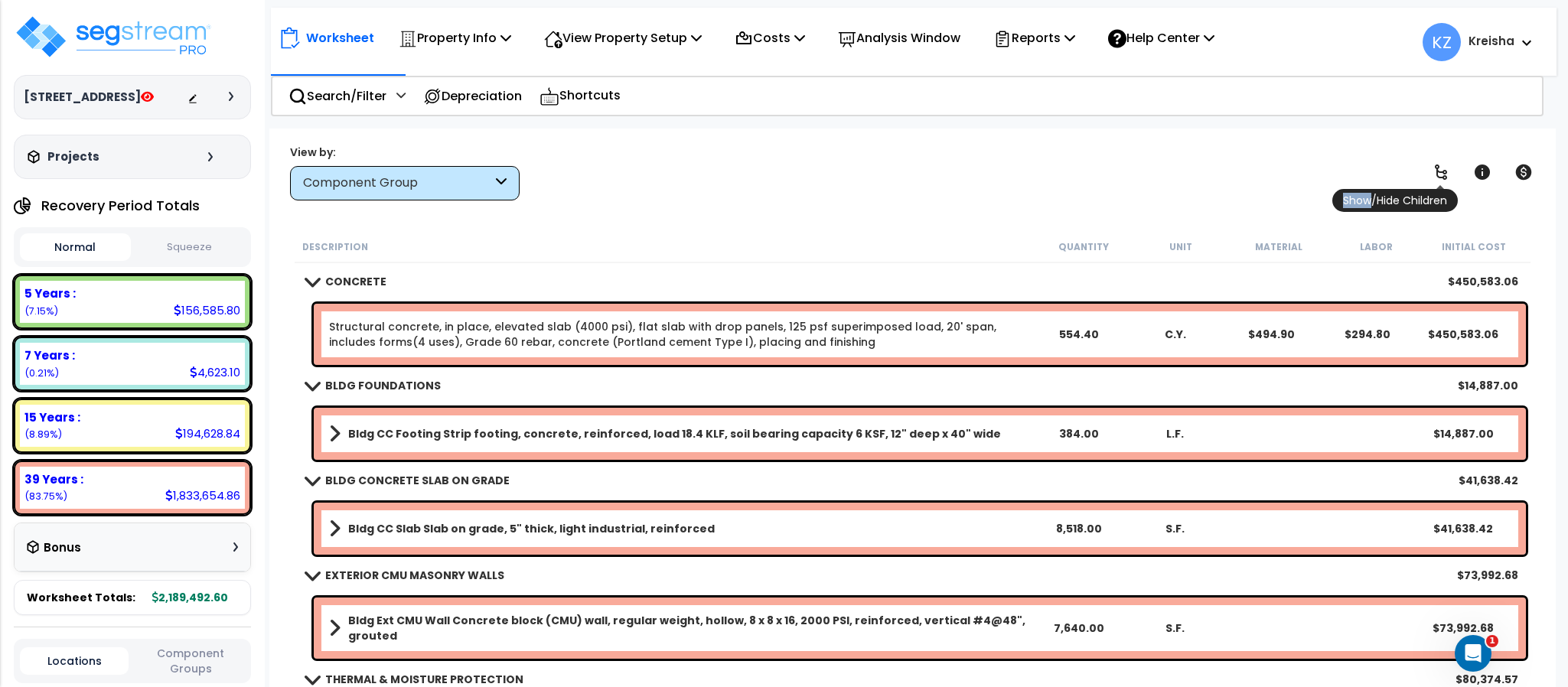
click at [1442, 173] on icon at bounding box center [1440, 172] width 12 height 15
click at [1442, 172] on icon at bounding box center [1440, 172] width 12 height 15
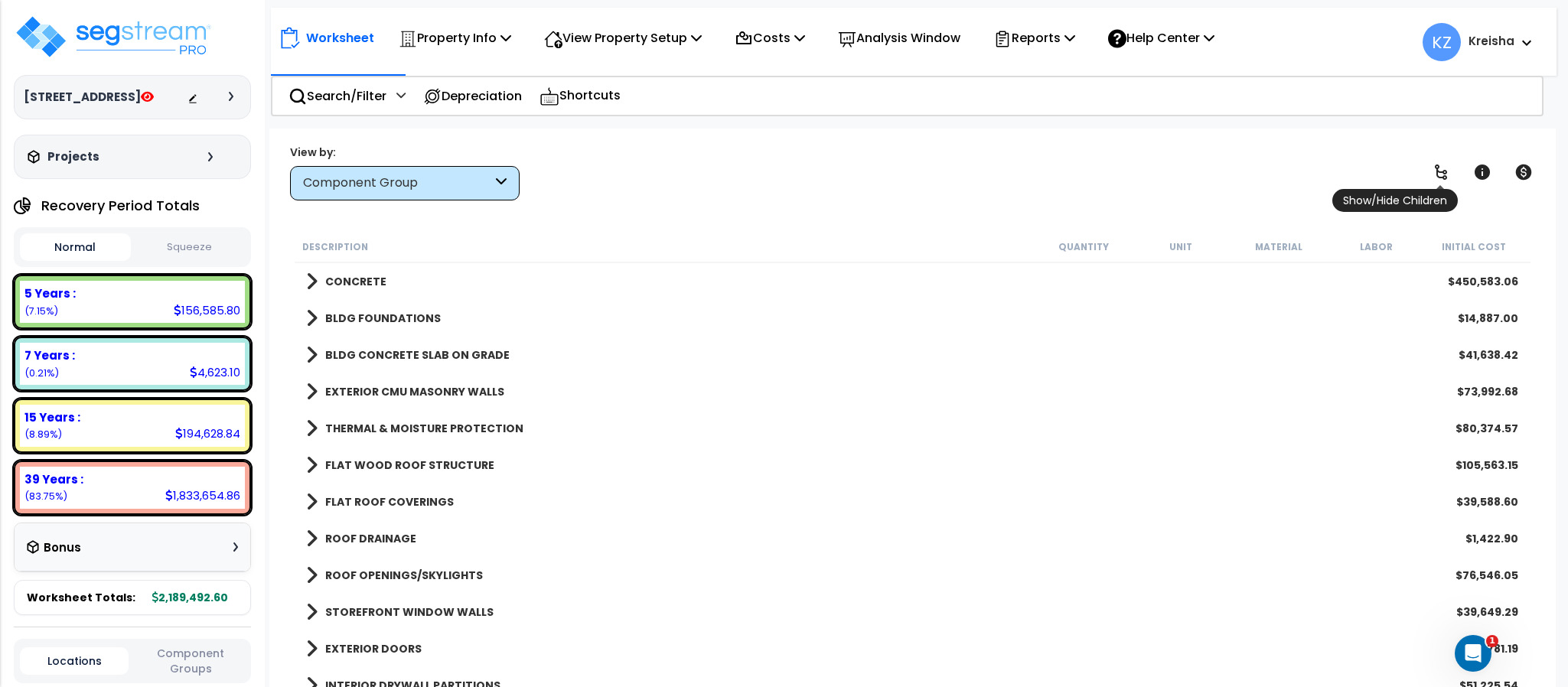
click at [1442, 170] on icon at bounding box center [1440, 171] width 18 height 18
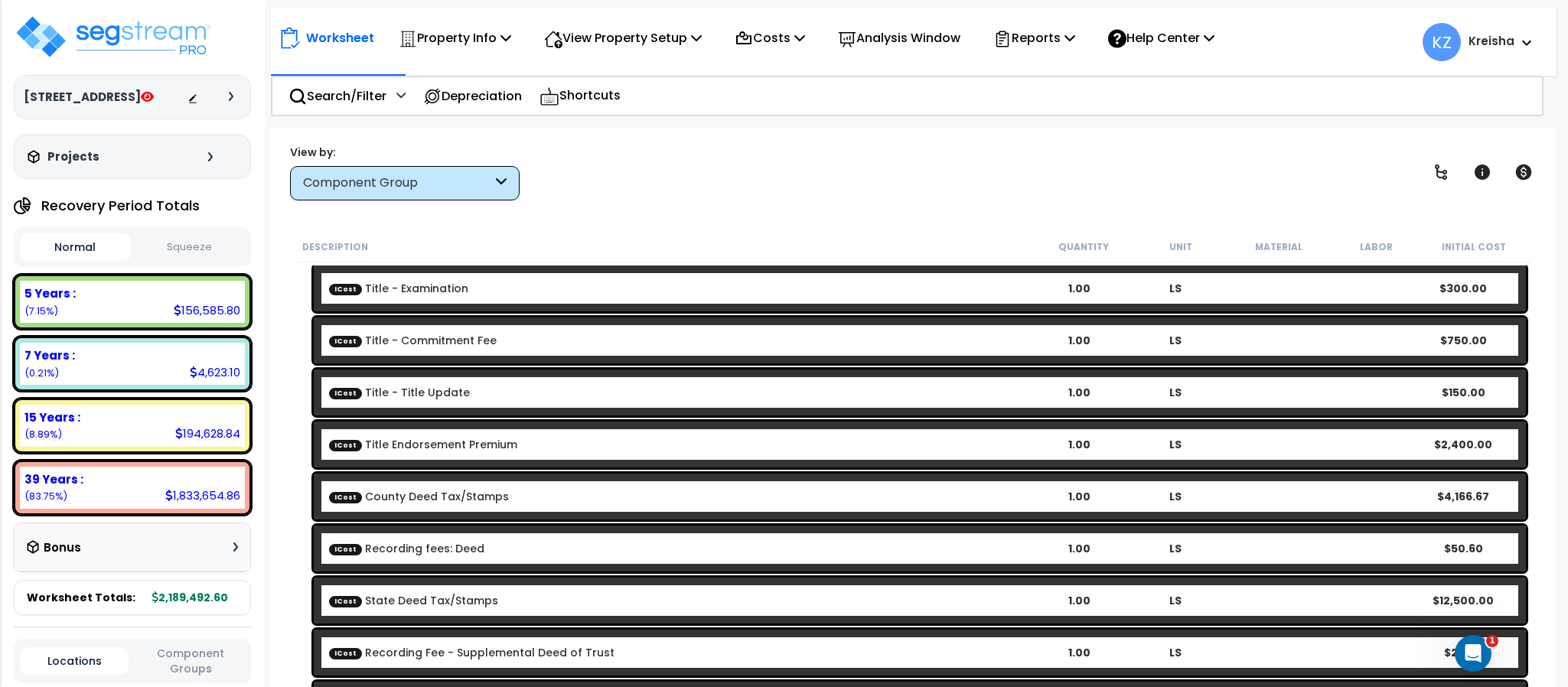
scroll to position [15695, 0]
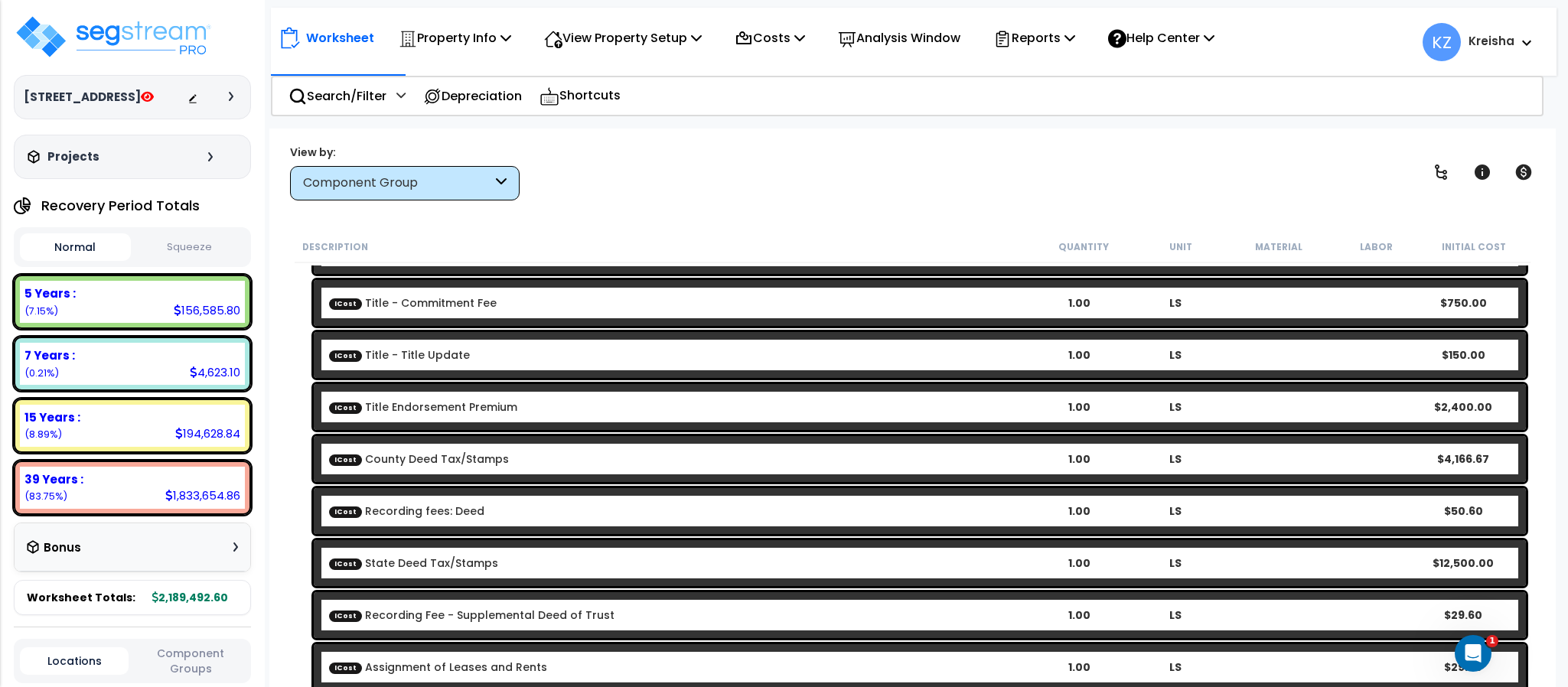
click at [1244, 183] on div "View by: Component Group High to Low (Total Cost)" at bounding box center [912, 171] width 1254 height 56
